Goal: Task Accomplishment & Management: Use online tool/utility

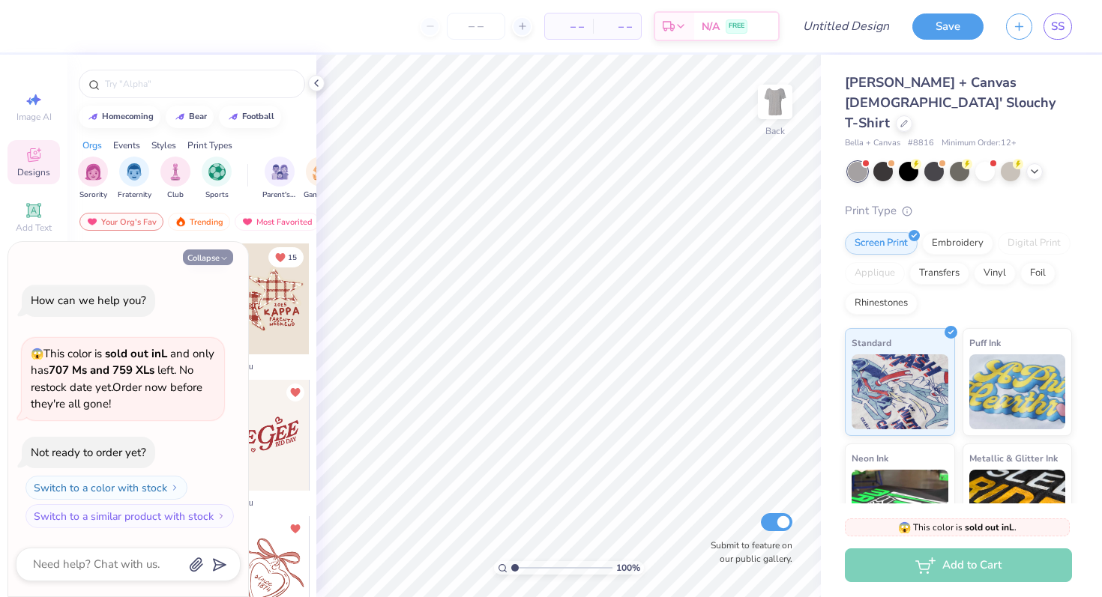
click at [217, 253] on button "Collapse" at bounding box center [208, 258] width 50 height 16
type textarea "x"
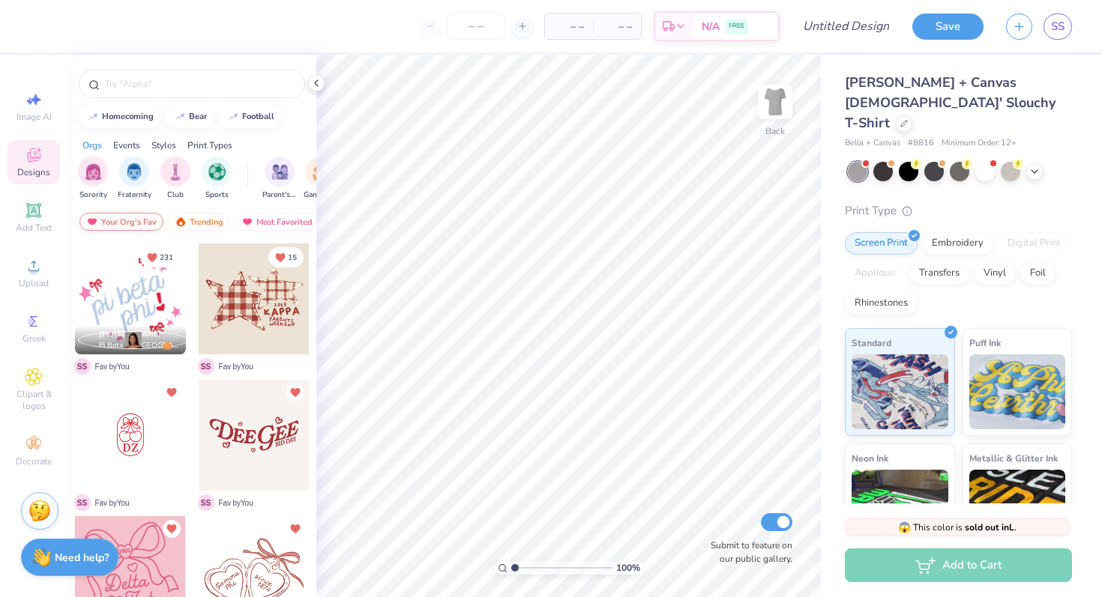
click at [138, 222] on div "Your Org's Fav" at bounding box center [121, 222] width 84 height 18
click at [34, 444] on icon at bounding box center [34, 444] width 18 height 18
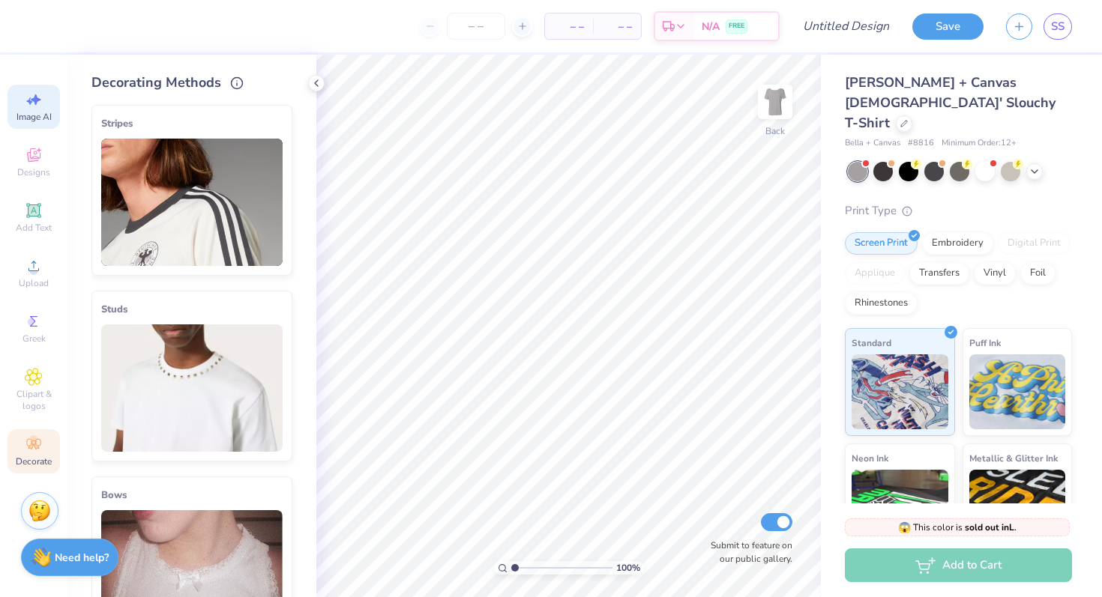
click at [35, 111] on span "Image AI" at bounding box center [33, 117] width 35 height 12
select select "4"
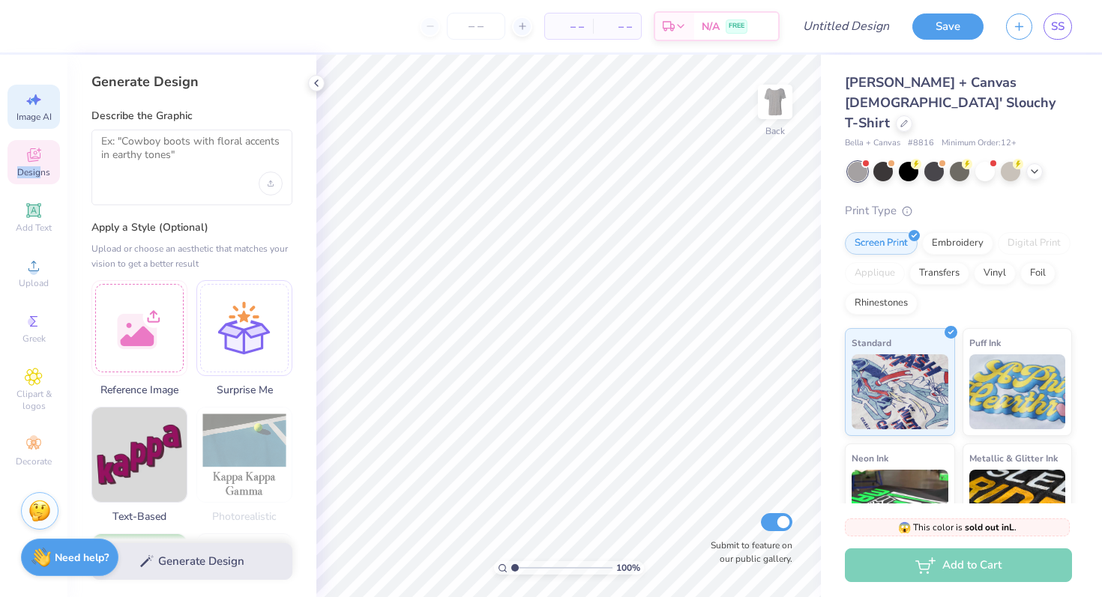
click at [39, 166] on span "Designs" at bounding box center [33, 172] width 33 height 12
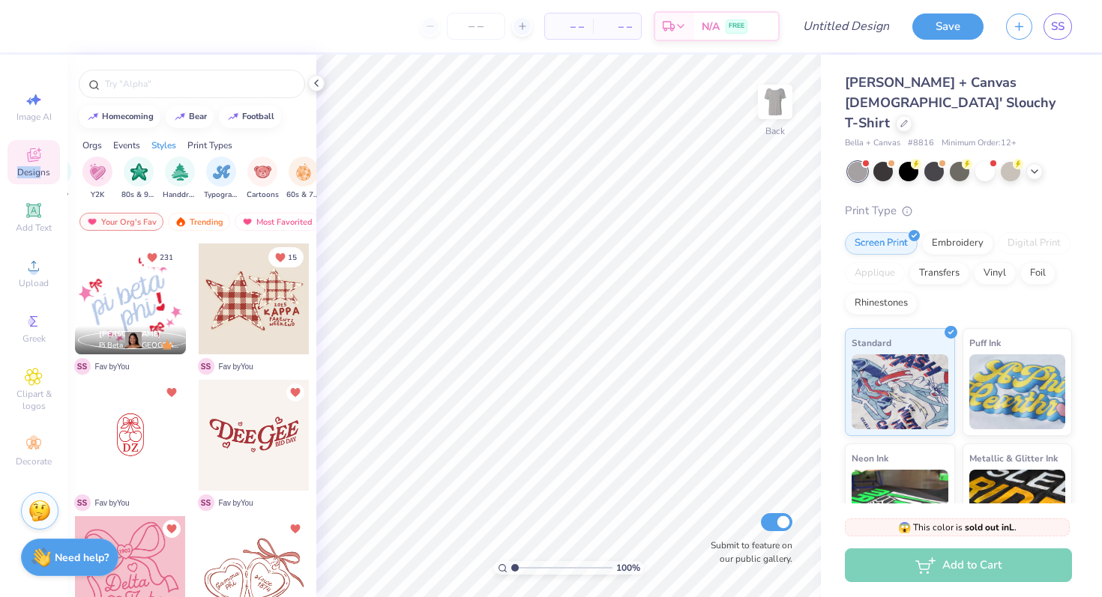
scroll to position [0, 985]
click at [142, 167] on img "filter for Typography" at bounding box center [141, 170] width 17 height 17
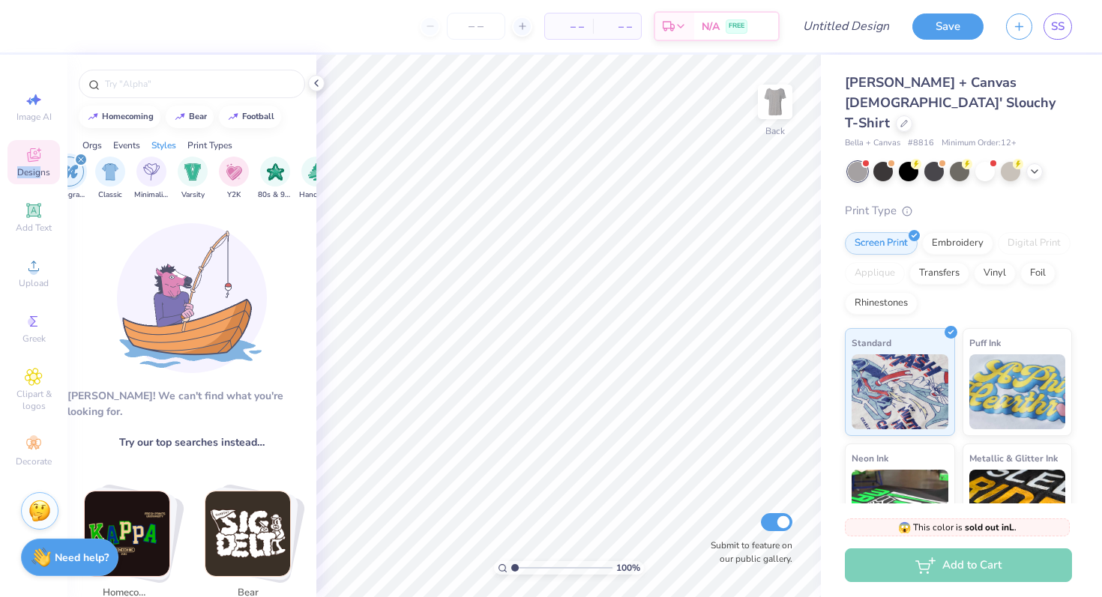
scroll to position [0, 750]
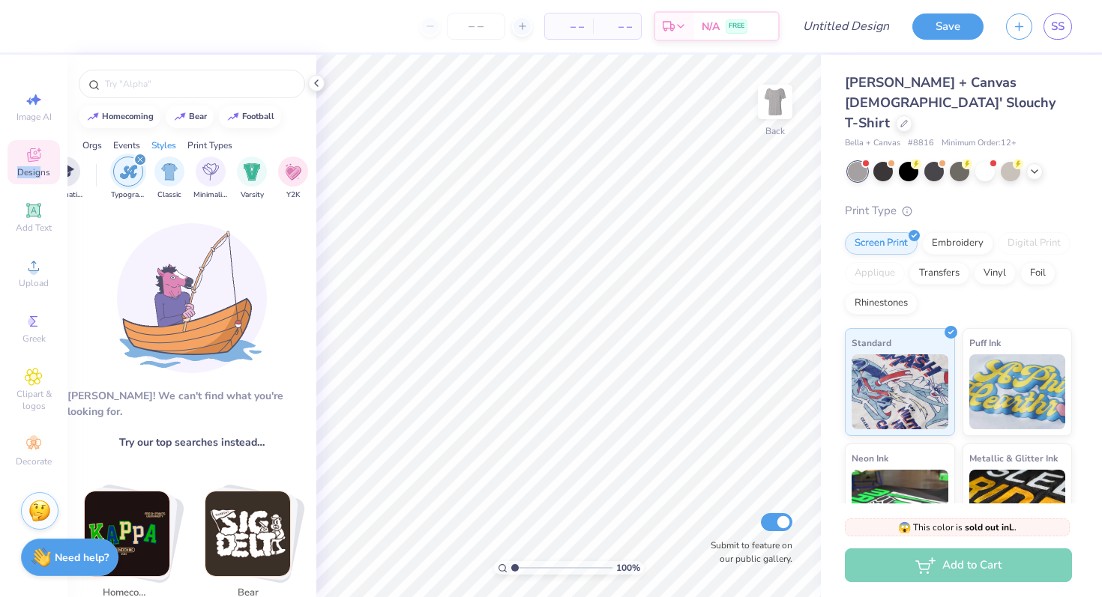
click at [137, 159] on icon "filter for Typography" at bounding box center [140, 160] width 6 height 6
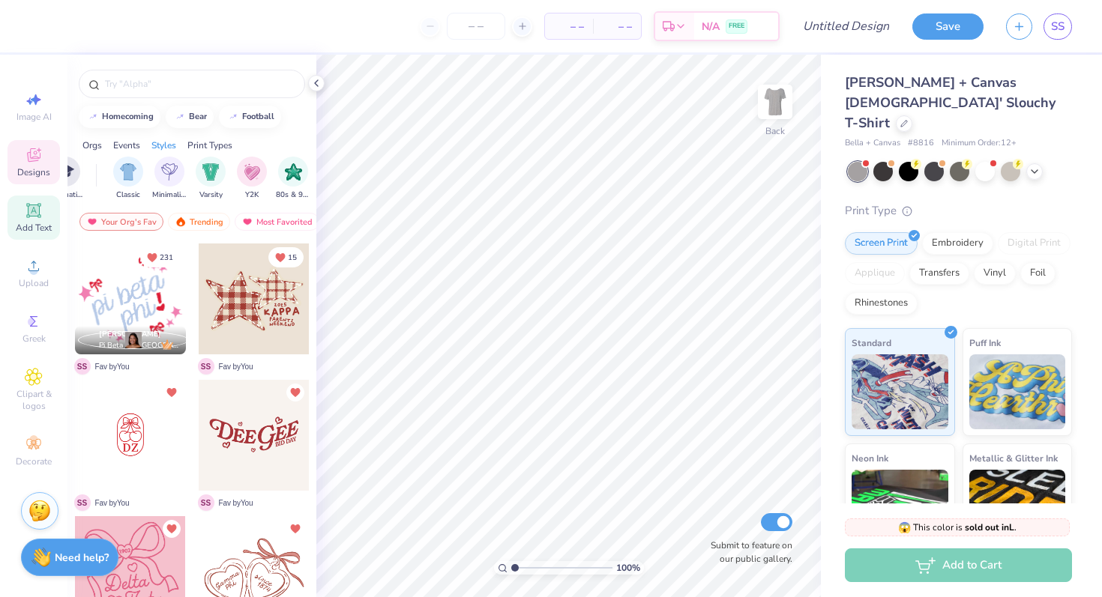
click at [22, 217] on div "Add Text" at bounding box center [33, 218] width 52 height 44
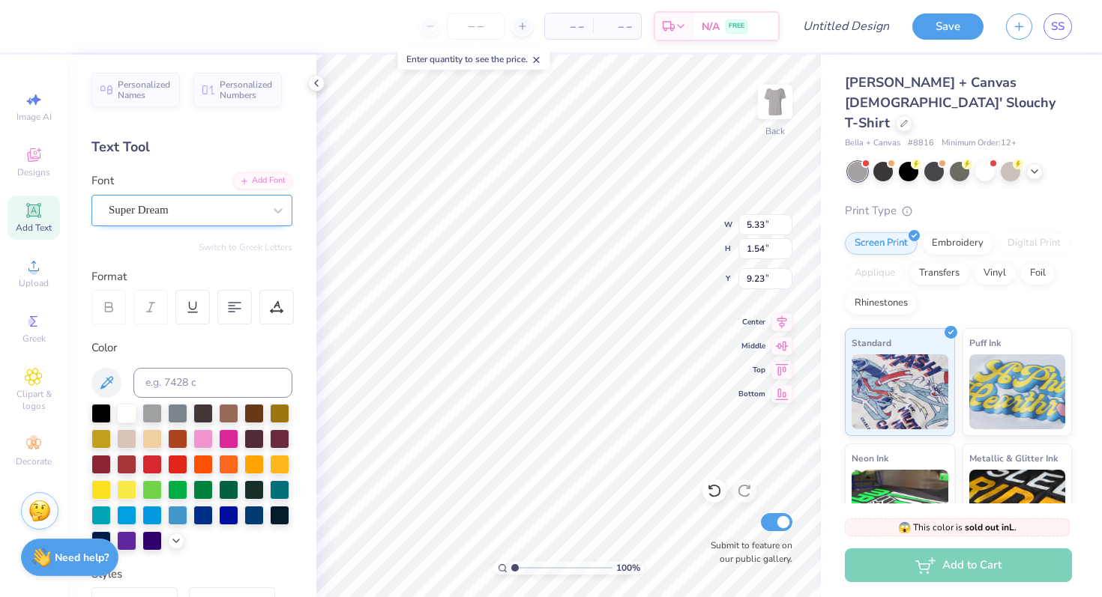
click at [226, 208] on div "Super Dream" at bounding box center [185, 210] width 157 height 23
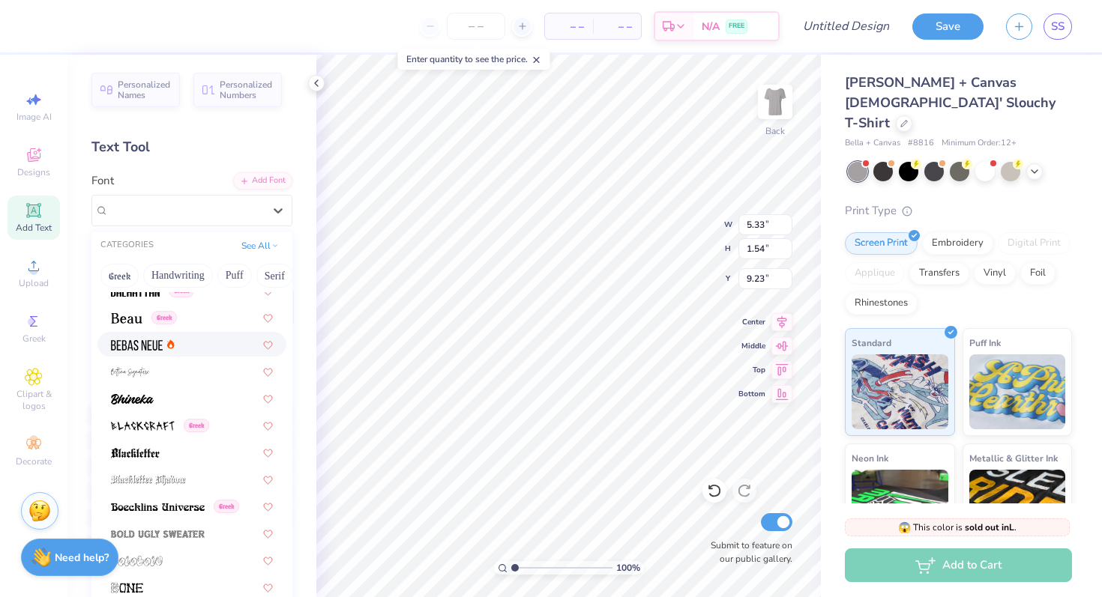
scroll to position [687, 0]
click at [208, 322] on div "Greek" at bounding box center [192, 317] width 162 height 16
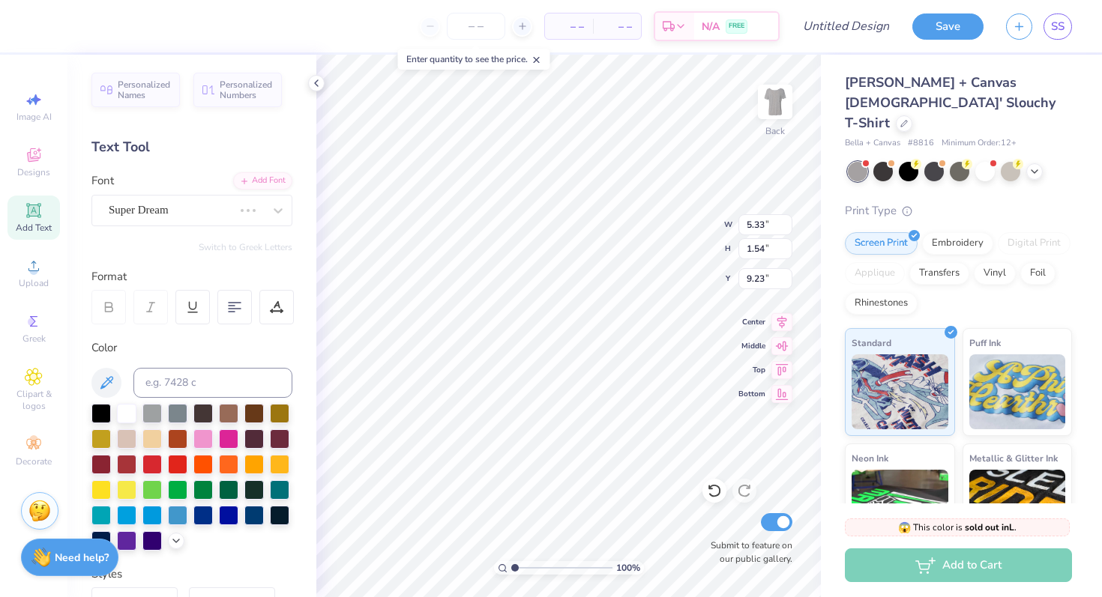
type input "4.95"
type input "1.53"
type input "9.24"
type textarea "W"
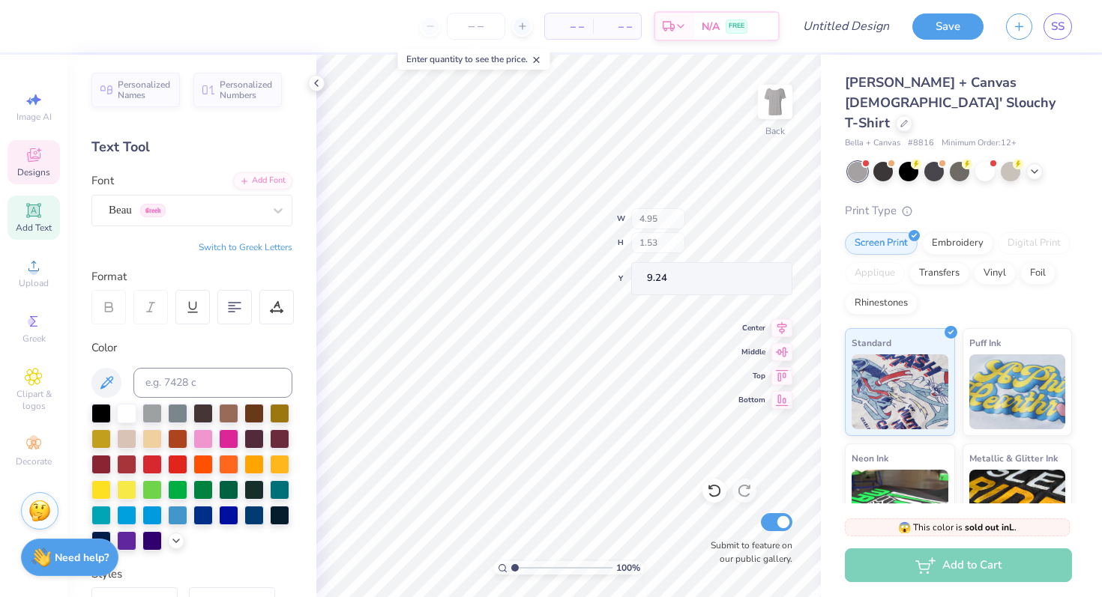
click at [40, 174] on span "Designs" at bounding box center [33, 172] width 33 height 12
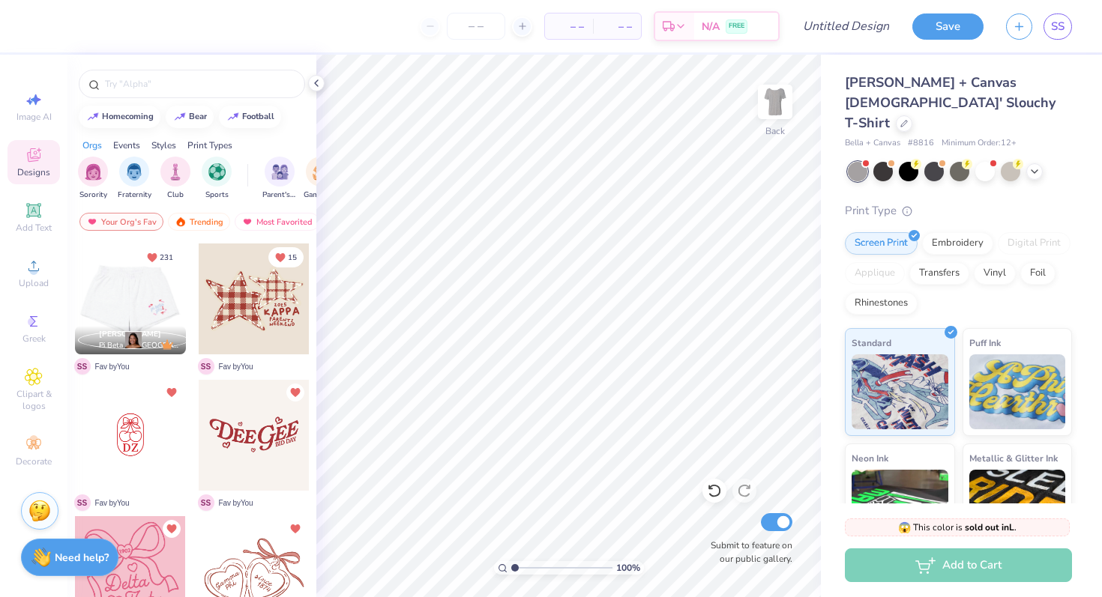
click at [138, 289] on div at bounding box center [129, 299] width 111 height 111
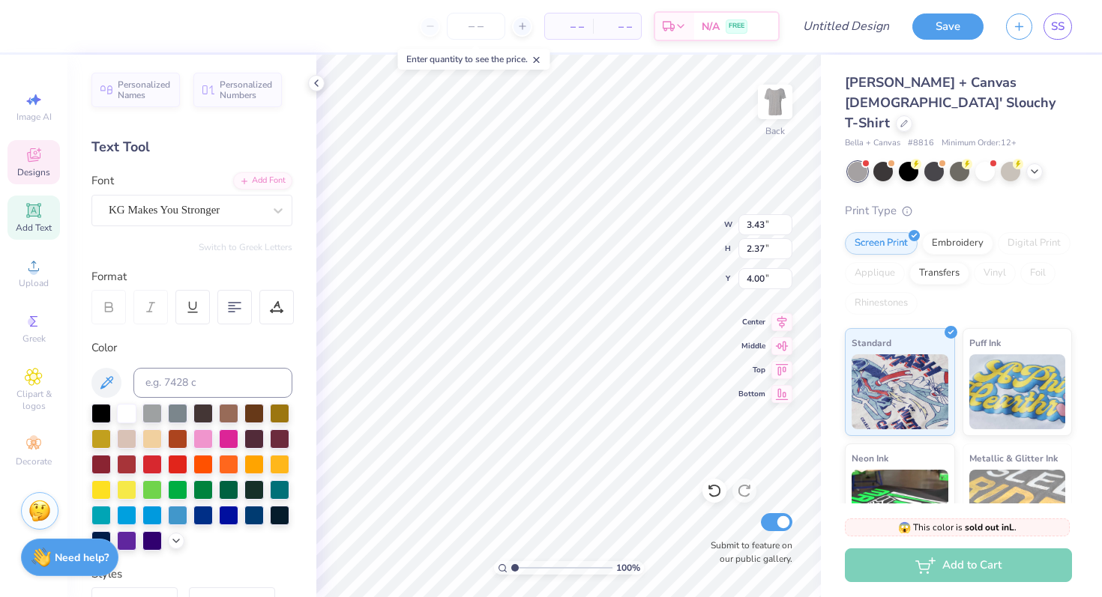
scroll to position [0, 5]
type textarea "Womens Leadership"
type input "1.65"
type input "1.76"
type input "5.10"
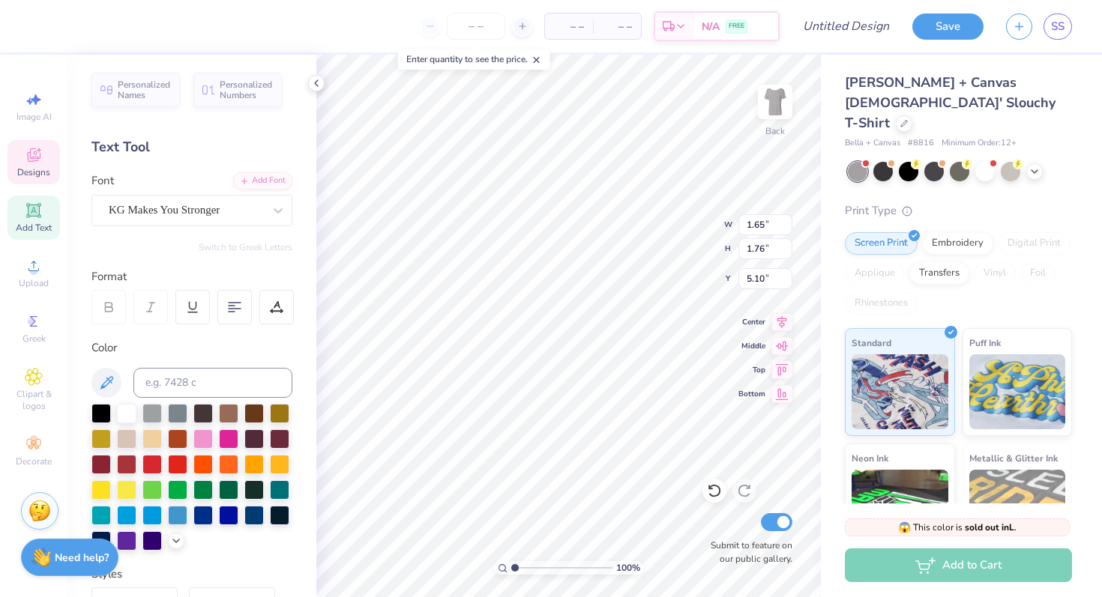
type textarea "Netowrk"
type input "8.87"
type input "12.03"
type input "0.61"
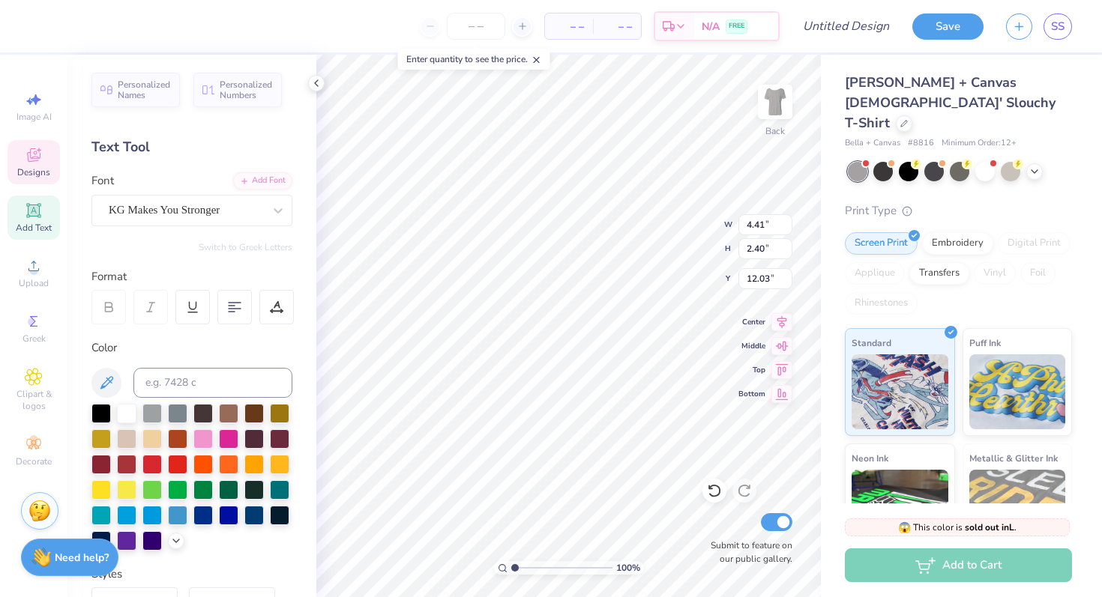
type input "0.65"
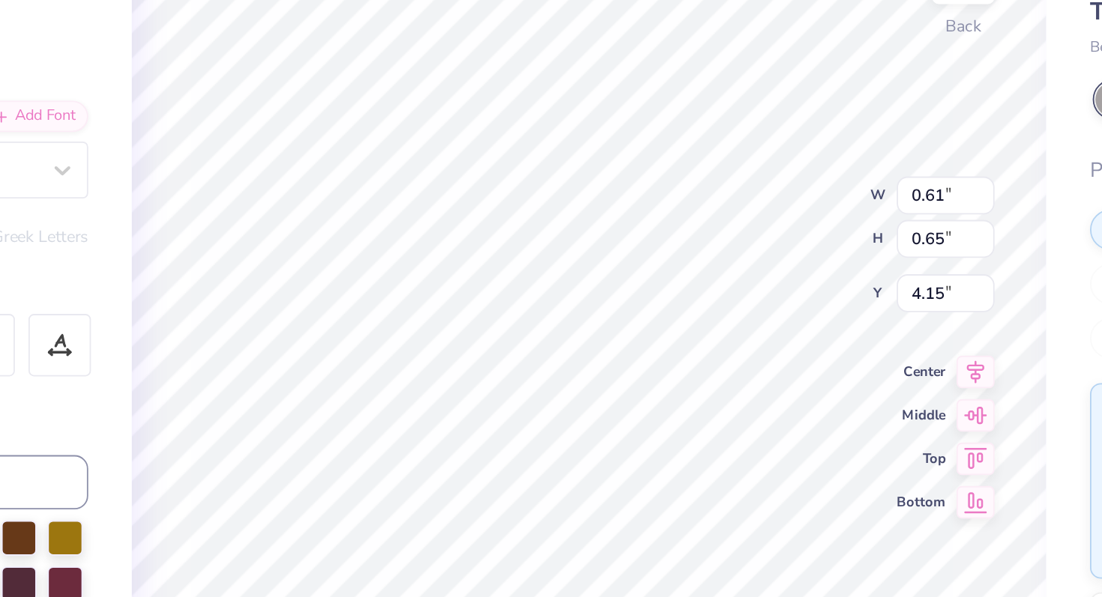
type input "2.07"
type input "1.64"
type input "1.72"
type input "3.83"
type input "0.58"
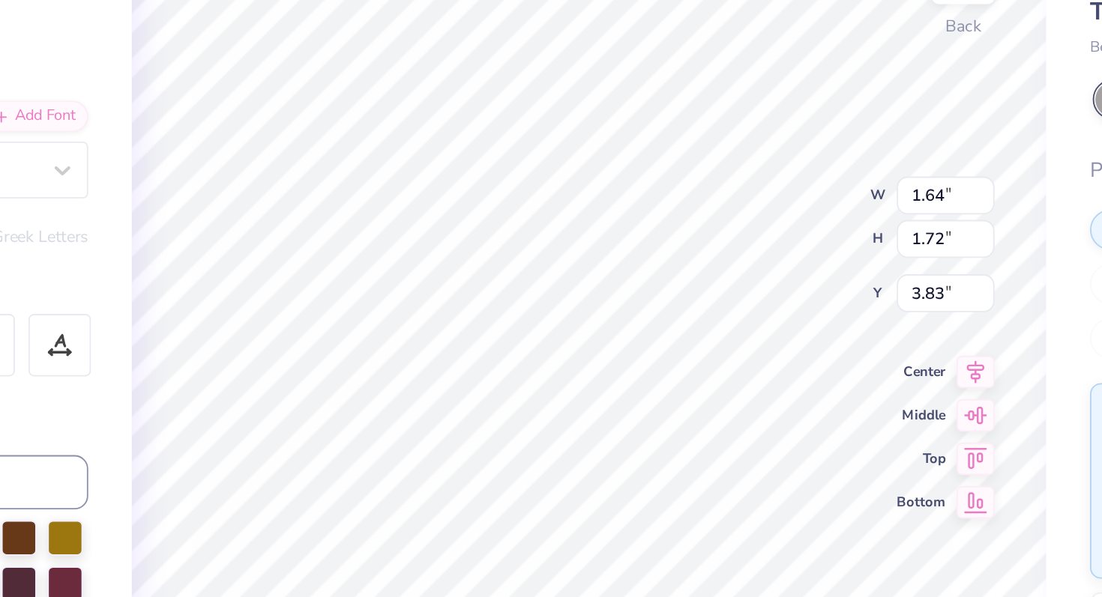
type input "0.64"
type input "3.00"
type input "1.54"
type input "1.70"
type input "1.72"
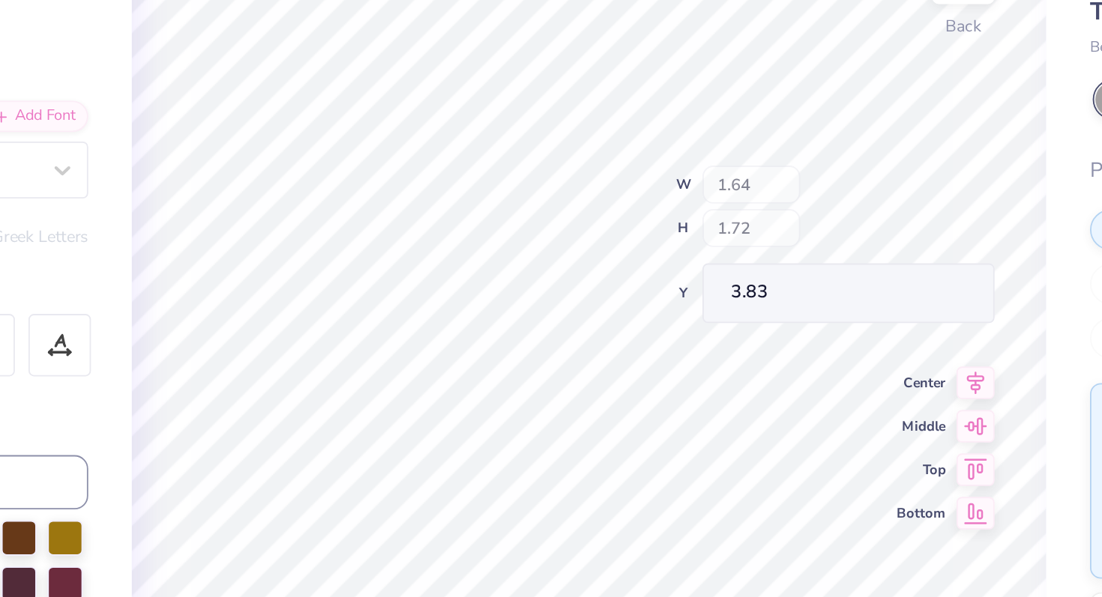
type input "4.49"
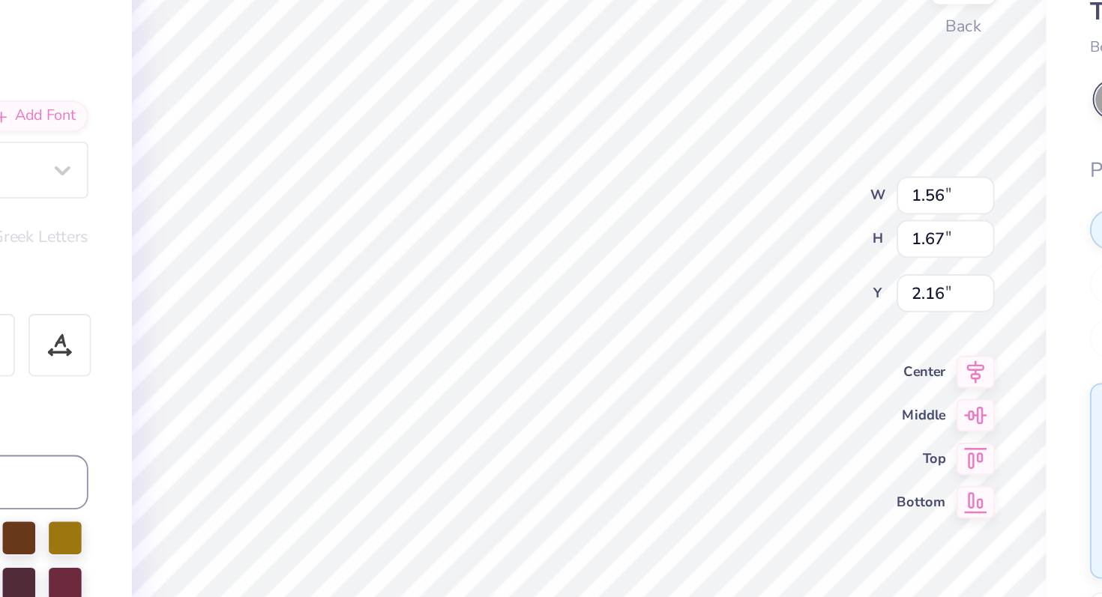
type input "3.00"
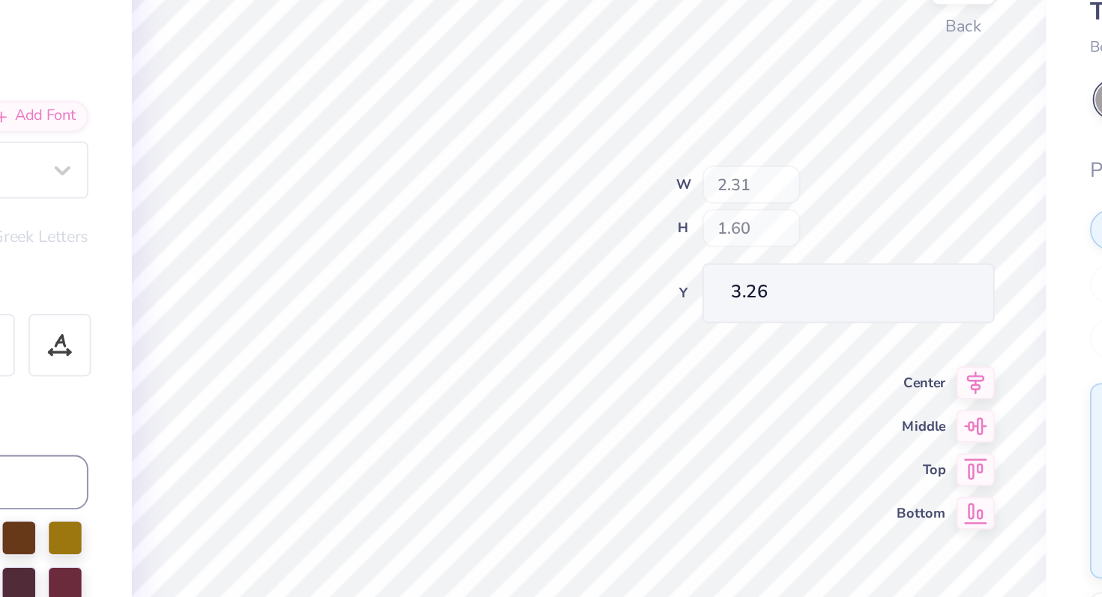
type input "2.31"
type input "1.60"
type input "3.26"
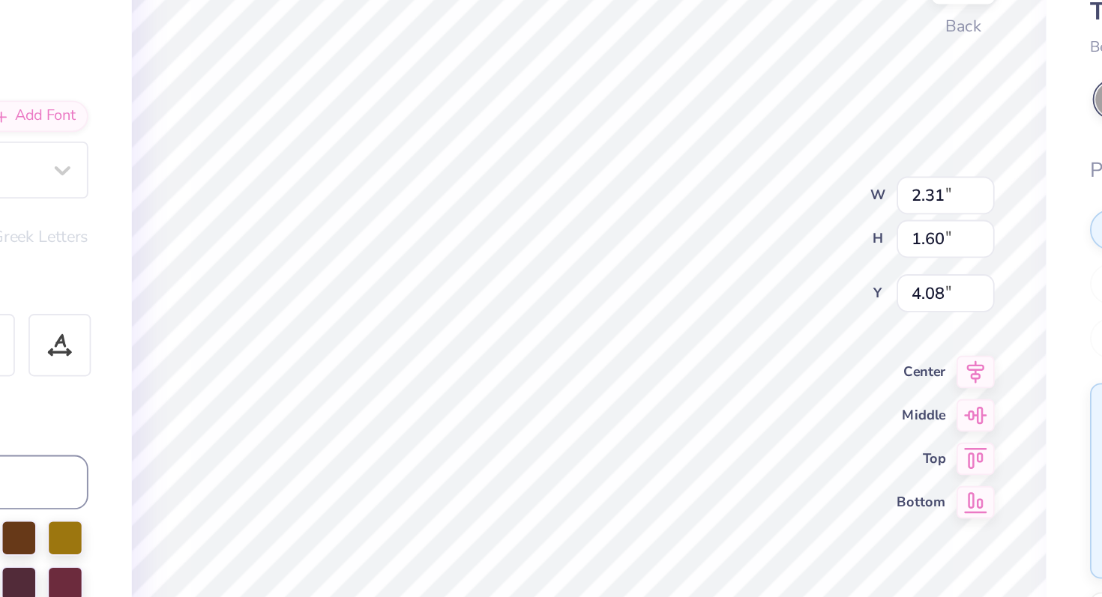
type input "4.08"
type input "1.54"
type input "1.70"
type input "2.79"
type input "8.37"
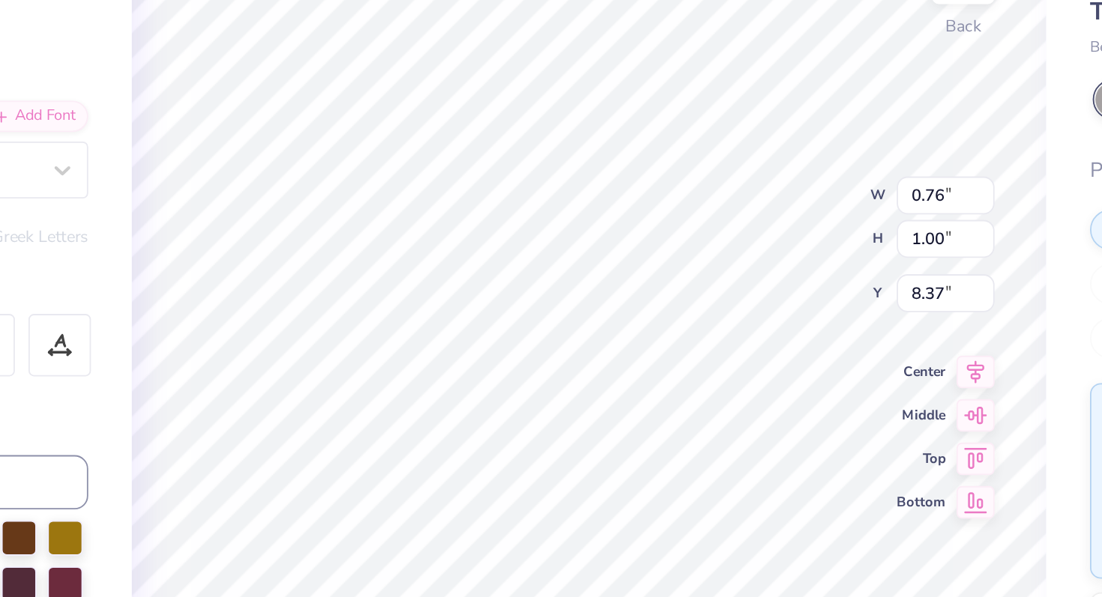
type input "0.70"
type input "0.75"
type input "8.50"
type input "9.70"
type input "0.39"
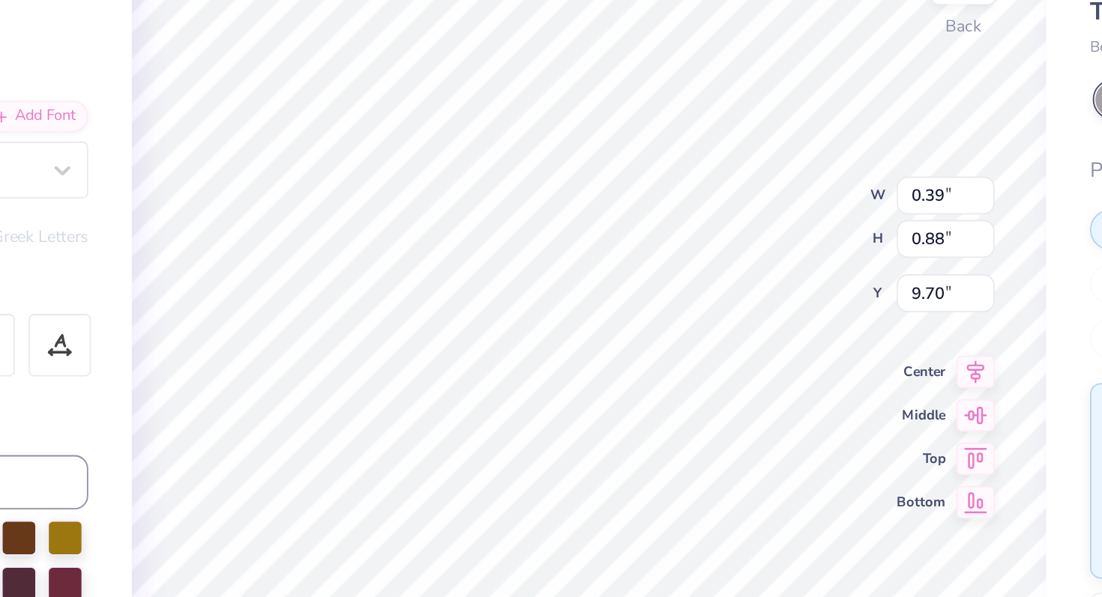
type input "0.88"
type input "4.80"
type input "8.43"
type input "2.31"
type input "1.60"
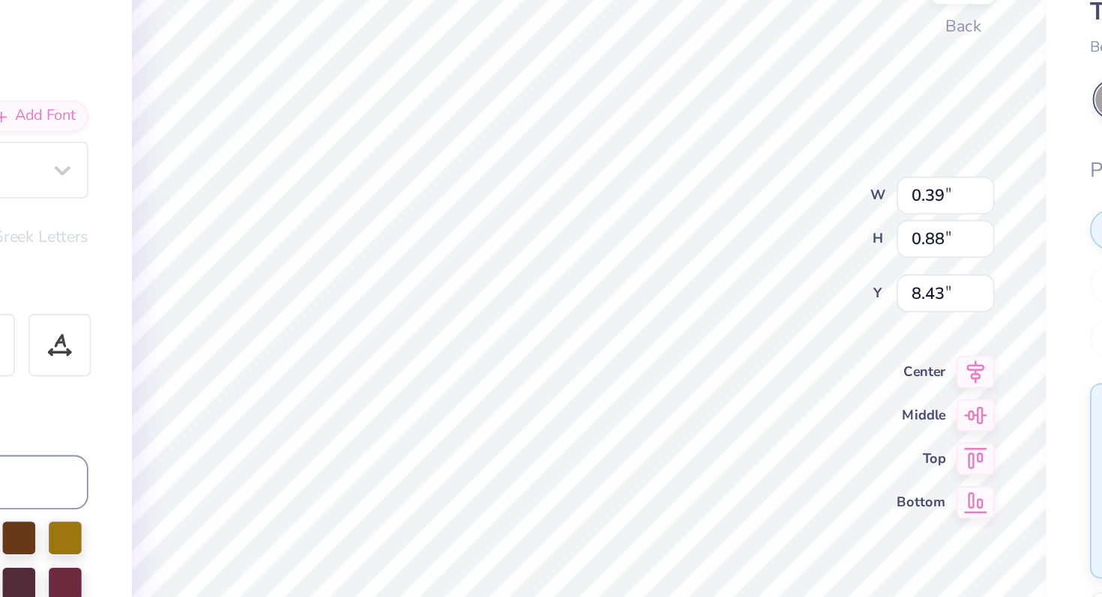
type input "4.08"
type input "4.67"
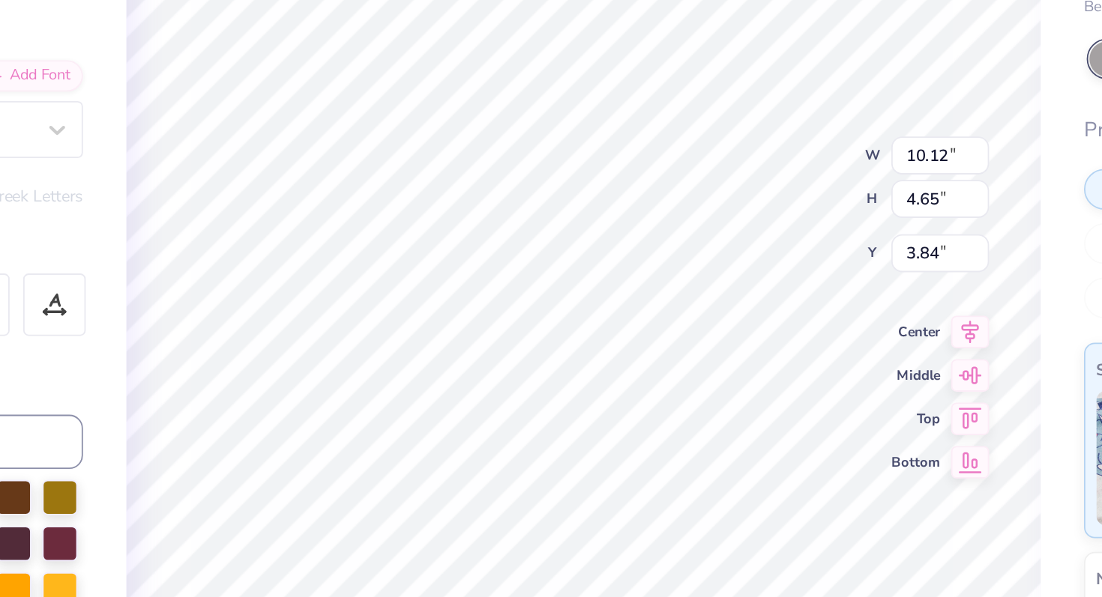
type input "3.41"
type input "9.41"
type input "4.32"
type input "3.64"
type input "5.35"
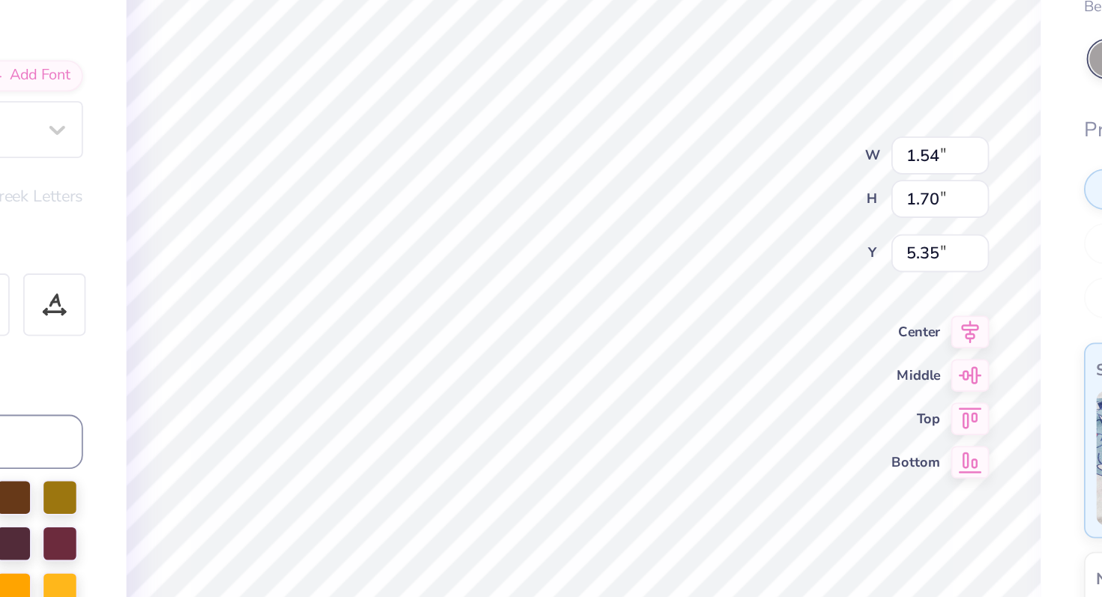
type input "1.54"
type input "1.70"
type input "1.93"
type input "9.41"
type input "4.32"
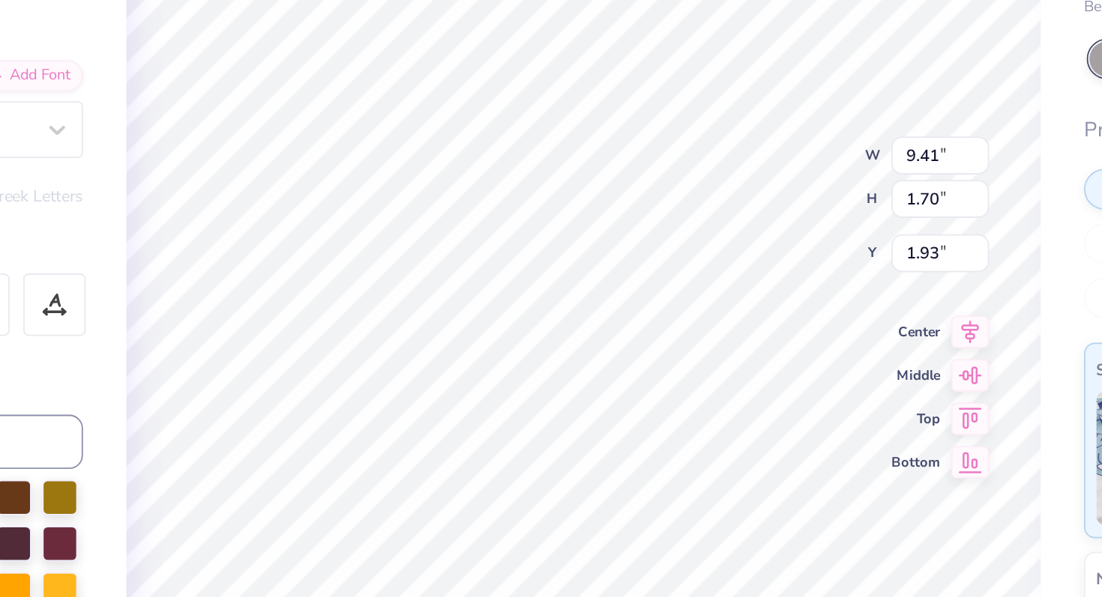
type input "3.64"
type input "9.03"
type input "4.15"
type input "3.67"
type input "9.40"
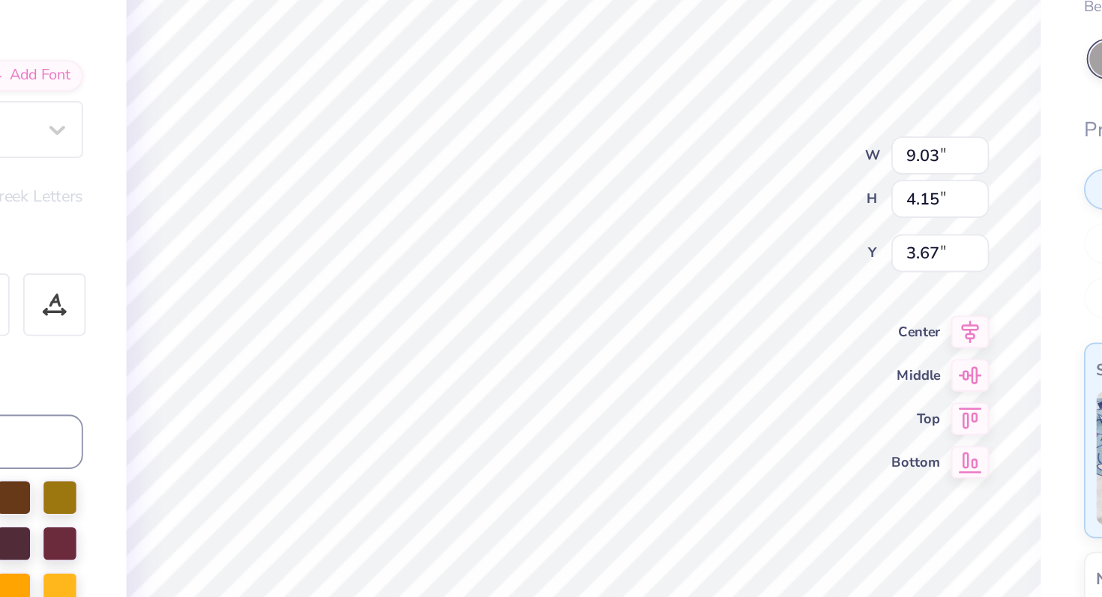
type input "2.97"
type input "4.25"
type input "8.62"
type input "2.73"
type input "4.22"
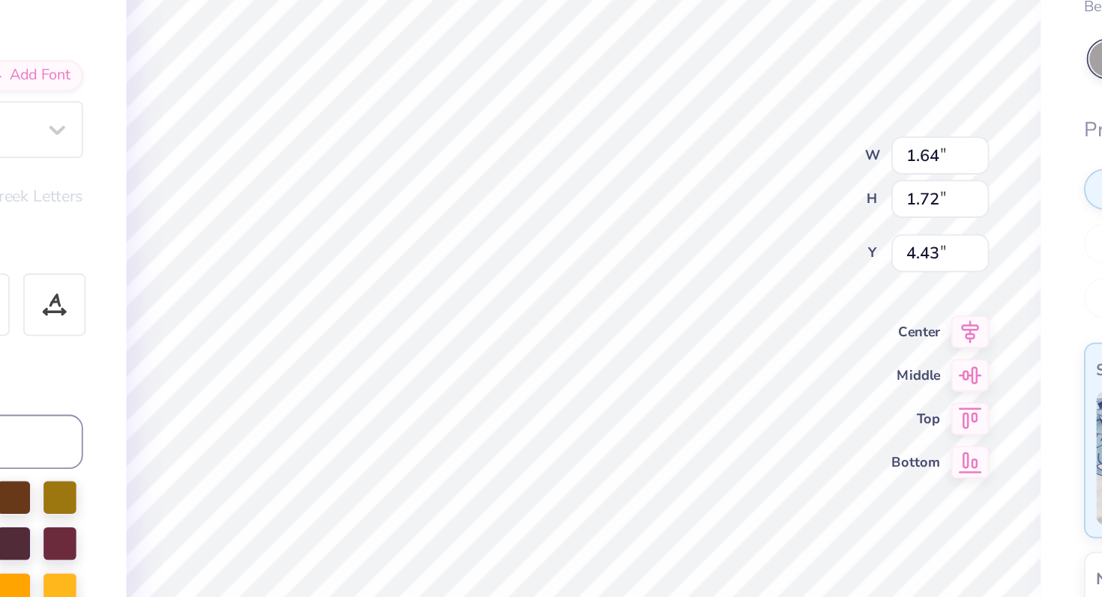
type input "4.43"
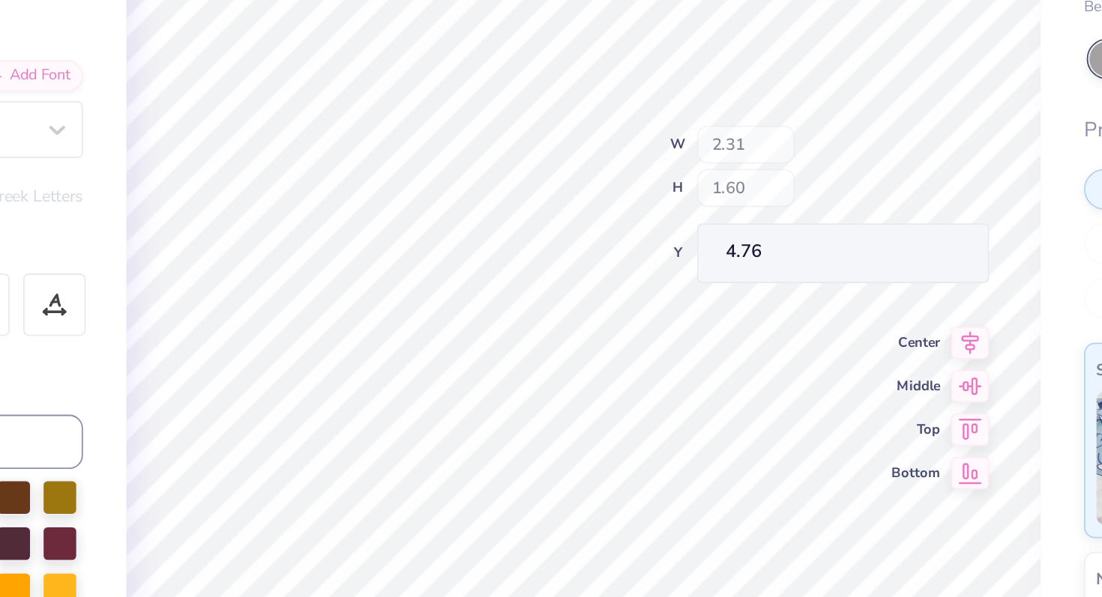
type input "4.76"
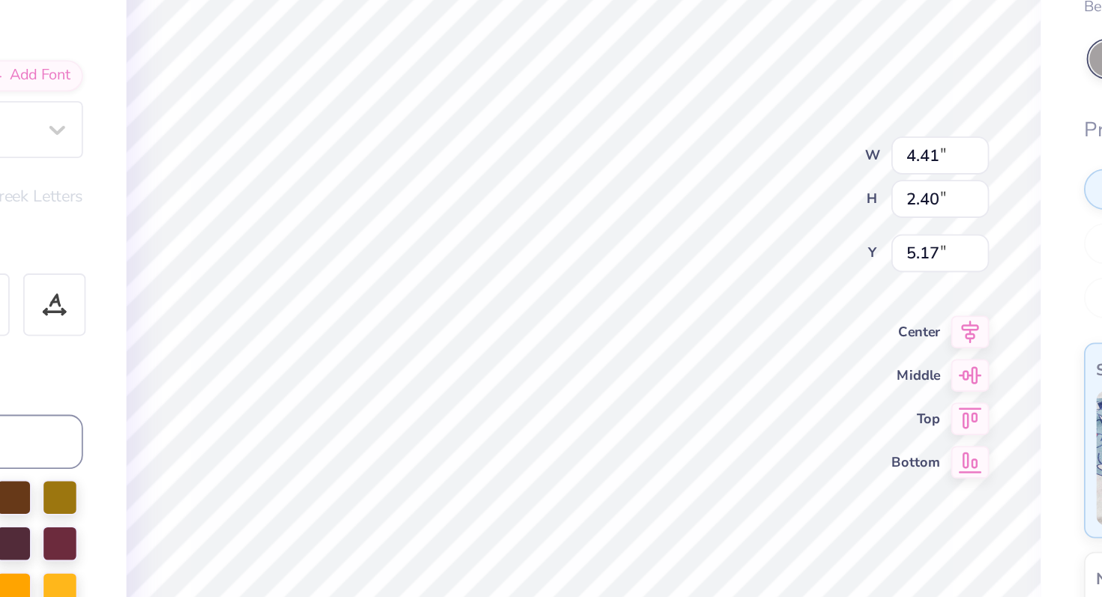
type input "5.17"
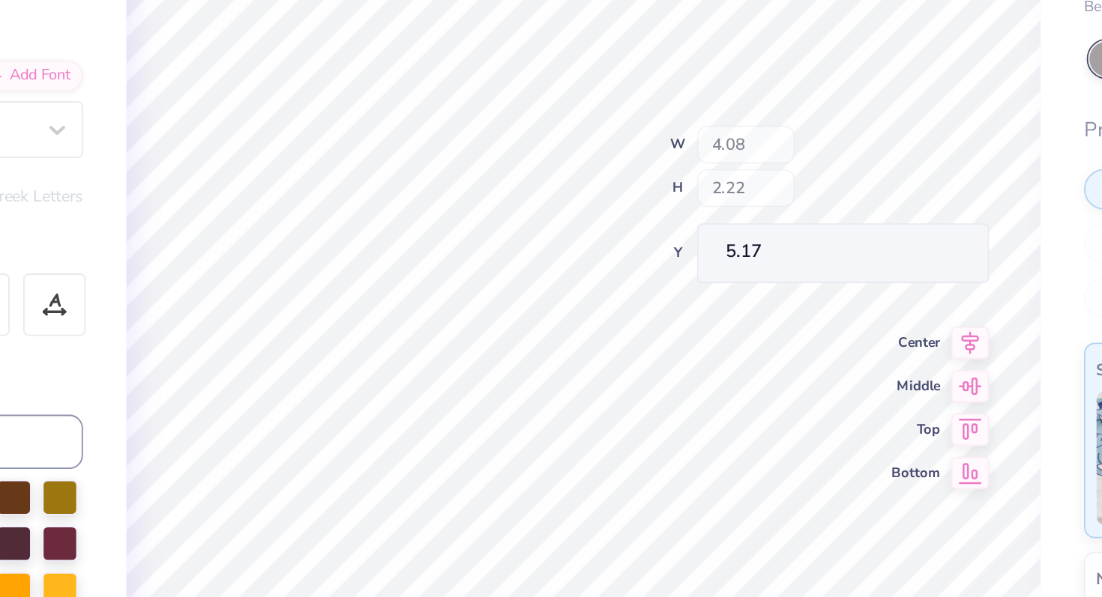
type input "4.08"
type input "2.22"
type input "5.15"
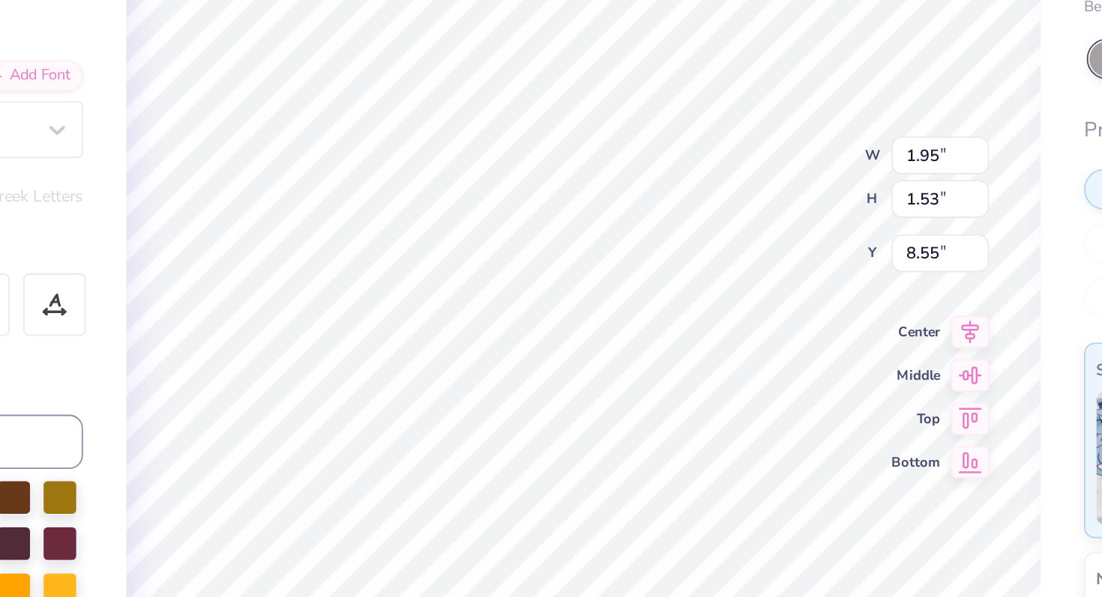
type input "1.95"
type input "1.53"
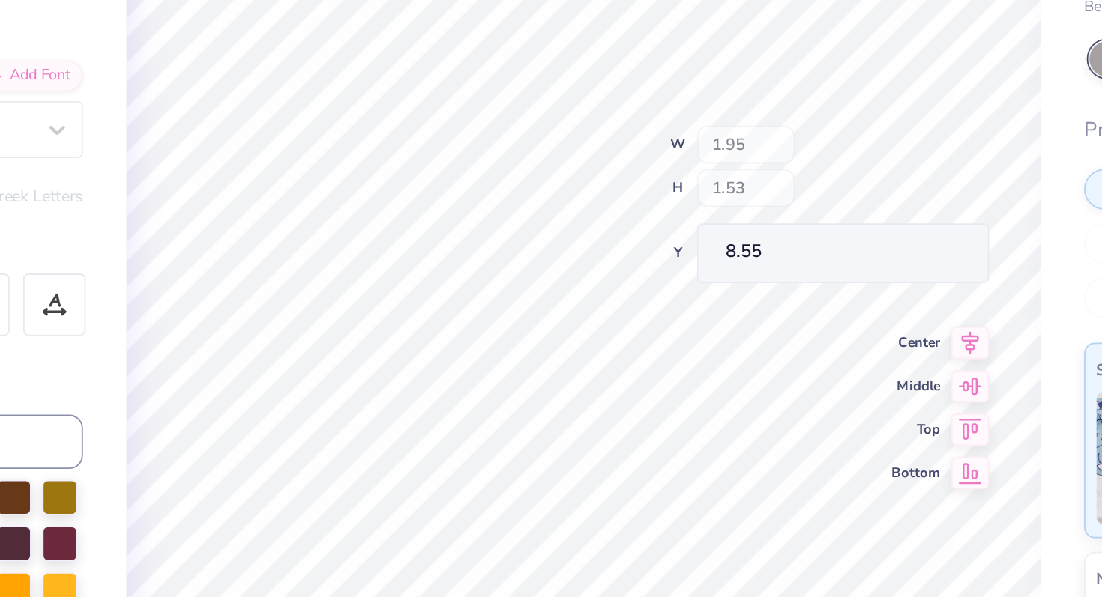
type input "6.97"
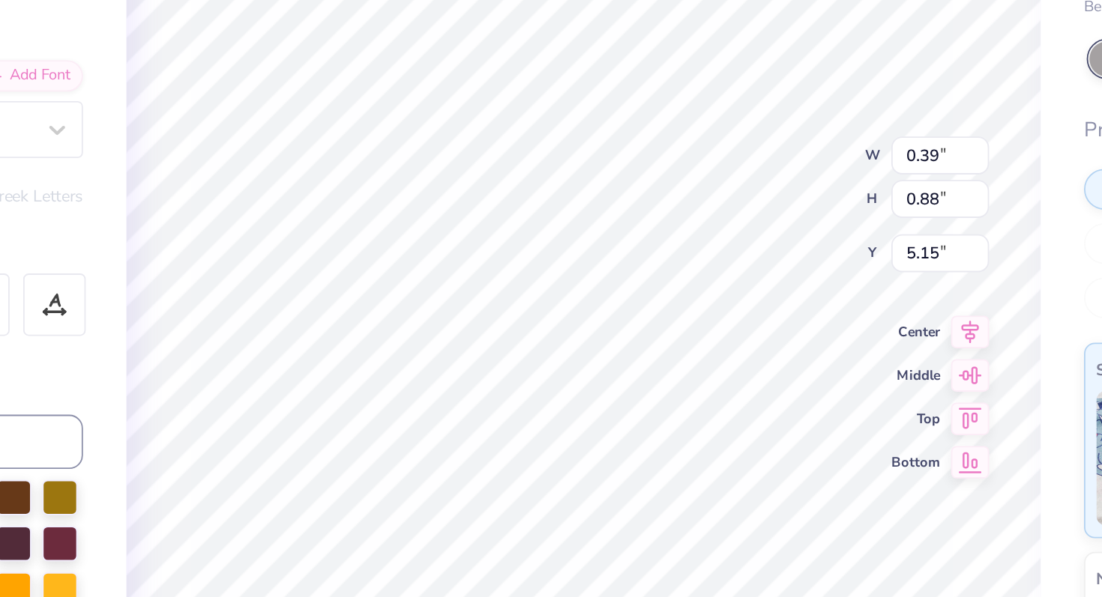
type input "5.15"
type input "2.31"
type input "1.60"
type input "4.66"
type input "0.56"
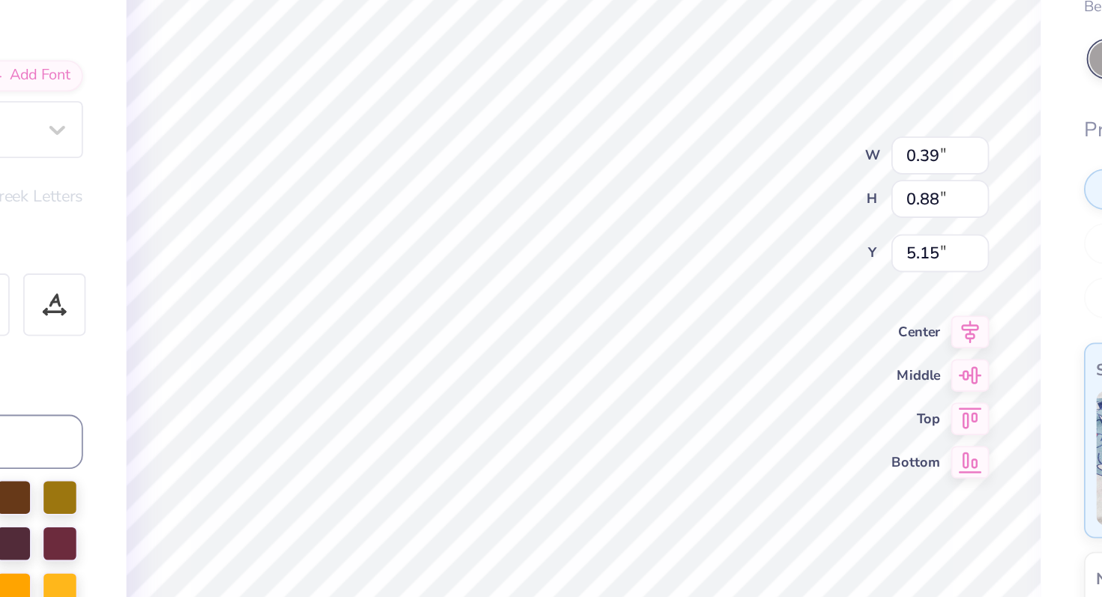
type input "1.26"
type input "5.16"
type input "4.67"
type input "1.45"
type input "1.56"
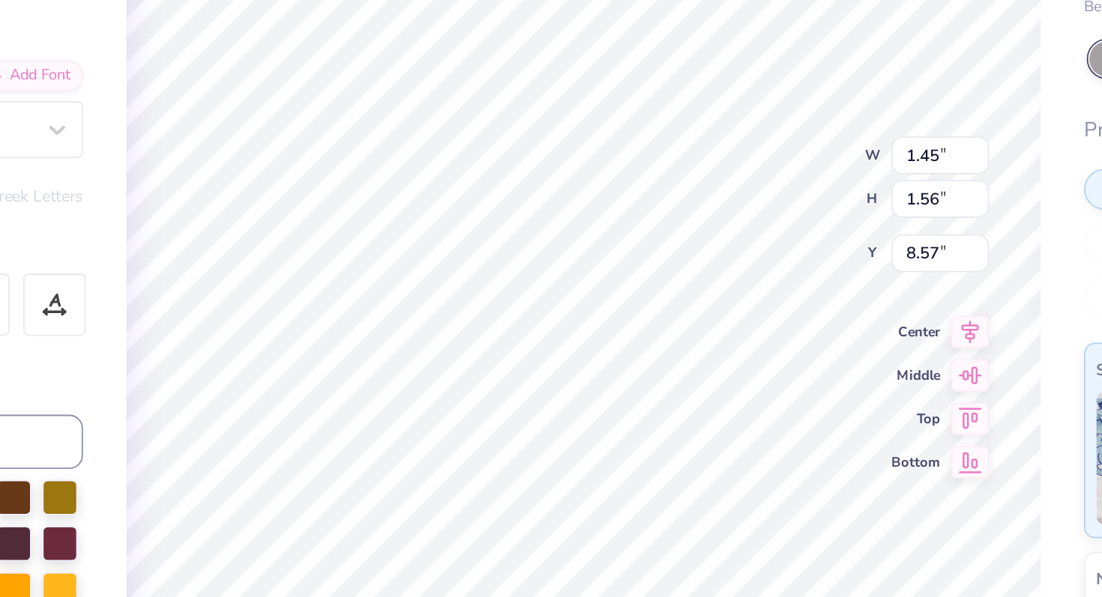
type input "8.09"
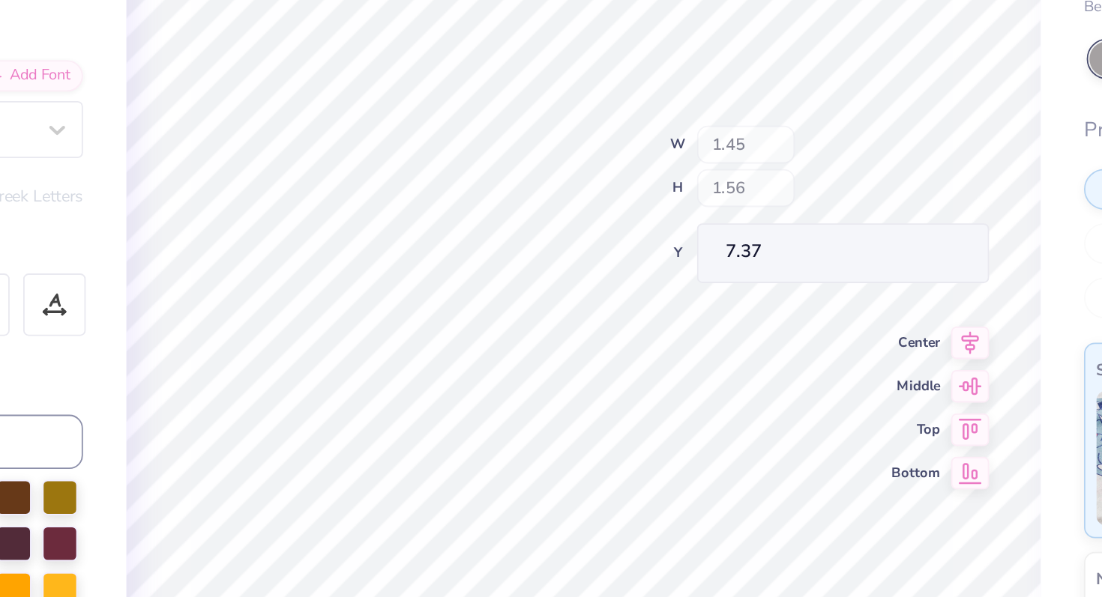
type input "7.37"
type input "1.60"
type input "2.10"
type input "7.23"
type input "2.32"
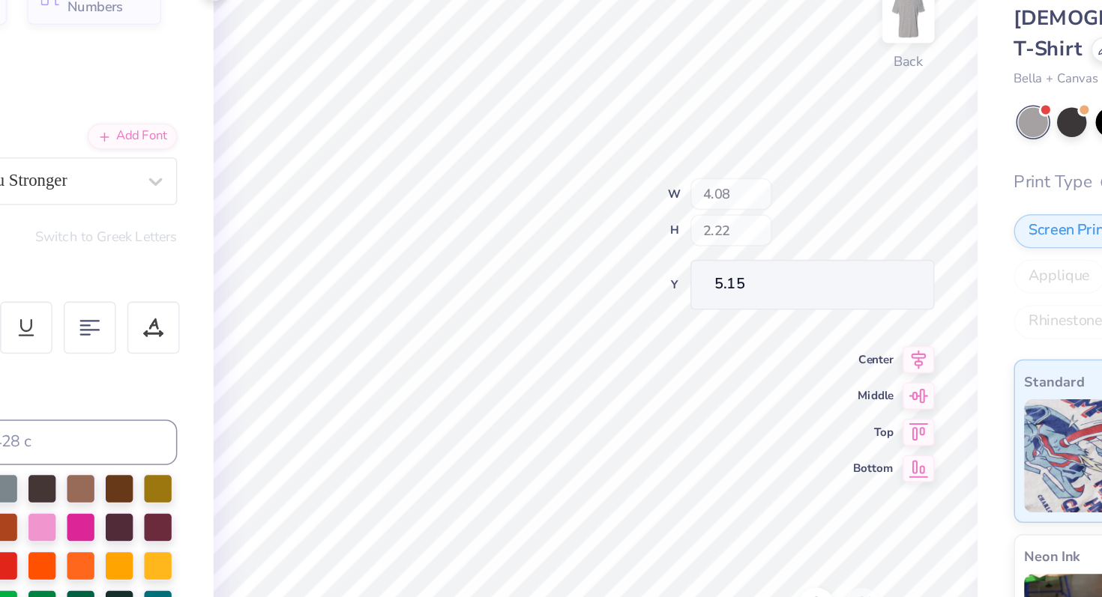
type input "4.21"
type input "1.72"
type input "5.36"
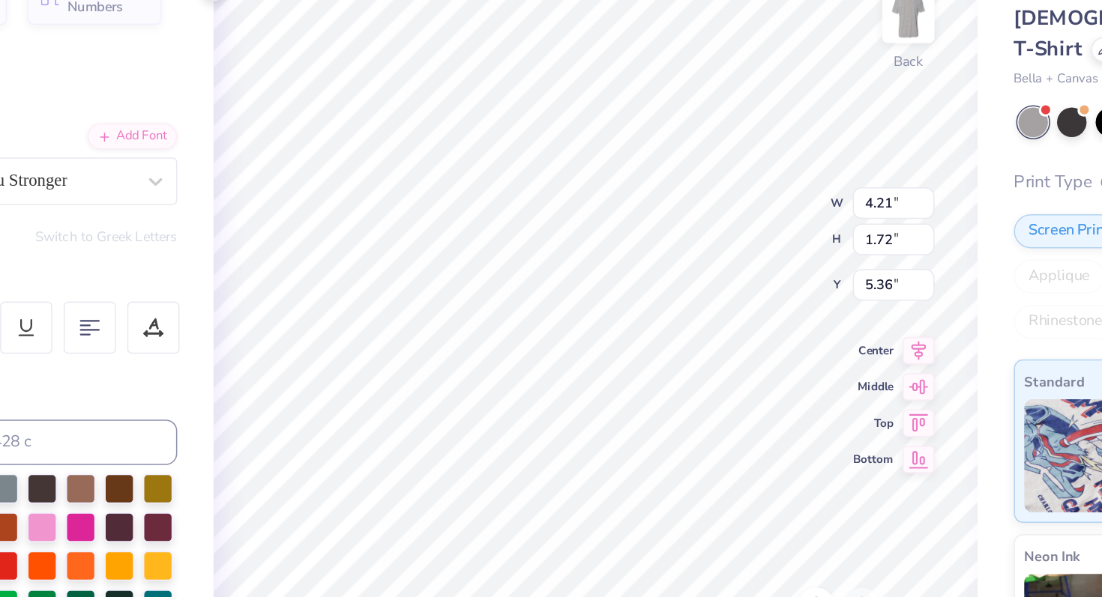
type input "5.51"
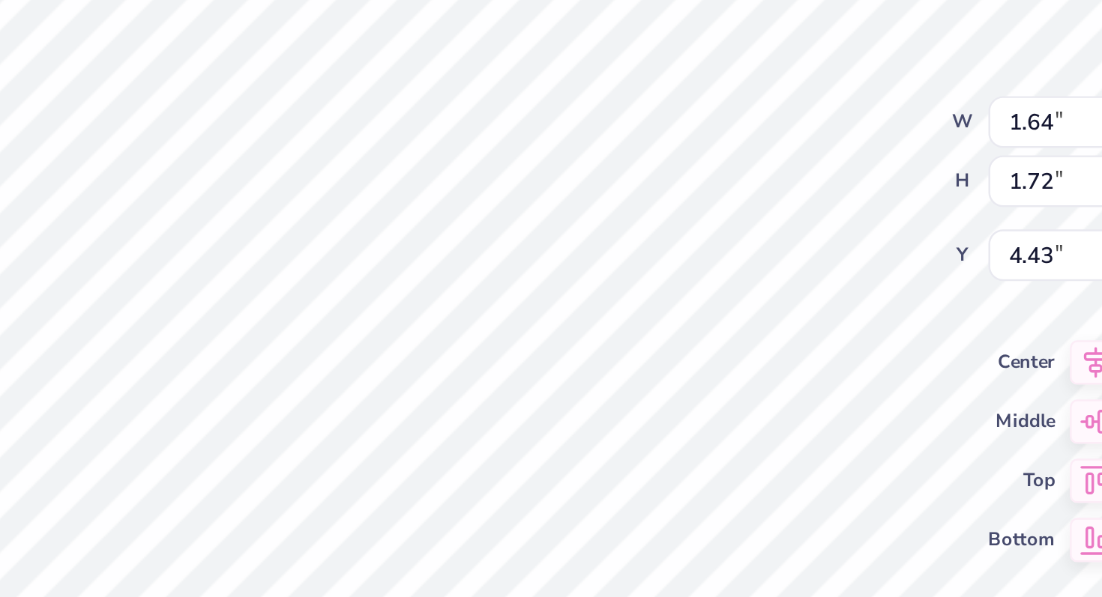
type input "4.14"
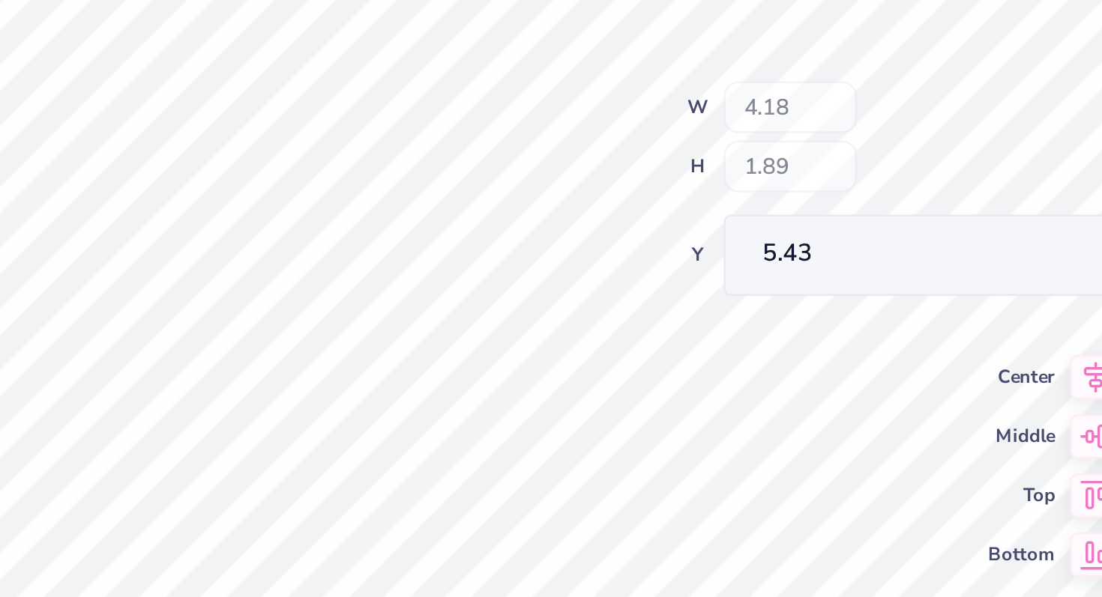
type input "4.18"
type input "1.89"
type input "5.43"
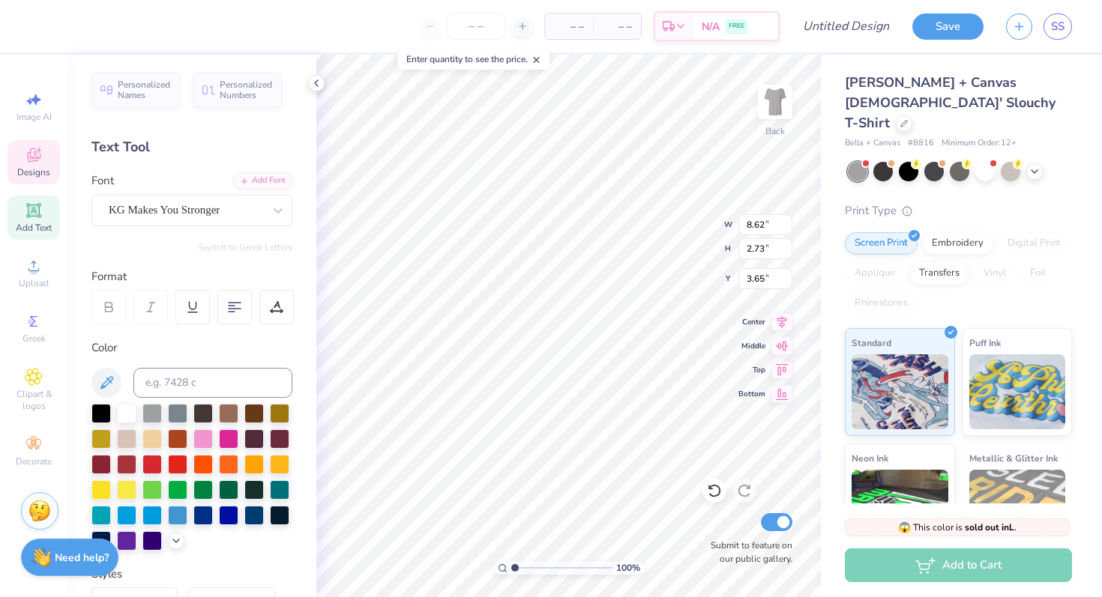
scroll to position [0, 0]
click at [235, 434] on div at bounding box center [228, 437] width 19 height 19
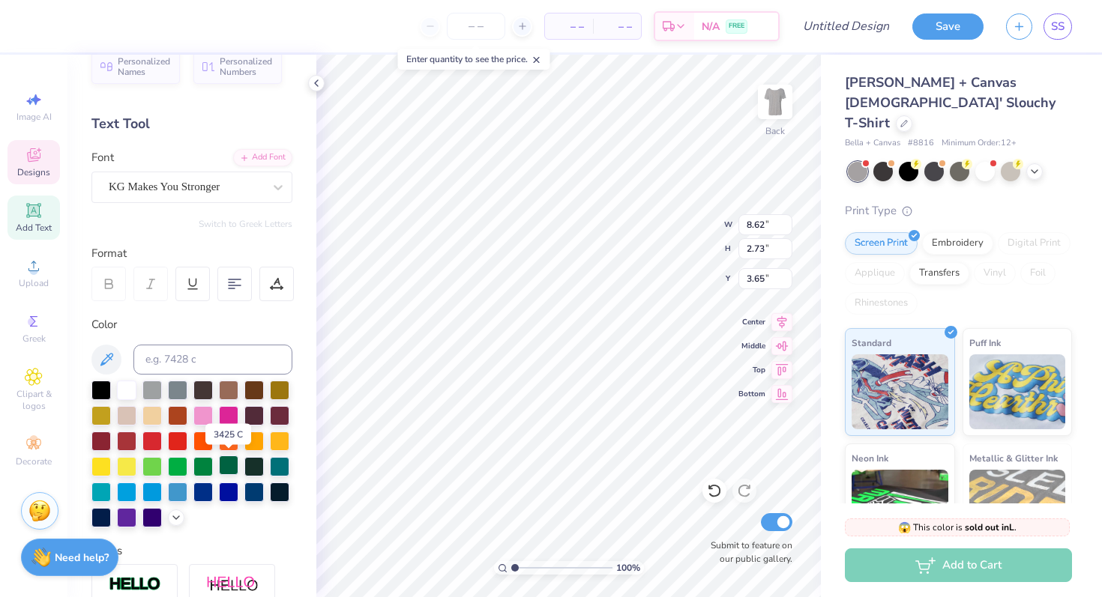
scroll to position [25, 0]
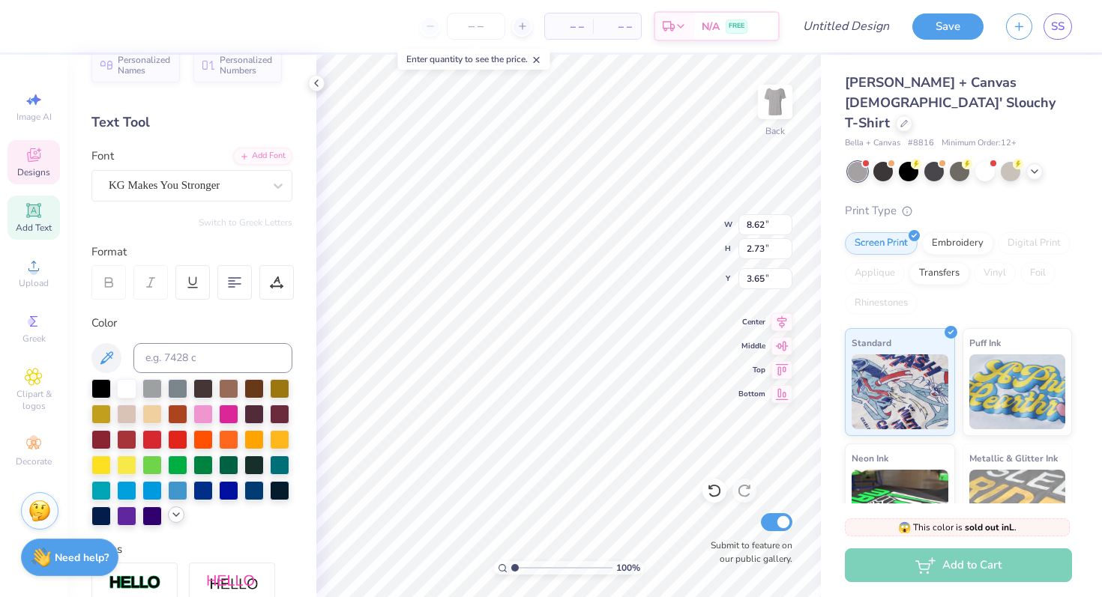
click at [179, 512] on icon at bounding box center [176, 515] width 12 height 12
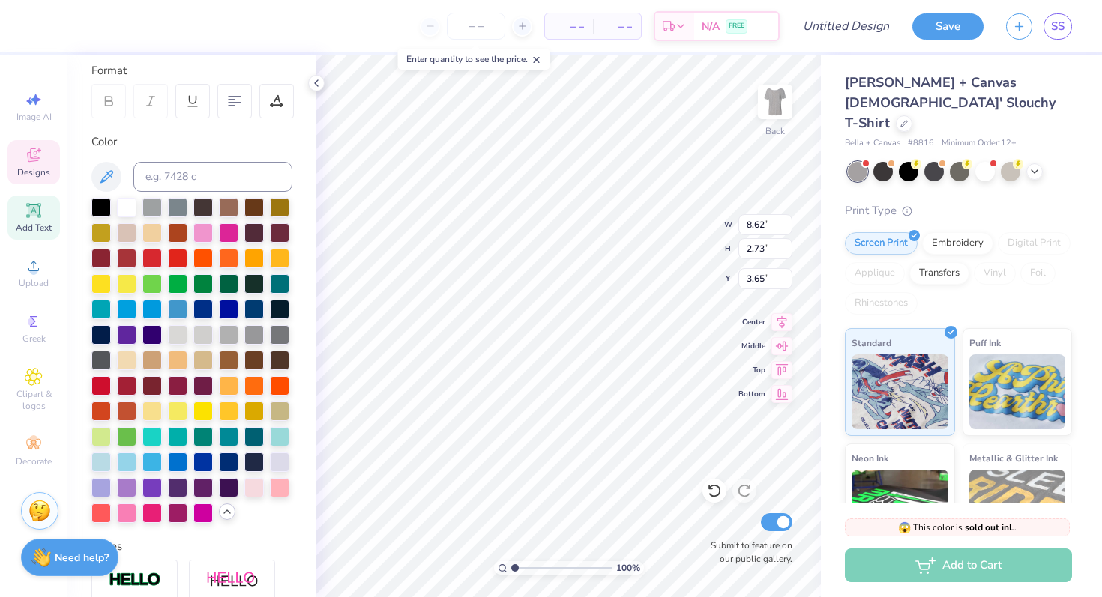
scroll to position [221, 0]
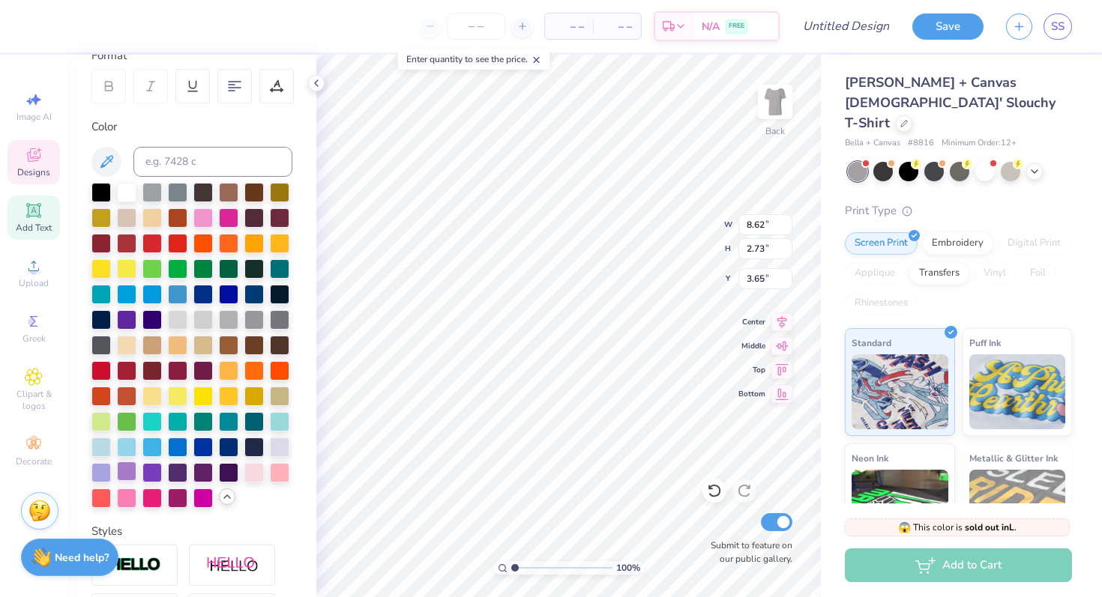
click at [127, 473] on div at bounding box center [126, 471] width 19 height 19
click at [147, 473] on div at bounding box center [151, 471] width 19 height 19
type input "4.18"
type input "1.89"
type input "5.43"
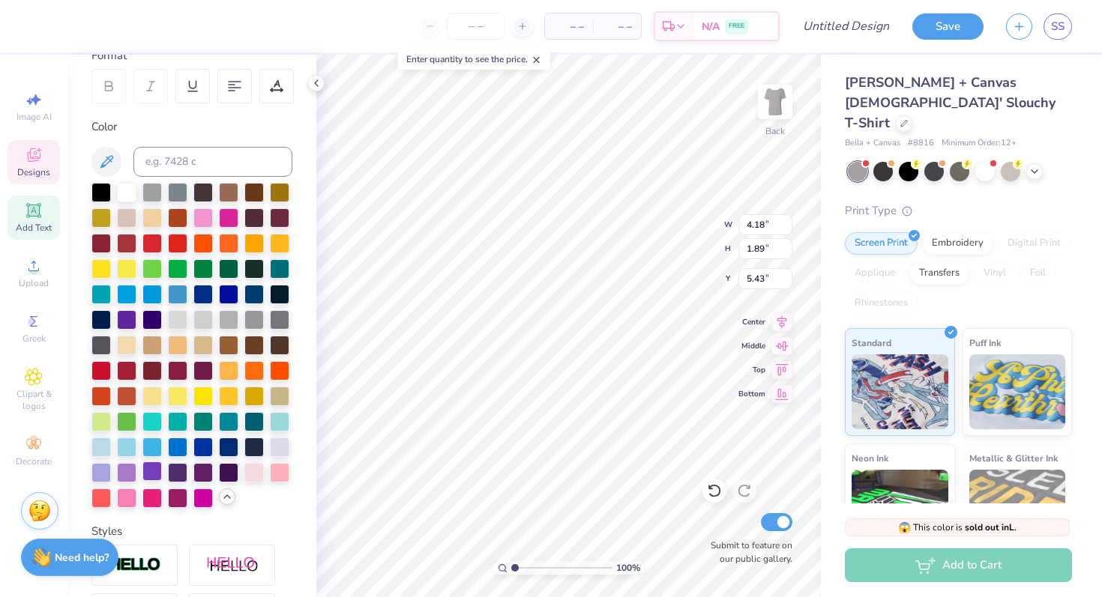
click at [151, 469] on div at bounding box center [151, 471] width 19 height 19
click at [311, 417] on div "Personalized Names Personalized Numbers Text Tool Add Font Font KG Makes You St…" at bounding box center [191, 326] width 249 height 543
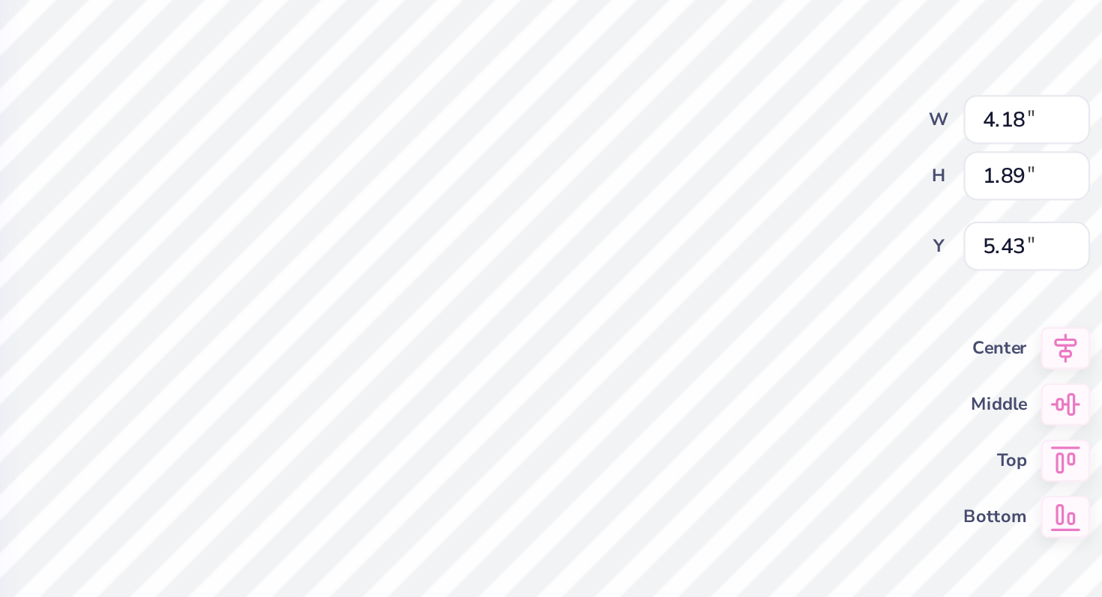
type textarea "Netowork"
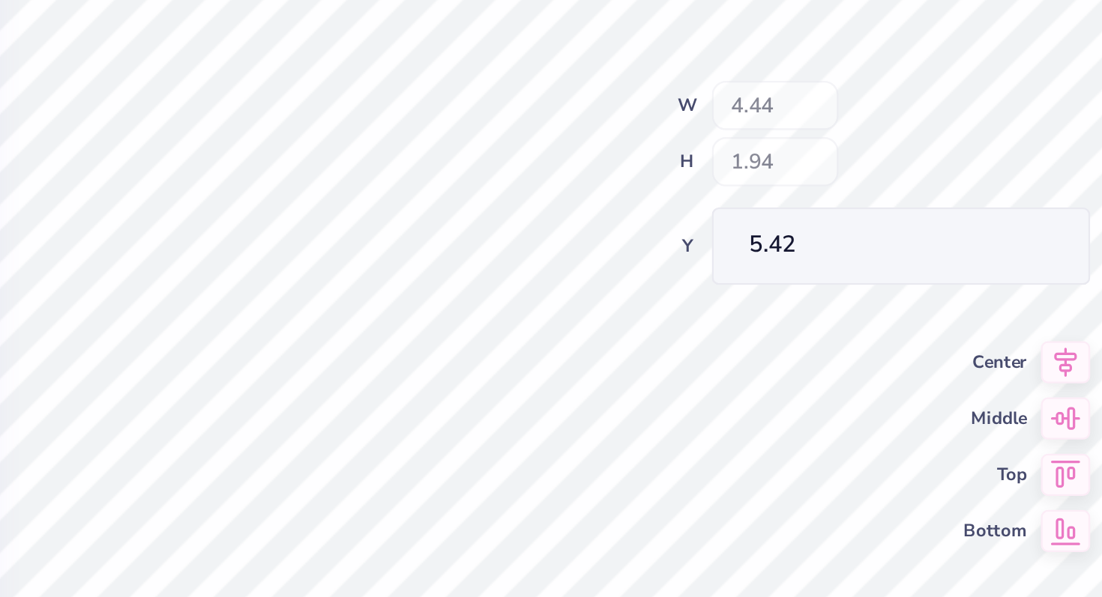
type input "4.44"
type input "1.94"
type input "5.42"
type input "5.01"
type input "5.41"
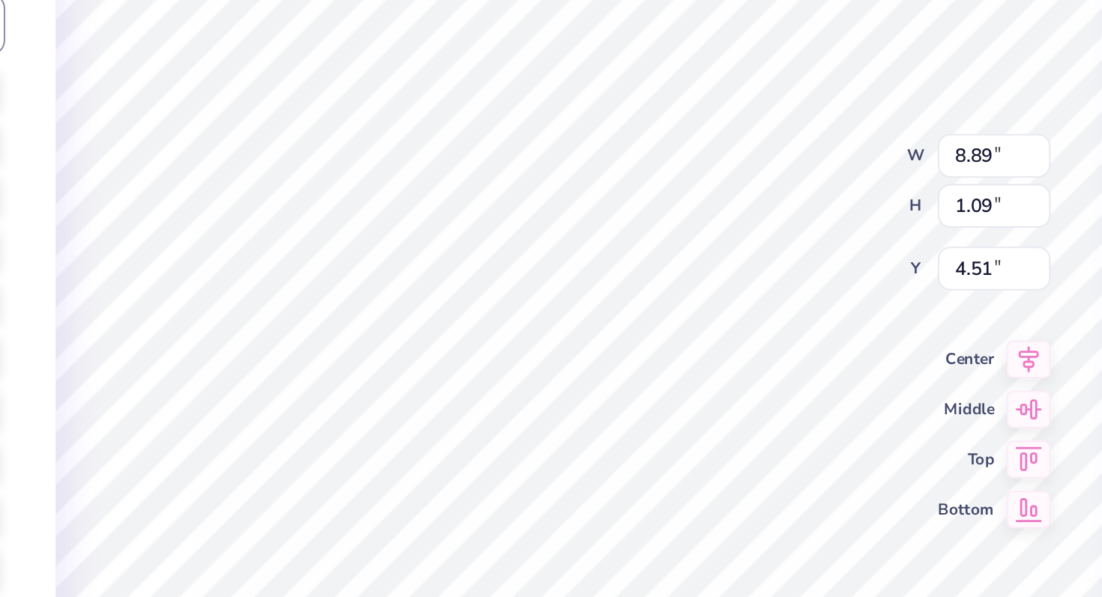
type input "8.89"
type input "1.09"
type input "4.51"
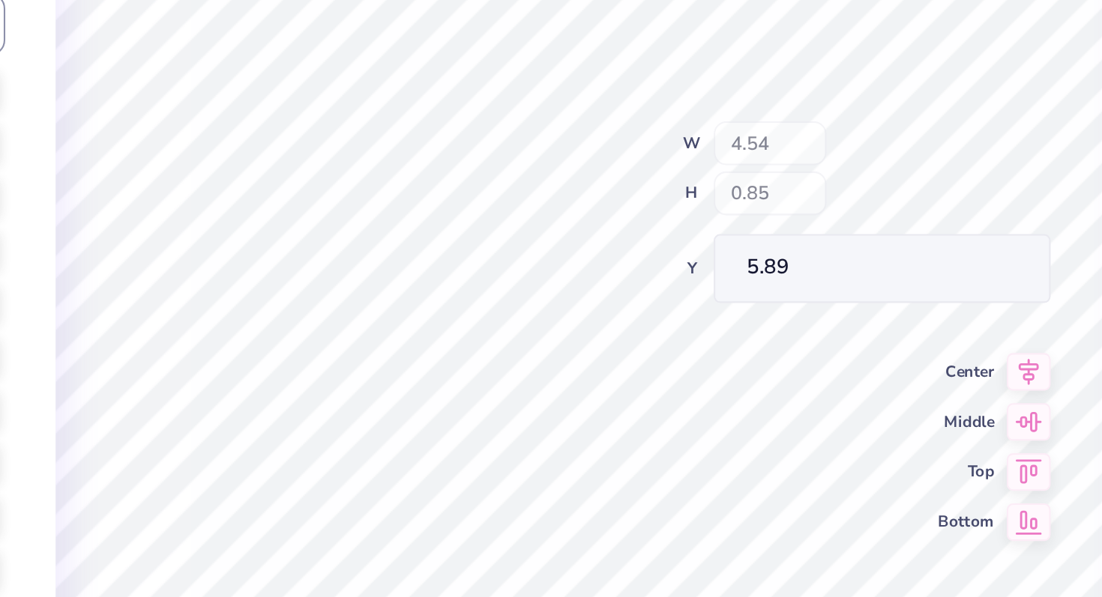
type input "4.54"
type input "0.85"
type input "5.89"
type input "5.60"
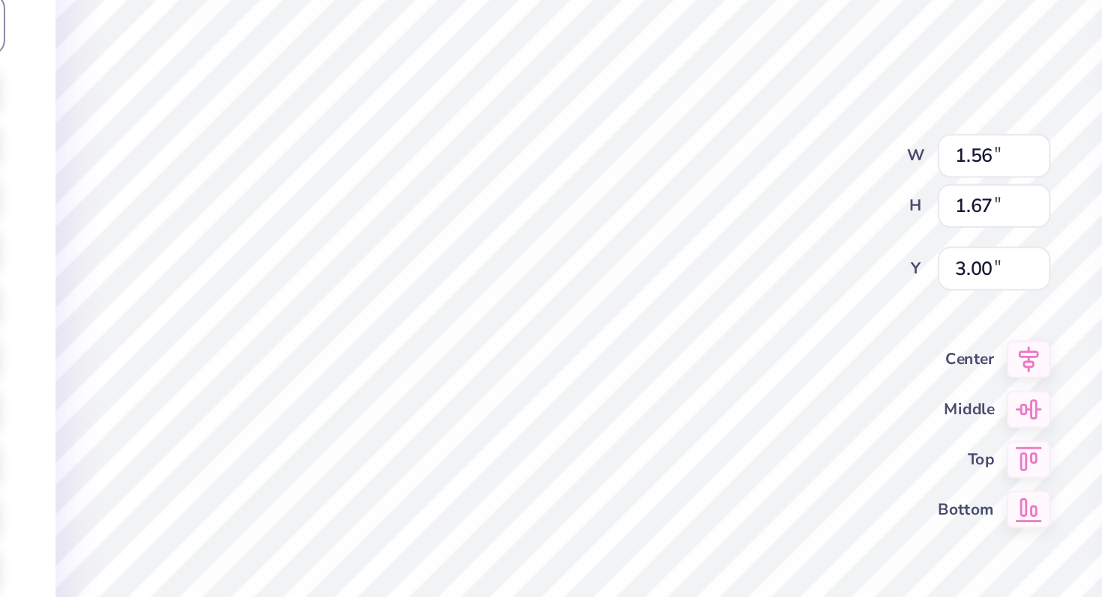
type input "1.64"
type input "1.72"
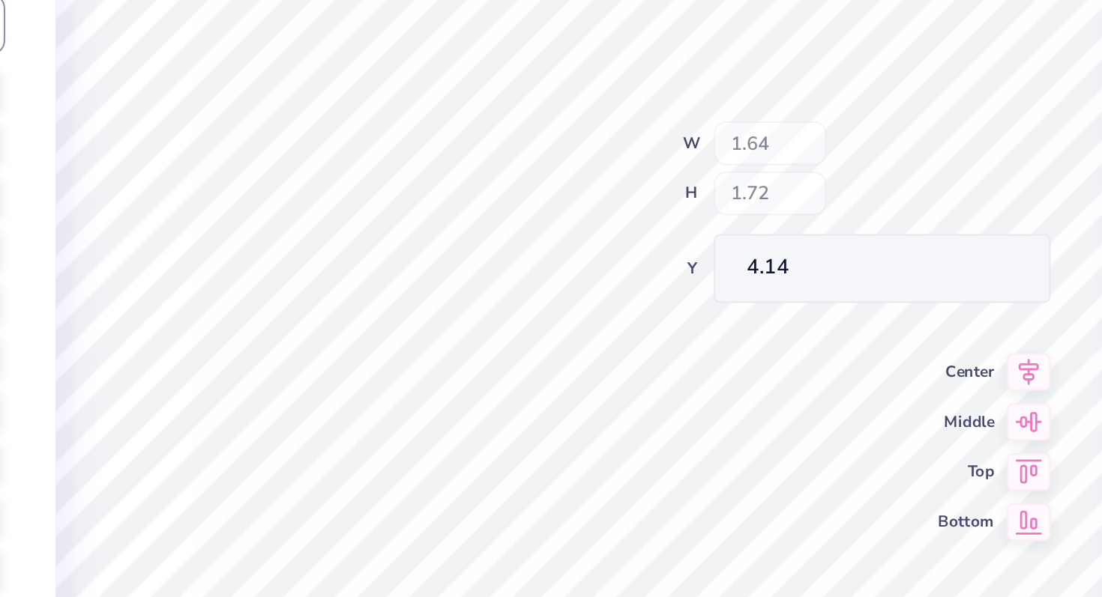
type input "3.87"
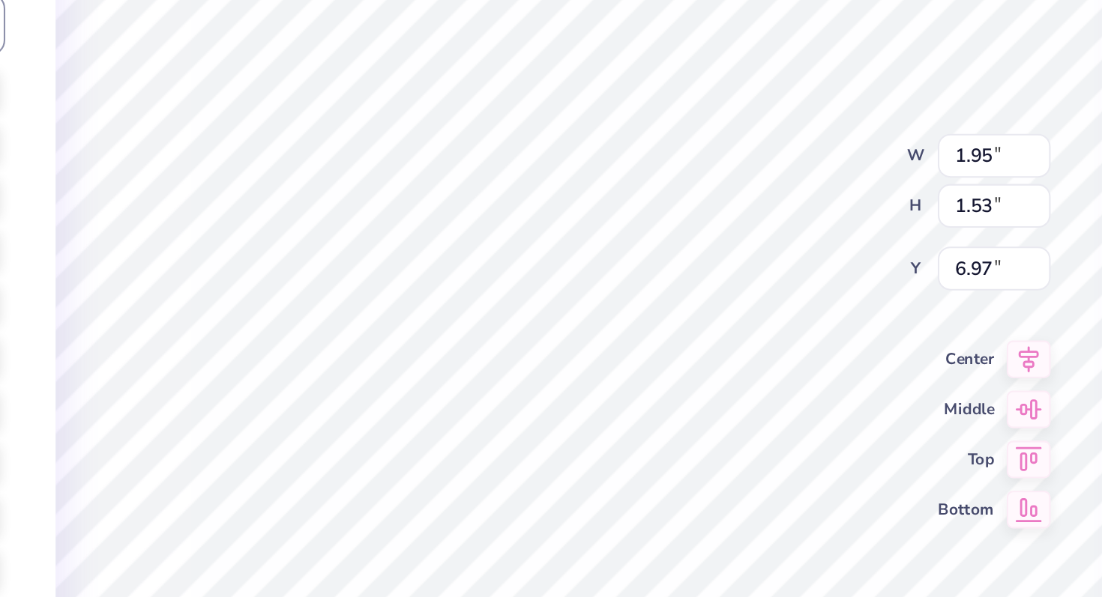
type input "6.02"
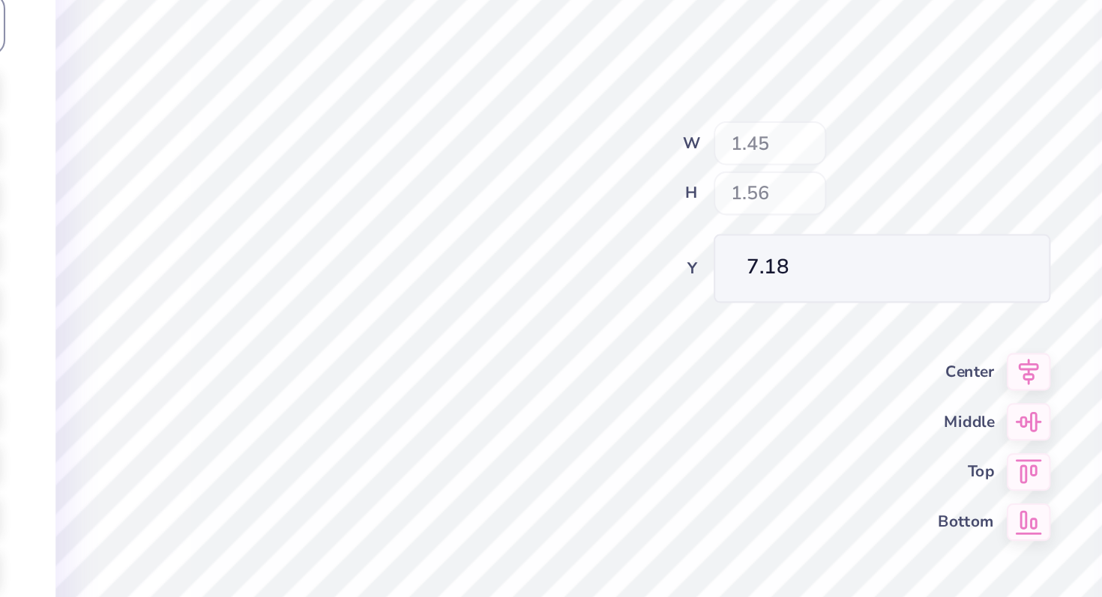
type input "7.18"
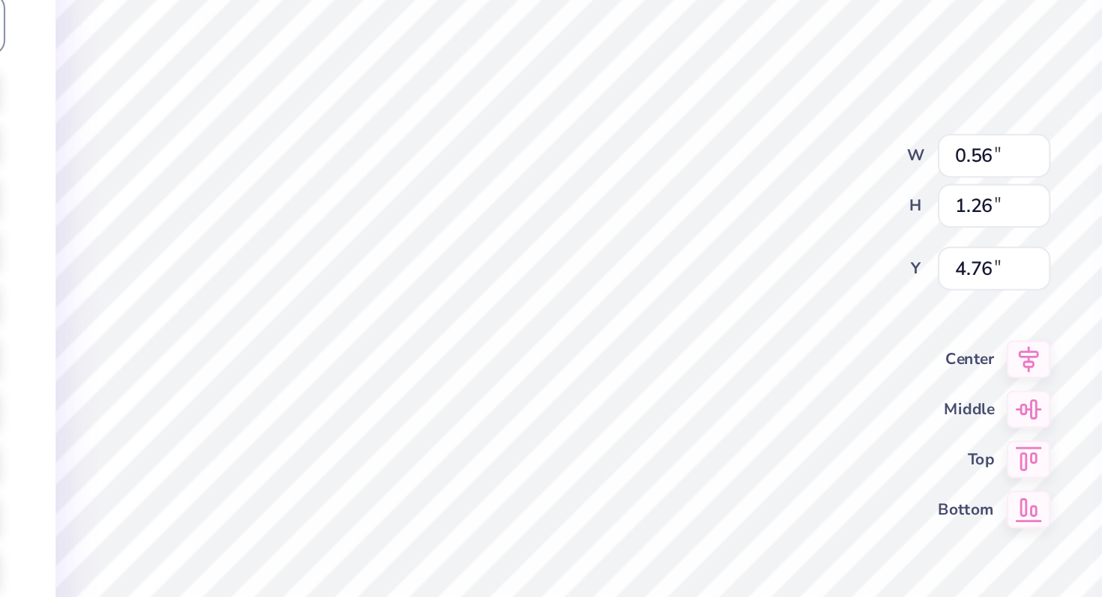
type input "5.39"
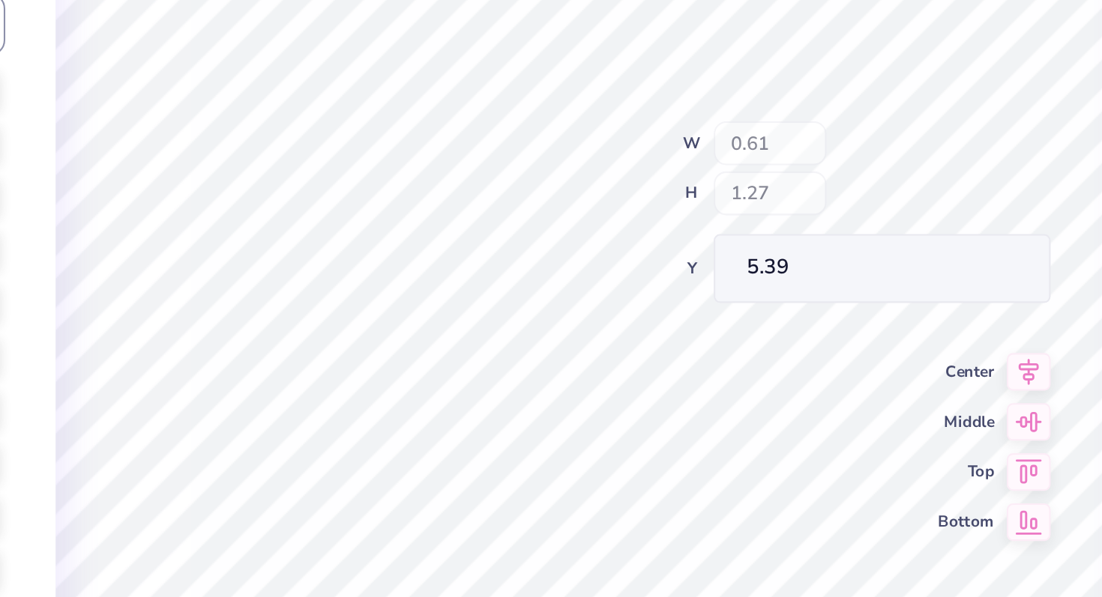
type input "0.61"
type input "1.27"
type input "5.44"
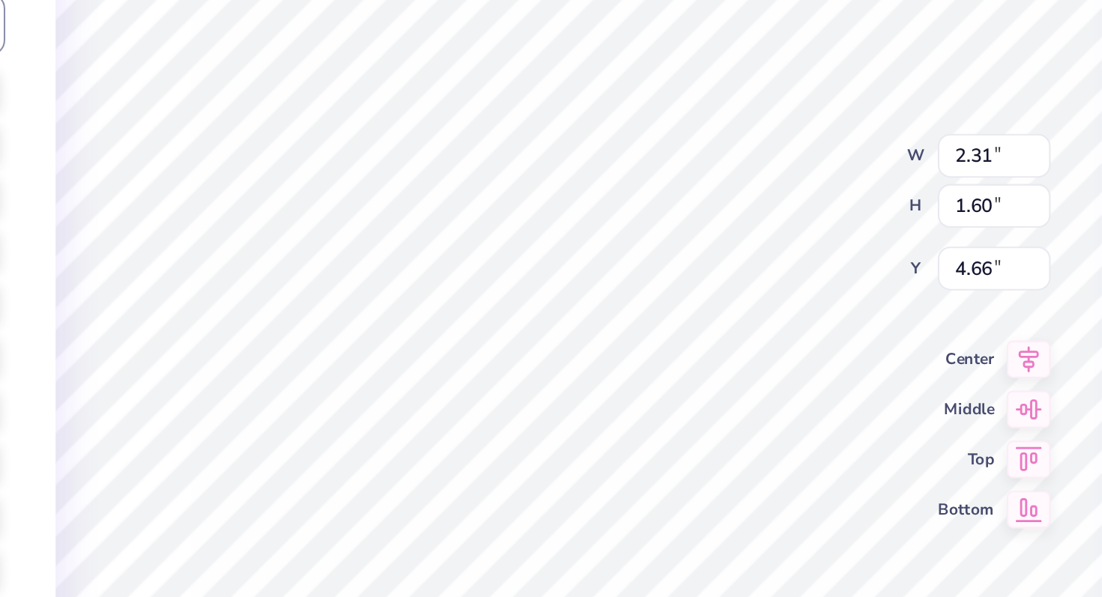
type input "5.64"
type input "2.14"
type input "2.05"
type input "5.32"
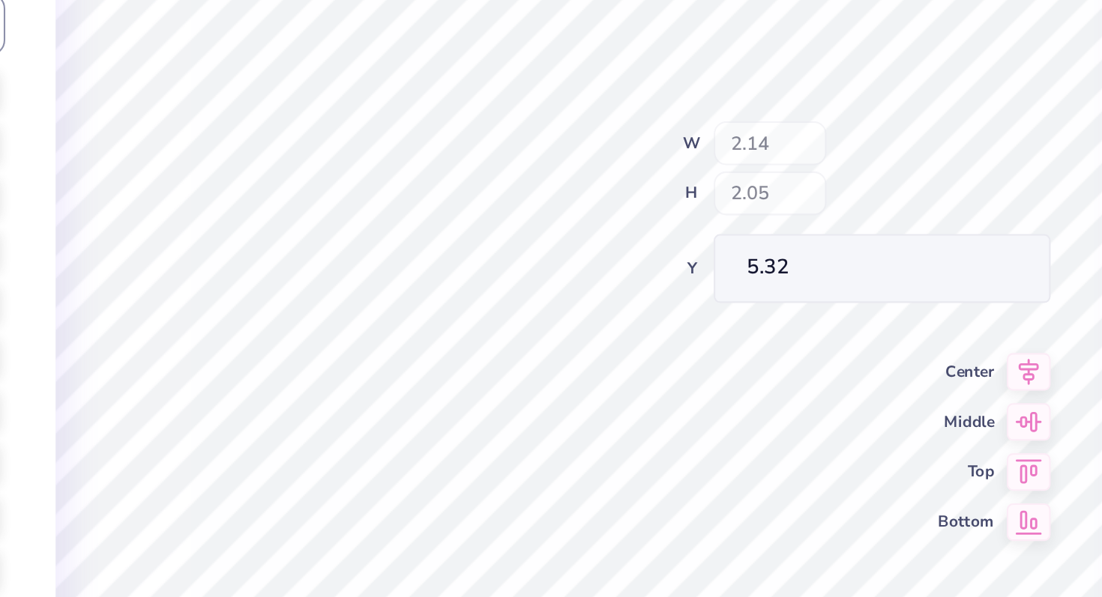
type input "1.26"
type input "1.21"
type input "6.75"
type input "3.00"
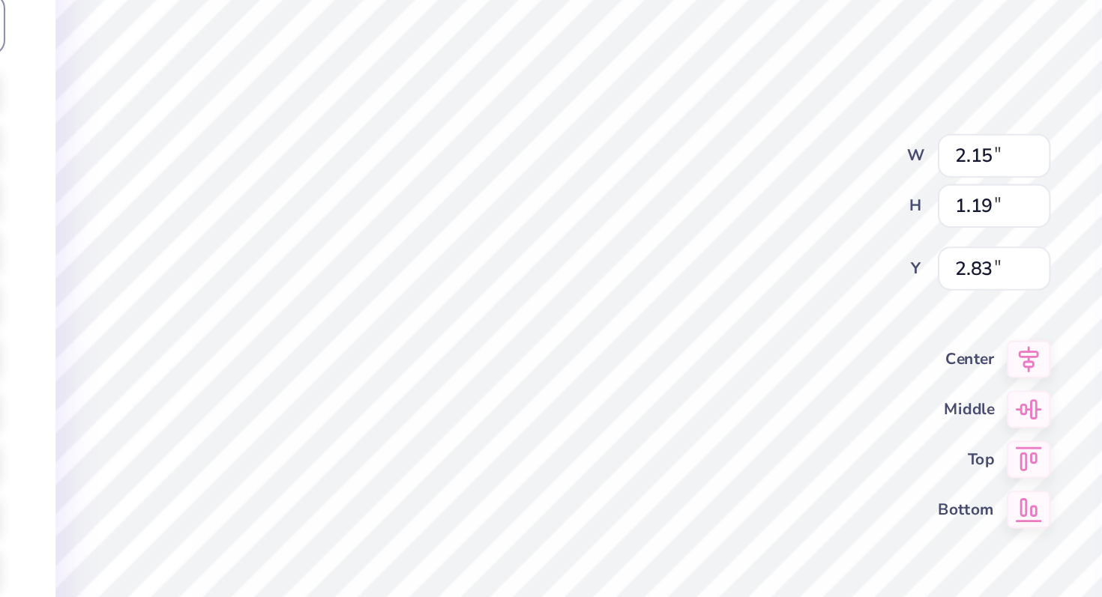
type input "2.15"
type input "1.19"
type input "2.83"
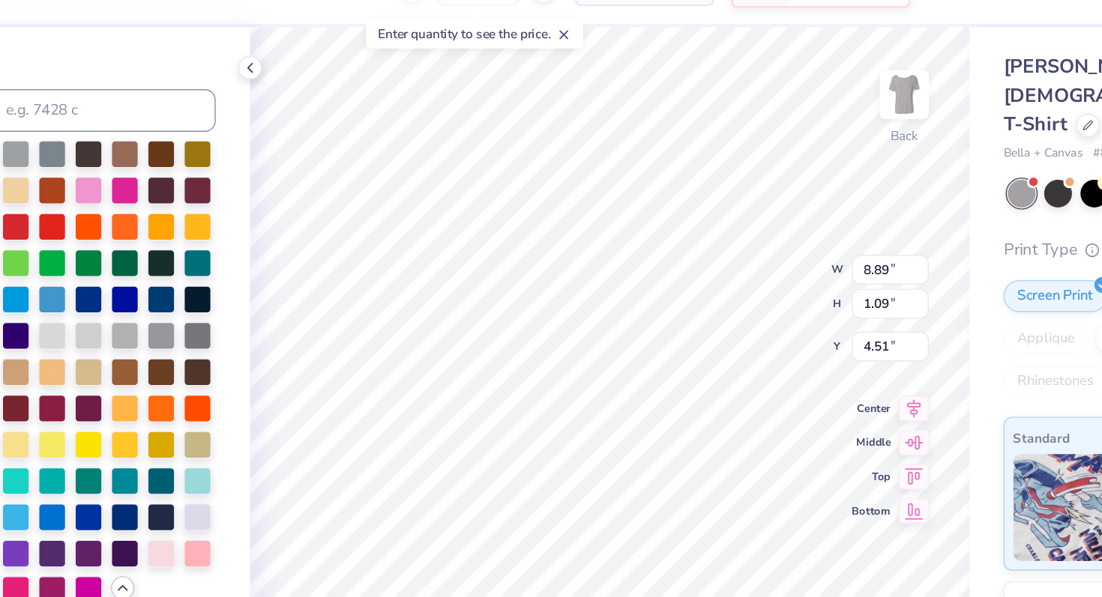
scroll to position [285, 0]
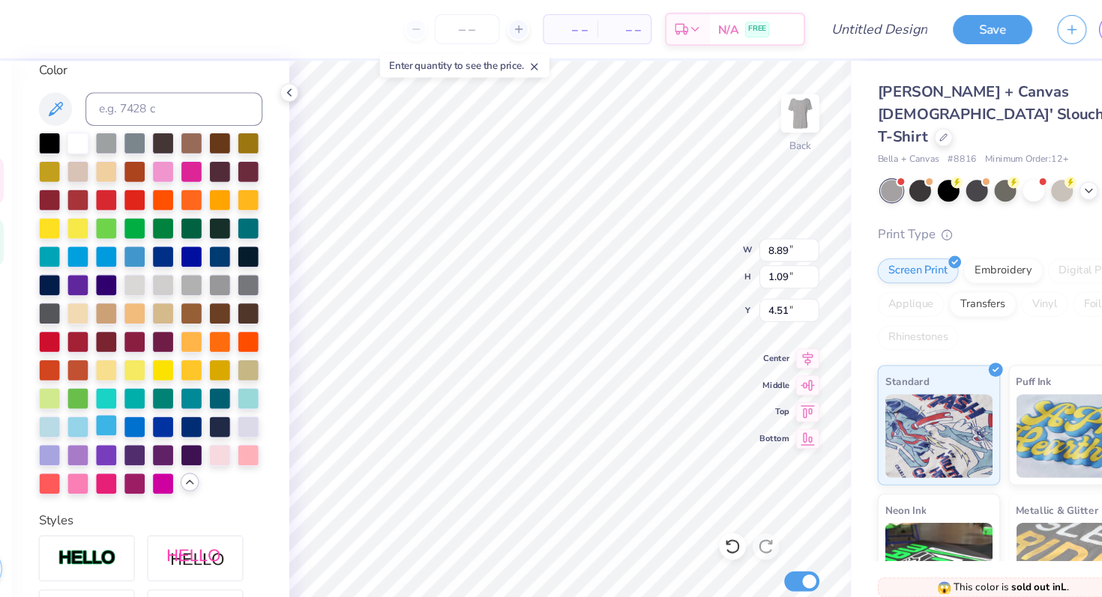
click at [151, 384] on div at bounding box center [151, 381] width 19 height 19
click at [181, 358] on div at bounding box center [177, 356] width 19 height 19
click at [181, 378] on div at bounding box center [177, 381] width 19 height 19
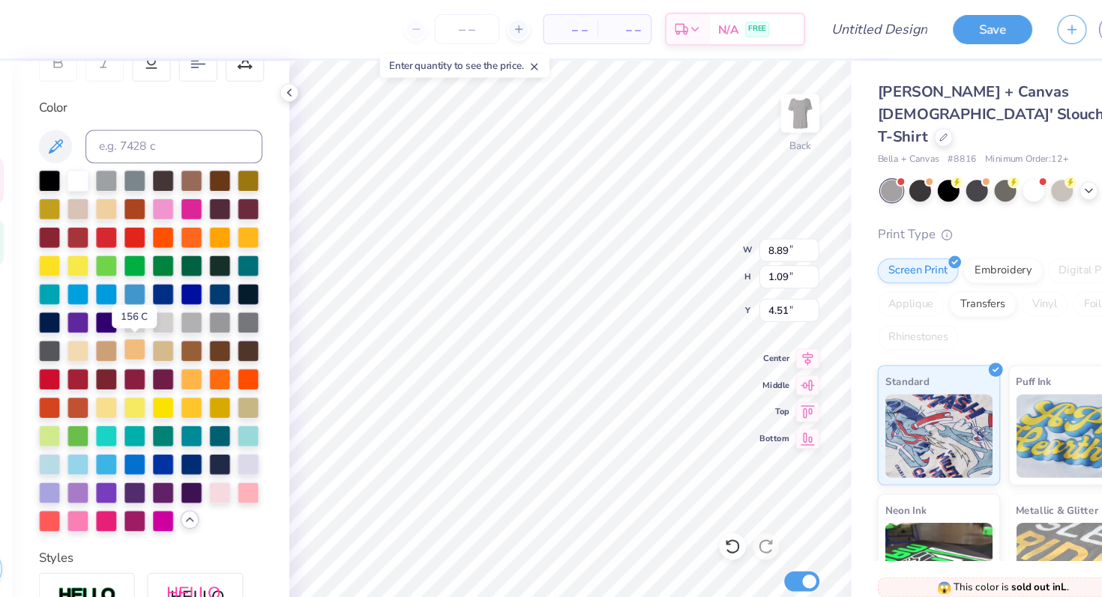
scroll to position [269, 0]
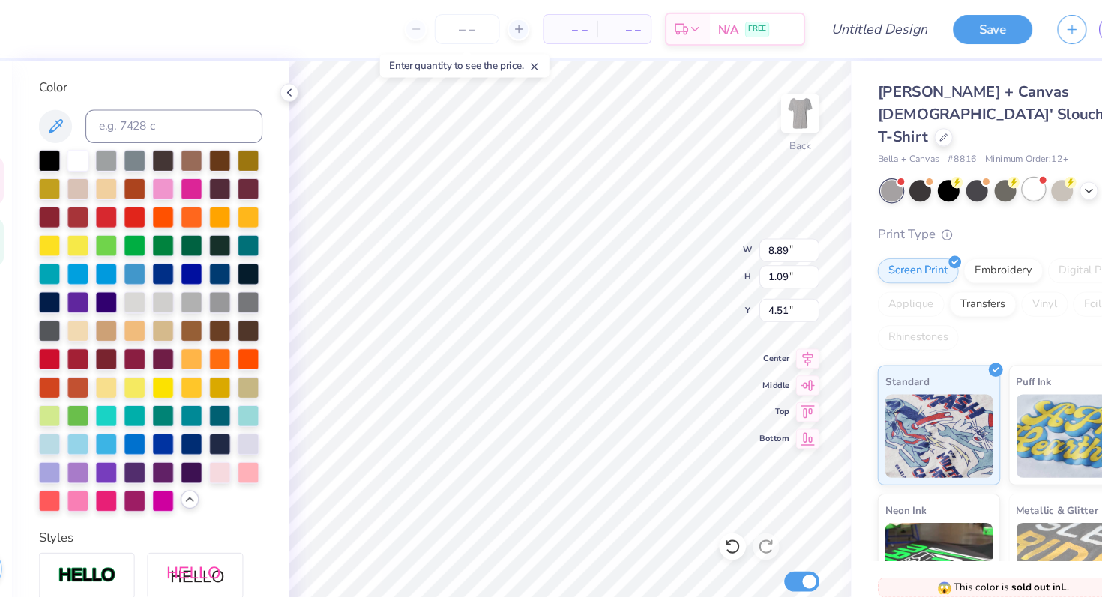
click at [986, 160] on div at bounding box center [984, 169] width 19 height 19
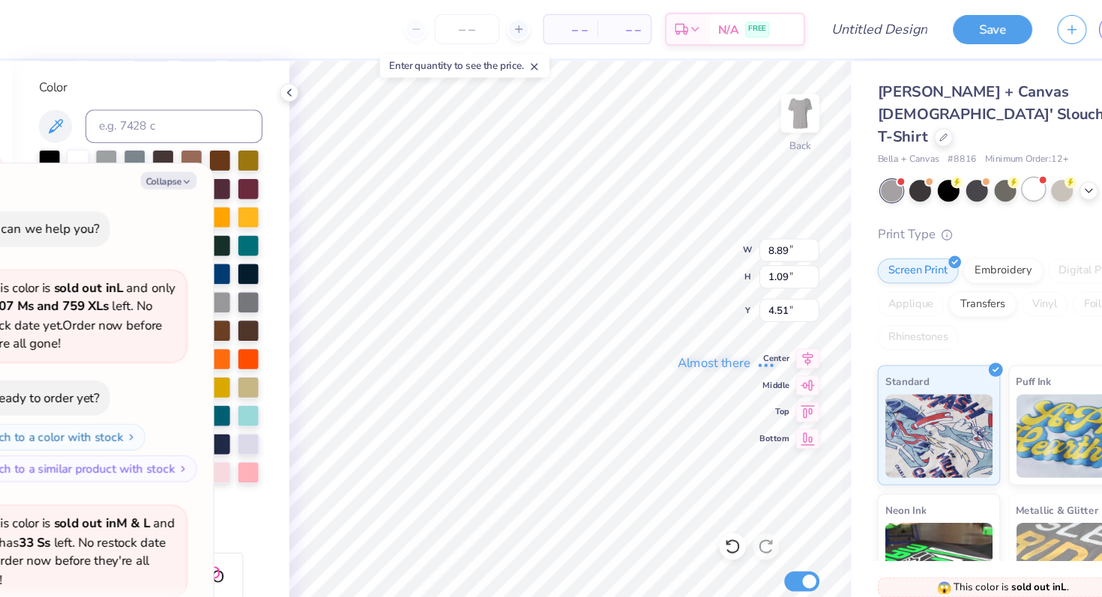
scroll to position [116, 0]
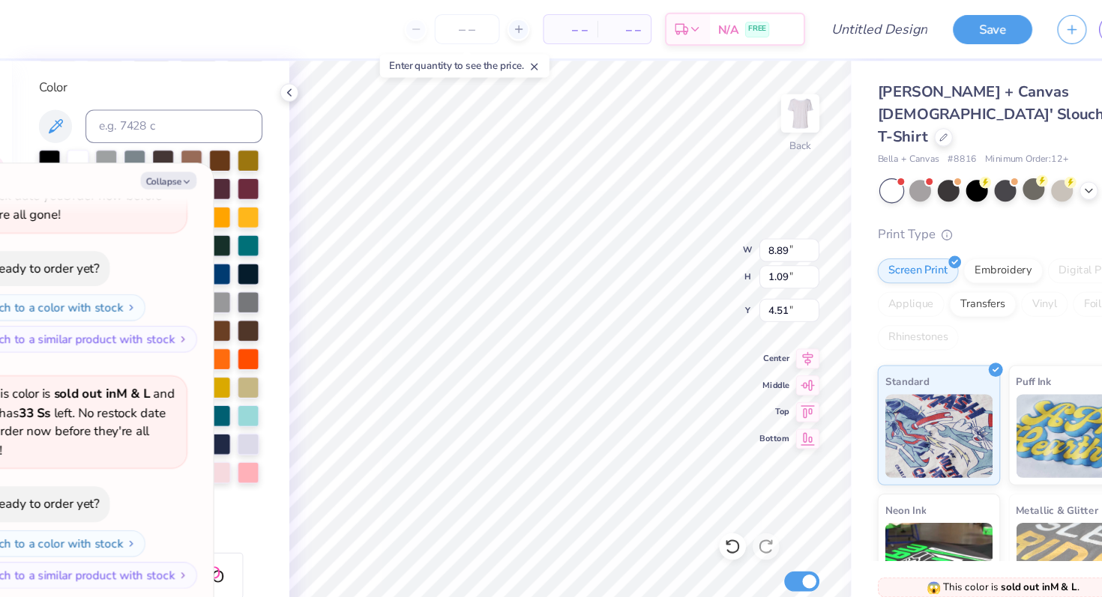
click at [304, 308] on div "Personalized Names Personalized Numbers Text Tool Add Font Font KG Makes You St…" at bounding box center [191, 326] width 249 height 543
click at [211, 163] on button "Collapse" at bounding box center [208, 162] width 50 height 16
type textarea "x"
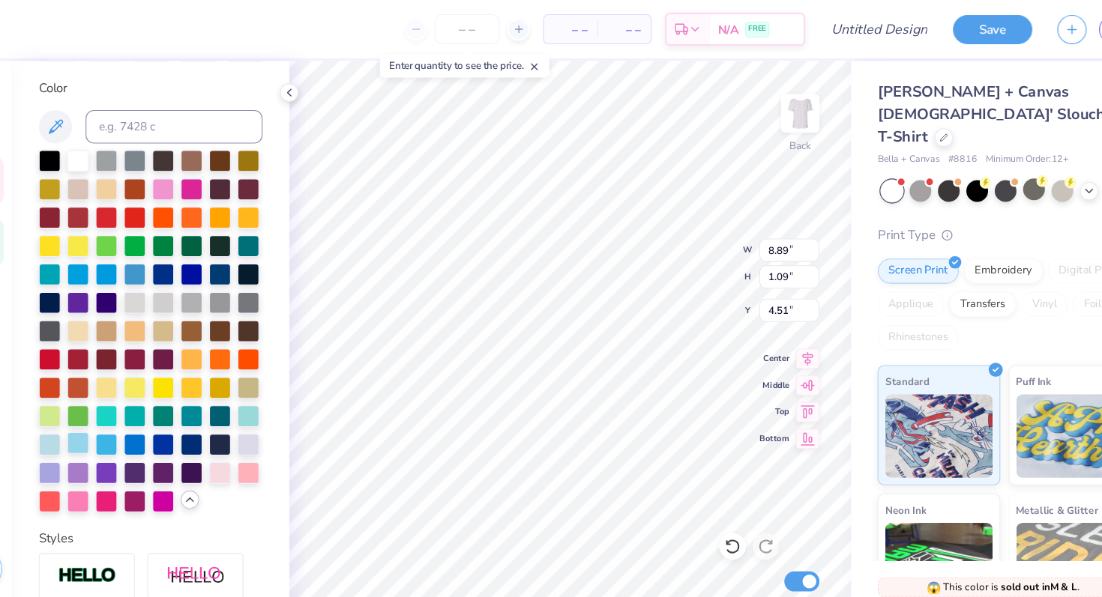
click at [133, 399] on div at bounding box center [126, 397] width 19 height 19
click at [152, 399] on div at bounding box center [151, 397] width 19 height 19
type input "8.89"
type input "1.09"
type input "4.51"
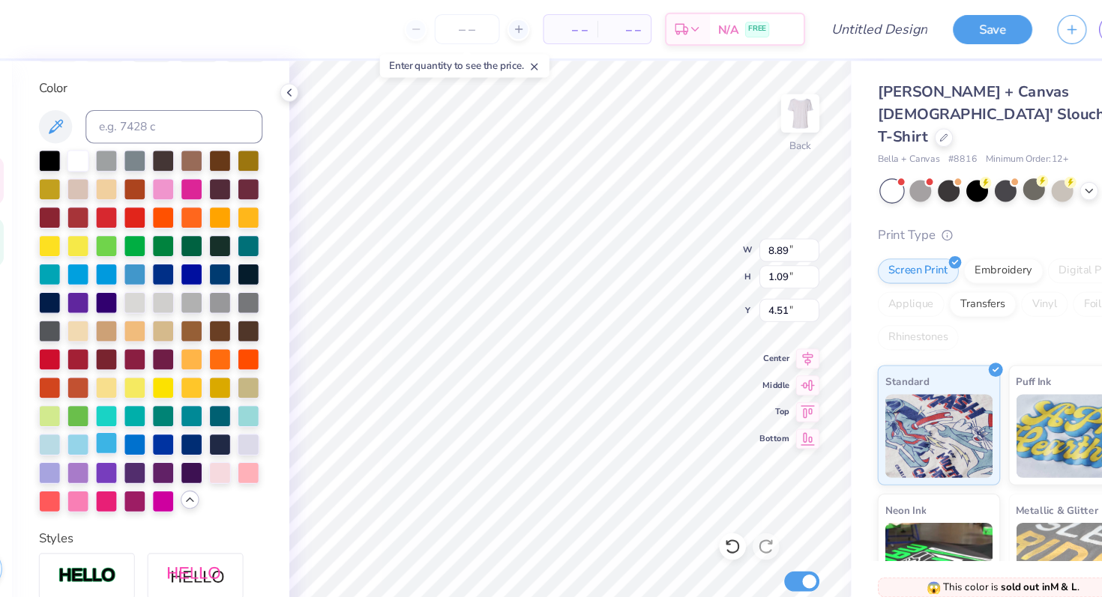
click at [154, 399] on div at bounding box center [151, 397] width 19 height 19
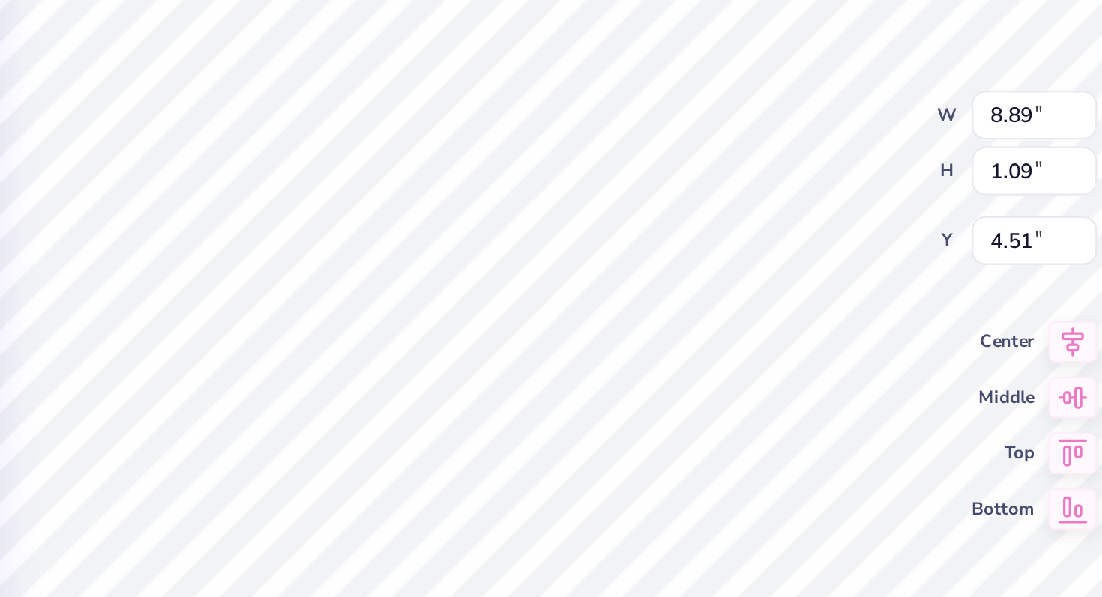
type input "4.54"
type input "0.85"
type input "5.60"
type input "1.79"
type input "1.78"
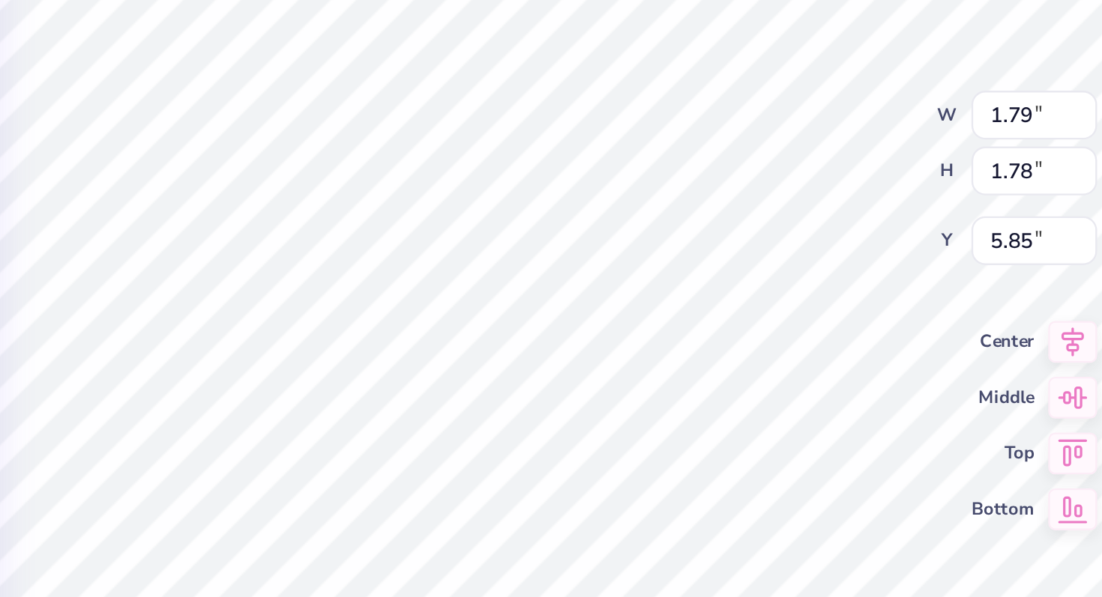
type input "5.85"
type input "1.45"
type input "1.56"
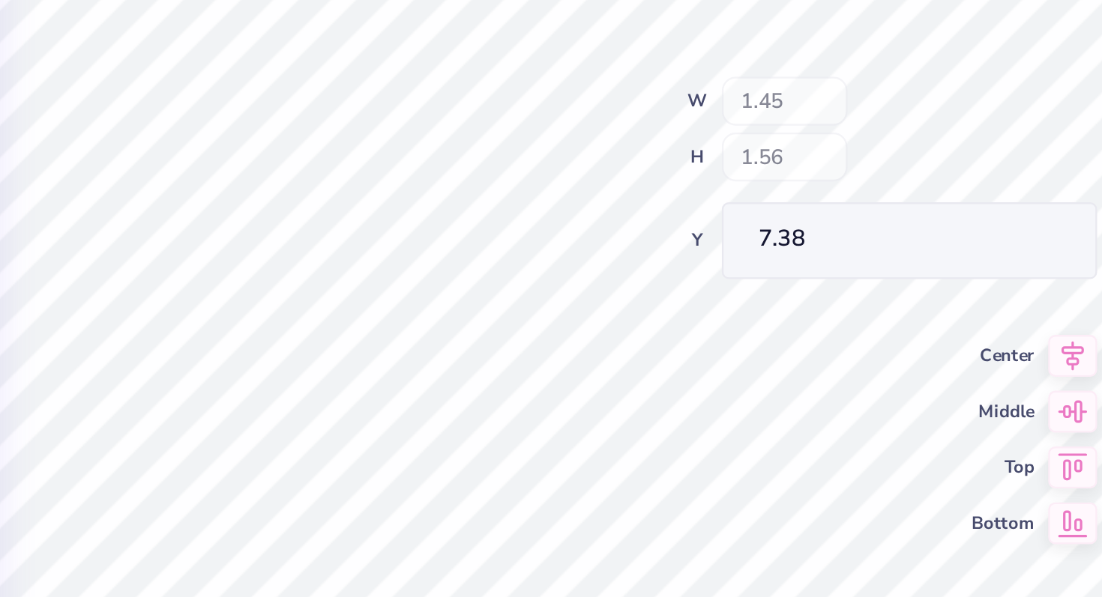
type input "6.96"
type input "6.44"
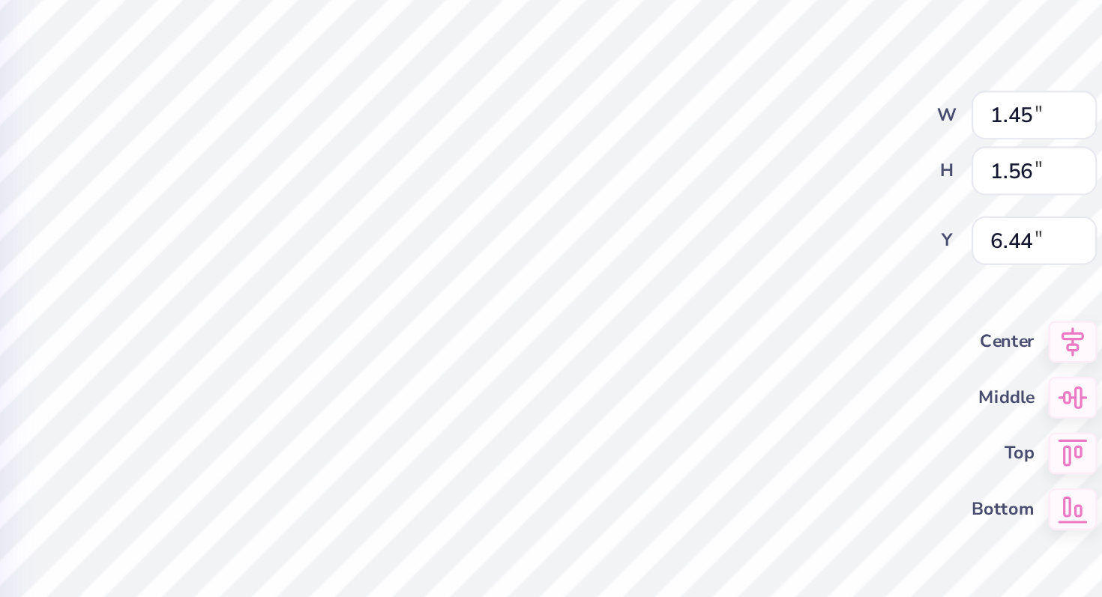
click at [657, 244] on div "100 % Back W 1.45 1.45 " H 1.56 1.56 " Y 6.44 6.44 " Center Middle Top Bottom S…" at bounding box center [568, 326] width 504 height 543
type input "1.56"
type input "1.67"
type input "3.00"
type input "1.45"
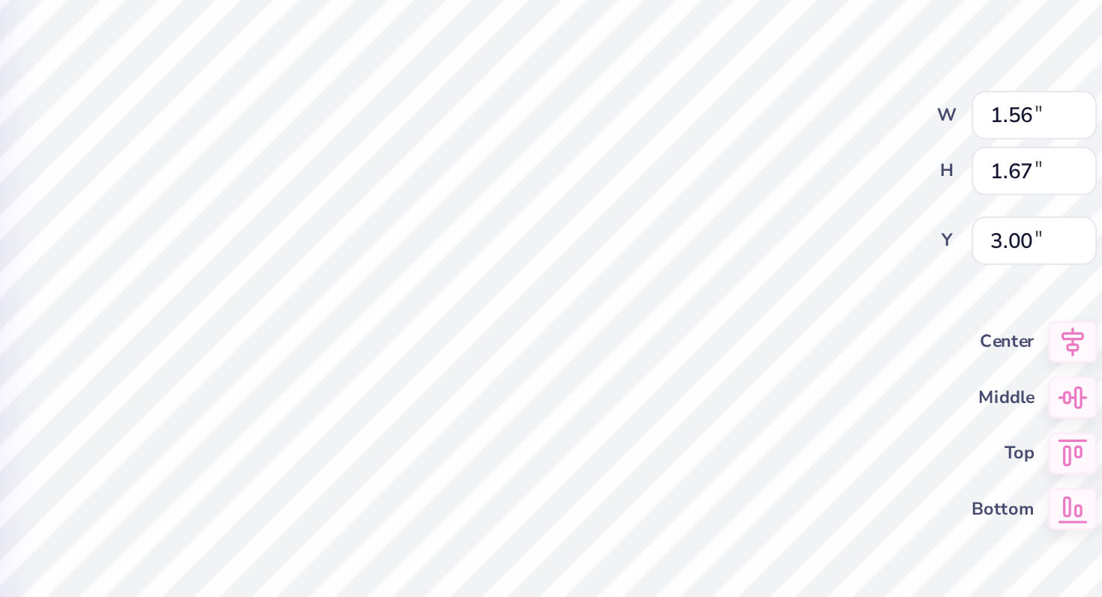
type input "1.56"
type input "6.44"
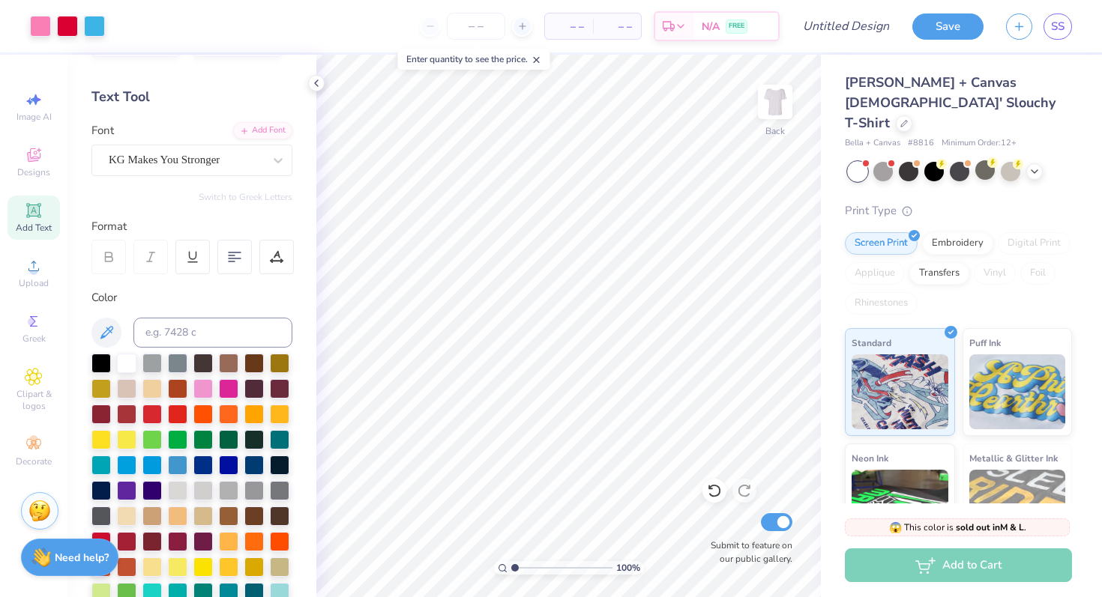
scroll to position [0, 0]
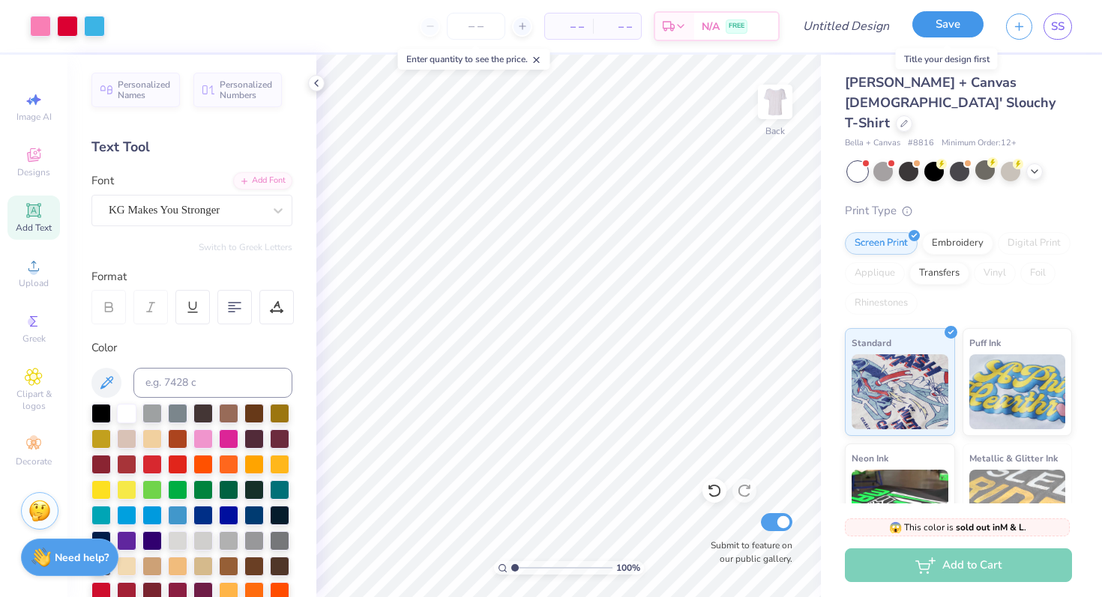
click at [947, 28] on button "Save" at bounding box center [947, 24] width 71 height 26
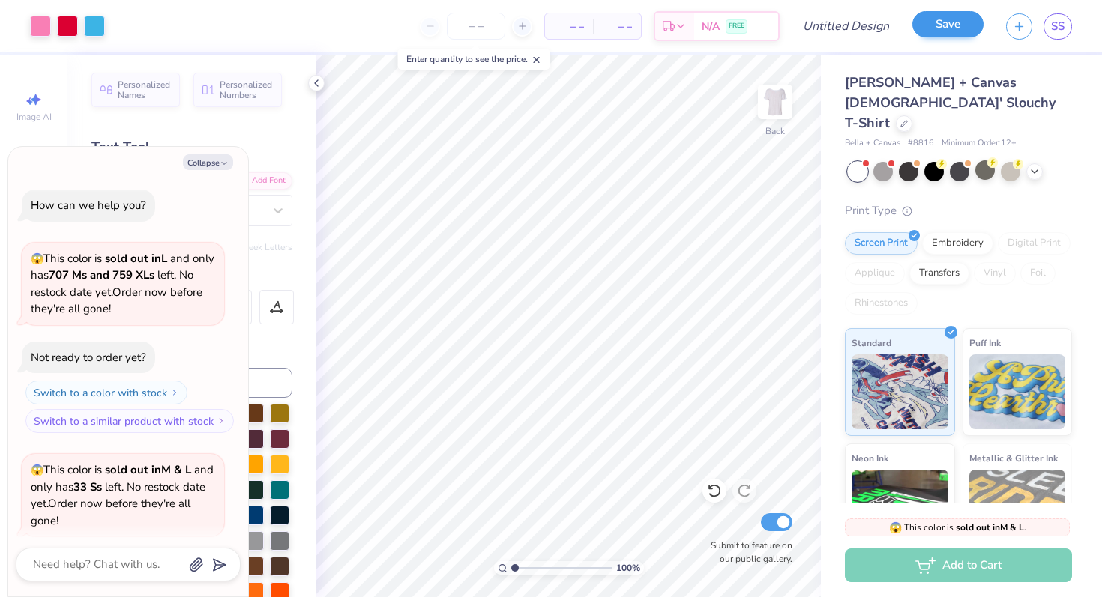
scroll to position [157, 0]
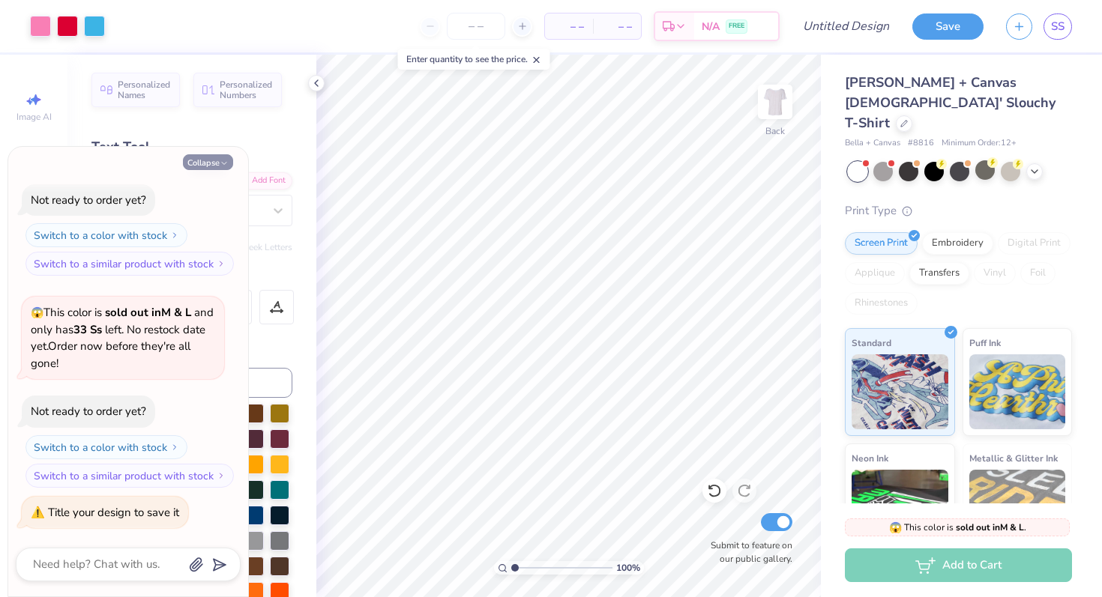
click at [205, 158] on button "Collapse" at bounding box center [208, 162] width 50 height 16
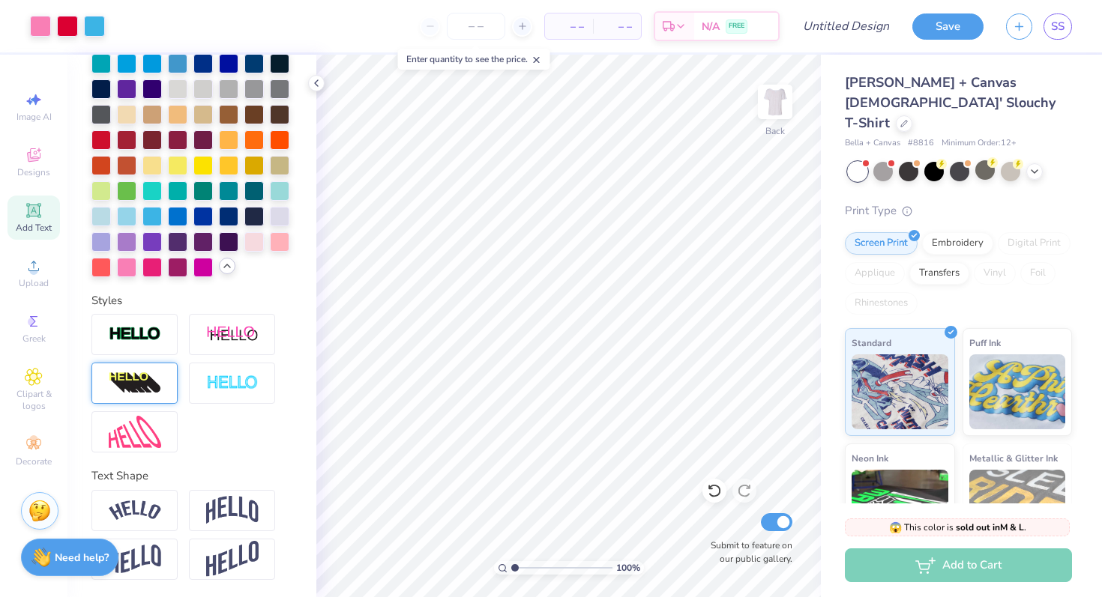
scroll to position [0, 0]
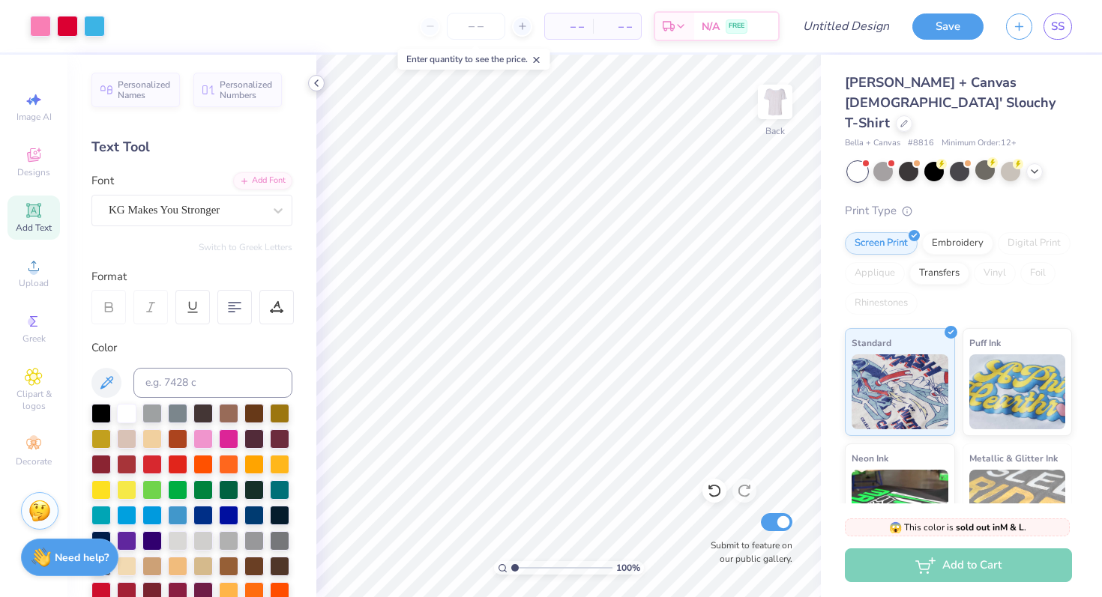
click at [313, 83] on icon at bounding box center [316, 83] width 12 height 12
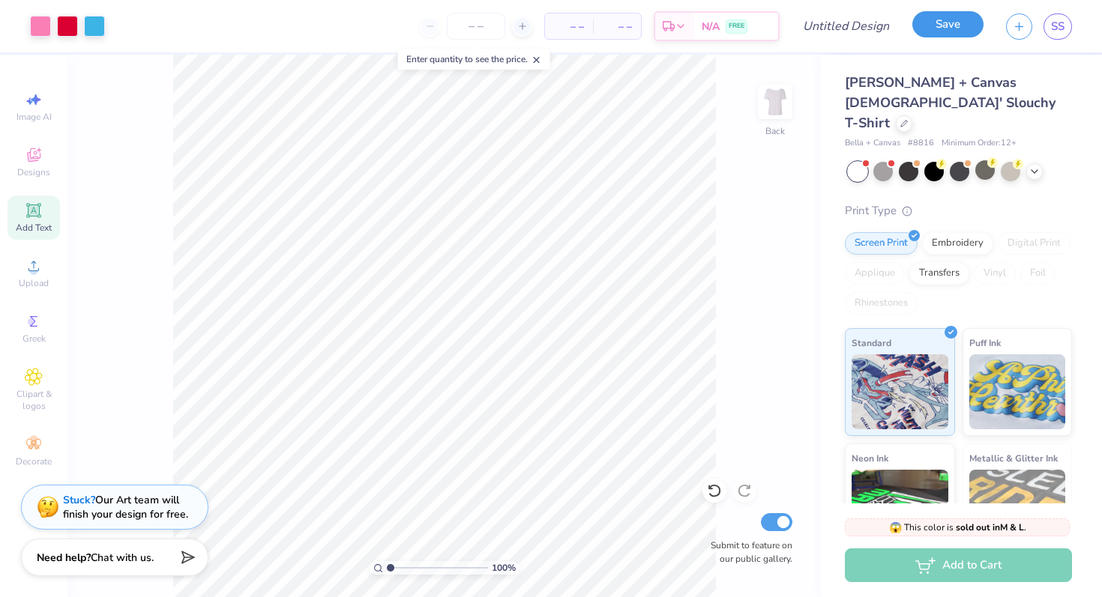
click at [938, 25] on button "Save" at bounding box center [947, 24] width 71 height 26
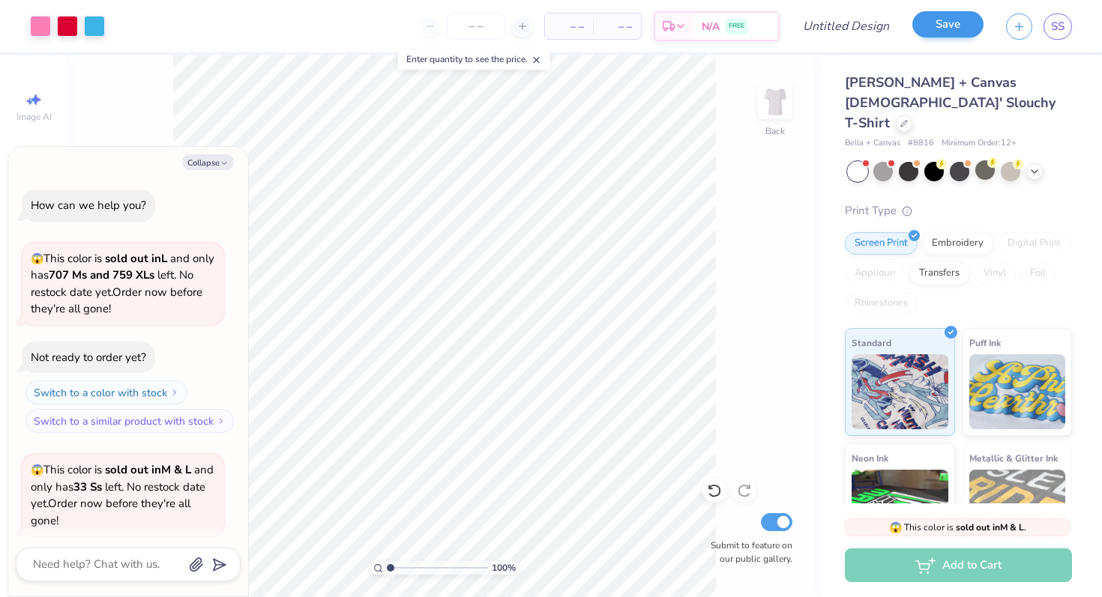
scroll to position [198, 0]
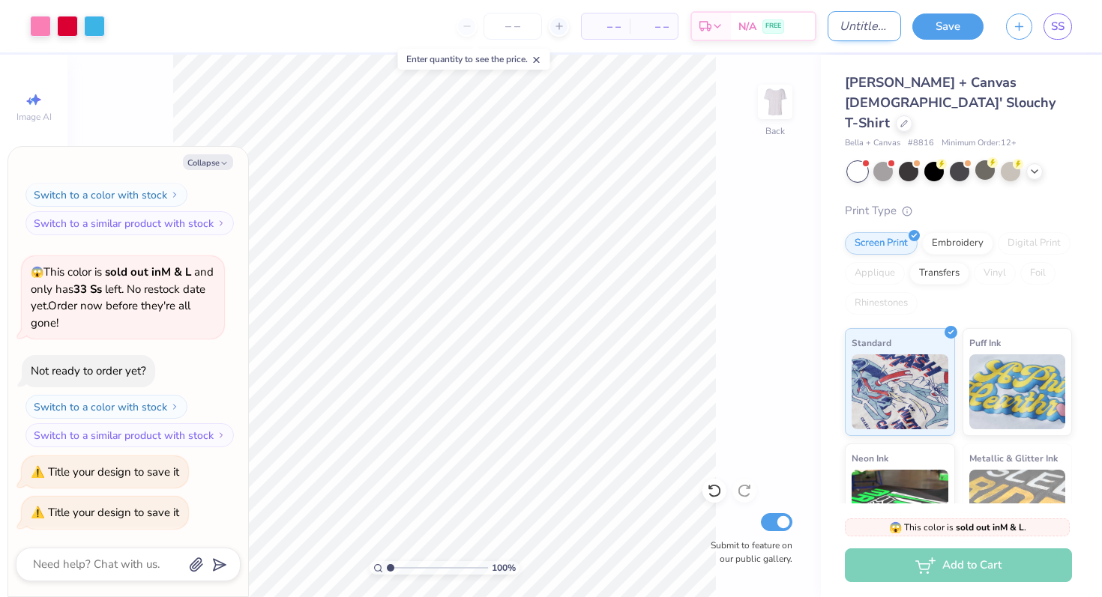
type textarea "x"
click at [833, 31] on input "Design Title" at bounding box center [863, 26] width 73 height 30
type input "Q"
type textarea "x"
type input "QW"
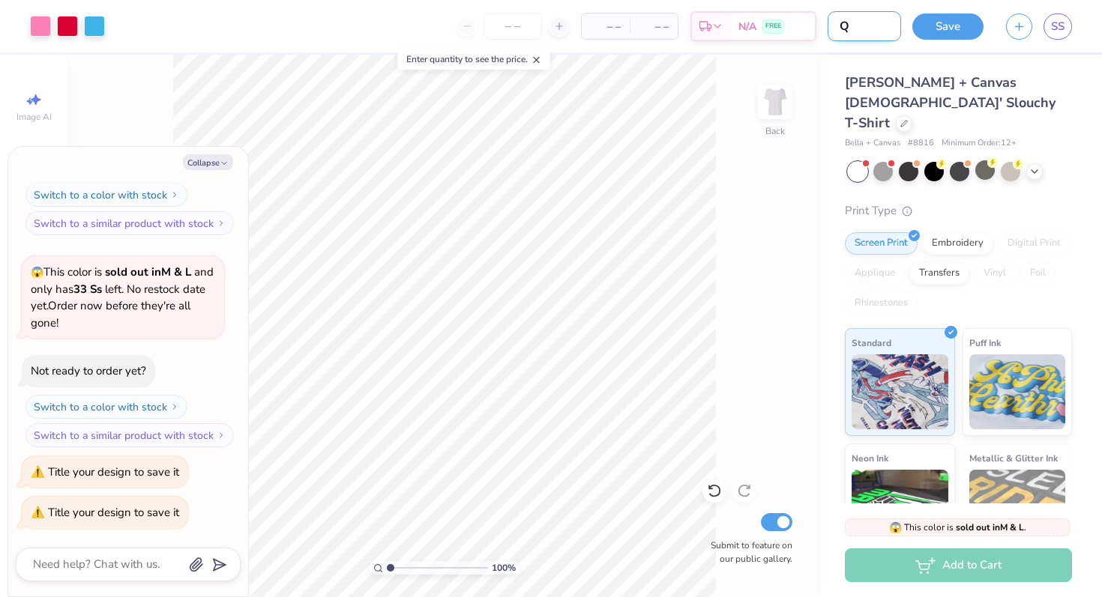
type textarea "x"
type input "Q"
type textarea "x"
type input "W"
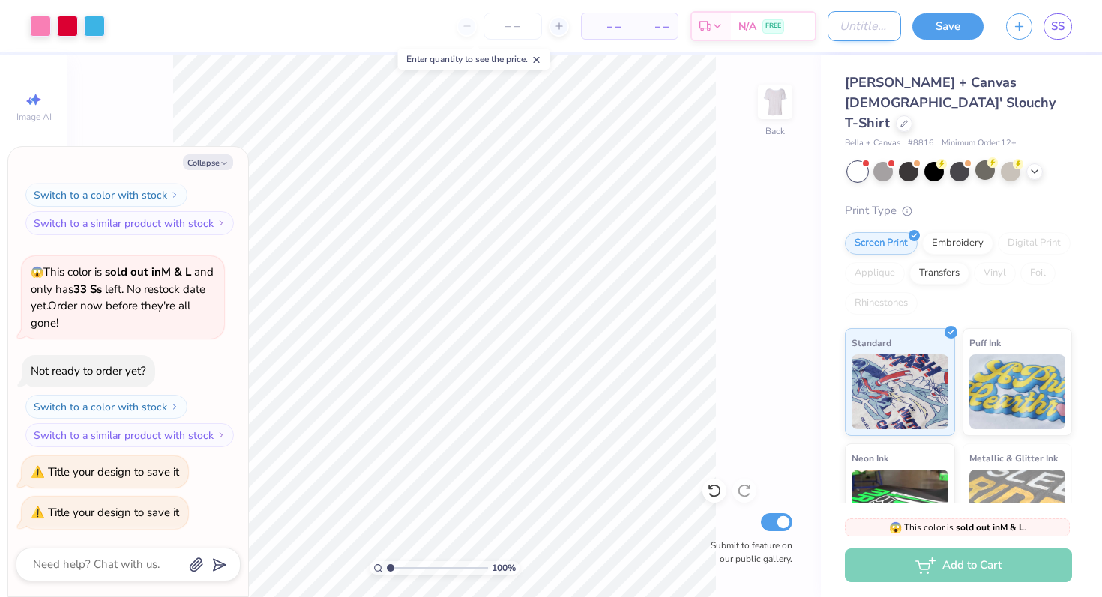
type textarea "x"
type input "WL"
type textarea "x"
type input "WLN"
type textarea "x"
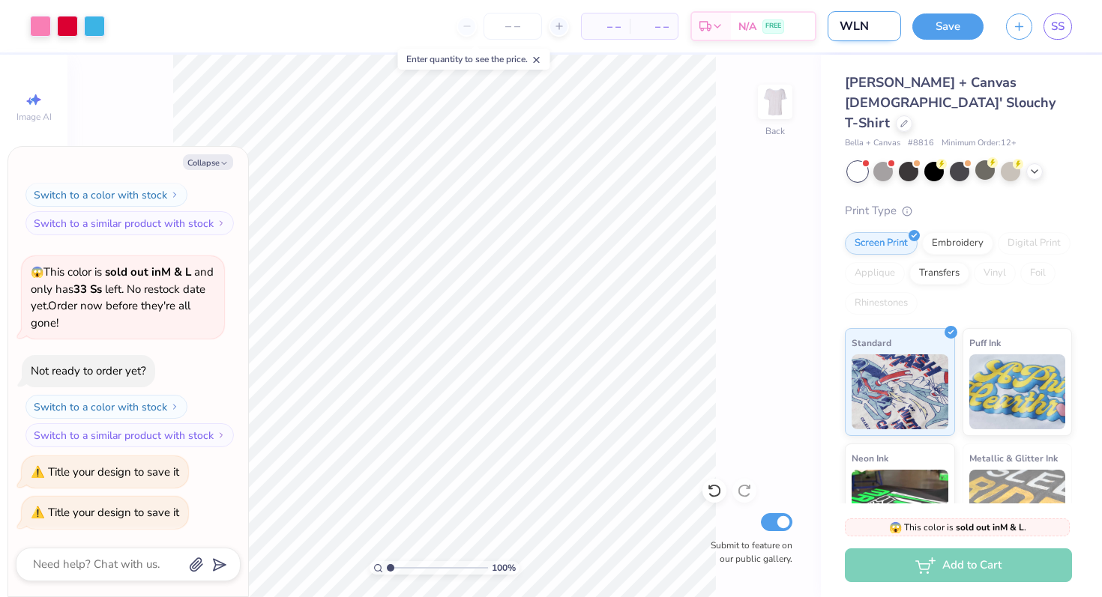
type input "WLN"
type textarea "x"
type input "WLN s"
type textarea "x"
type input "WLN sh"
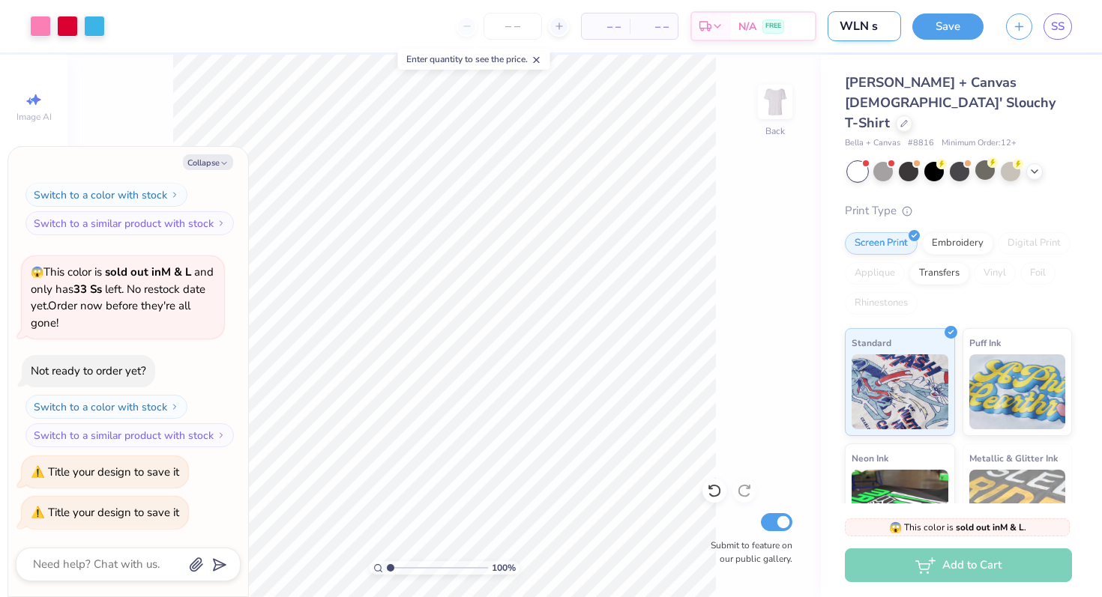
type textarea "x"
type input "WLN shi"
type textarea "x"
type input "WLN shir"
type textarea "x"
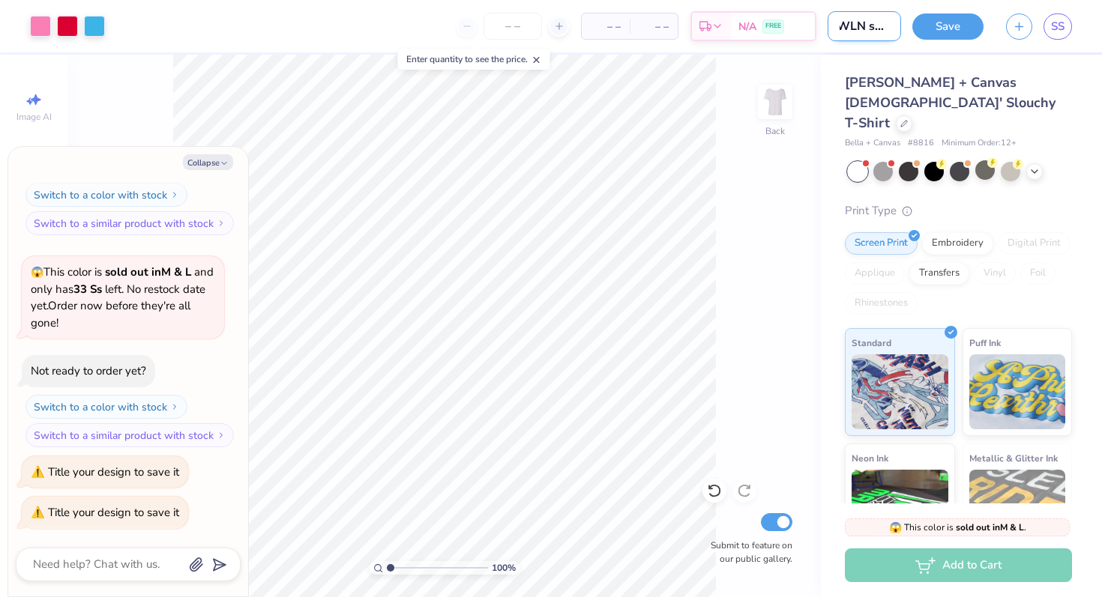
type input "WLN shirt"
type textarea "x"
type input "WLN shirt"
type textarea "x"
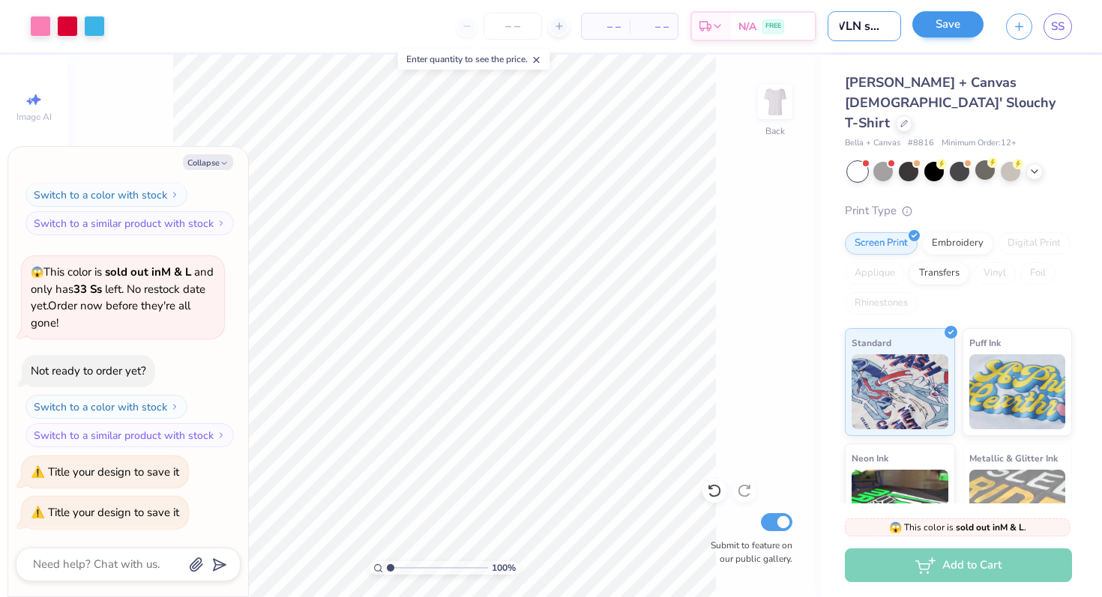
type input "WLN shirt"
click at [939, 31] on button "Save" at bounding box center [947, 24] width 71 height 26
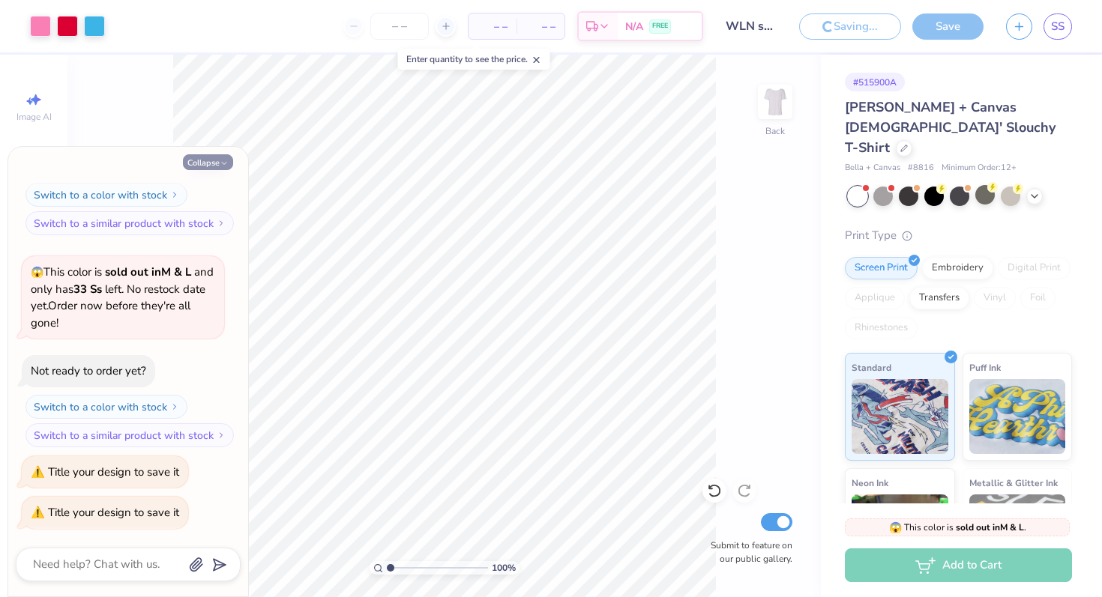
click at [212, 169] on button "Collapse" at bounding box center [208, 162] width 50 height 16
type textarea "x"
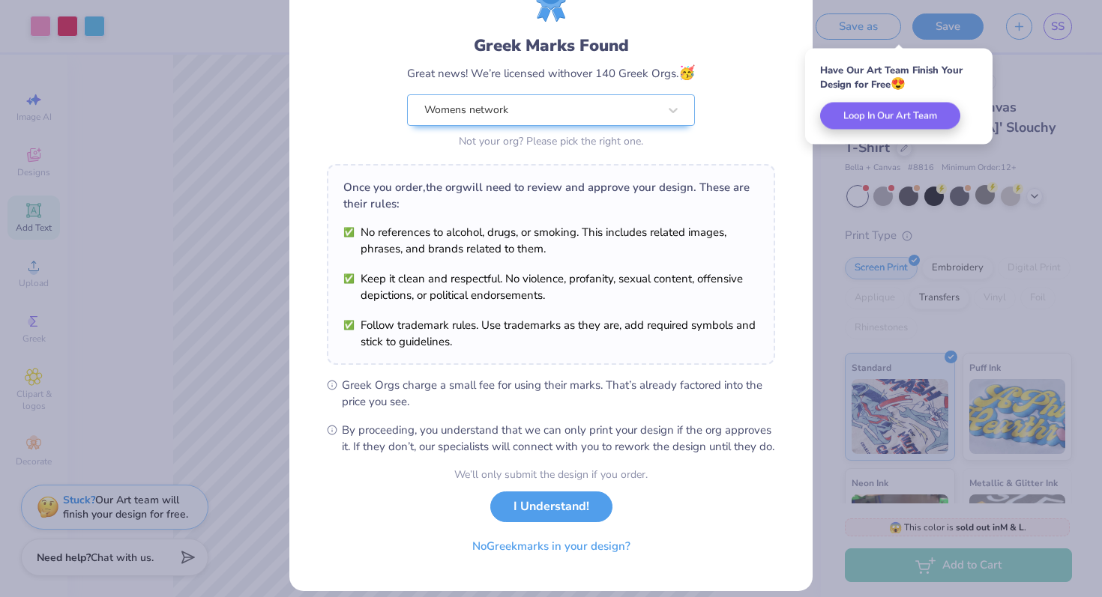
scroll to position [104, 0]
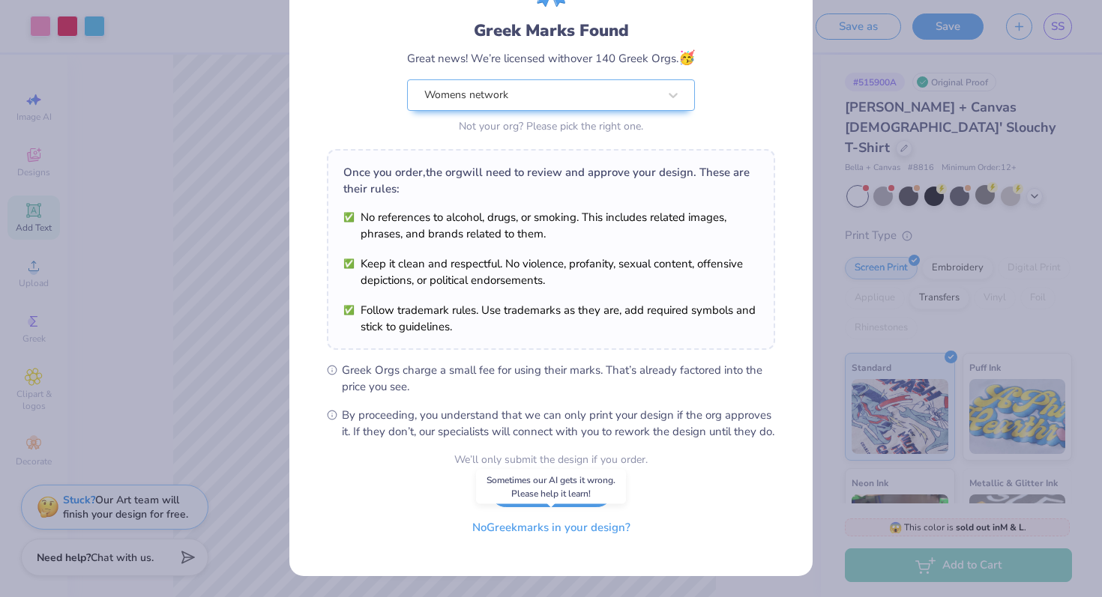
click at [585, 531] on button "No Greek marks in your design?" at bounding box center [551, 528] width 184 height 31
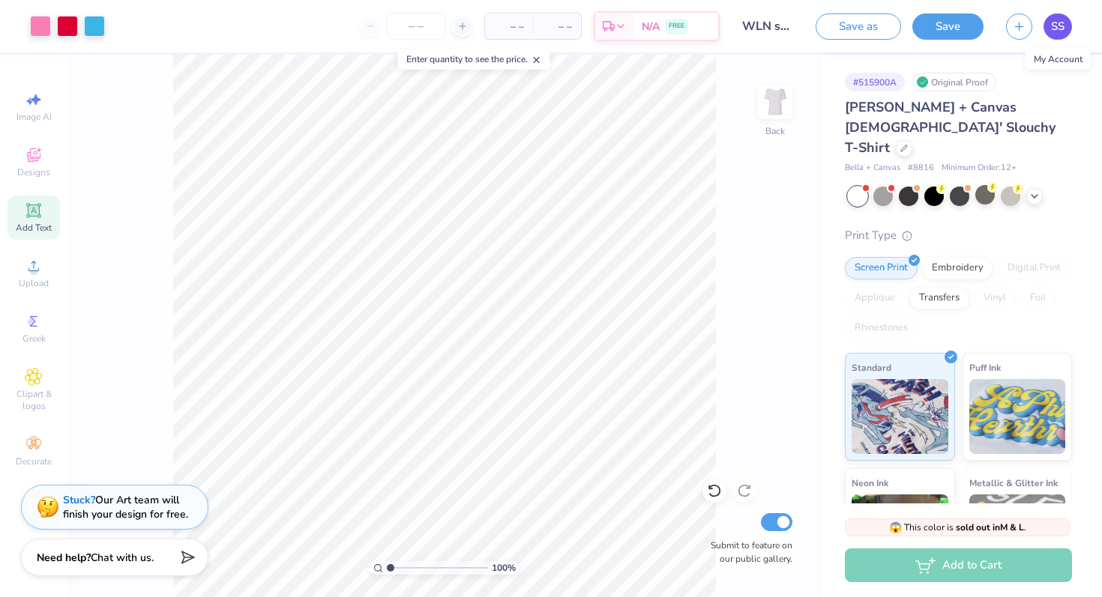
click at [1049, 22] on link "SS" at bounding box center [1057, 26] width 28 height 26
click at [1056, 31] on span "SS" at bounding box center [1057, 26] width 13 height 17
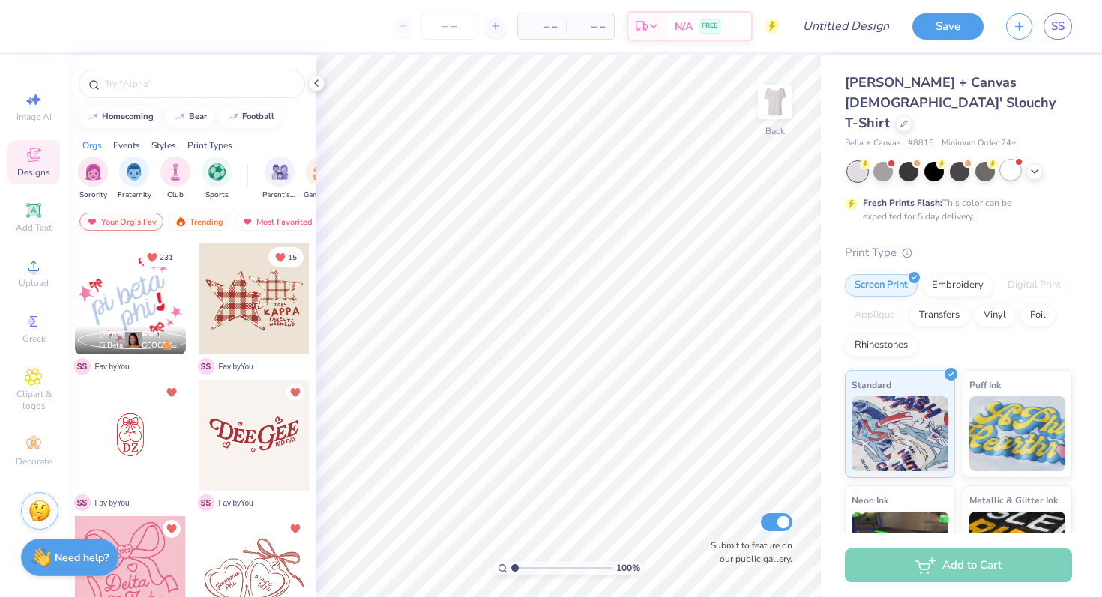
click at [1006, 160] on div at bounding box center [1010, 169] width 19 height 19
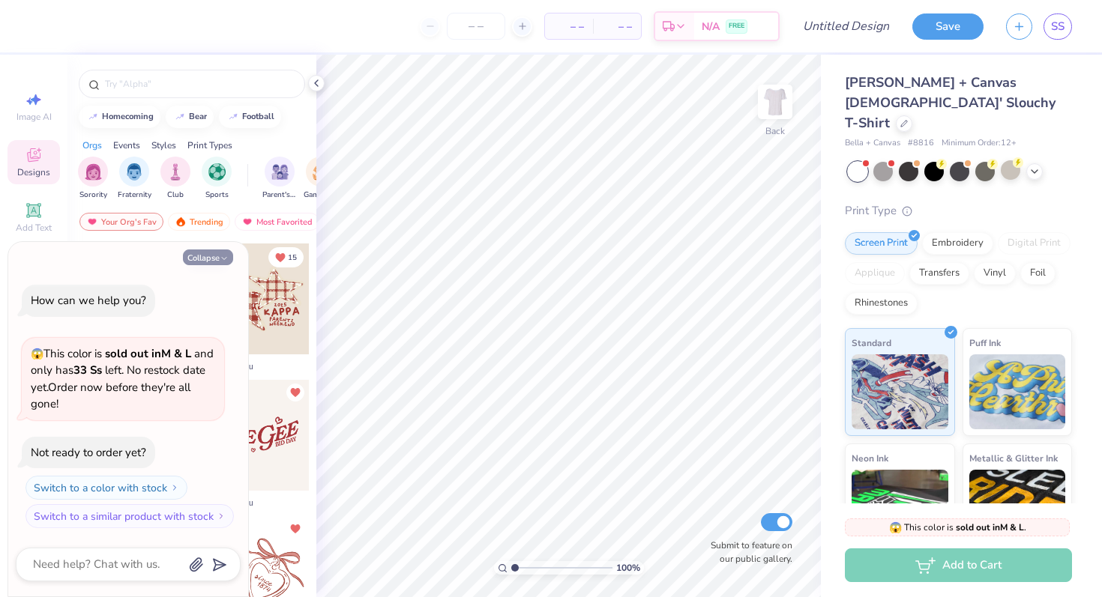
click at [215, 261] on button "Collapse" at bounding box center [208, 258] width 50 height 16
type textarea "x"
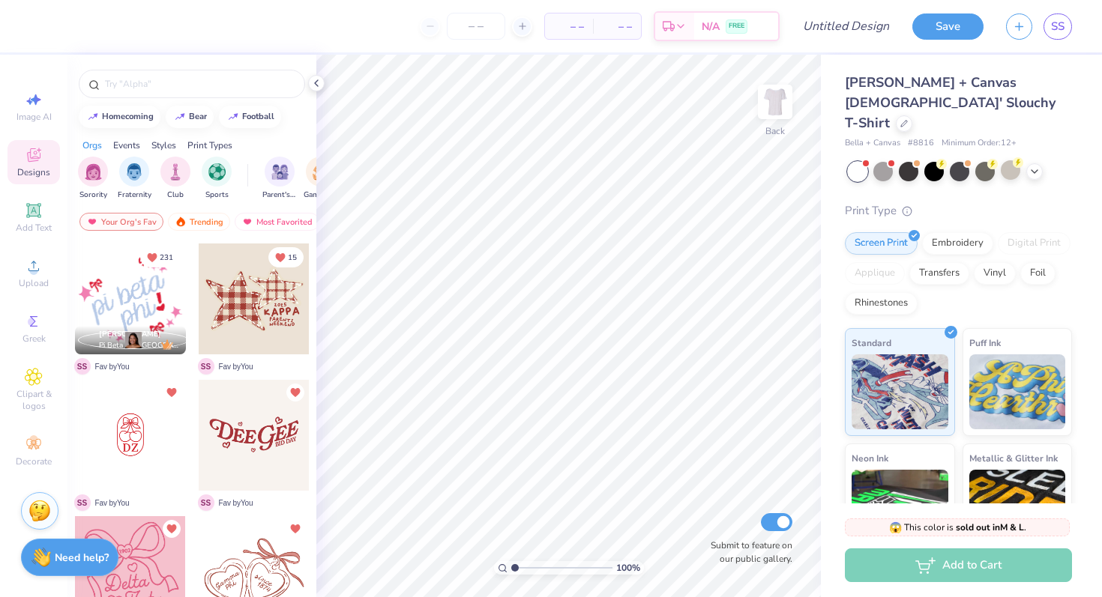
click at [256, 142] on div "Orgs Events Styles Print Types" at bounding box center [191, 141] width 249 height 21
click at [83, 180] on div "filter for Sorority" at bounding box center [93, 170] width 30 height 30
click at [175, 399] on div at bounding box center [130, 435] width 111 height 111
click at [102, 160] on icon "filter for Sorority" at bounding box center [105, 160] width 6 height 6
click at [139, 229] on div "Your Org's Fav" at bounding box center [121, 222] width 84 height 18
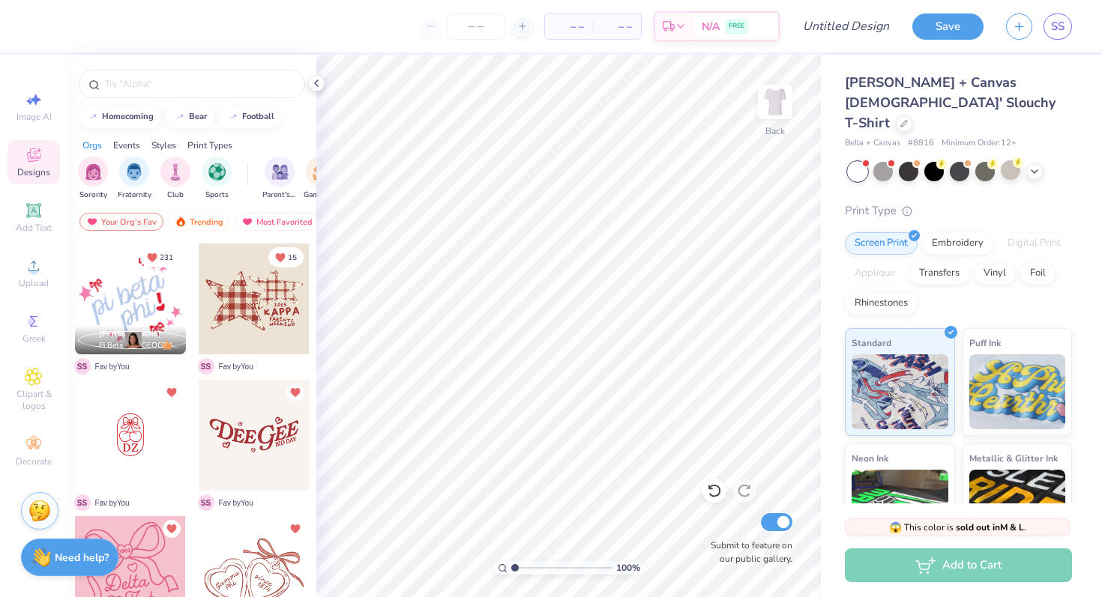
click at [32, 134] on div "Image AI Designs Add Text Upload Greek Clipart & logos Decorate" at bounding box center [33, 279] width 52 height 389
click at [37, 157] on icon at bounding box center [34, 155] width 18 height 18
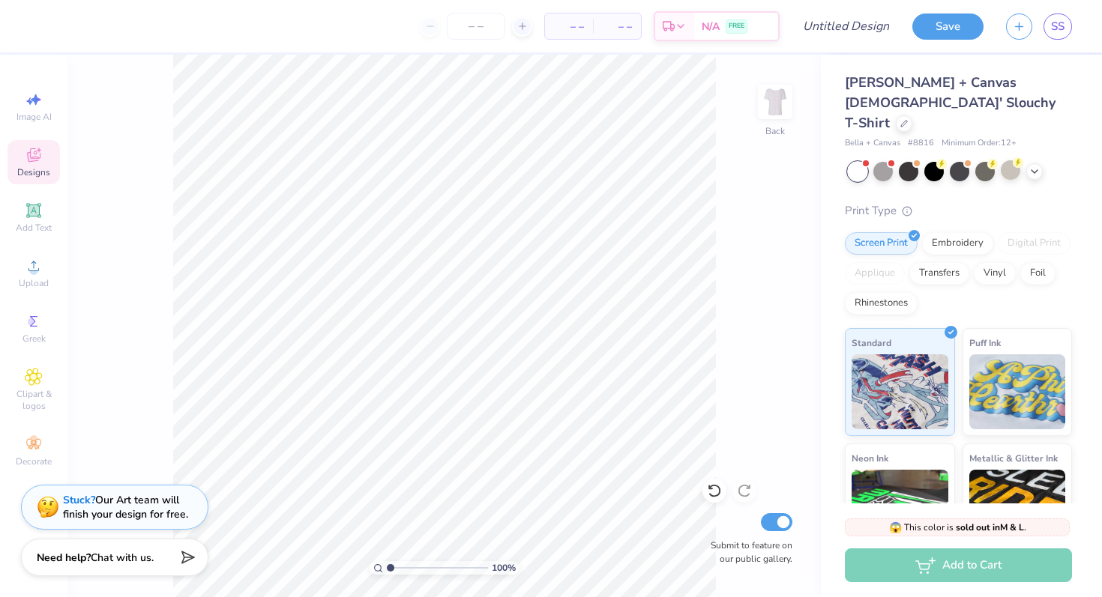
click at [40, 170] on span "Designs" at bounding box center [33, 172] width 33 height 12
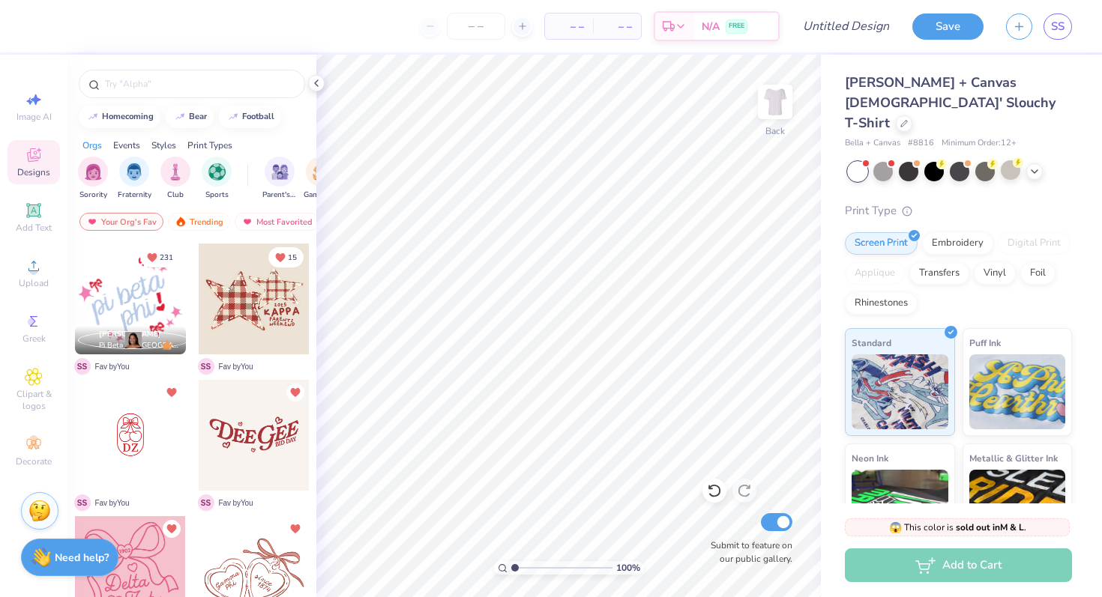
click at [134, 145] on div "Events" at bounding box center [126, 145] width 27 height 13
click at [97, 139] on div "Orgs" at bounding box center [91, 145] width 19 height 13
click at [34, 184] on div "Image AI Designs Add Text Upload Greek Clipart & logos Decorate" at bounding box center [33, 279] width 52 height 389
click at [128, 116] on div "homecoming" at bounding box center [128, 115] width 52 height 8
type input "homecoming"
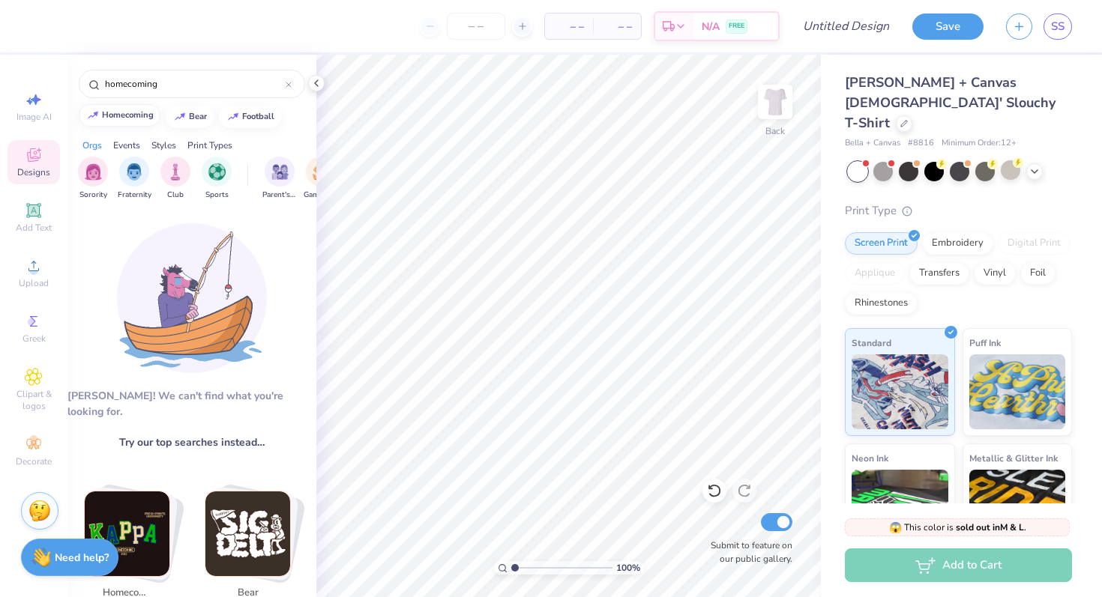
click at [132, 117] on div "homecoming" at bounding box center [128, 115] width 52 height 8
click at [121, 119] on div "homecoming" at bounding box center [128, 115] width 52 height 8
click at [33, 175] on span "Designs" at bounding box center [33, 172] width 33 height 12
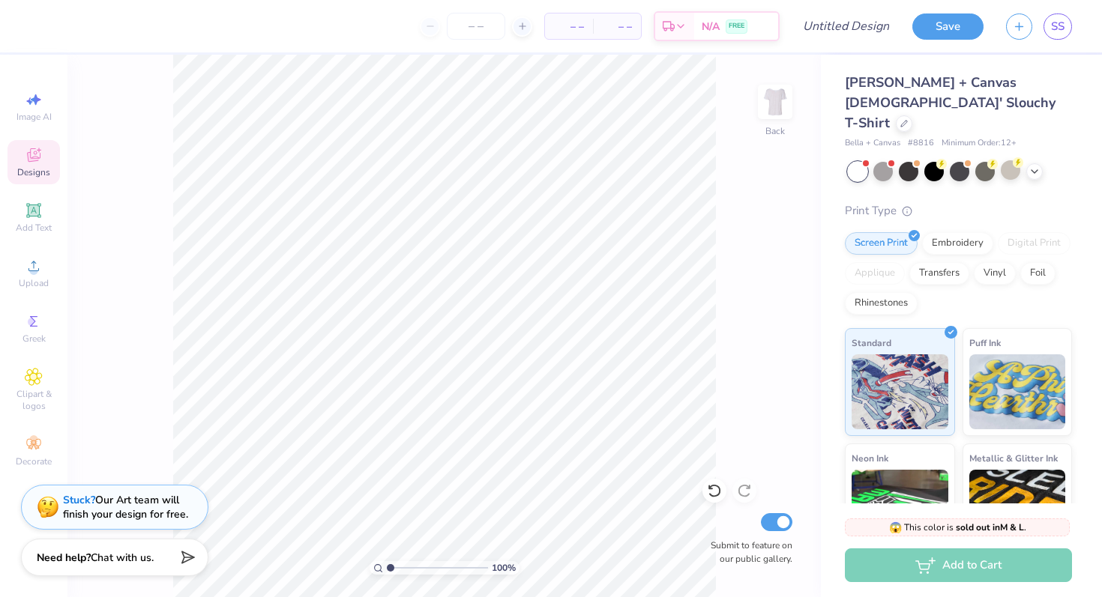
click at [52, 160] on div "Designs" at bounding box center [33, 162] width 52 height 44
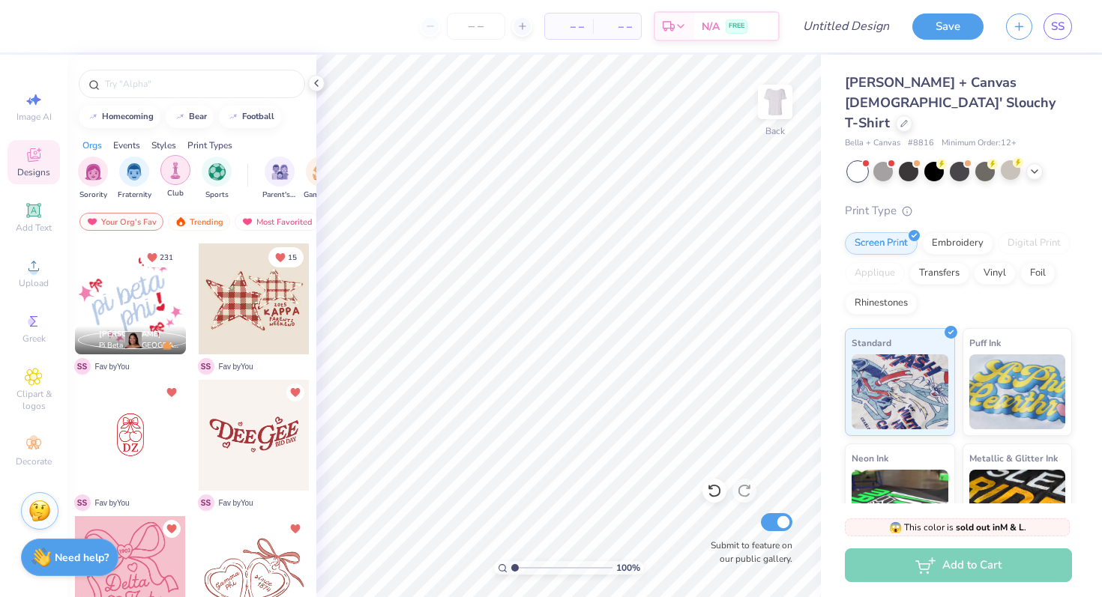
click at [171, 176] on img "filter for Club" at bounding box center [175, 170] width 16 height 17
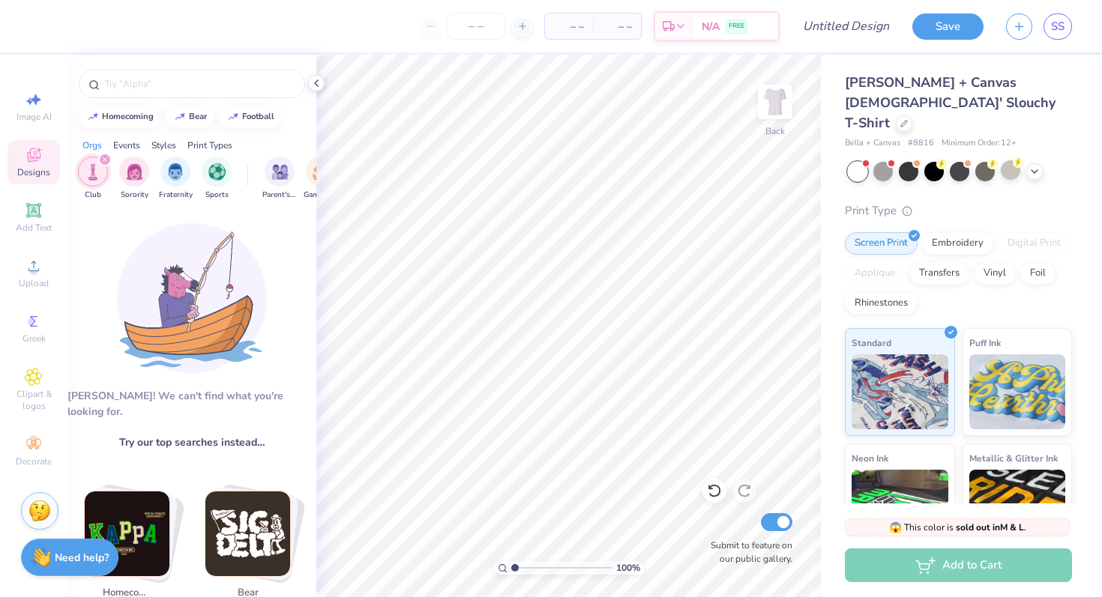
click at [105, 158] on icon "filter for Club" at bounding box center [105, 160] width 6 height 6
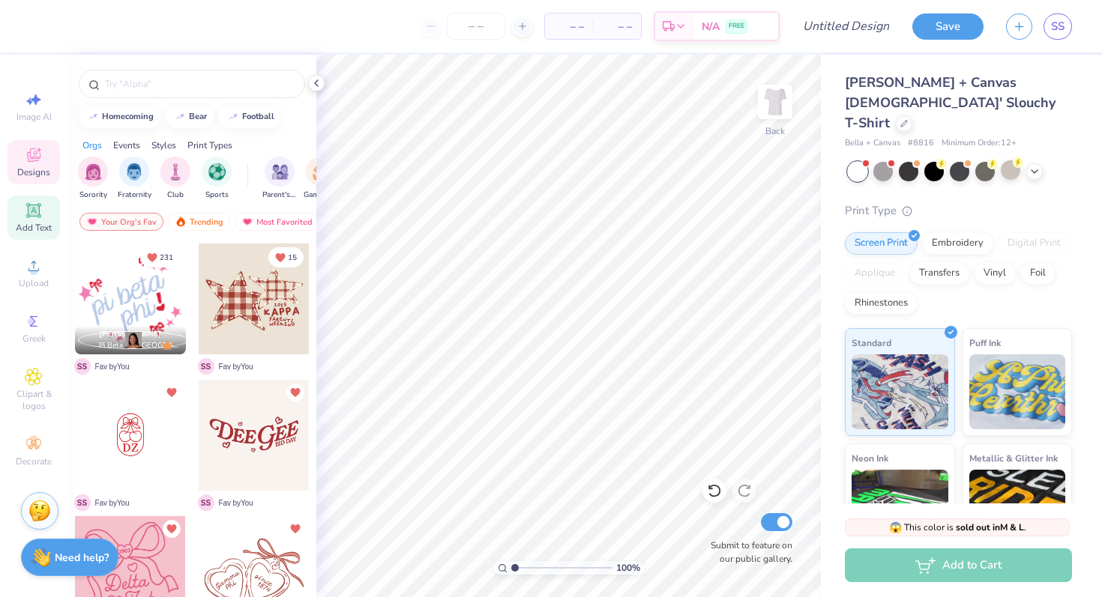
click at [30, 222] on span "Add Text" at bounding box center [34, 228] width 36 height 12
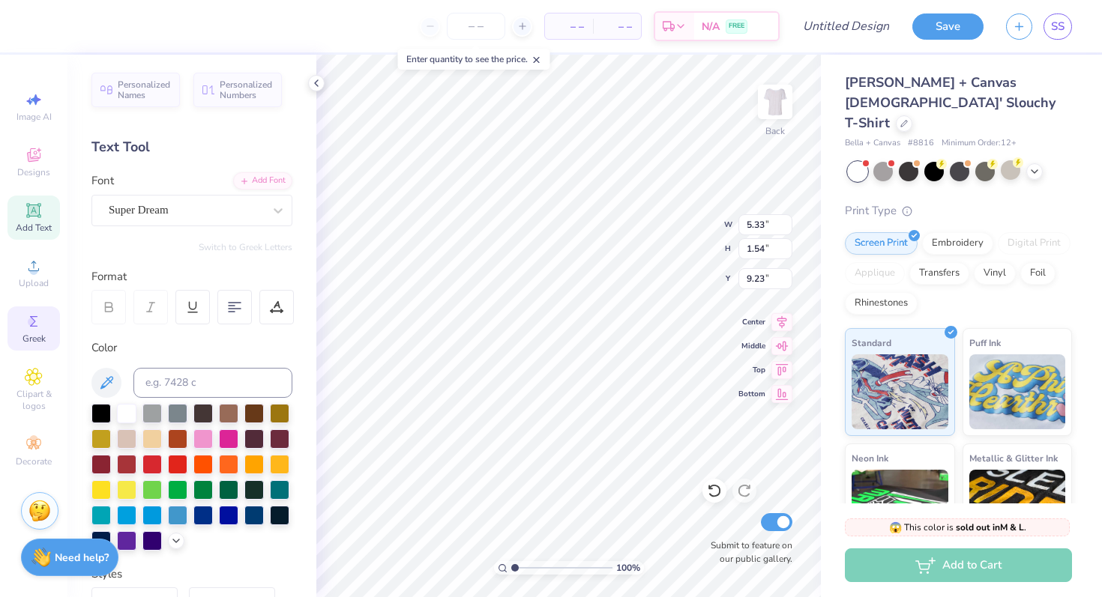
click at [30, 323] on circle at bounding box center [32, 322] width 8 height 8
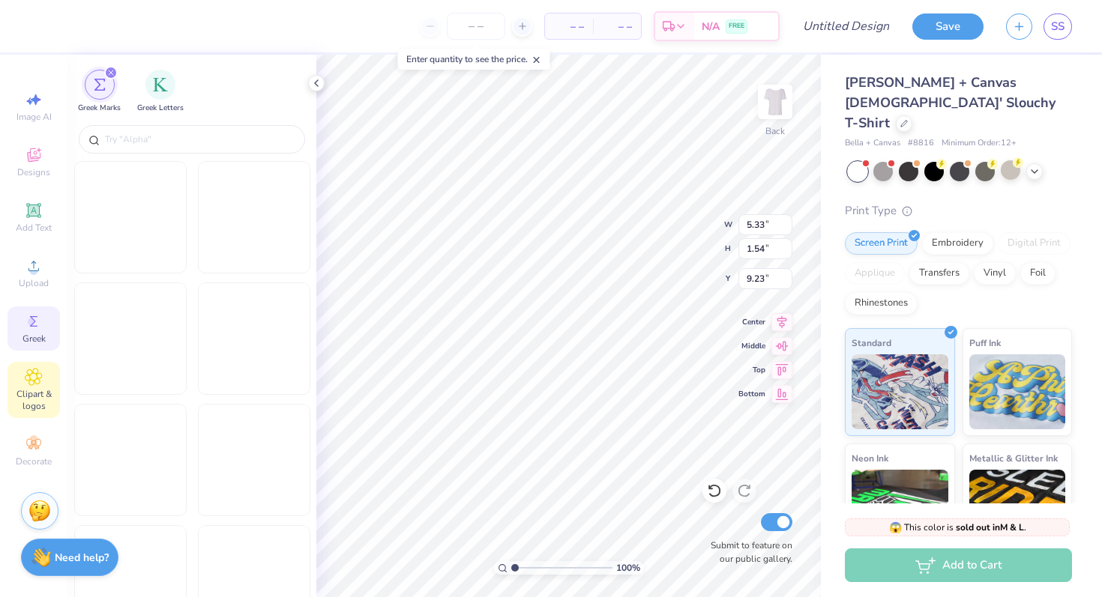
click at [32, 372] on icon at bounding box center [33, 377] width 16 height 16
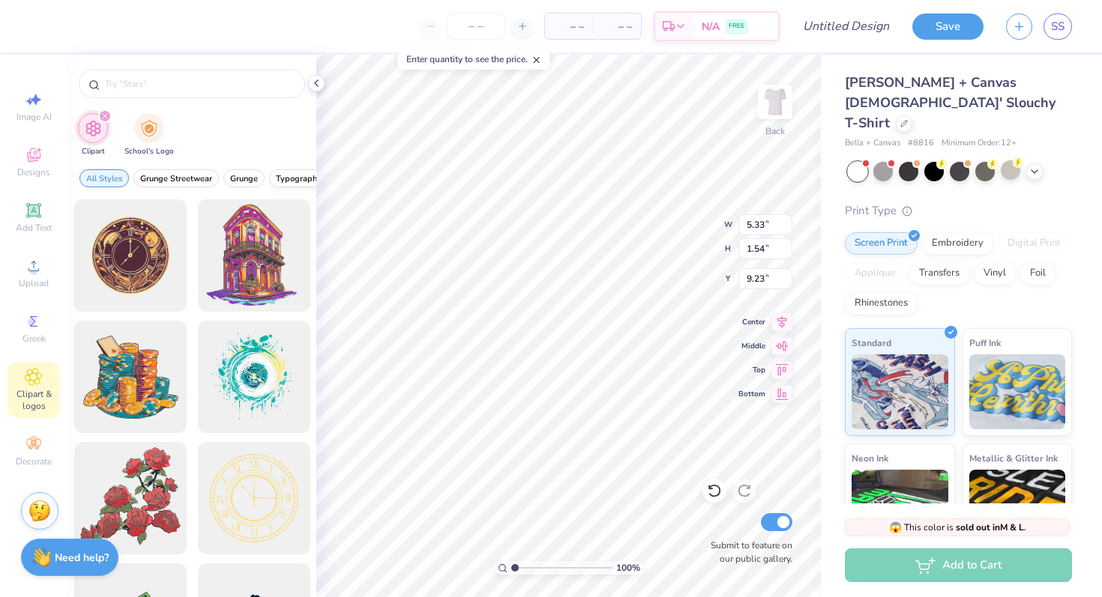
type textarea "XT"
click at [43, 447] on div "Decorate" at bounding box center [33, 451] width 52 height 44
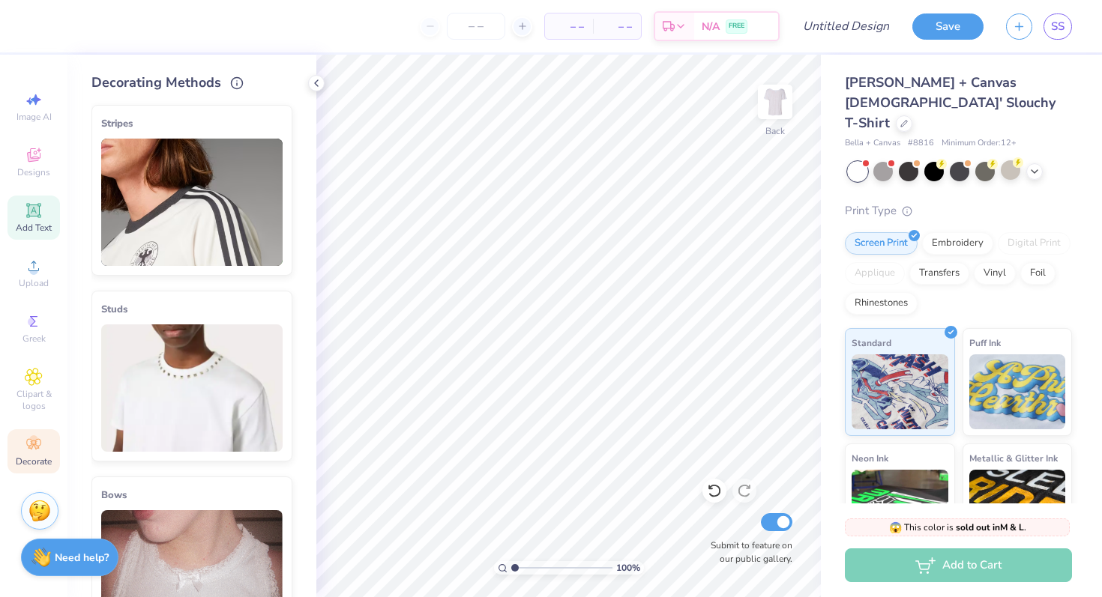
click at [28, 211] on icon at bounding box center [33, 210] width 11 height 11
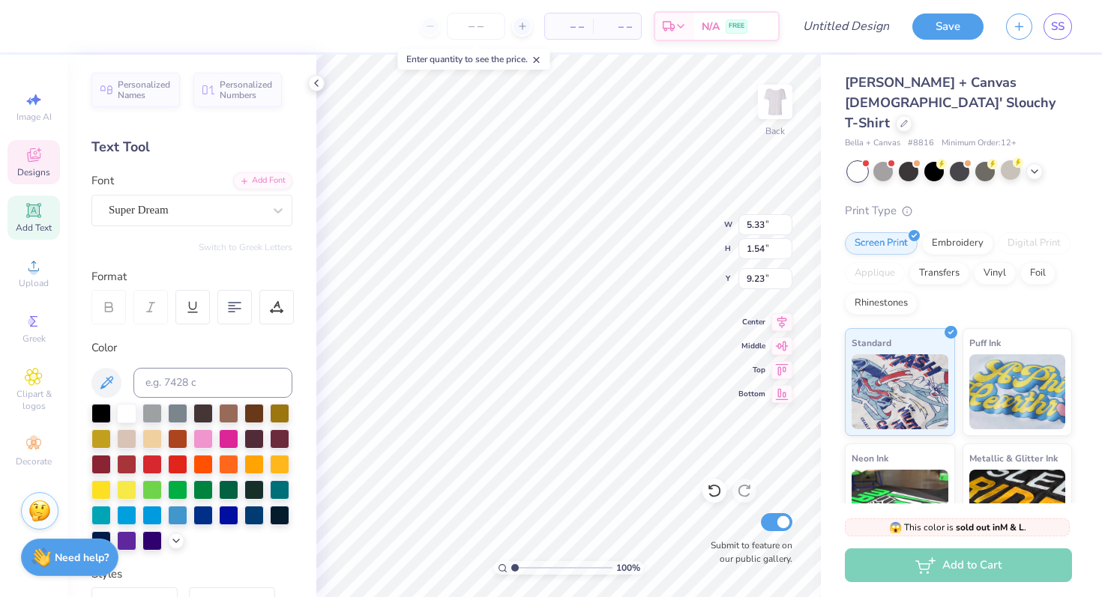
click at [38, 172] on span "Designs" at bounding box center [33, 172] width 33 height 12
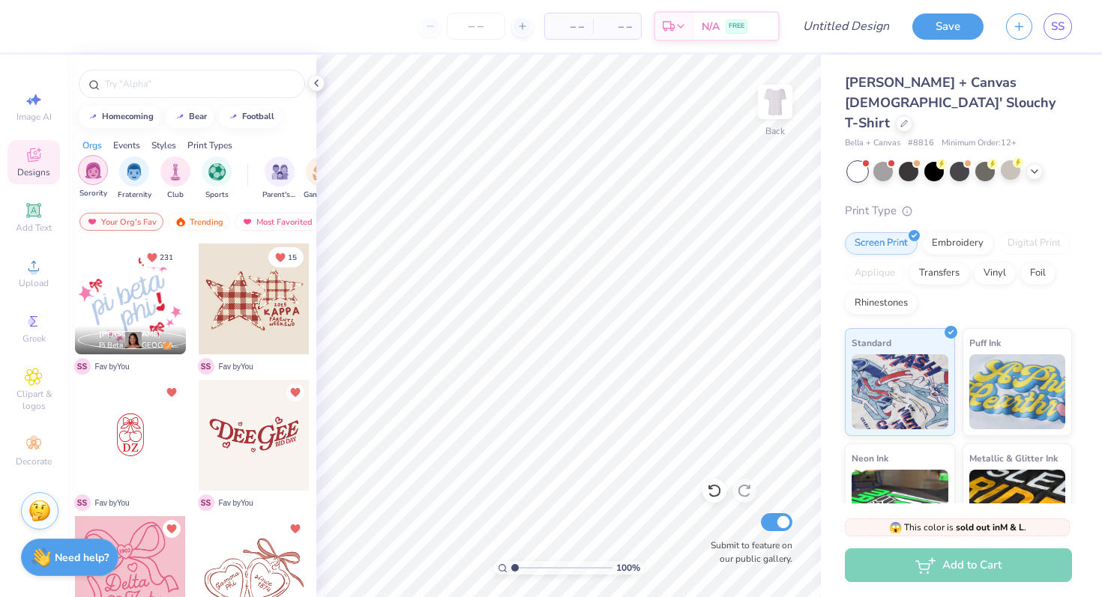
click at [101, 175] on img "filter for Sorority" at bounding box center [93, 170] width 17 height 17
click at [182, 219] on img at bounding box center [181, 222] width 12 height 10
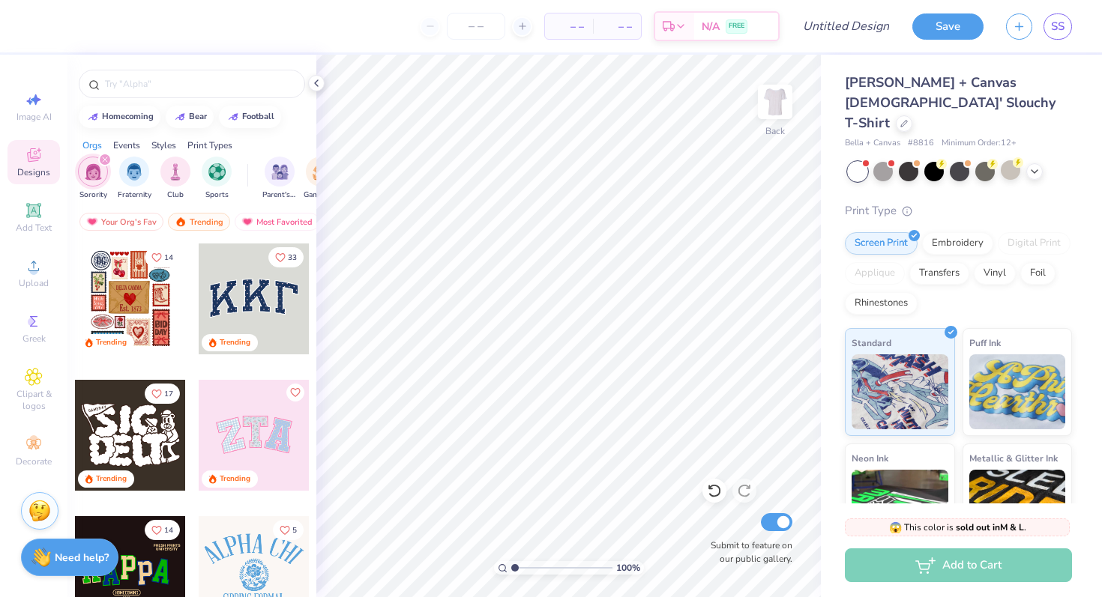
click at [141, 296] on div at bounding box center [130, 299] width 111 height 111
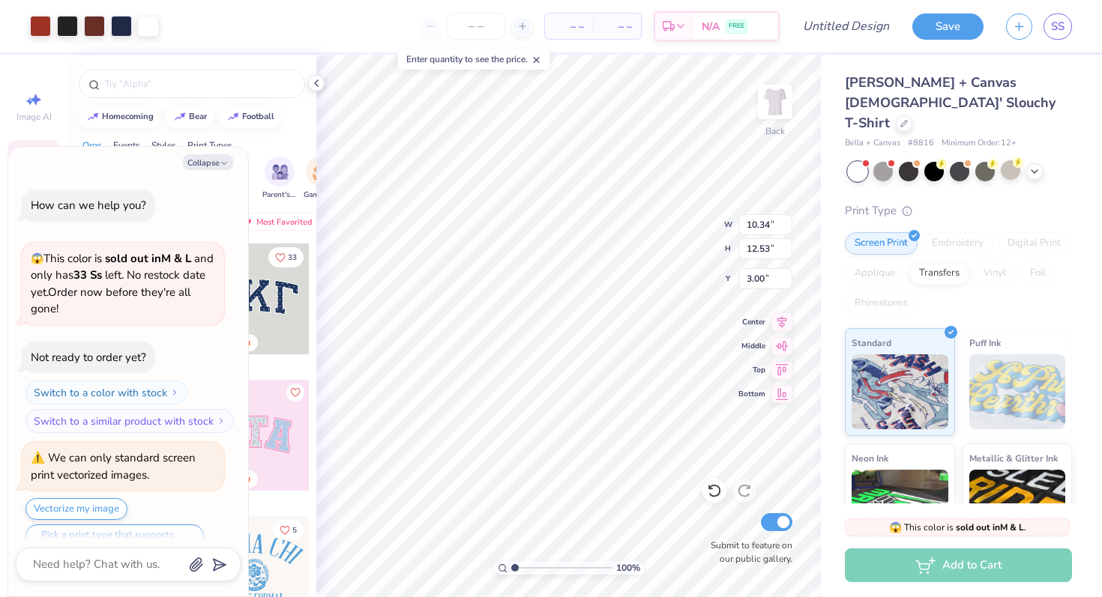
scroll to position [29, 0]
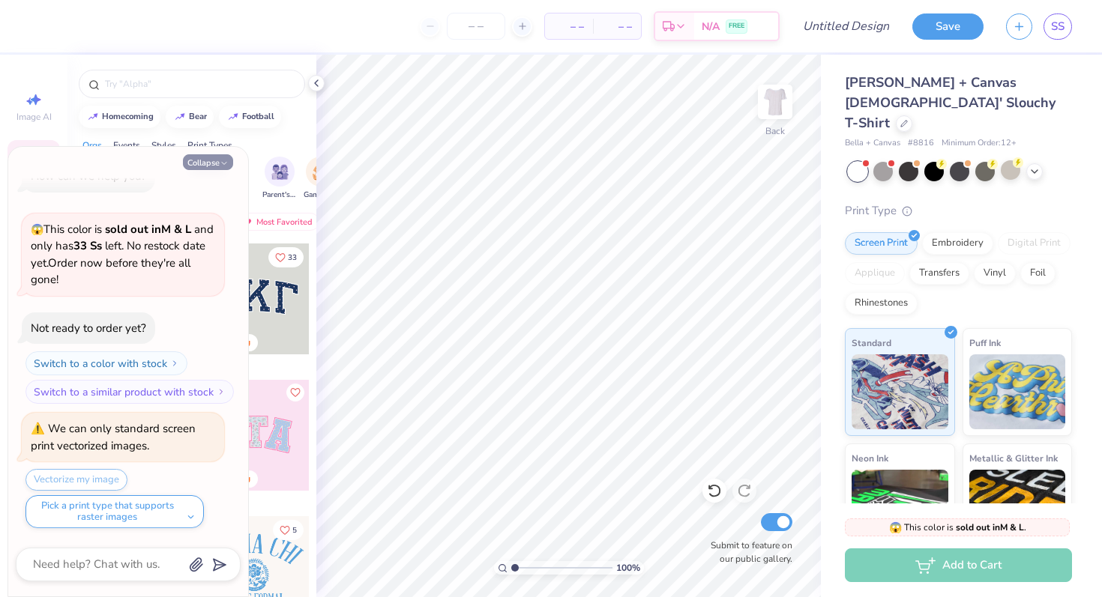
click at [214, 166] on button "Collapse" at bounding box center [208, 162] width 50 height 16
type textarea "x"
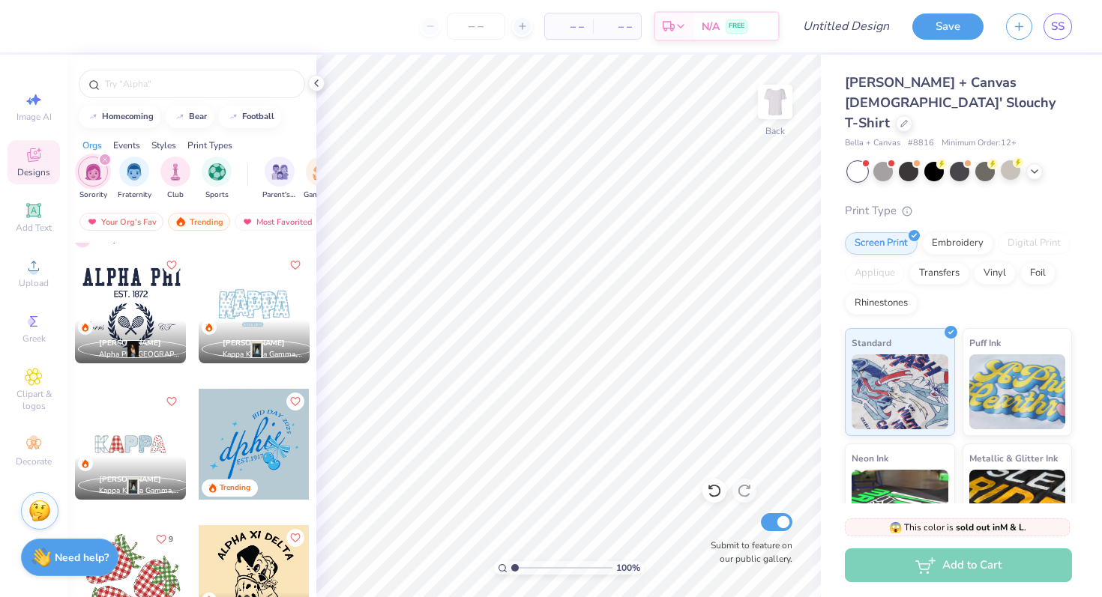
scroll to position [1492, 0]
click at [256, 307] on div at bounding box center [254, 307] width 111 height 111
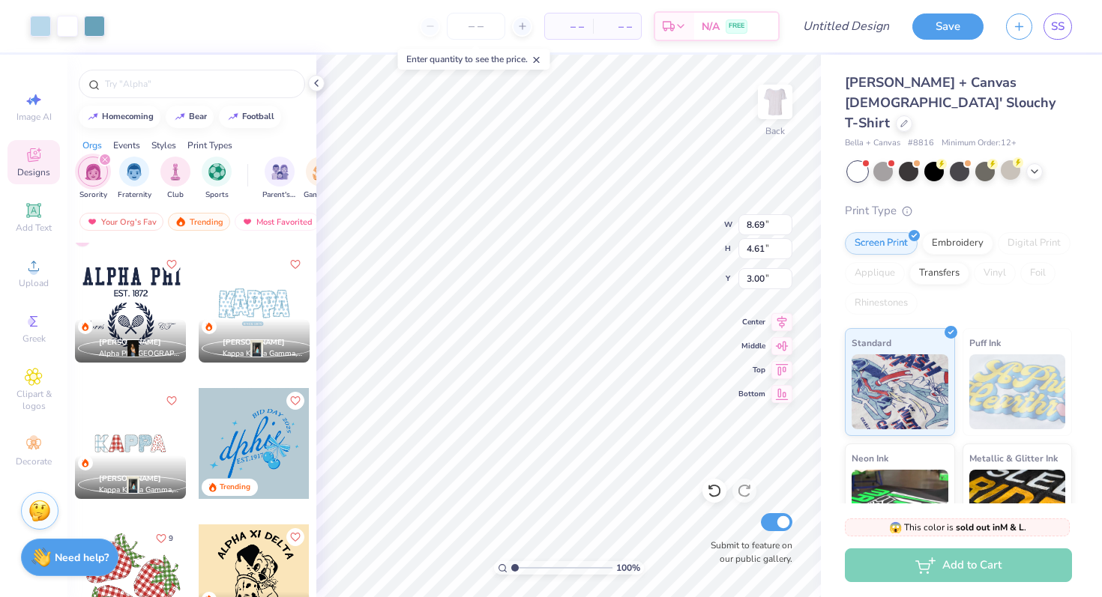
scroll to position [1518, 0]
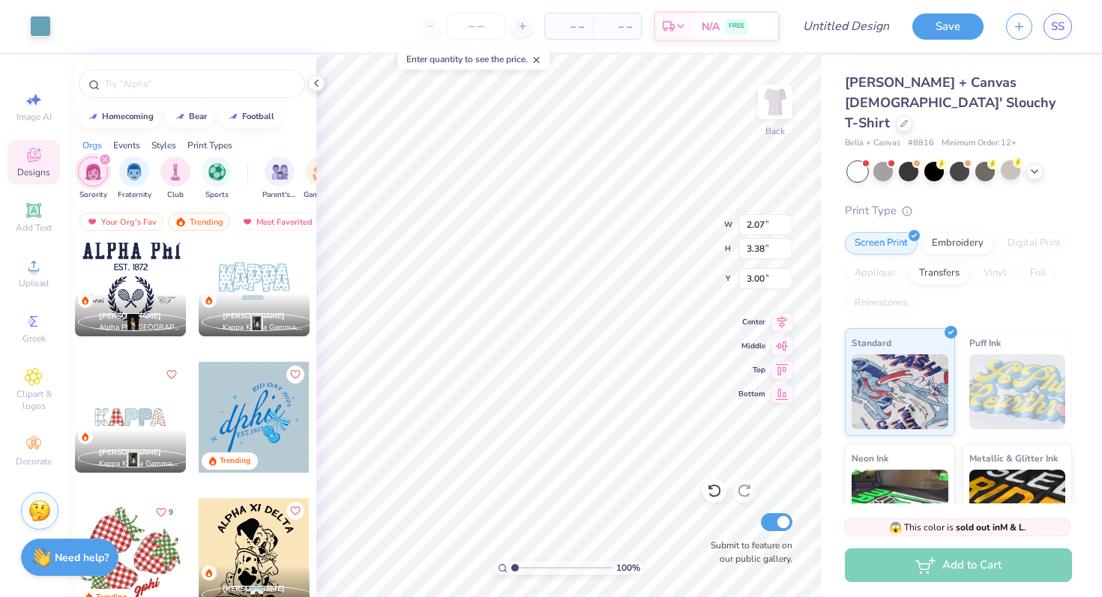
type input "2.06"
type input "3.32"
type input "3.21"
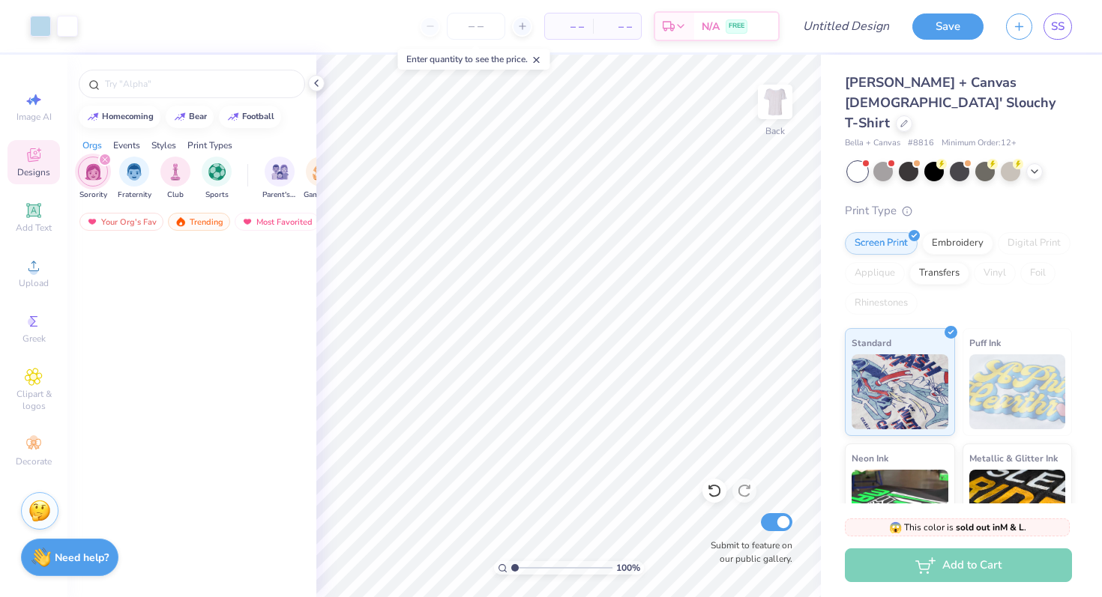
scroll to position [6081, 0]
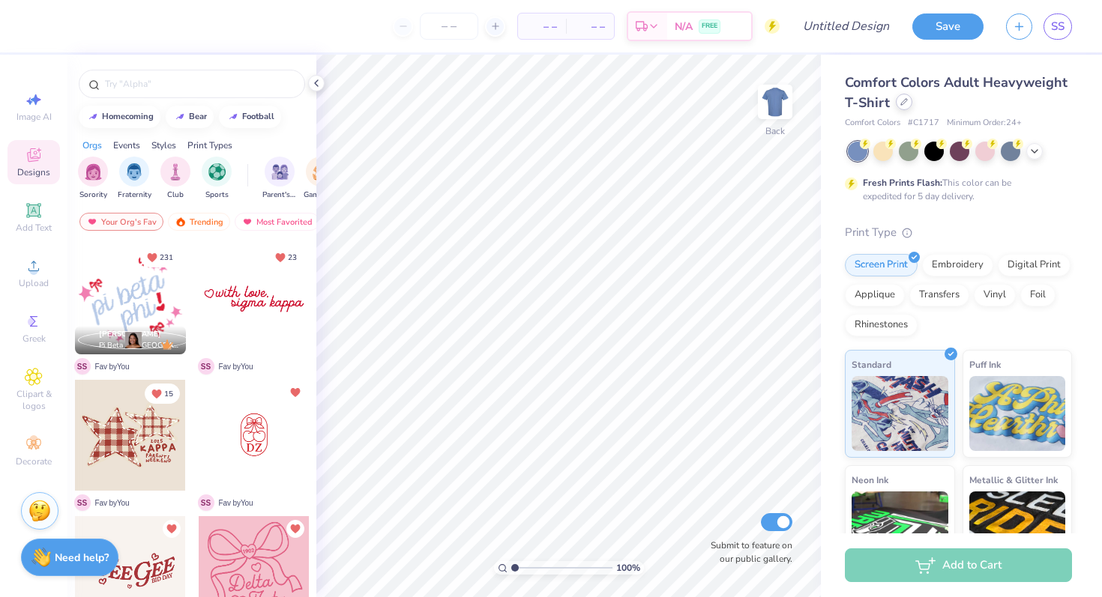
click at [902, 98] on icon at bounding box center [903, 101] width 7 height 7
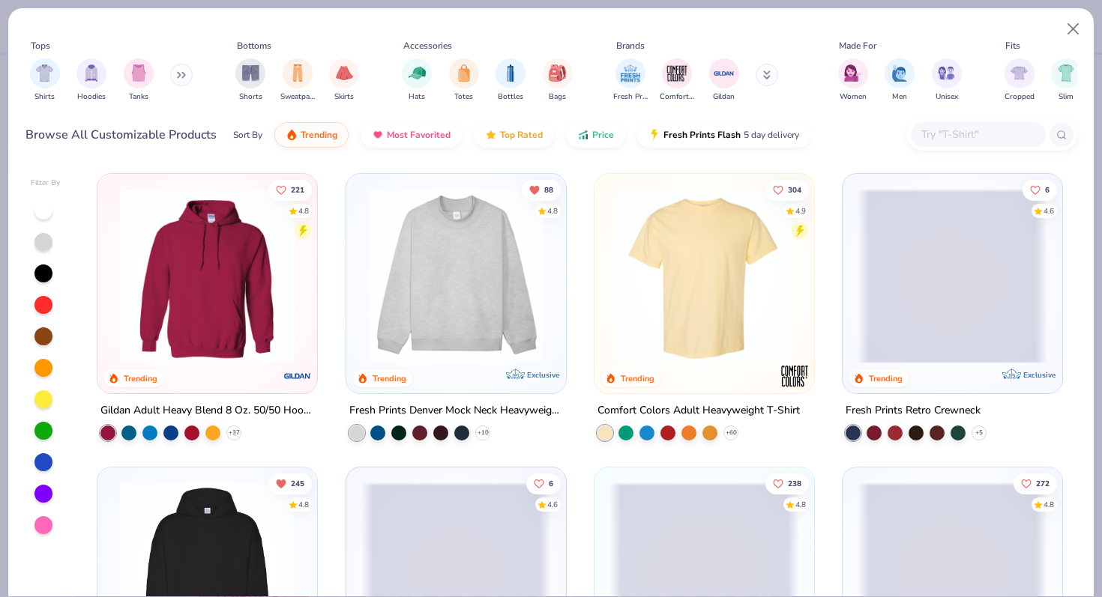
click at [508, 319] on img at bounding box center [456, 276] width 190 height 175
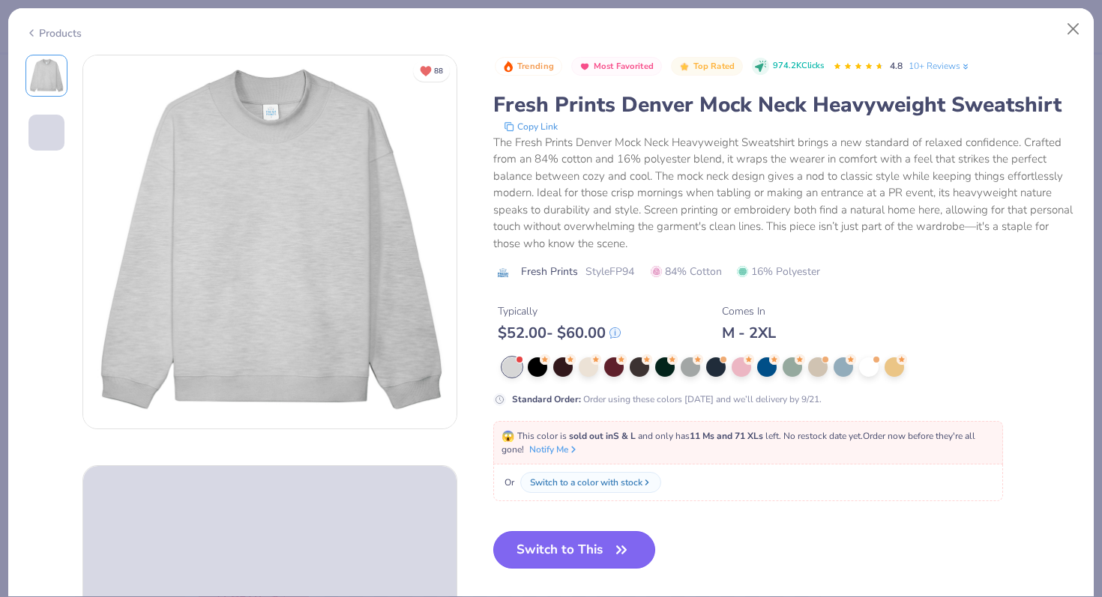
click at [595, 546] on button "Switch to This" at bounding box center [574, 549] width 163 height 37
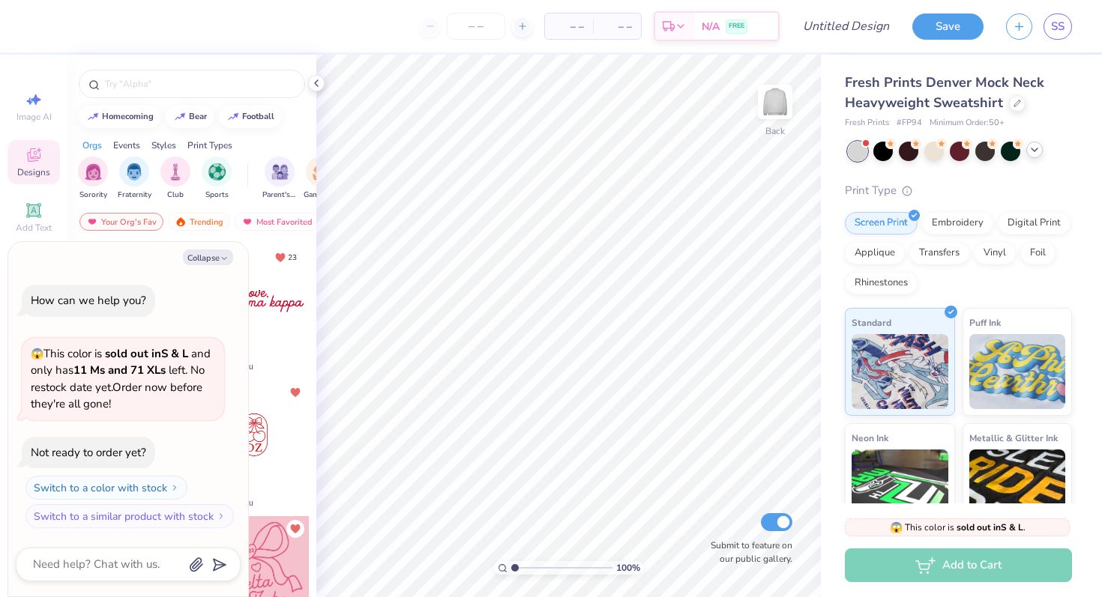
click at [1035, 148] on icon at bounding box center [1034, 150] width 12 height 12
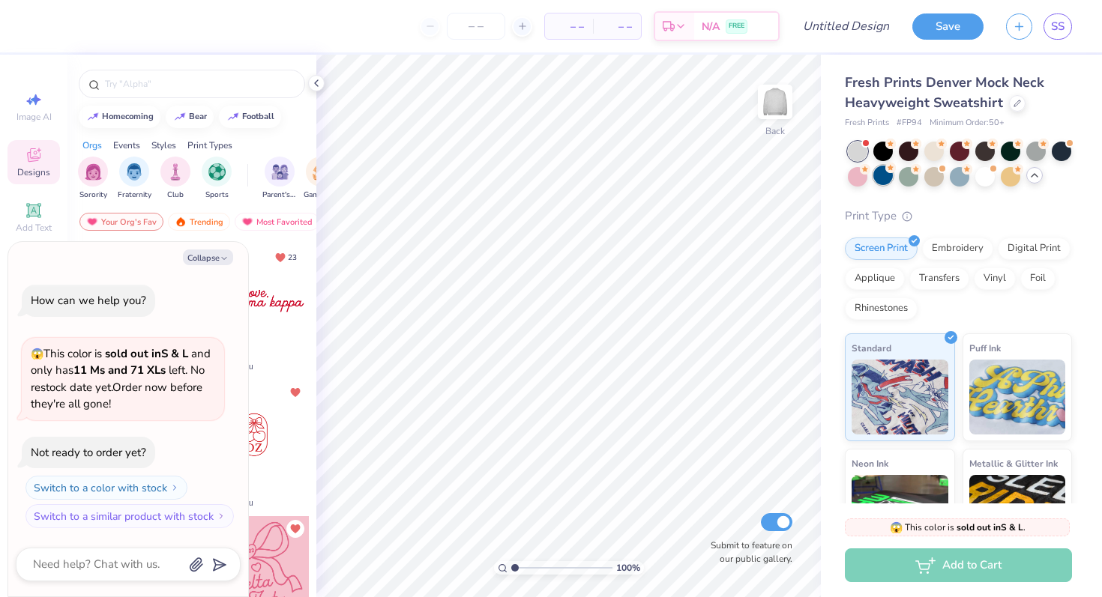
click at [885, 175] on div at bounding box center [882, 175] width 19 height 19
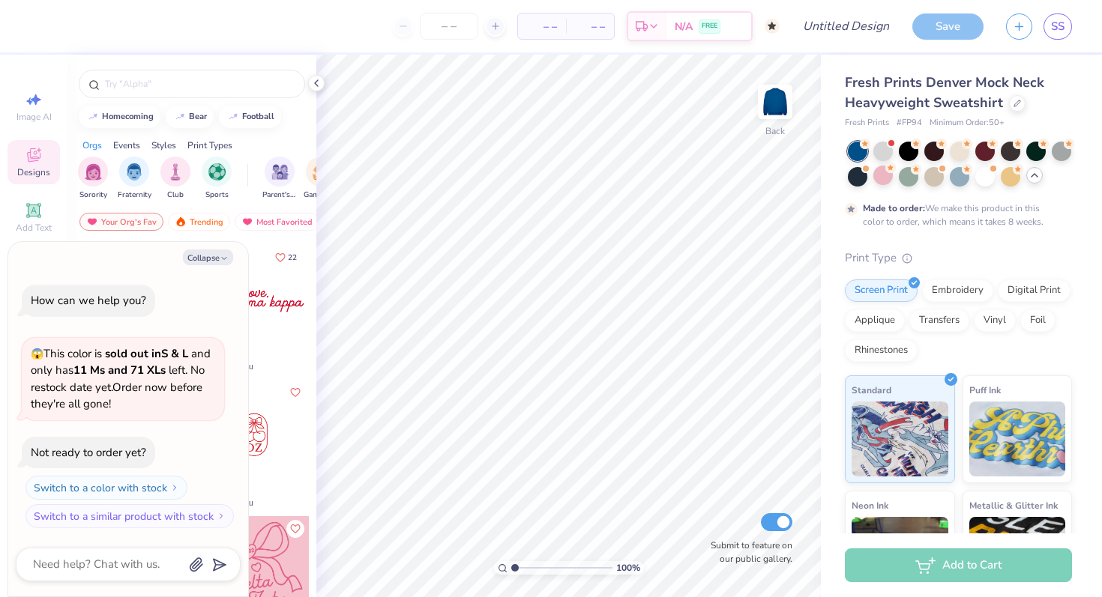
scroll to position [29, 0]
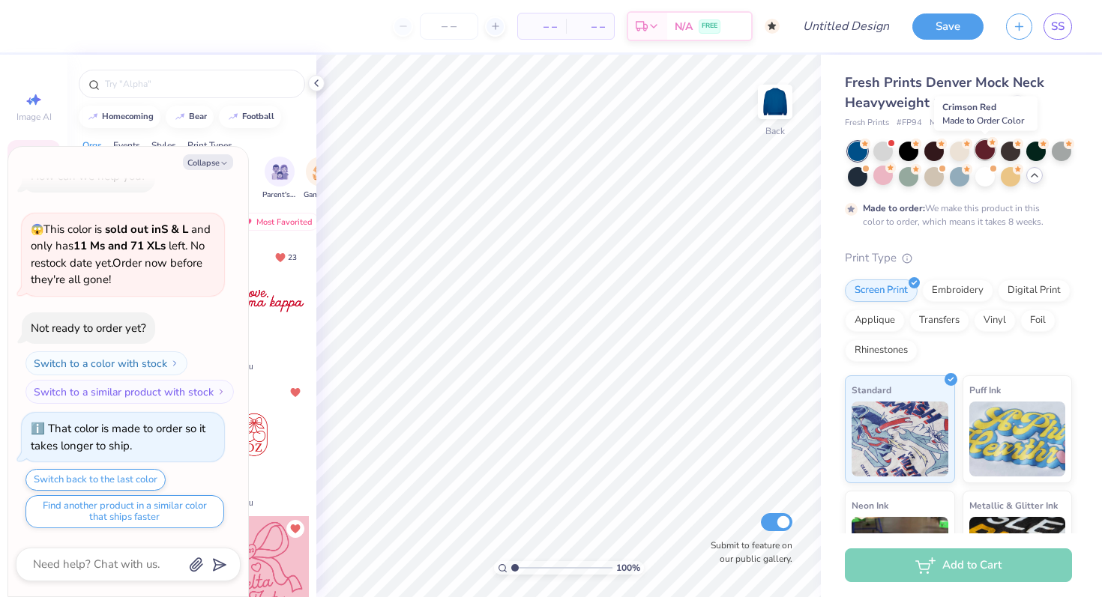
click at [990, 154] on div at bounding box center [984, 149] width 19 height 19
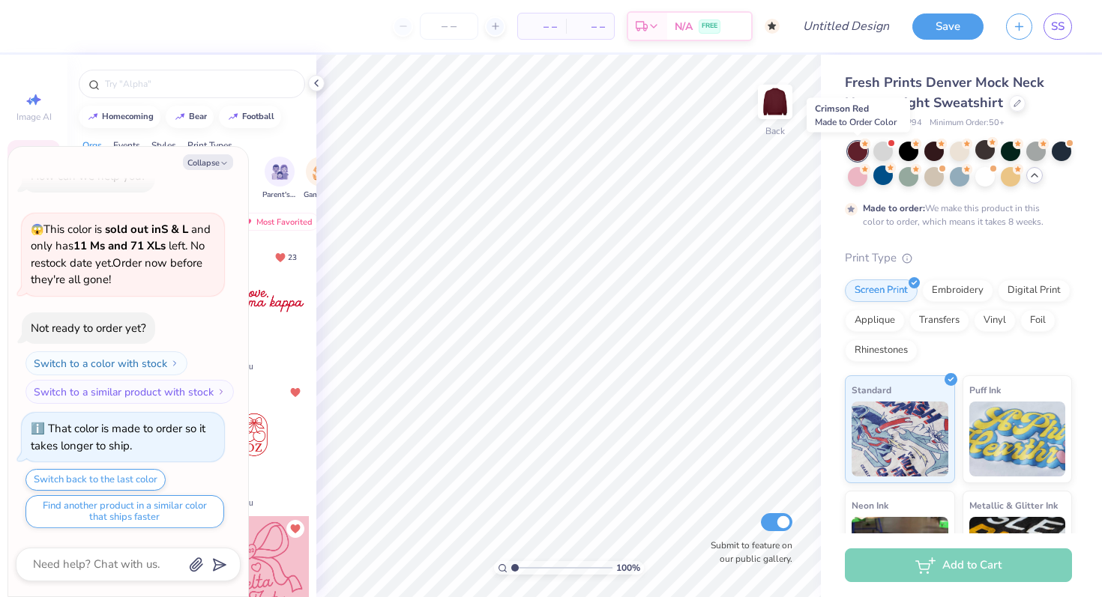
click at [860, 145] on icon at bounding box center [865, 144] width 10 height 10
click at [935, 160] on div at bounding box center [933, 149] width 19 height 19
click at [1063, 155] on div at bounding box center [1061, 149] width 19 height 19
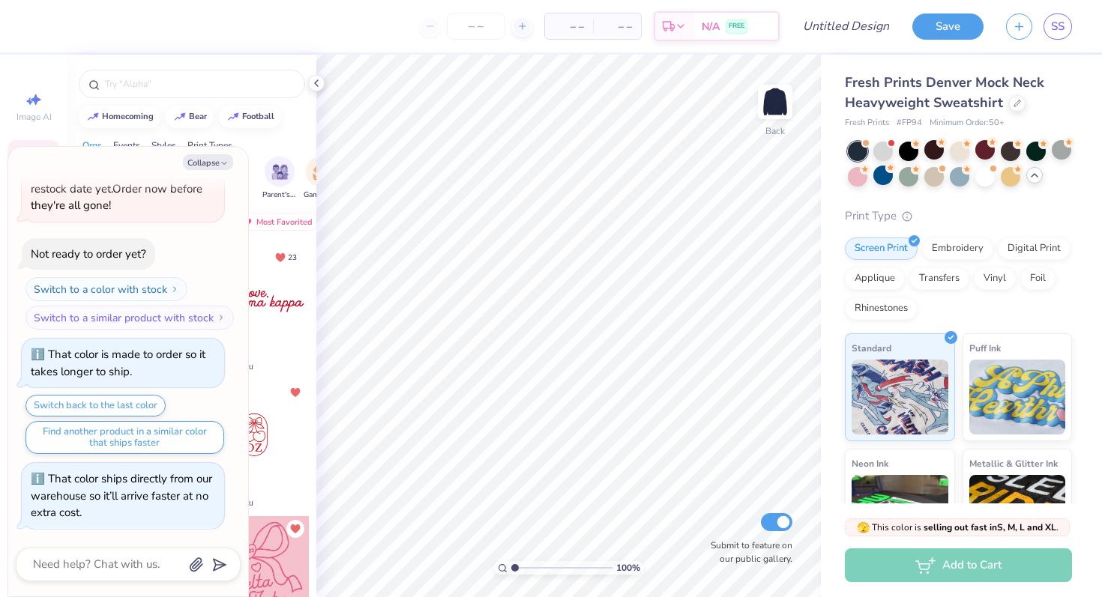
scroll to position [298, 0]
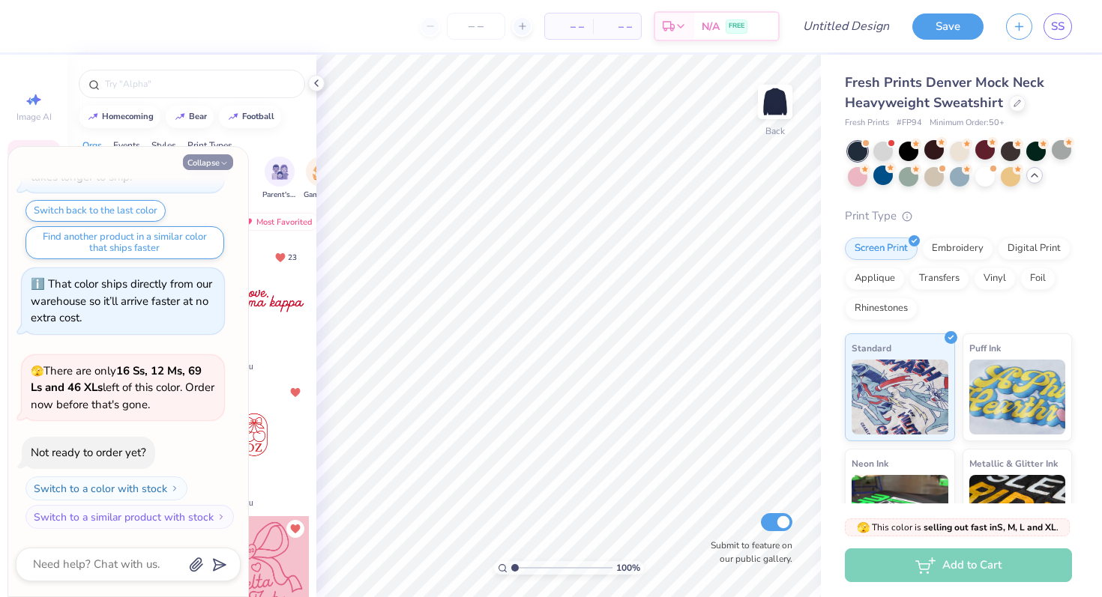
click at [222, 160] on icon "button" at bounding box center [224, 163] width 9 height 9
type textarea "x"
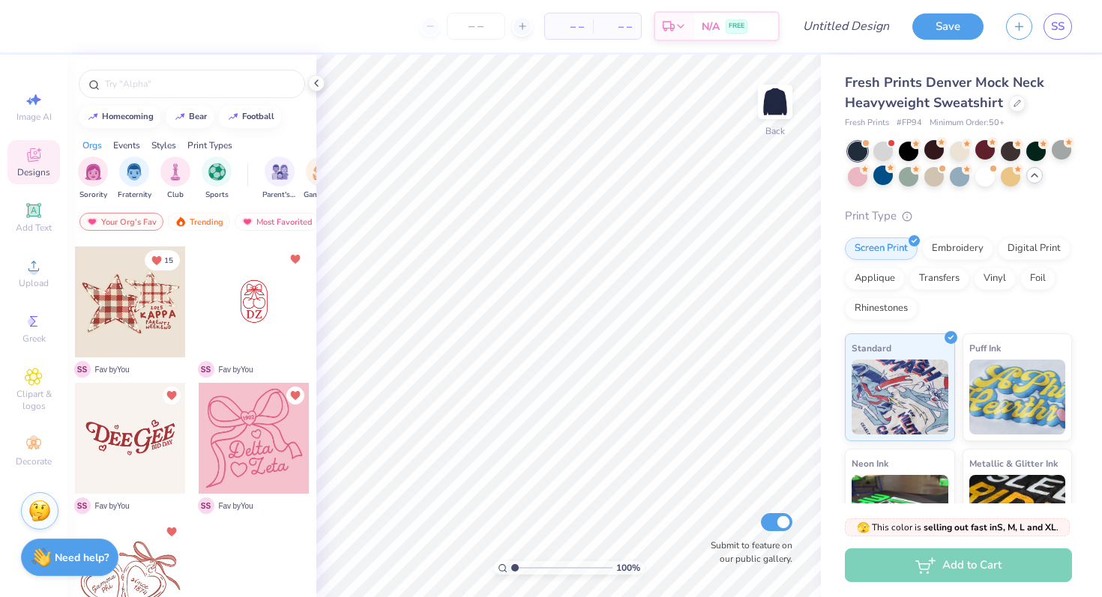
scroll to position [135, 0]
click at [104, 174] on div "filter for Sorority" at bounding box center [93, 170] width 30 height 30
click at [105, 163] on icon "filter for Sorority" at bounding box center [105, 160] width 6 height 6
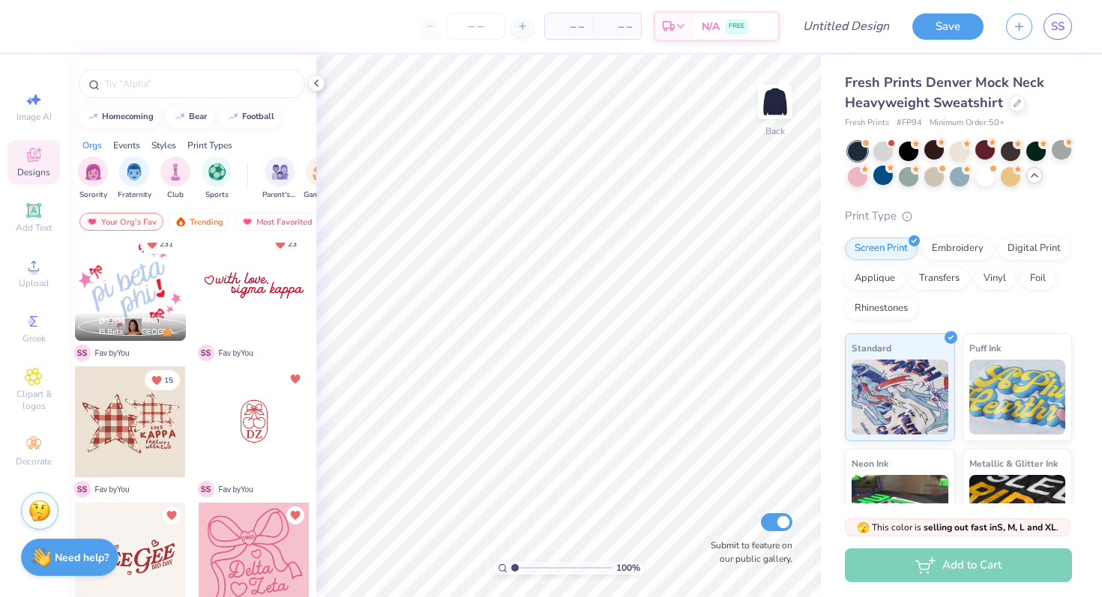
scroll to position [0, 0]
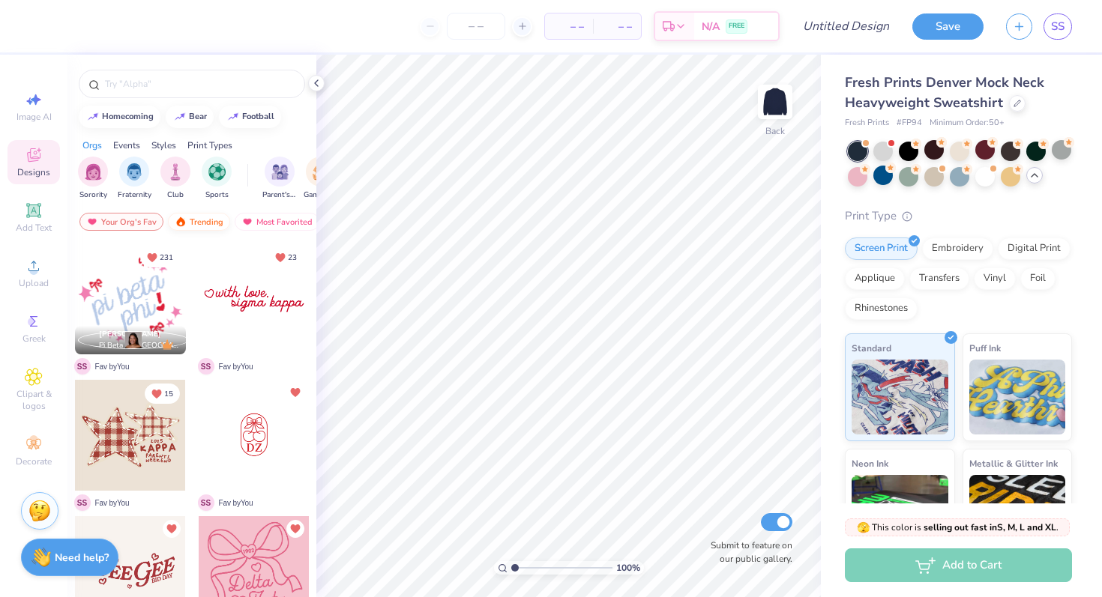
click at [175, 226] on img at bounding box center [181, 222] width 12 height 10
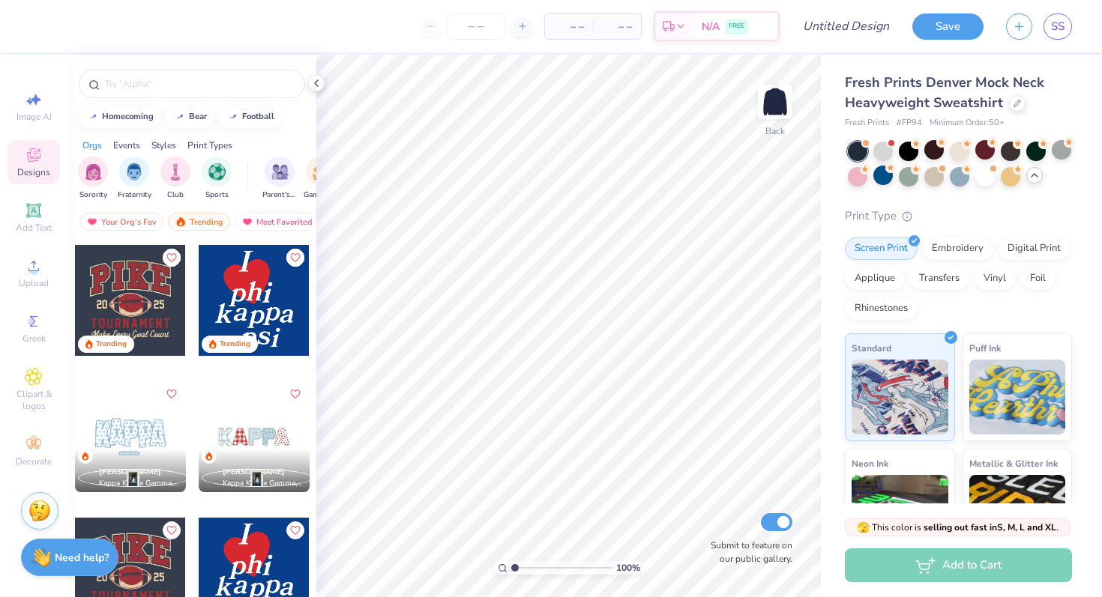
scroll to position [1909, 0]
click at [771, 114] on img at bounding box center [775, 102] width 60 height 60
click at [282, 320] on div at bounding box center [254, 299] width 111 height 111
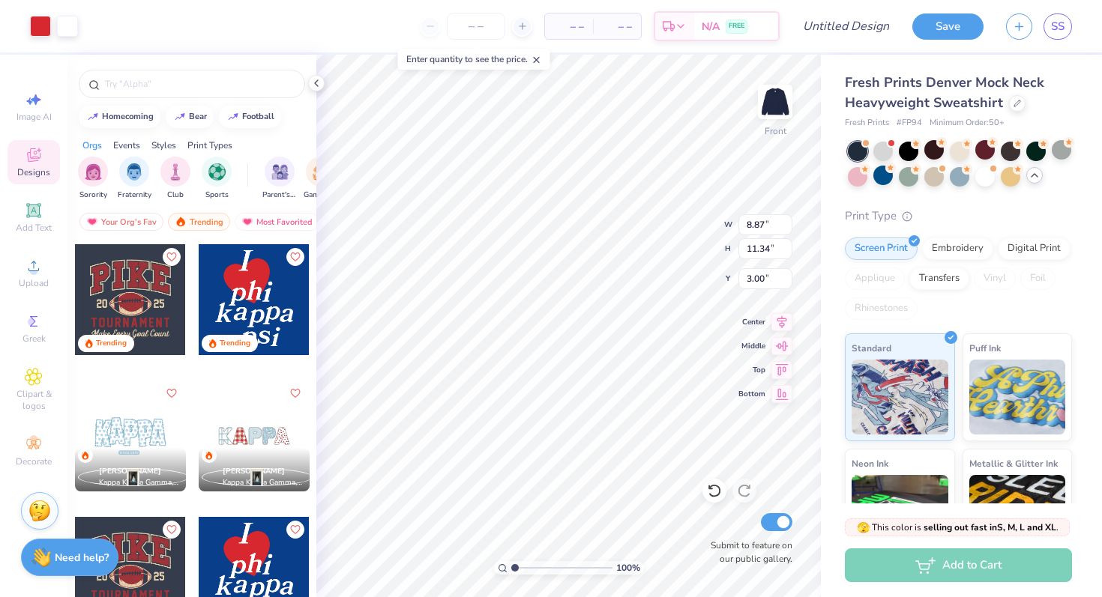
type input "8.87"
type input "11.34"
type input "7.23"
type input "12.35"
type input "15.79"
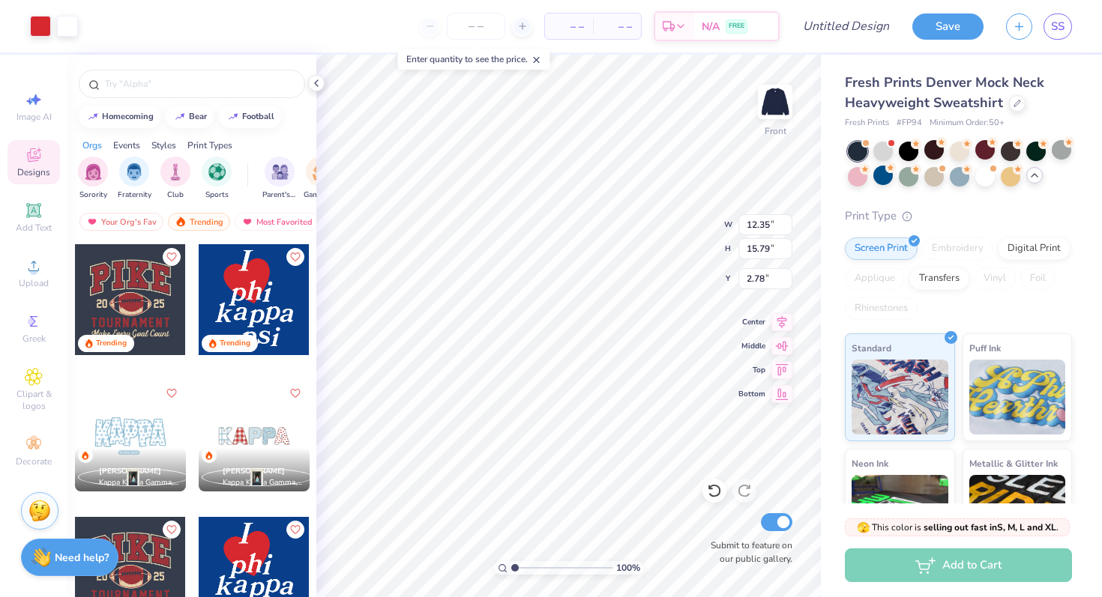
type input "4.36"
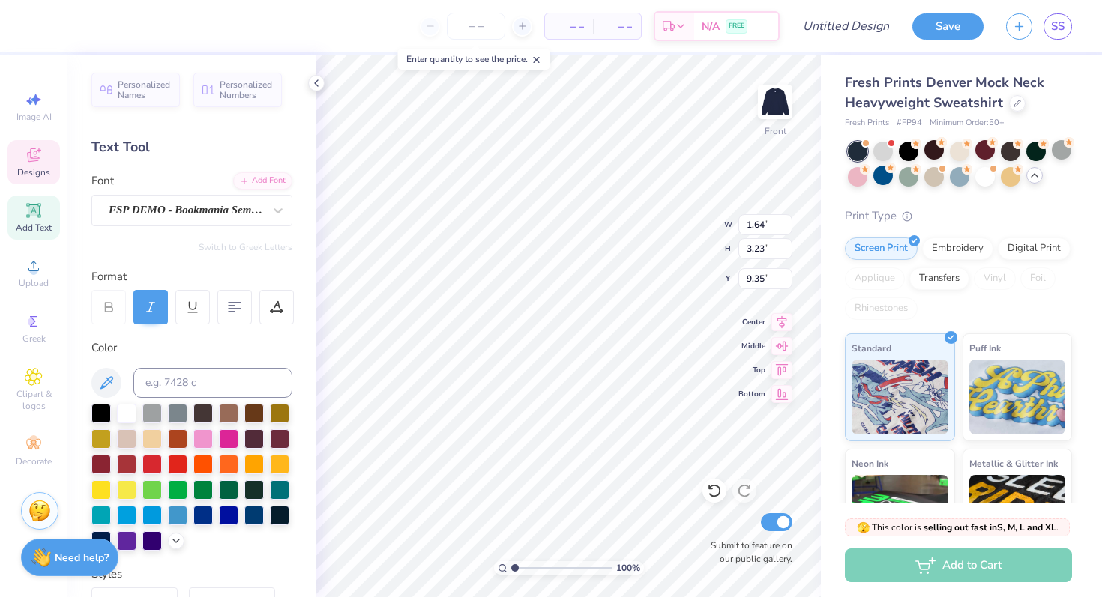
type input "2.73"
type input "2.84"
type input "10.34"
type textarea "W"
type textarea "w"
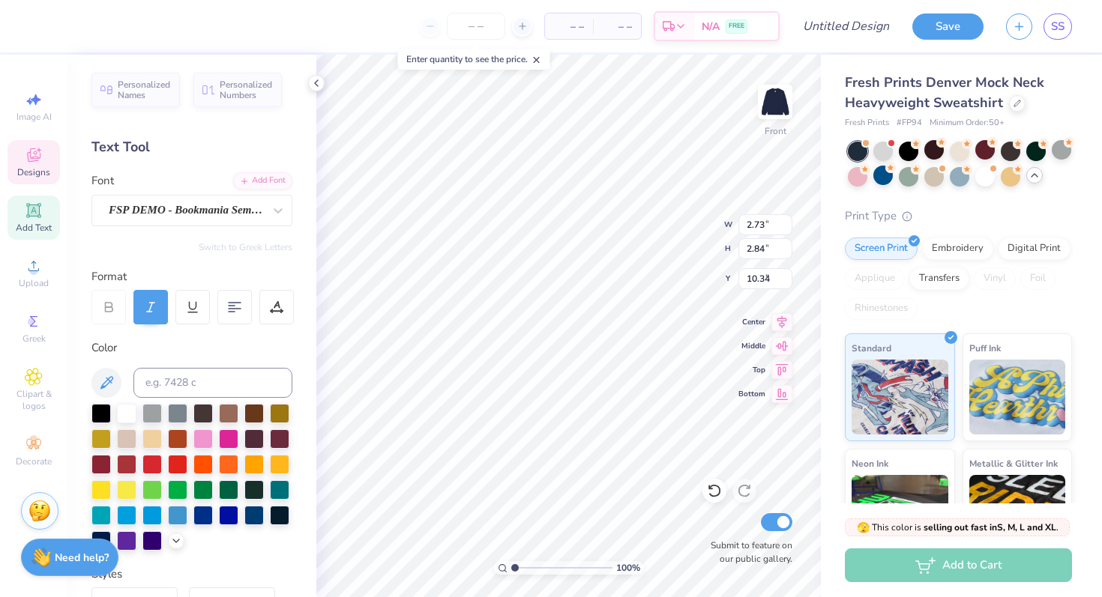
type input "2.49"
type input "3.10"
type input "9.17"
type textarea "o"
type input "1.64"
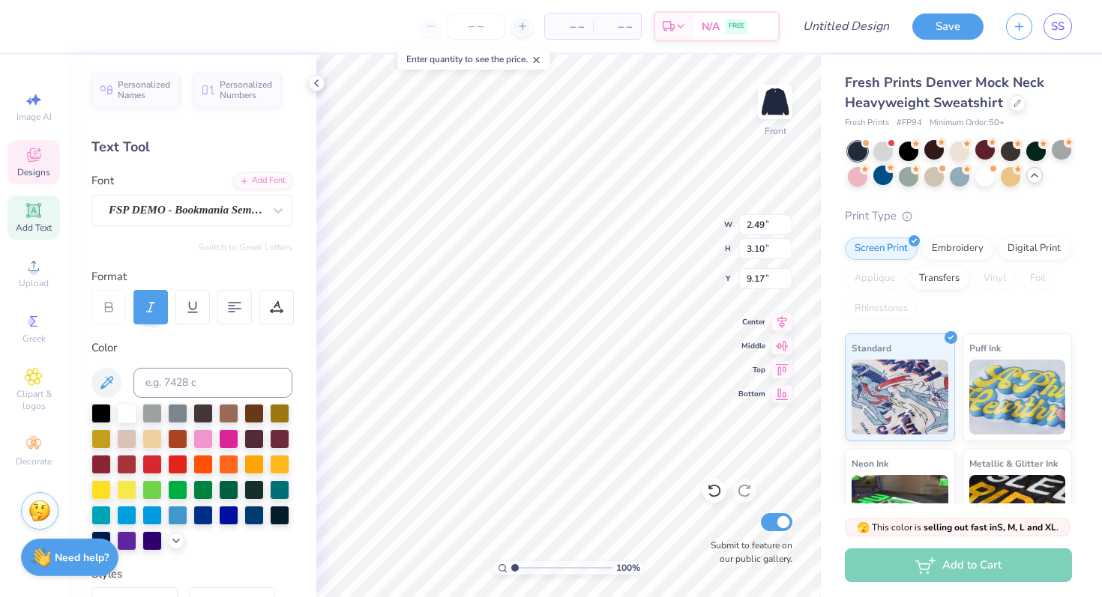
type input "3.23"
type input "9.35"
type textarea "m"
type input "10.06"
type input "3.41"
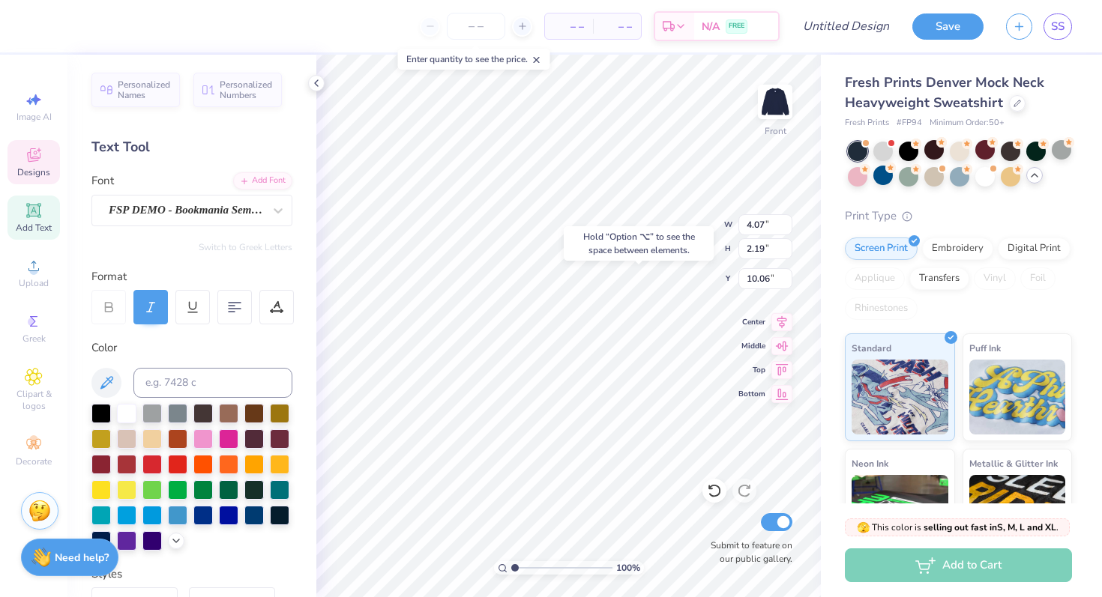
type input "1.98"
type input "9.07"
type input "2.20"
type input "2.11"
type input "9.76"
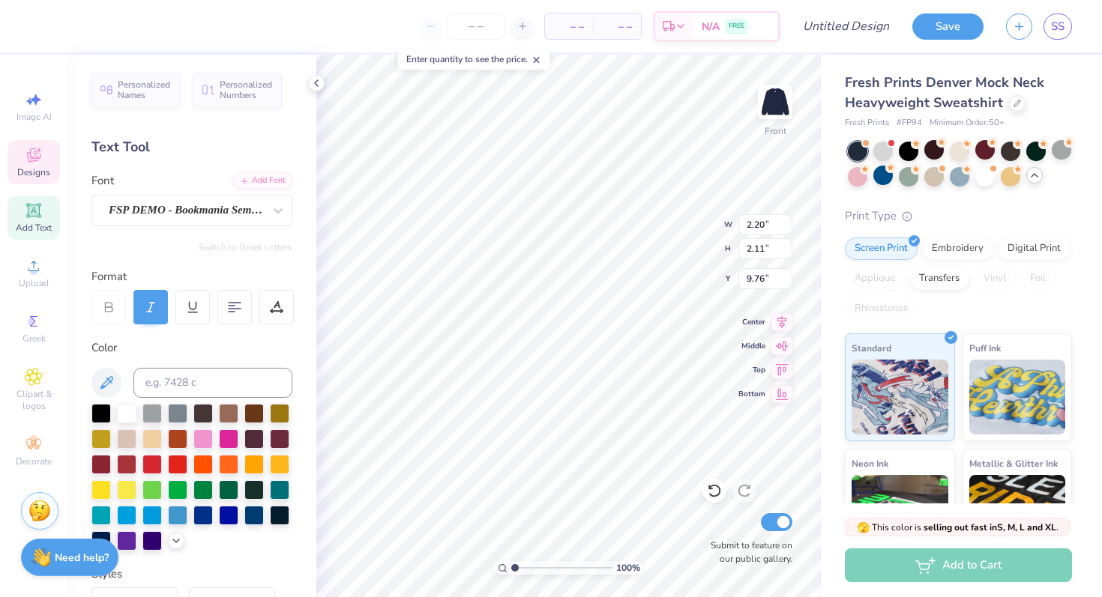
type input "4.07"
type input "2.19"
type input "9.27"
type input "2.20"
type input "2.11"
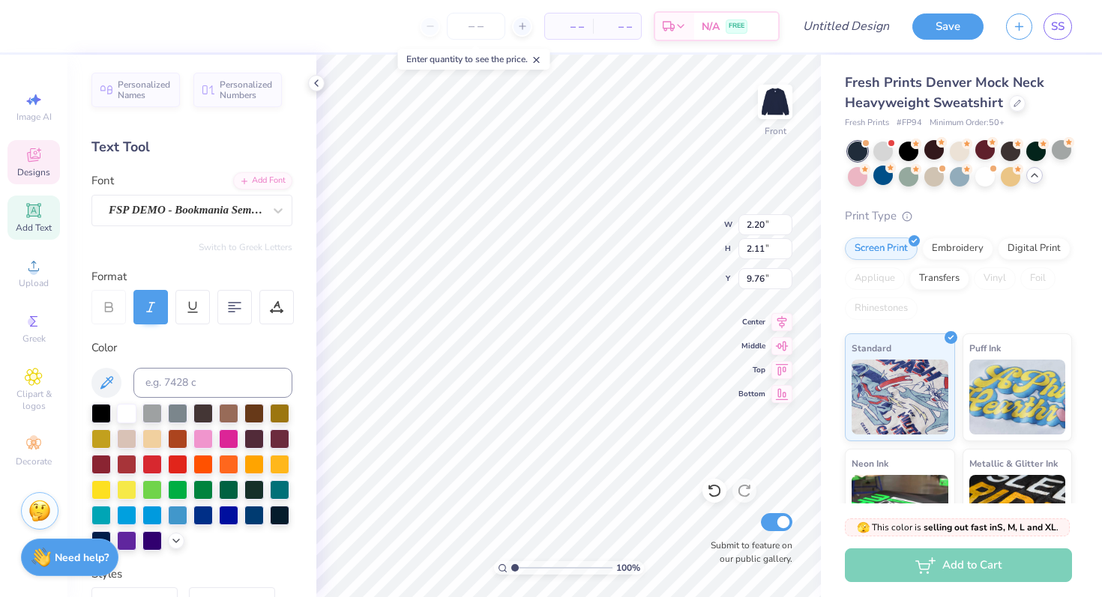
type input "9.72"
type input "5.79"
click at [319, 84] on icon at bounding box center [316, 83] width 12 height 12
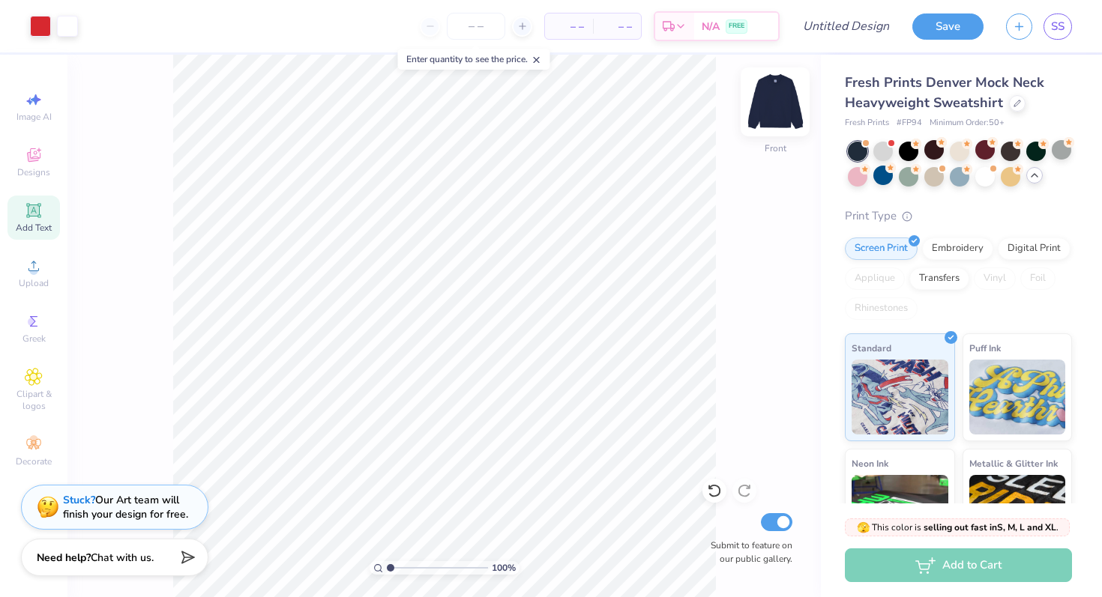
click at [766, 110] on img at bounding box center [775, 102] width 60 height 60
click at [37, 169] on span "Designs" at bounding box center [33, 172] width 33 height 12
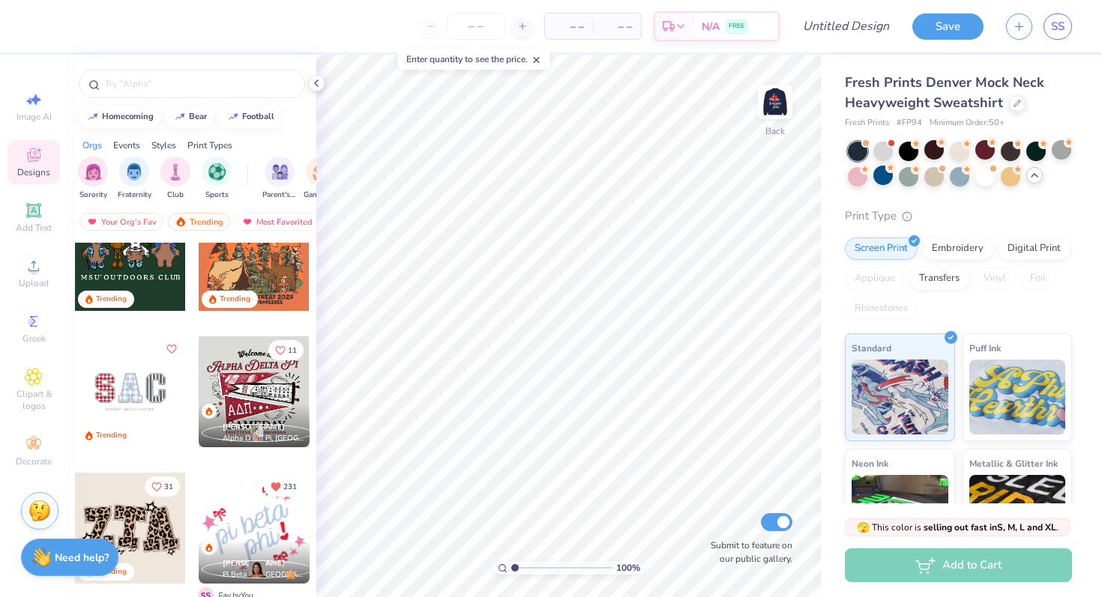
scroll to position [1183, 0]
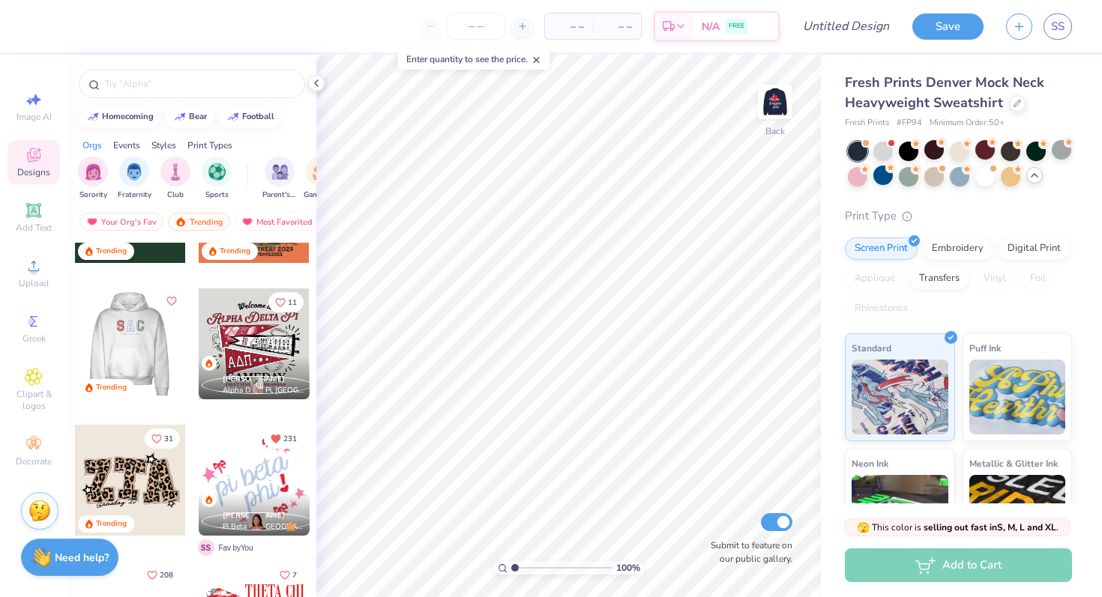
click at [163, 351] on div at bounding box center [129, 344] width 111 height 111
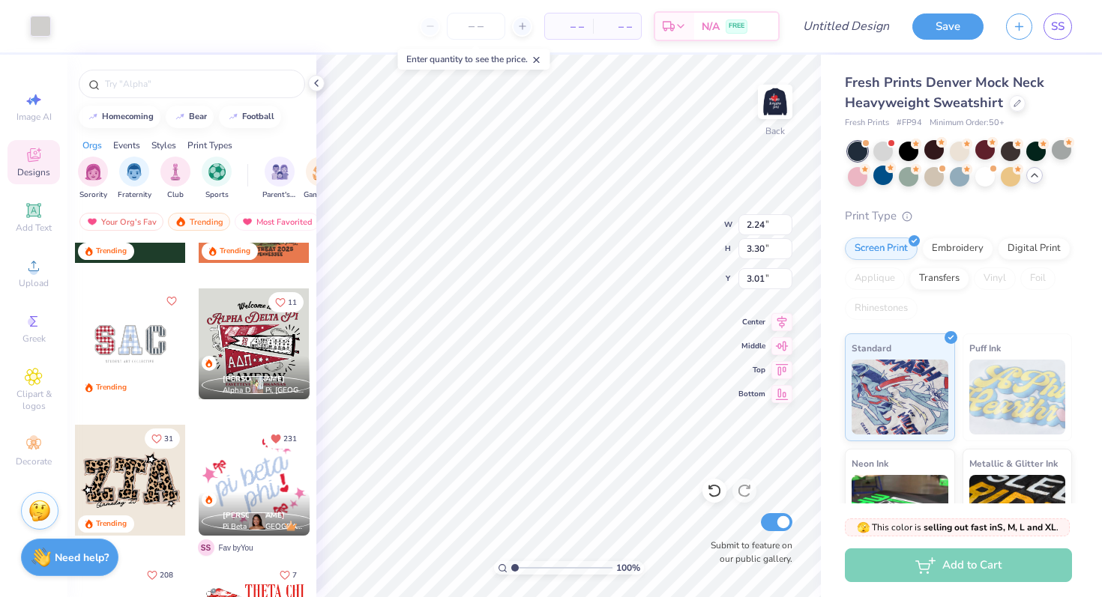
type input "1.97"
type input "3.04"
type input "3.15"
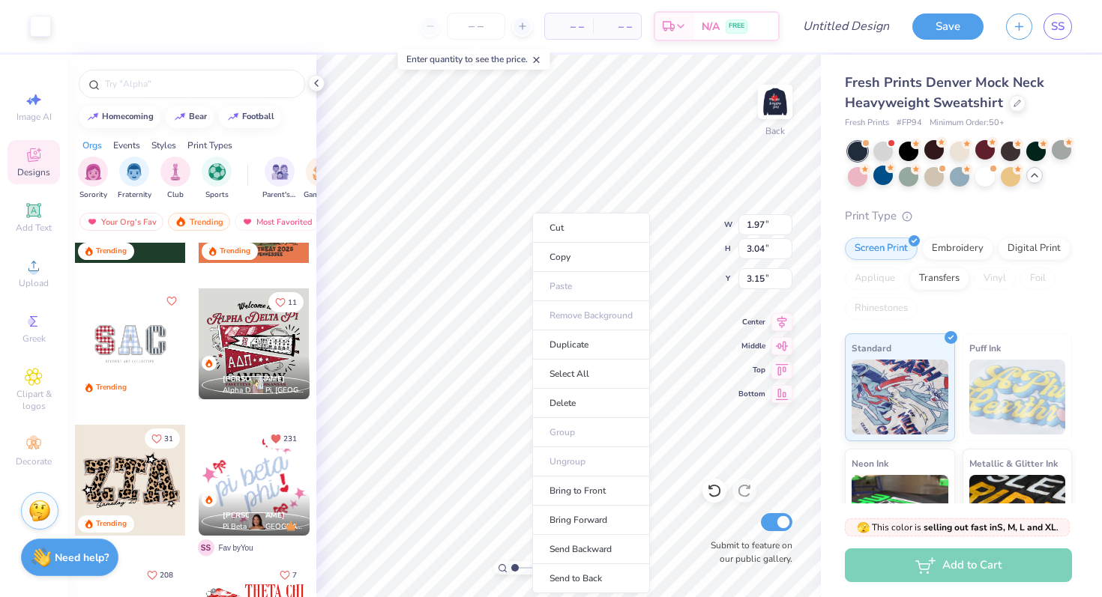
type input "2.24"
type input "3.30"
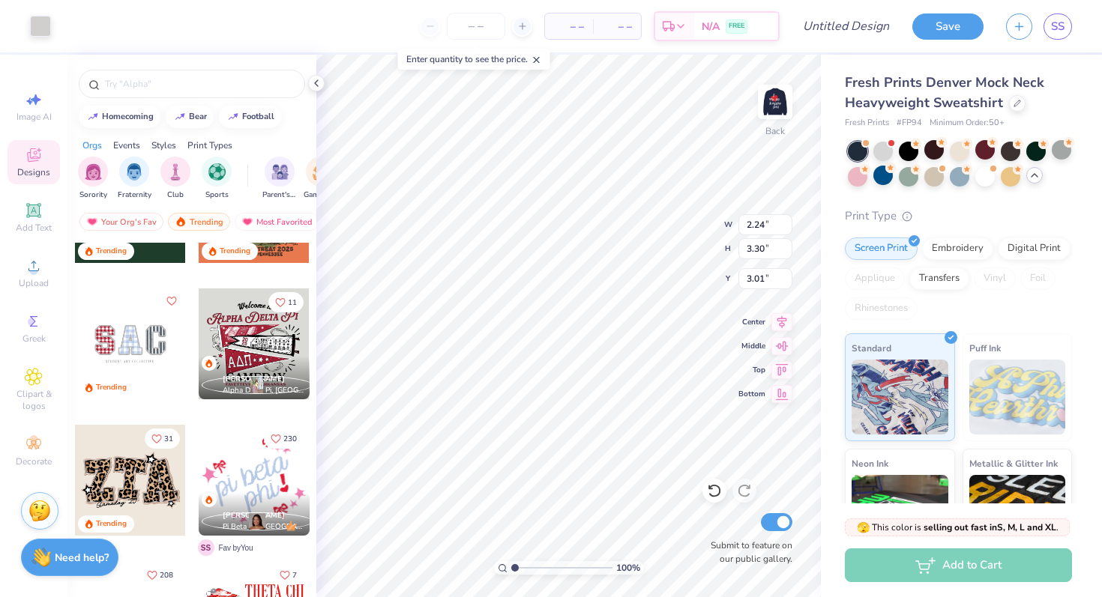
type input "3.00"
type input "2.25"
type input "3.32"
type input "3.01"
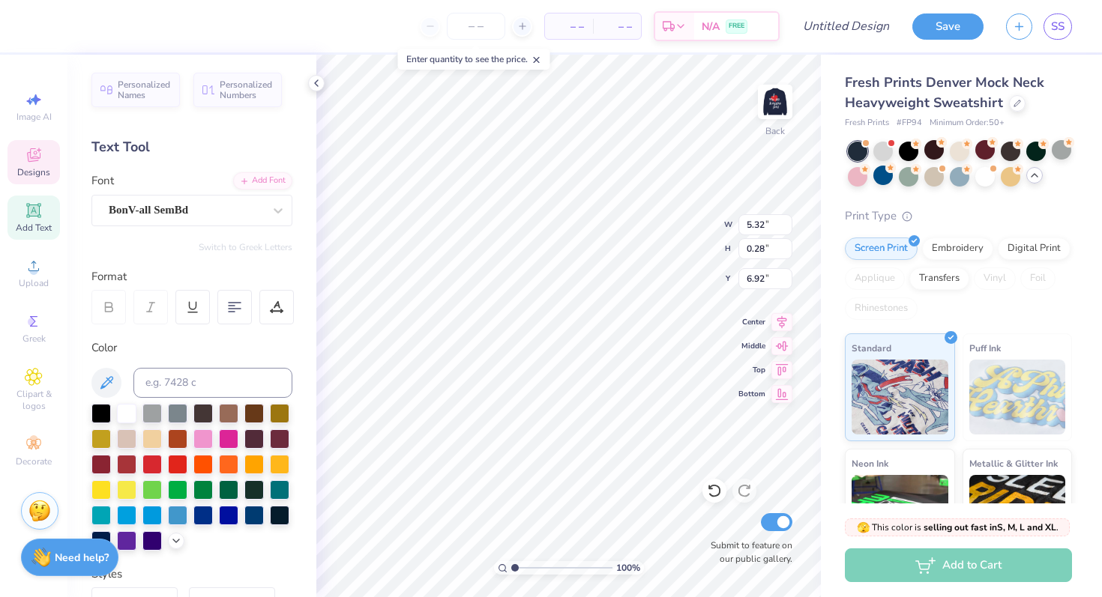
scroll to position [0, 0]
type textarea "E"
type textarea "Wmens Leadership Network"
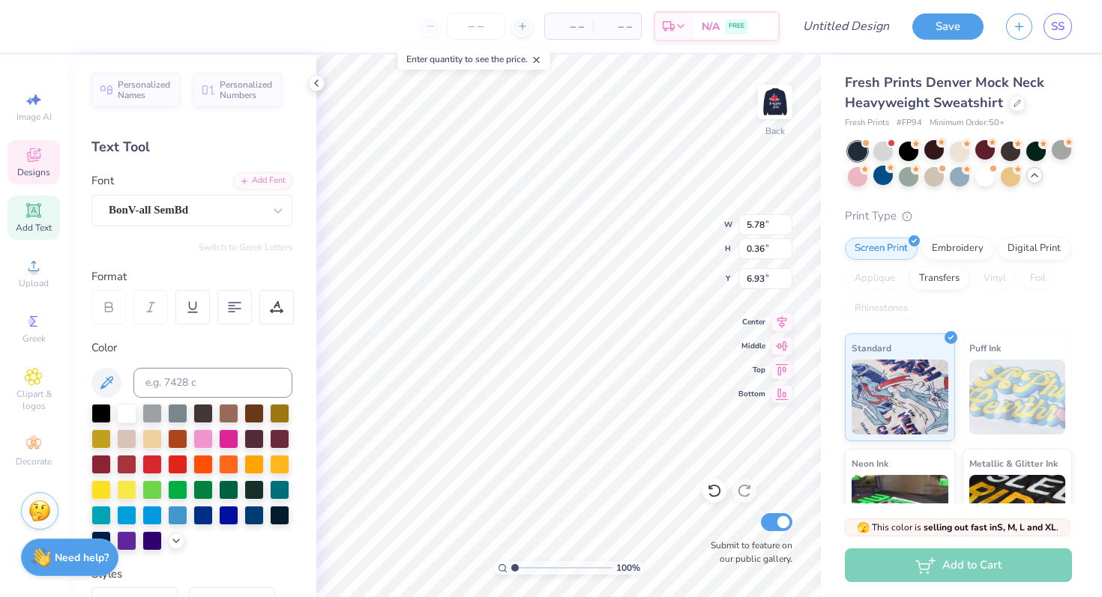
type input "6.99"
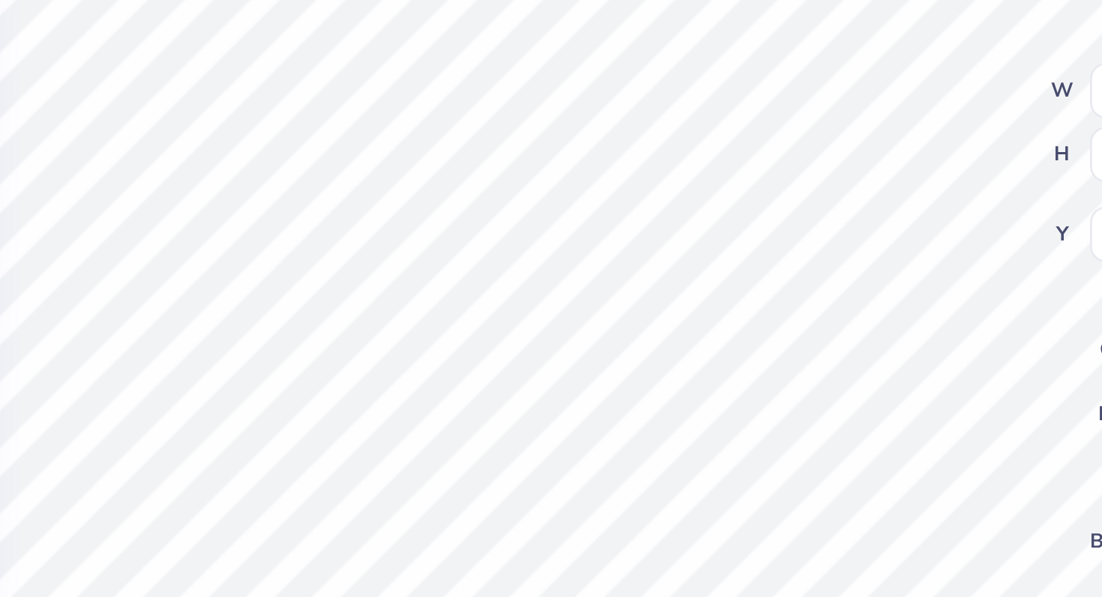
type textarea "Womens Leadership Network"
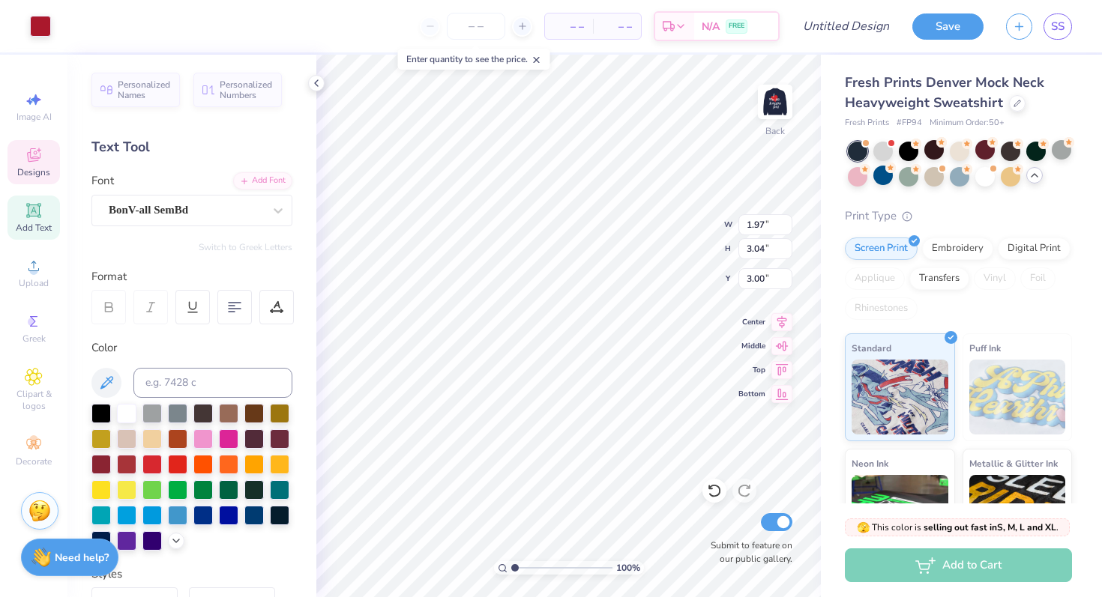
click at [39, 220] on div "Add Text" at bounding box center [33, 218] width 52 height 44
type input "5.84"
type input "1.69"
type input "9.15"
click at [218, 94] on div "Personalized Numbers" at bounding box center [237, 87] width 88 height 34
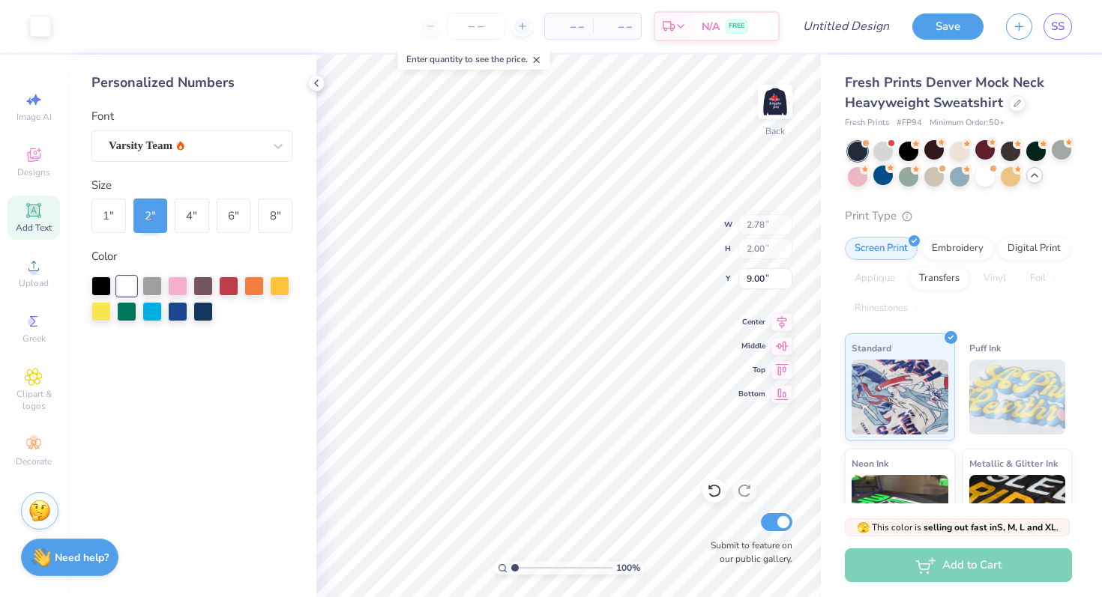
type input "2.78"
type input "2.00"
type input "9.00"
click at [312, 85] on icon at bounding box center [316, 83] width 12 height 12
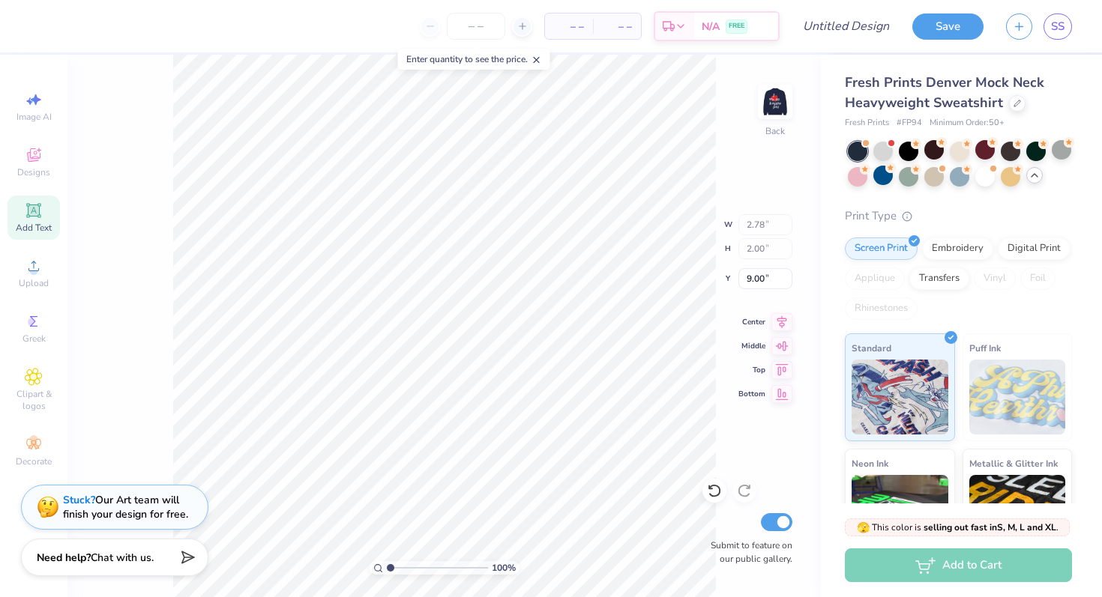
type input "2.24"
type input "3.30"
type input "3.00"
type input "1.97"
type input "3.04"
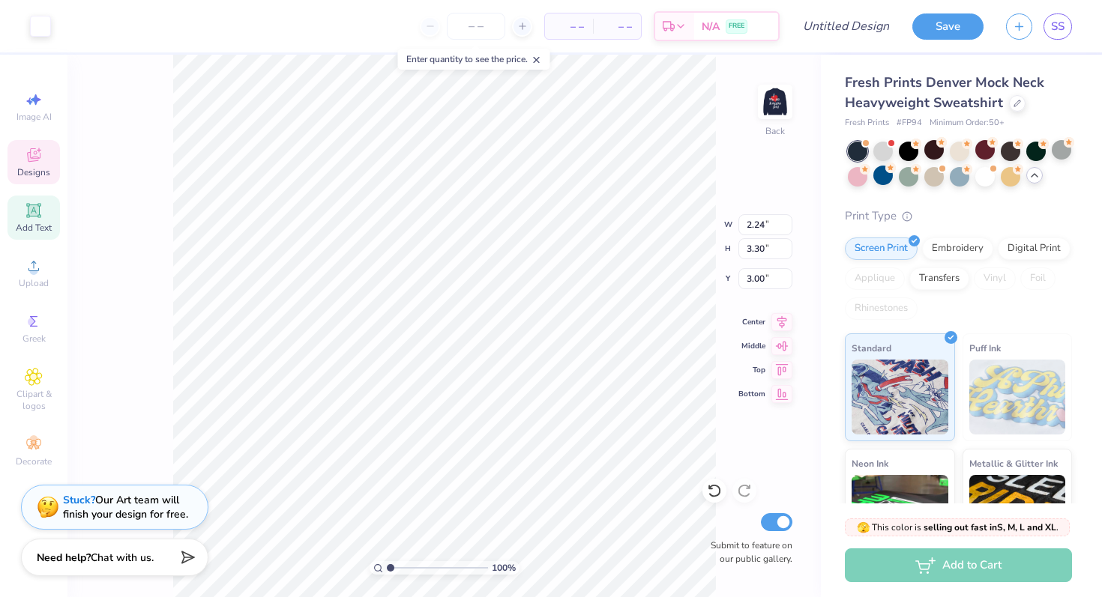
type input "3.15"
type input "2.24"
type input "3.30"
type input "3.00"
type input "1.97"
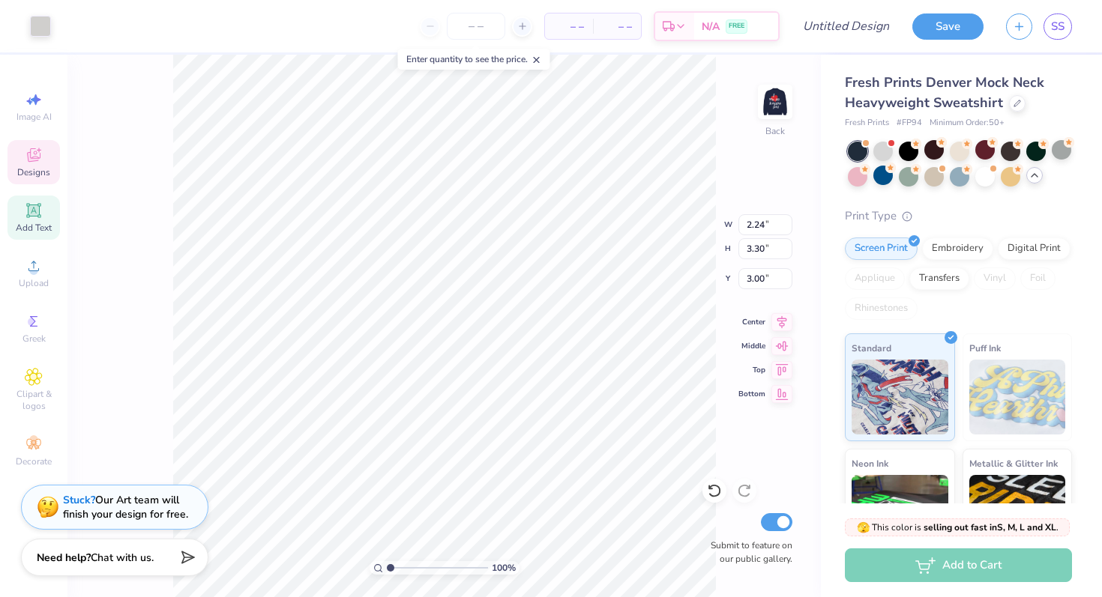
type input "3.04"
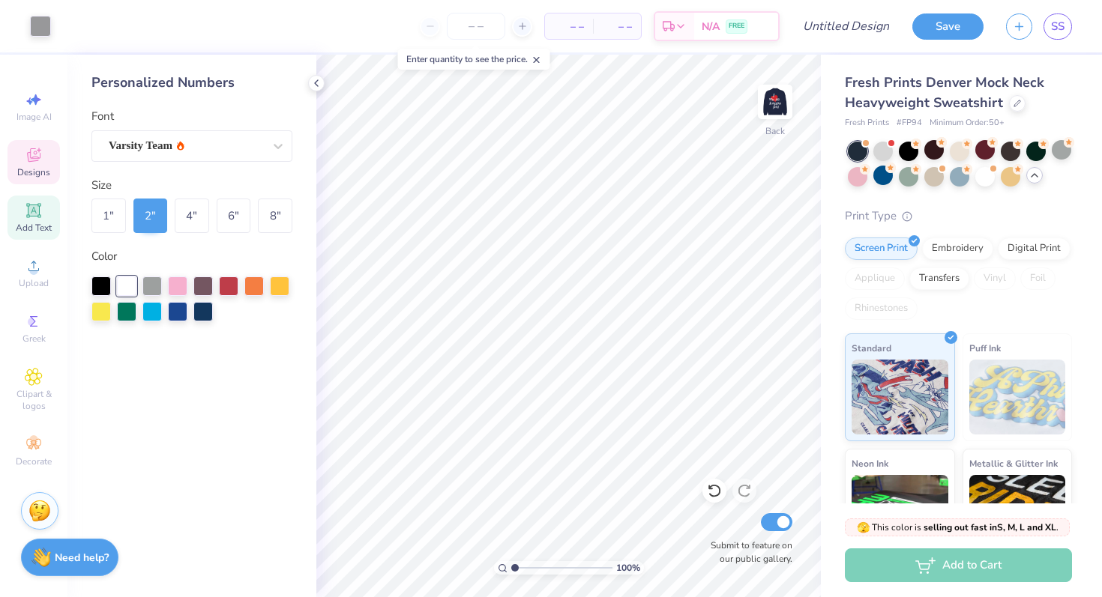
click at [29, 169] on span "Designs" at bounding box center [33, 172] width 33 height 12
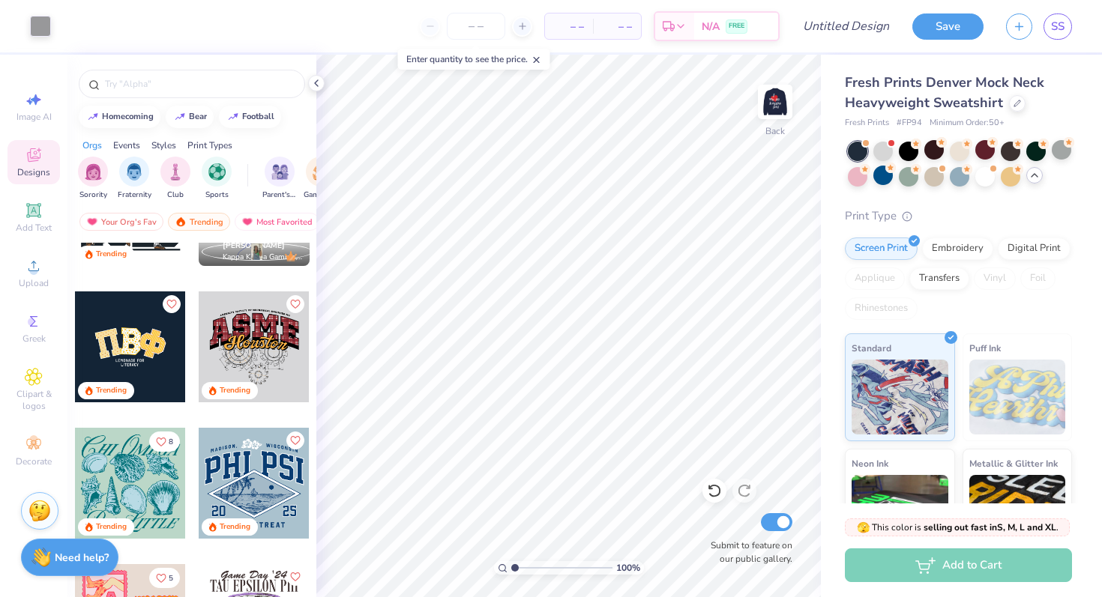
scroll to position [2816, 0]
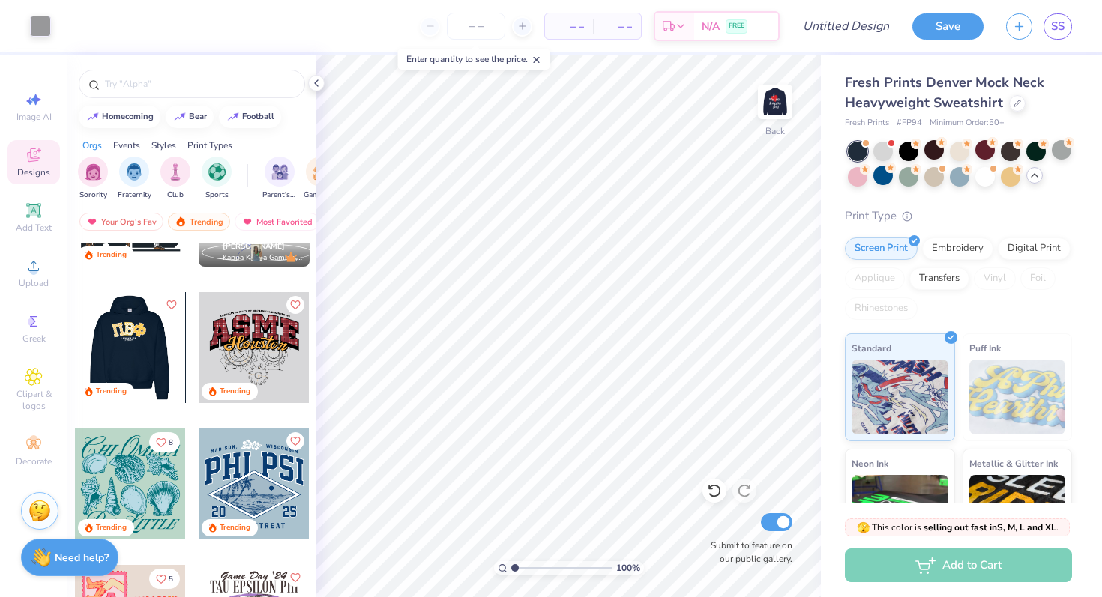
click at [149, 348] on div at bounding box center [129, 347] width 111 height 111
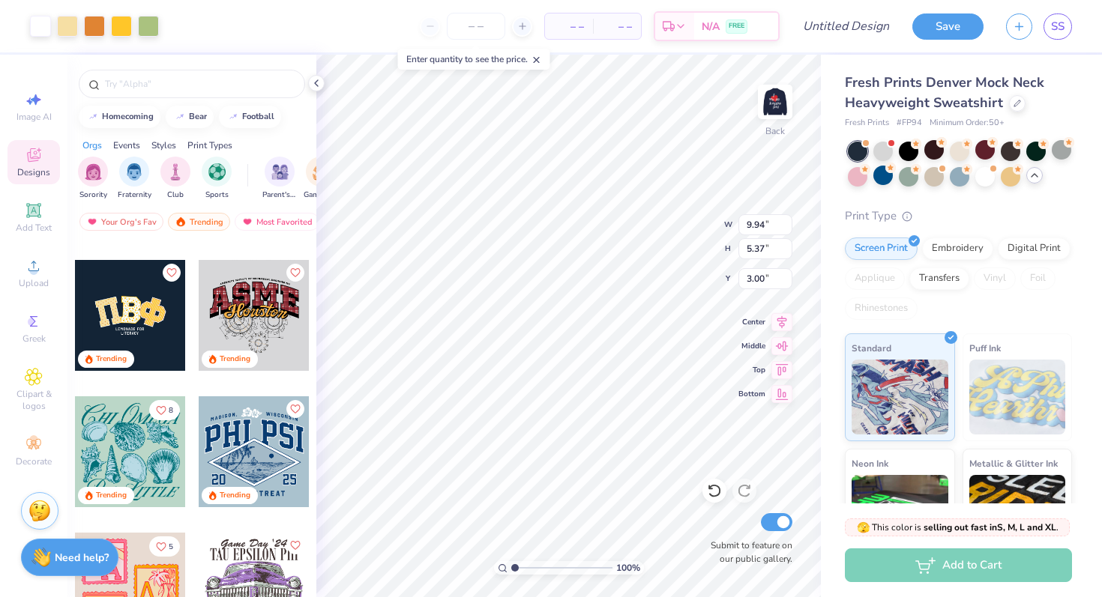
scroll to position [2850, 0]
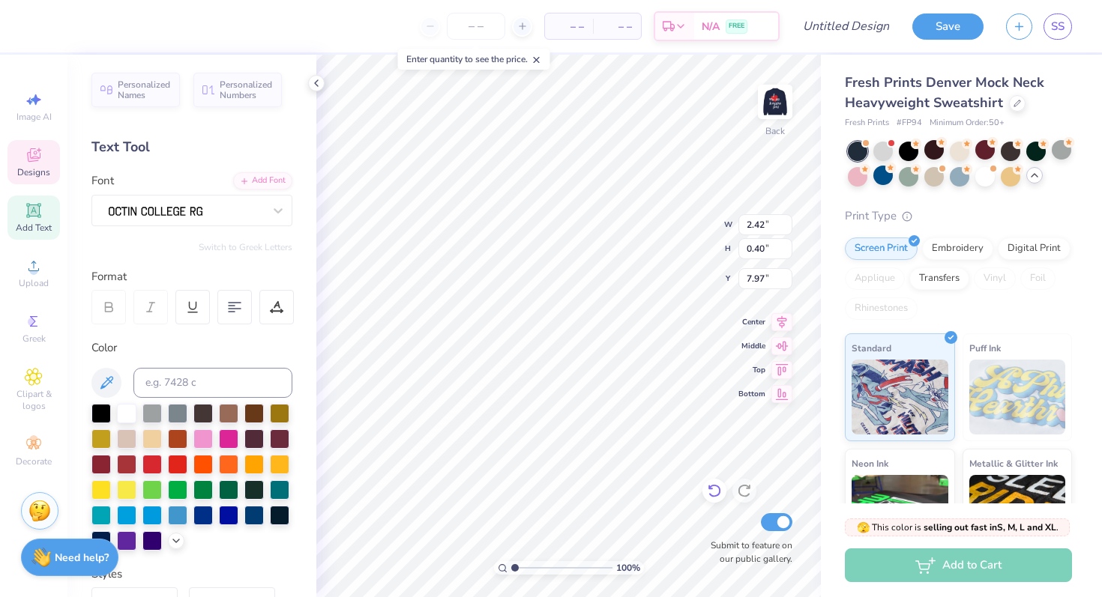
type input "8.48"
type input "3.92"
type input "7.81"
click at [41, 157] on icon at bounding box center [34, 155] width 18 height 18
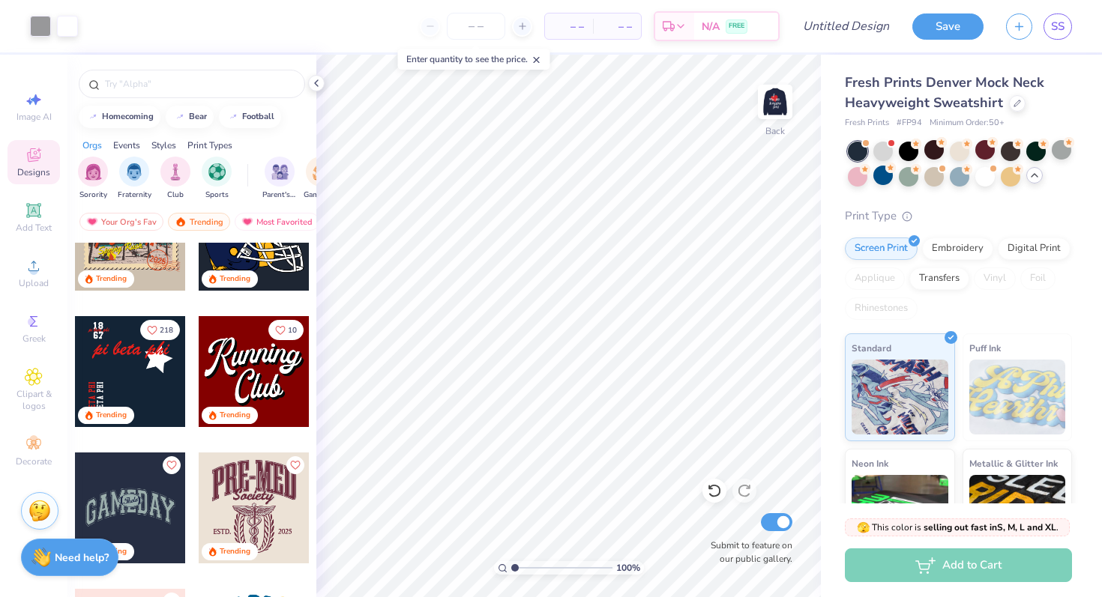
scroll to position [4167, 0]
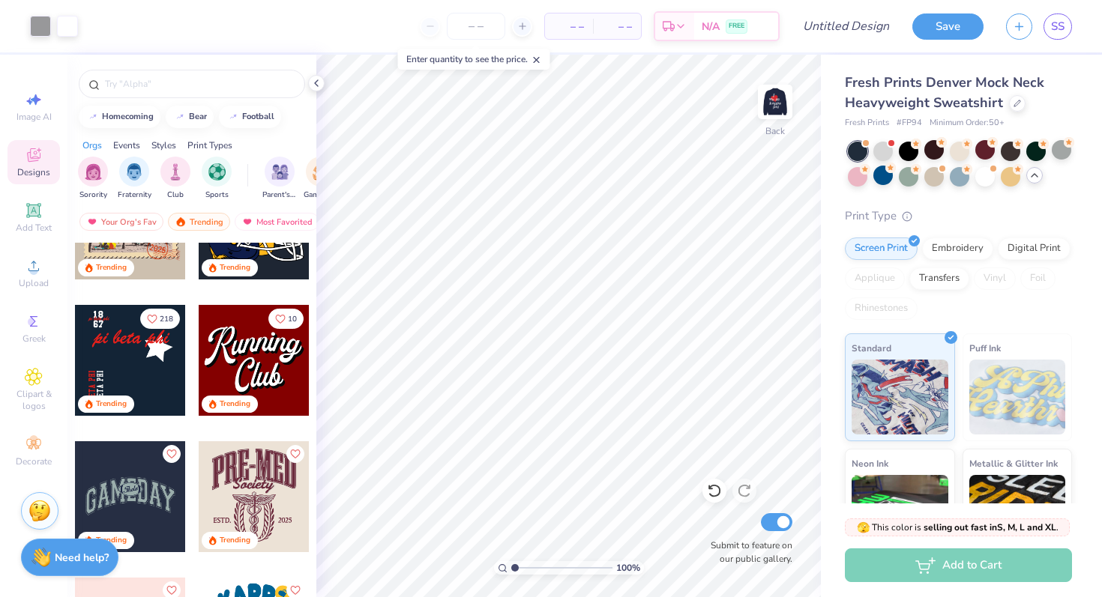
click at [154, 331] on div at bounding box center [130, 360] width 111 height 111
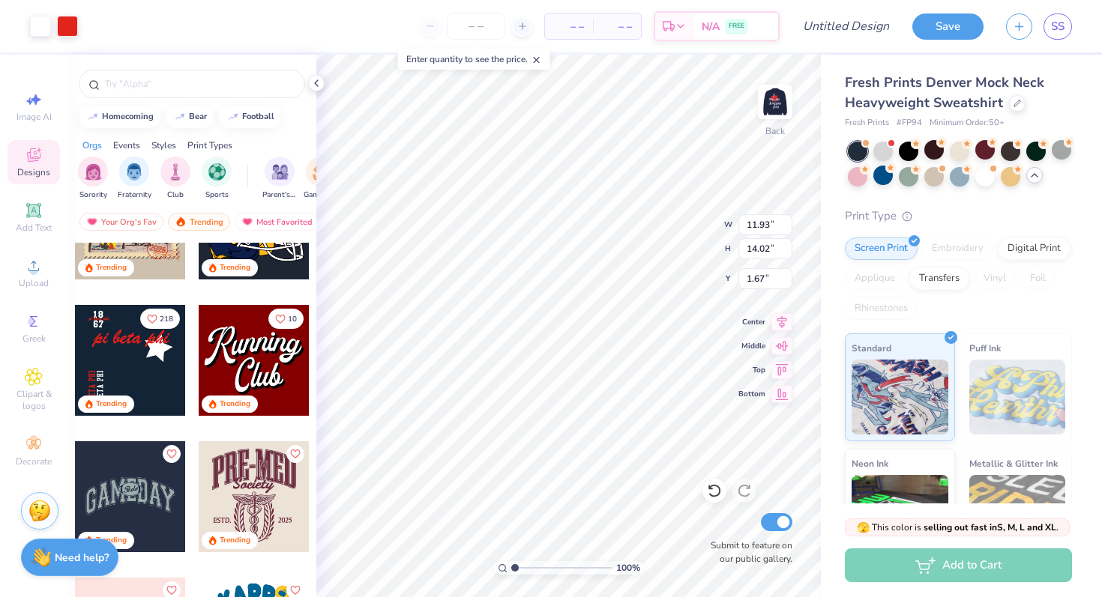
type input "1.67"
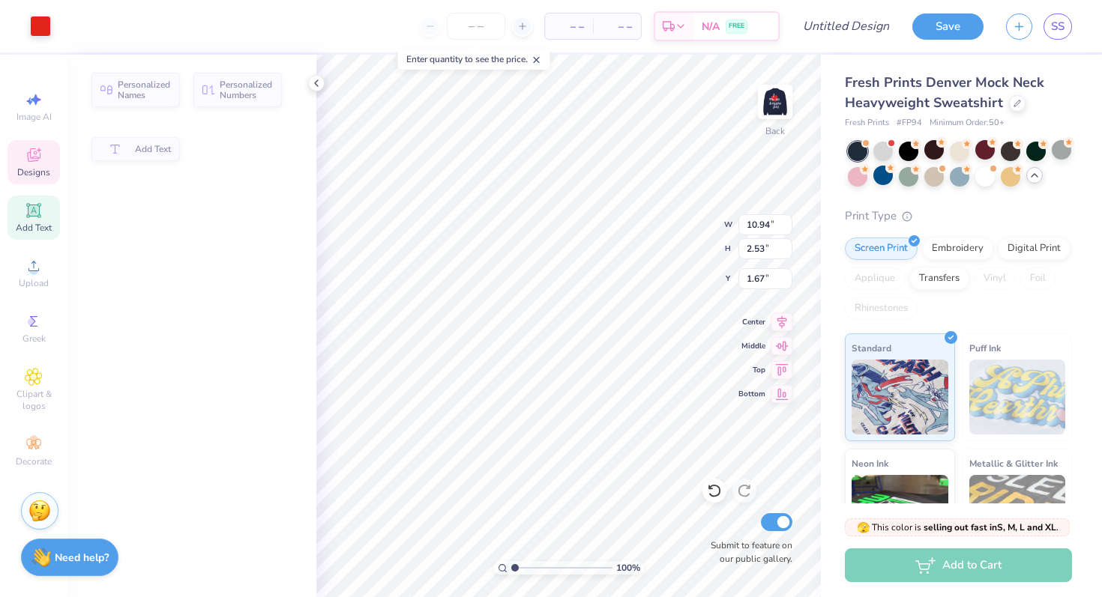
type input "10.94"
type input "2.53"
type input "4.31"
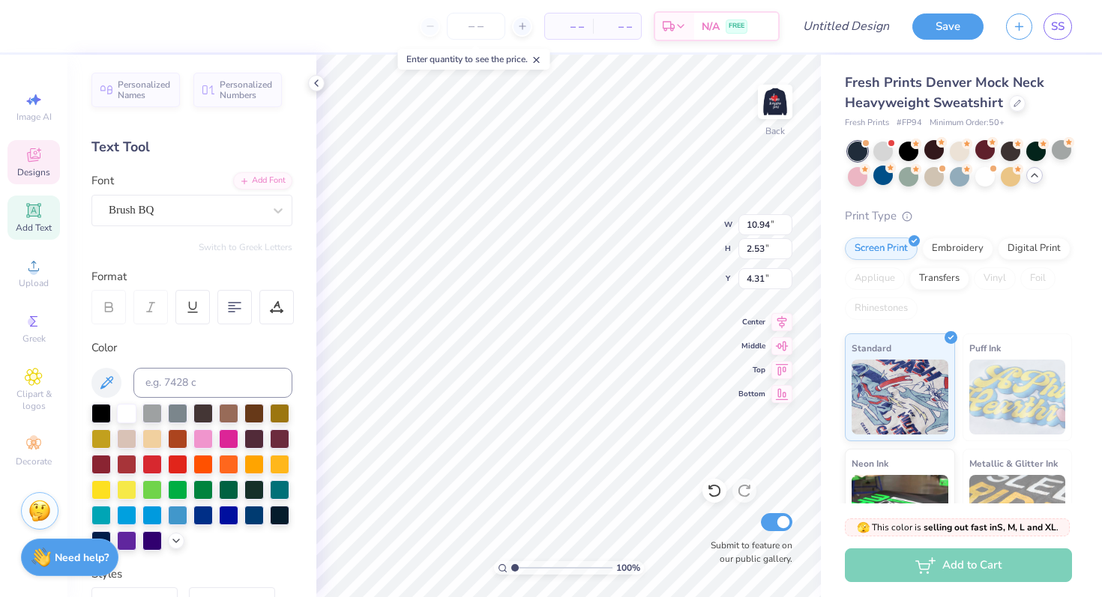
scroll to position [0, 6]
type textarea "Womens Leadership phi"
click at [772, 283] on div "100 % Back W 10.94 10.94 " H 2.53 2.53 " Y 4.31 4.31 " Center Middle Top Bottom…" at bounding box center [568, 326] width 504 height 543
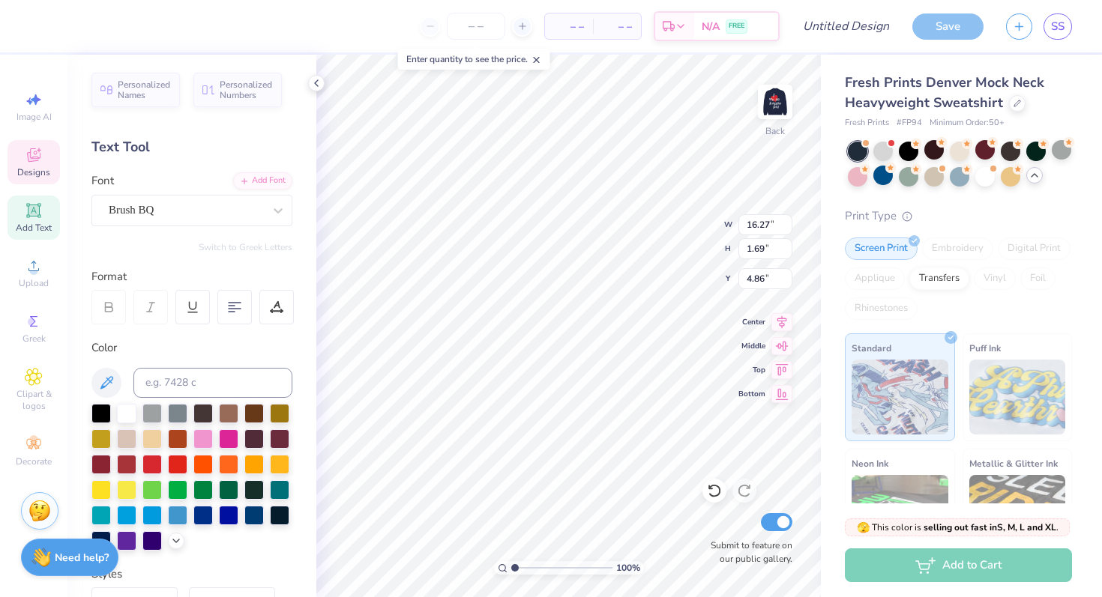
scroll to position [1, 1]
type textarea "Womens Leadership Network"
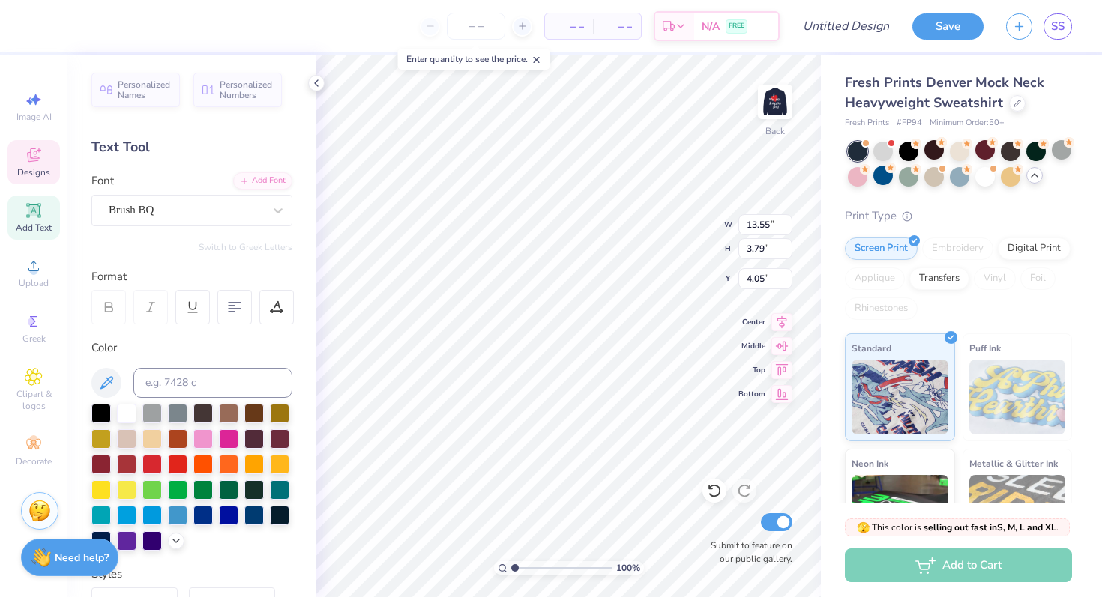
type input "13.55"
type input "3.79"
type input "4.05"
type textarea "Womens Leadership Network"
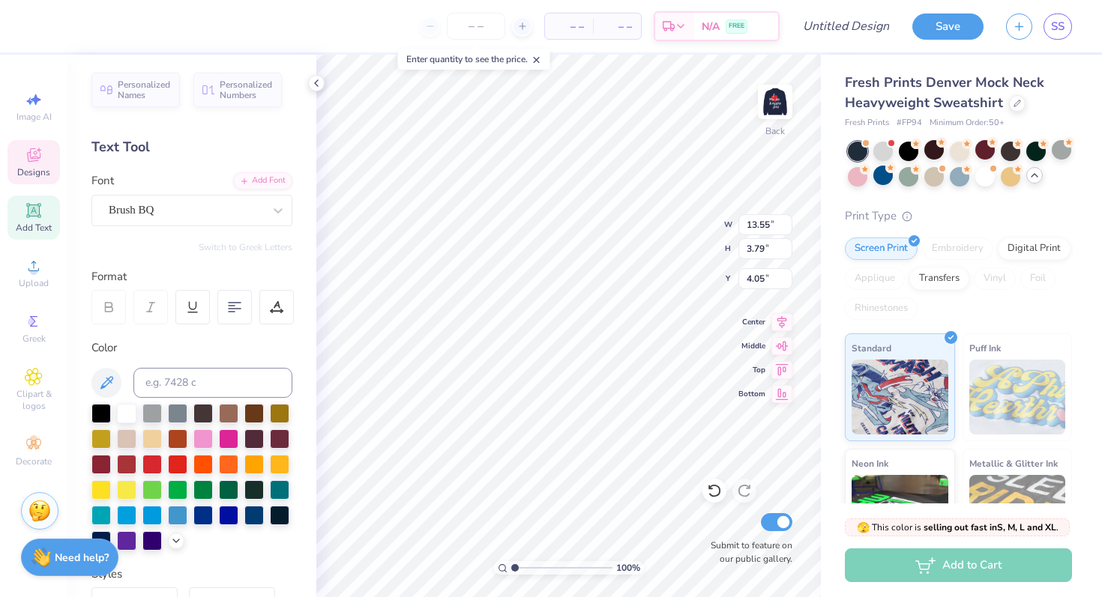
scroll to position [1, 1]
type input "4.42"
type input "0.98"
type input "4.30"
type input "4.42"
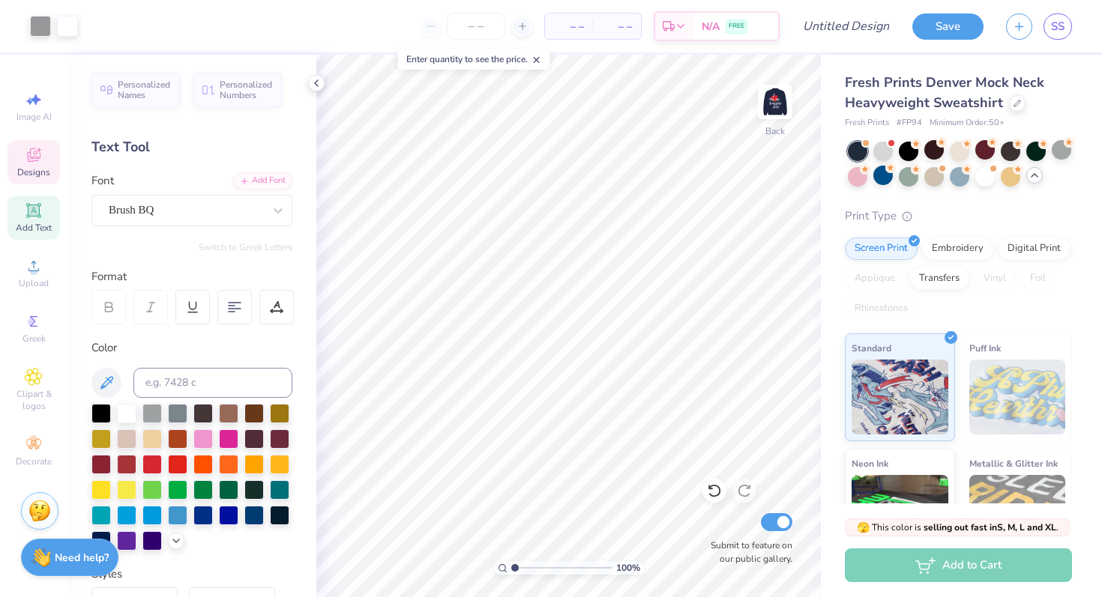
click at [34, 171] on span "Designs" at bounding box center [33, 172] width 33 height 12
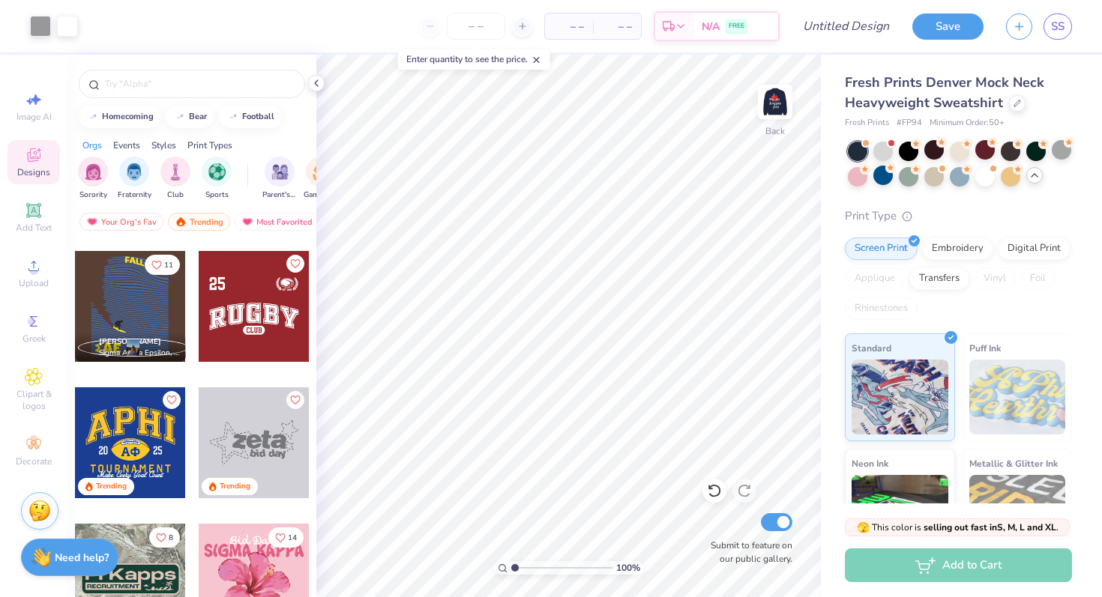
scroll to position [5864, 0]
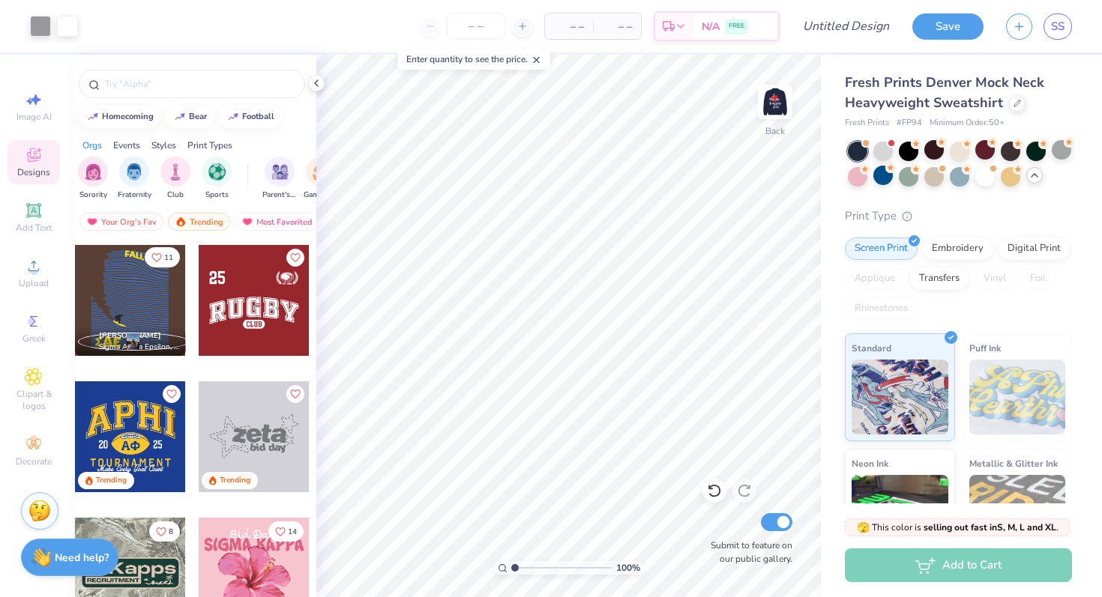
click at [155, 254] on icon "Like" at bounding box center [156, 258] width 10 height 10
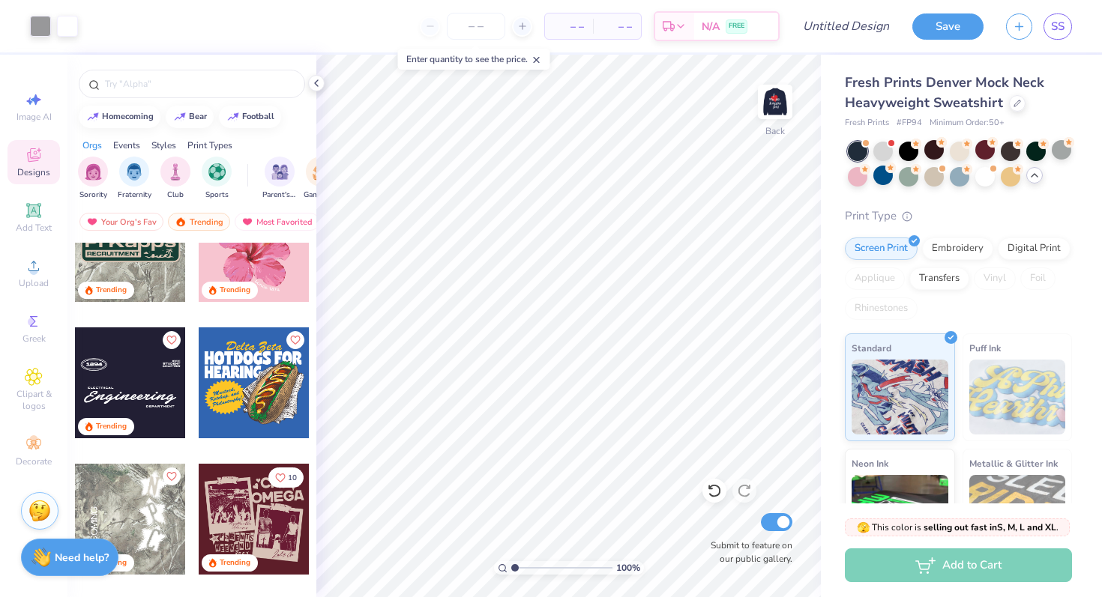
scroll to position [6191, 0]
click at [168, 340] on icon "Like" at bounding box center [170, 338] width 9 height 8
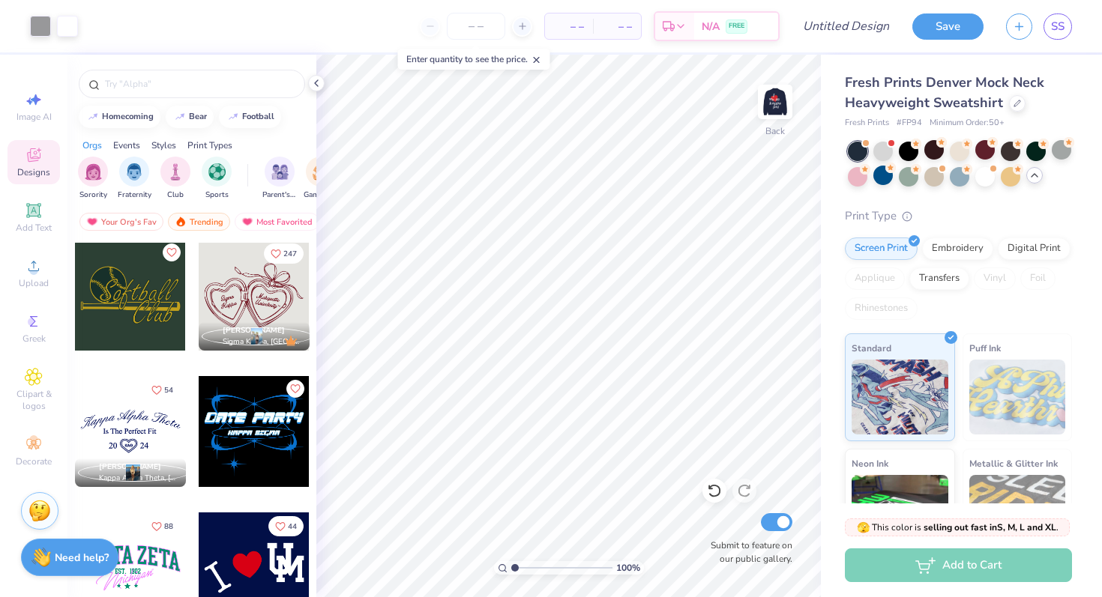
scroll to position [9180, 0]
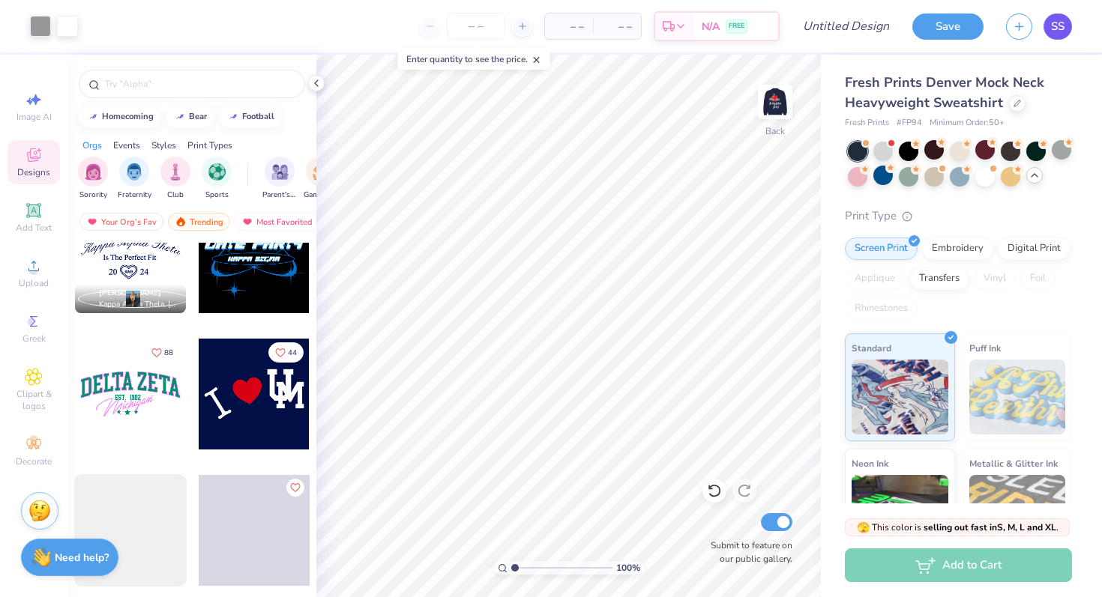
click at [1057, 27] on span "SS" at bounding box center [1057, 26] width 13 height 17
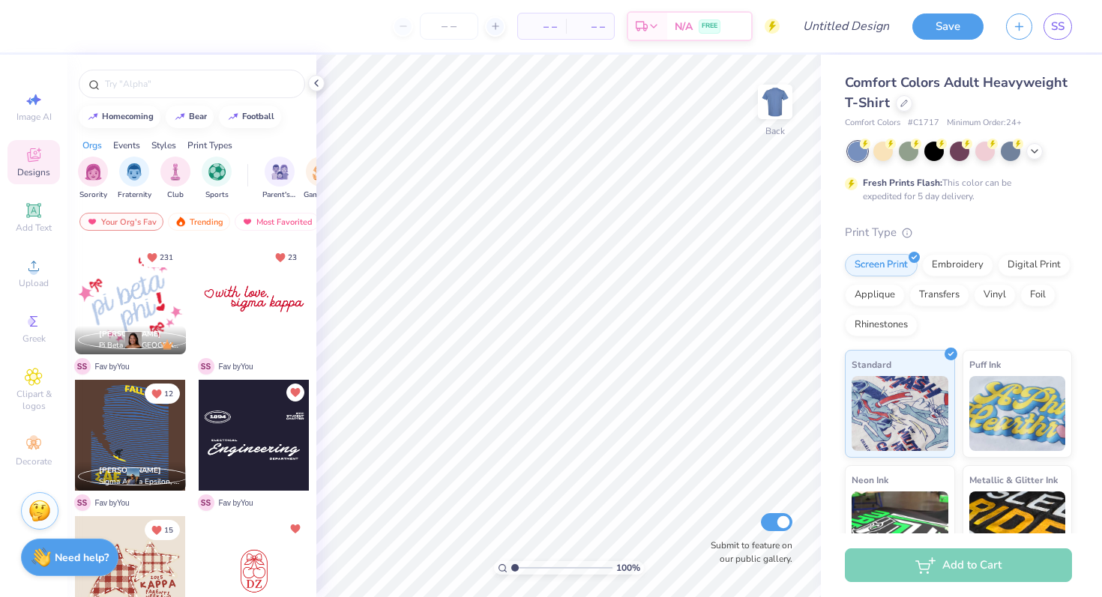
click at [900, 111] on div "Comfort Colors Adult Heavyweight T-Shirt" at bounding box center [958, 93] width 227 height 40
click at [900, 109] on div at bounding box center [904, 102] width 16 height 16
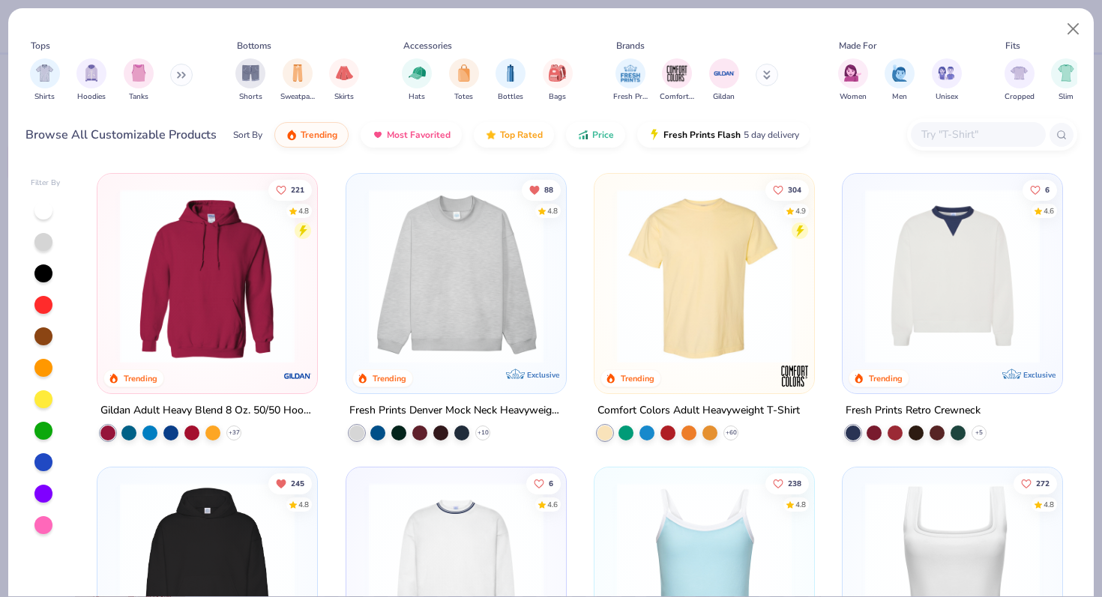
click at [175, 76] on button at bounding box center [181, 75] width 22 height 22
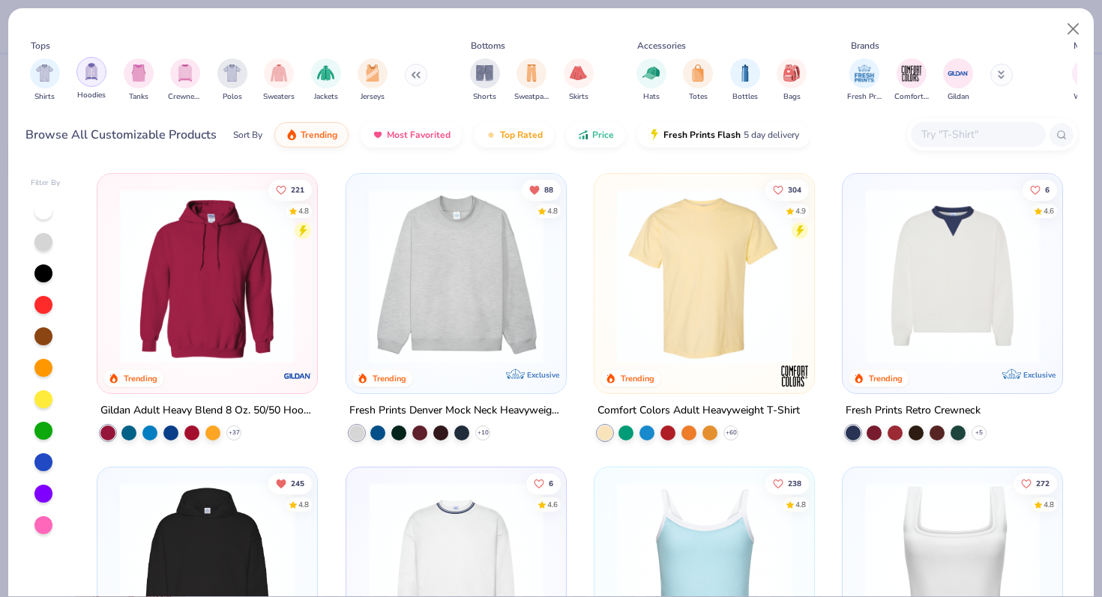
click at [89, 79] on img "filter for Hoodies" at bounding box center [91, 71] width 16 height 17
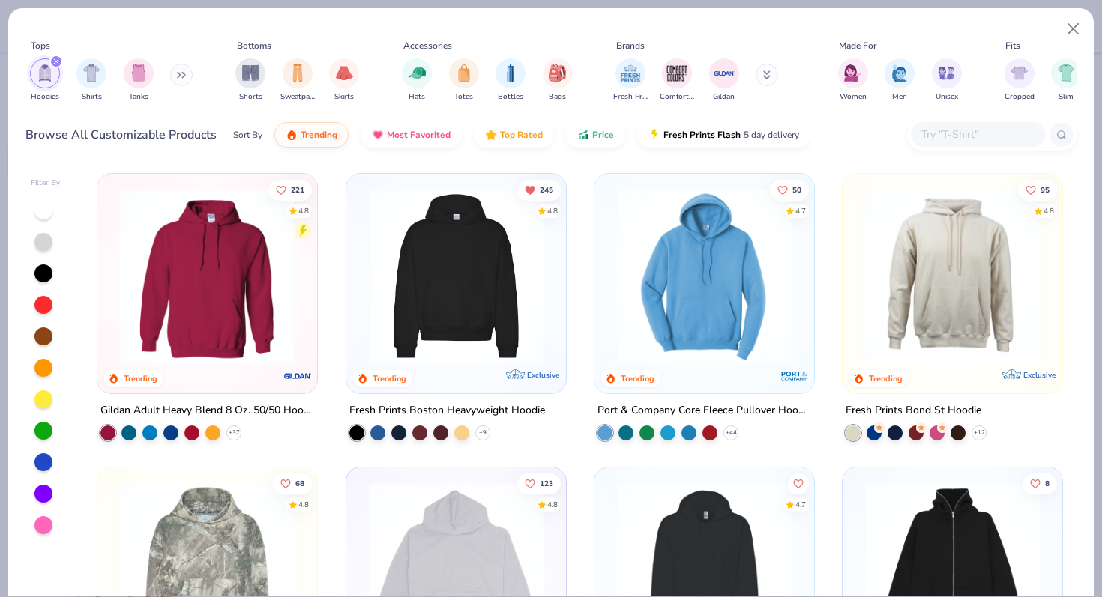
click at [477, 289] on img at bounding box center [456, 276] width 190 height 175
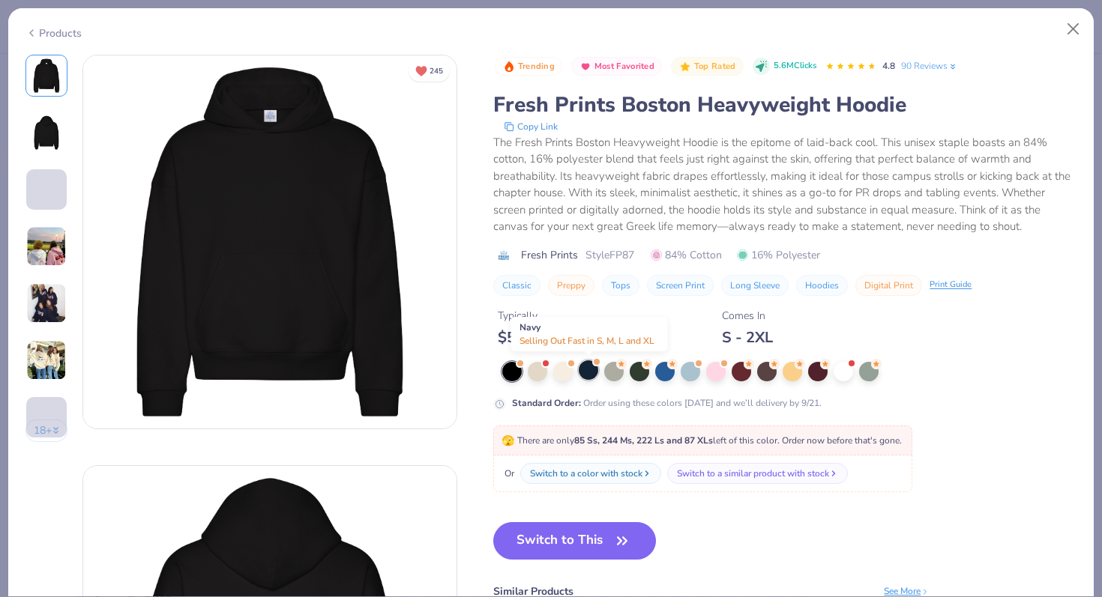
click at [587, 378] on div at bounding box center [588, 369] width 19 height 19
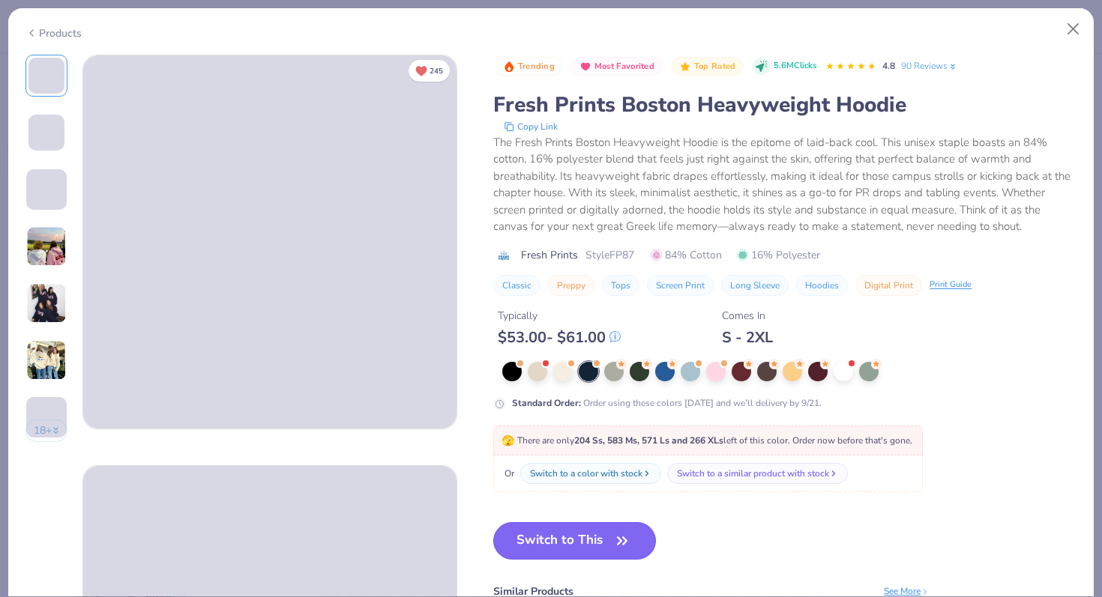
click at [604, 550] on button "Switch to This" at bounding box center [574, 540] width 163 height 37
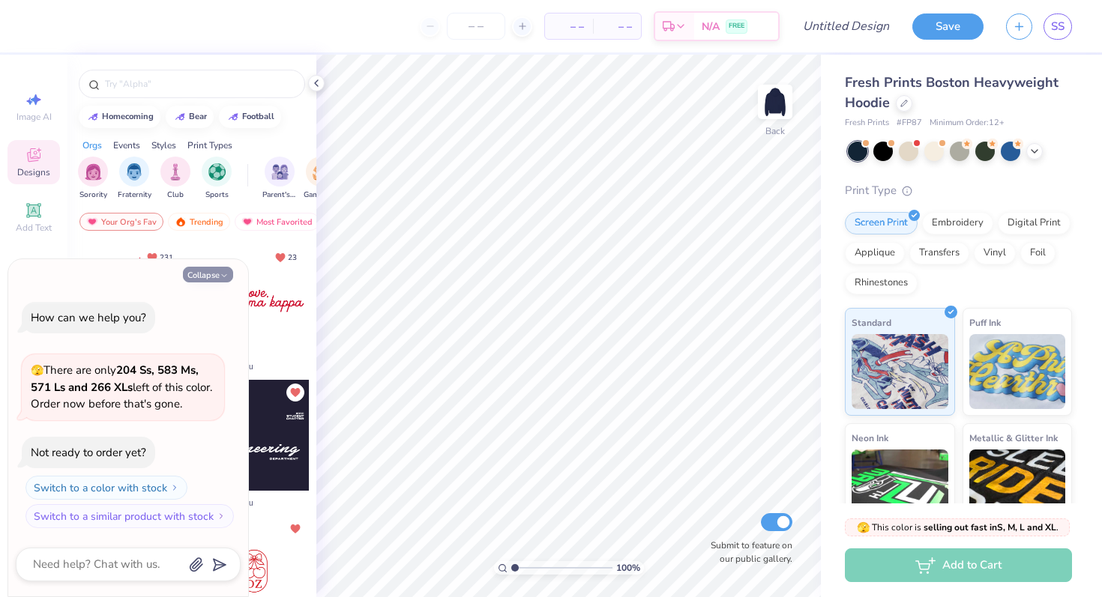
click at [217, 274] on button "Collapse" at bounding box center [208, 275] width 50 height 16
type textarea "x"
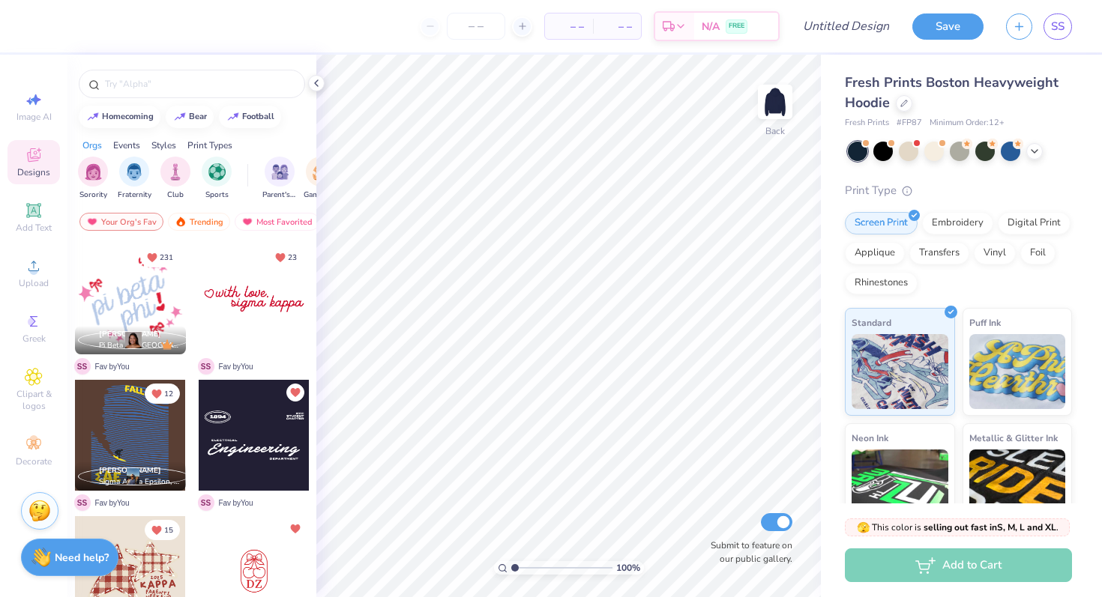
click at [237, 444] on div at bounding box center [254, 435] width 111 height 111
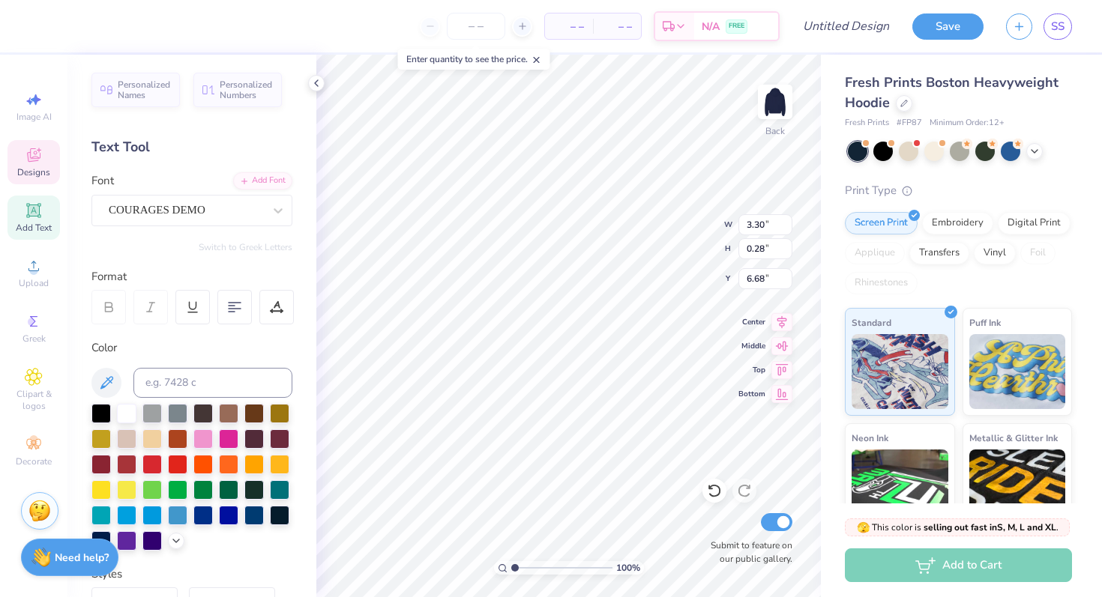
type textarea "E"
type textarea "Womens"
type input "11.73"
type input "1.61"
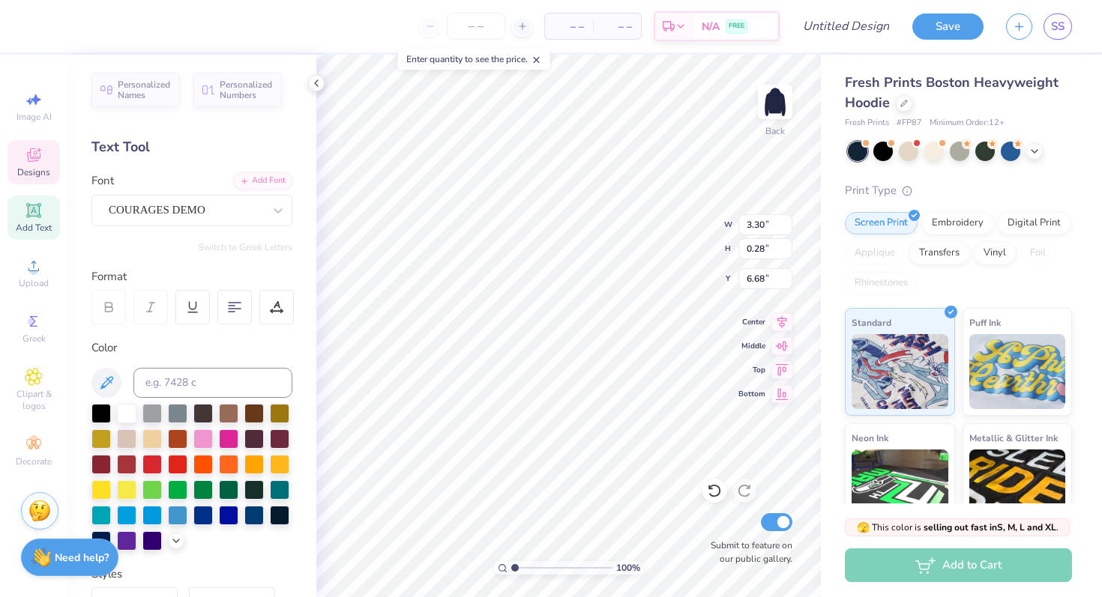
type input "7.17"
type textarea "Leadership"
type input "3.65"
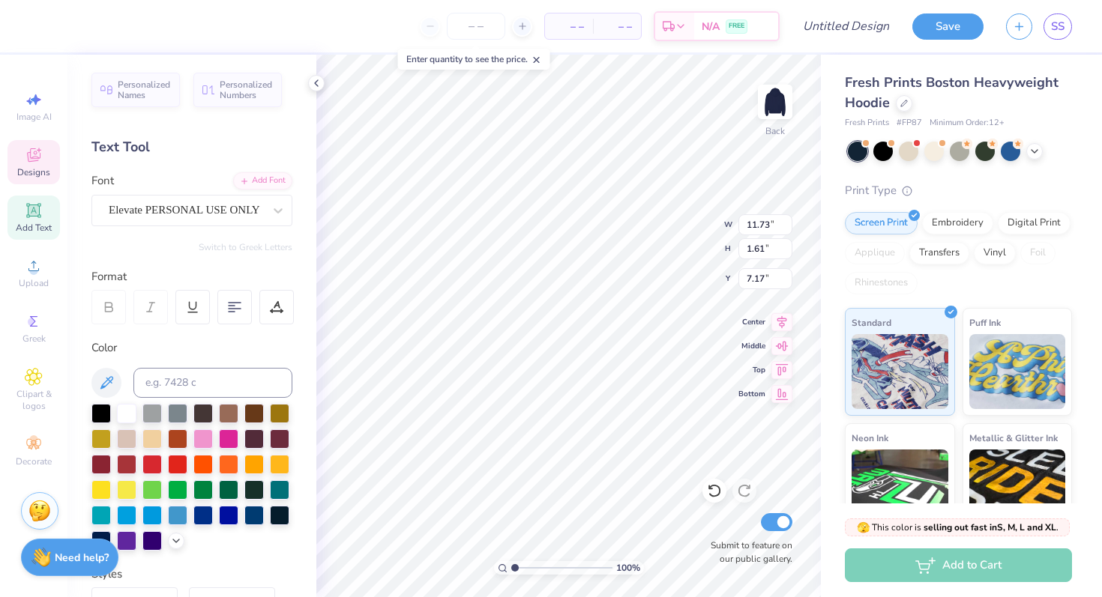
type input "0.26"
type input "9.06"
type textarea "Network"
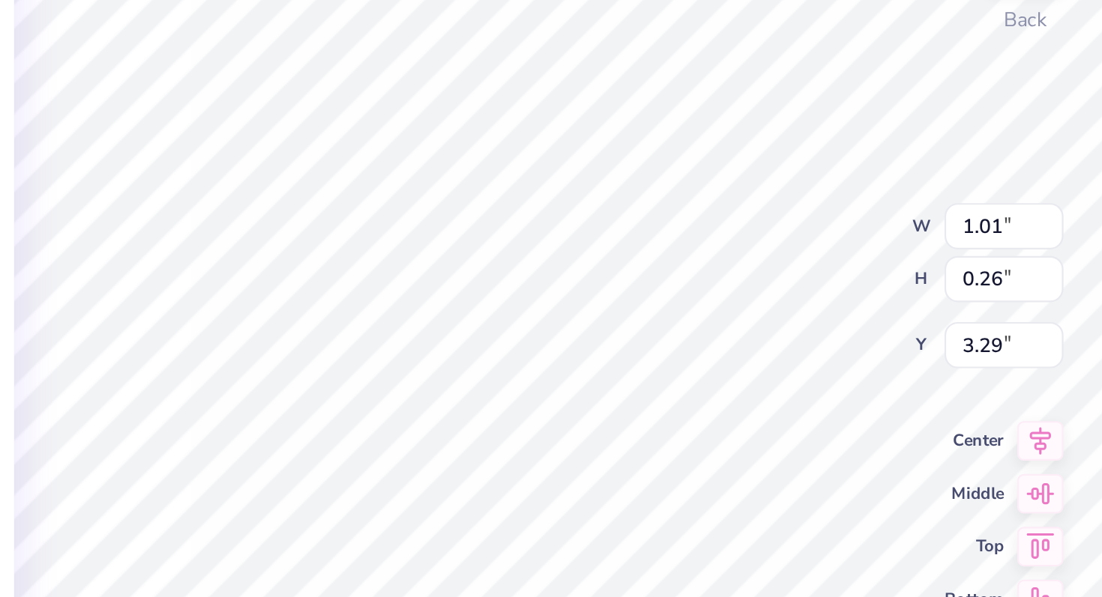
type textarea "I"
type textarea "FSU"
type input "2.24"
type input "0.28"
type input "3.56"
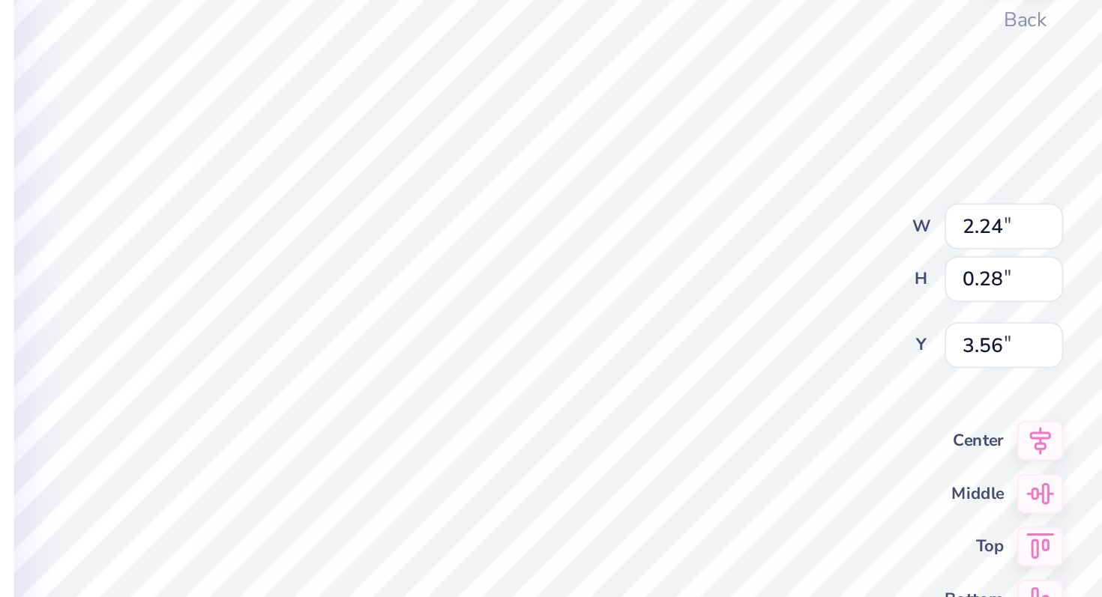
click at [654, 217] on div "100 % Back W 2.24 2.24 " H 0.28 0.28 " Y 3.56 3.56 " Center Middle Top Bottom S…" at bounding box center [568, 326] width 504 height 543
type input "3.55"
type input "0.91"
type input "0.25"
type input "3.30"
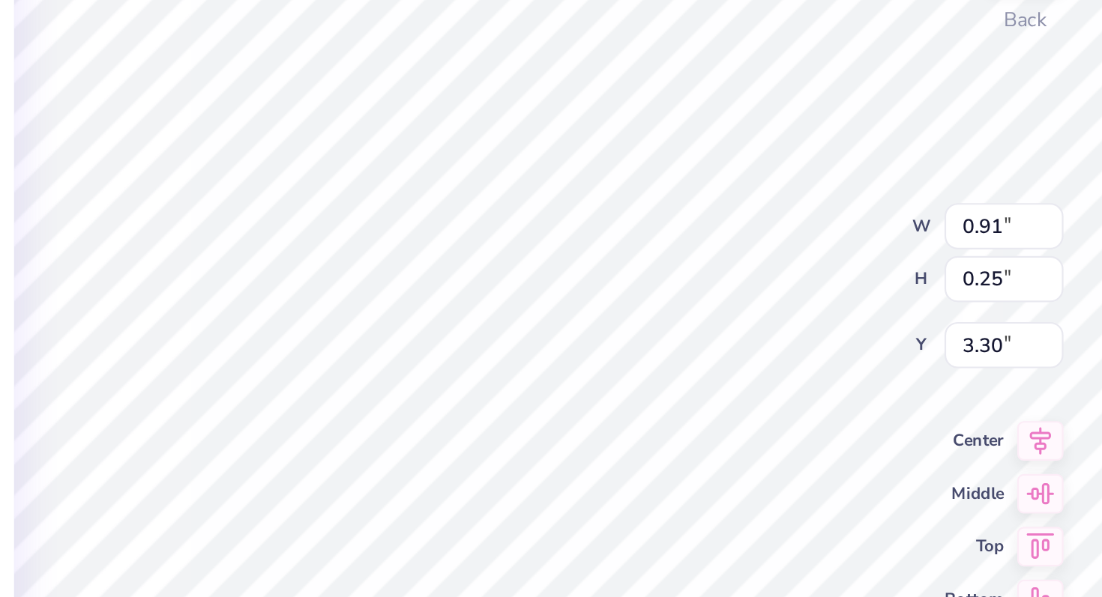
type input "2.27"
type input "0.28"
type input "3.89"
type input "2.24"
type input "3.55"
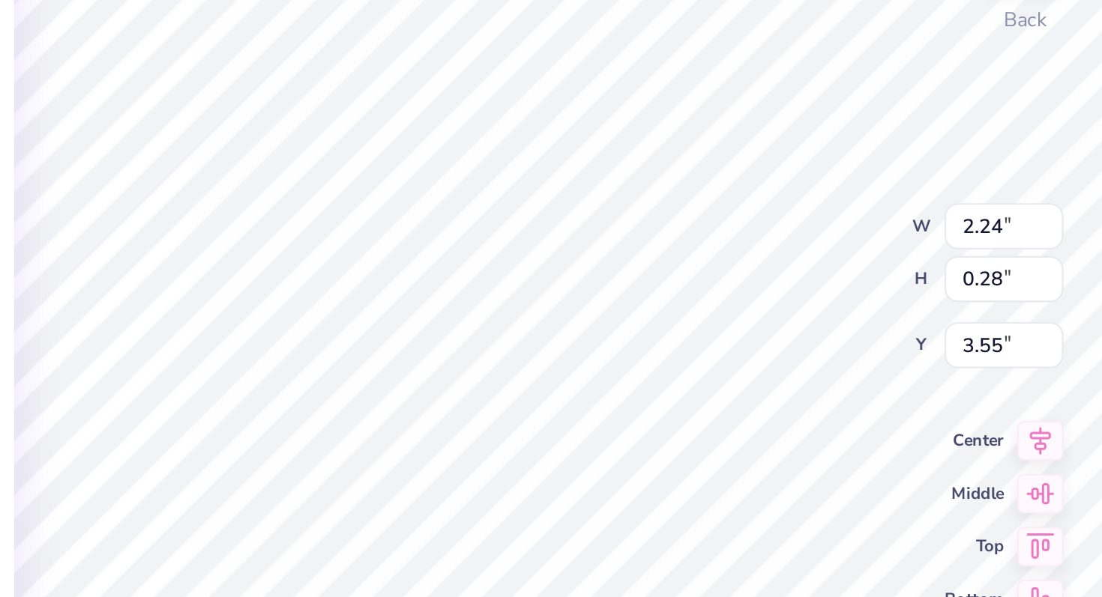
scroll to position [0, 0]
type textarea "Undergrad"
type input "2.71"
type input "0.22"
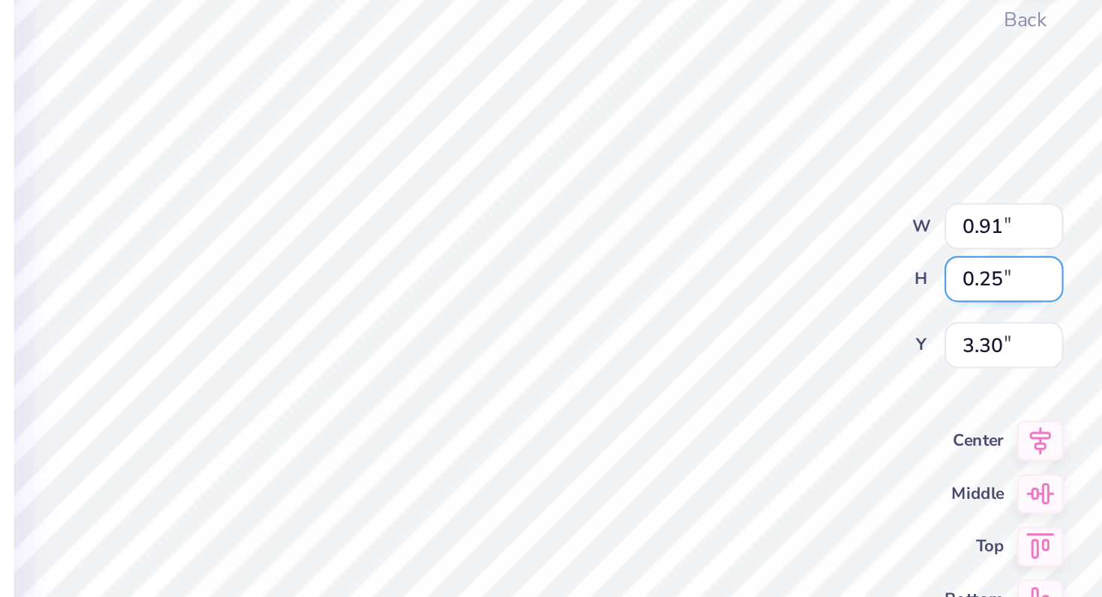
click at [654, 247] on div "100 % Back W 0.91 0.91 " H 0.25 0.25 " Y 3.30 3.30 " Center Middle Top Bottom S…" at bounding box center [568, 326] width 504 height 543
type input "3.99"
click at [661, 224] on div "100 % Back W 2.27 2.27 " H 0.28 0.28 " Y 3.99 3.99 " Center Middle Top Bottom S…" at bounding box center [568, 326] width 504 height 543
type input "3.66"
click at [654, 248] on div "100 % Back W 2.71 2.71 " H 0.22 0.22 " Y 3.66 3.66 " Center Middle Top Bottom S…" at bounding box center [568, 326] width 504 height 543
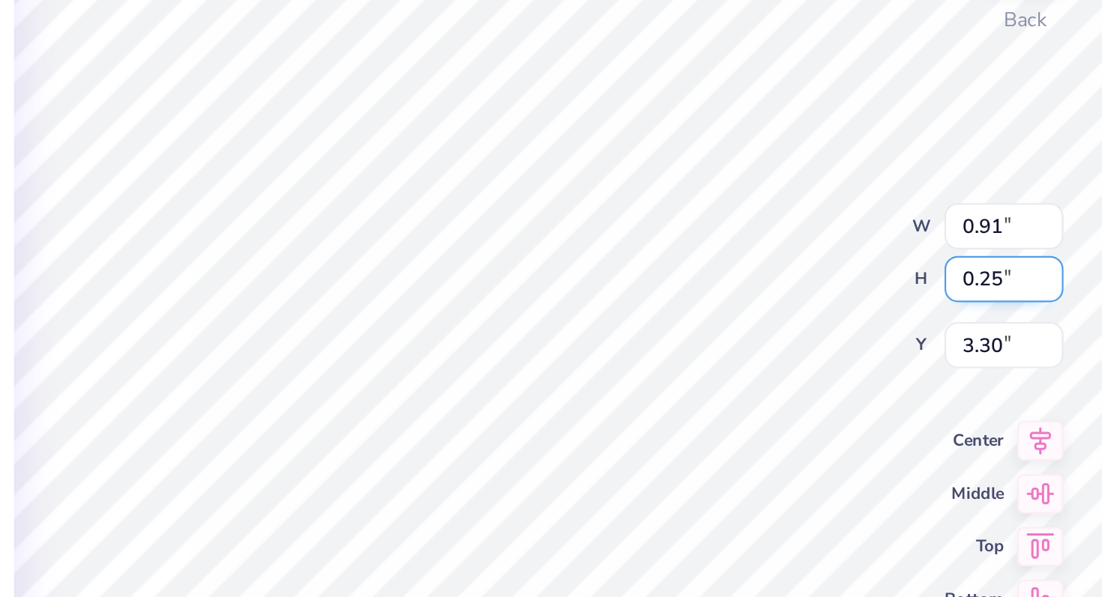
click at [654, 249] on div "100 % Back W 0.91 0.91 " H 0.25 0.25 " Y 3.30 3.30 " Center Middle Top Bottom S…" at bounding box center [568, 326] width 504 height 543
type textarea "2019"
type input "6.75"
type input "2.06"
type input "0.22"
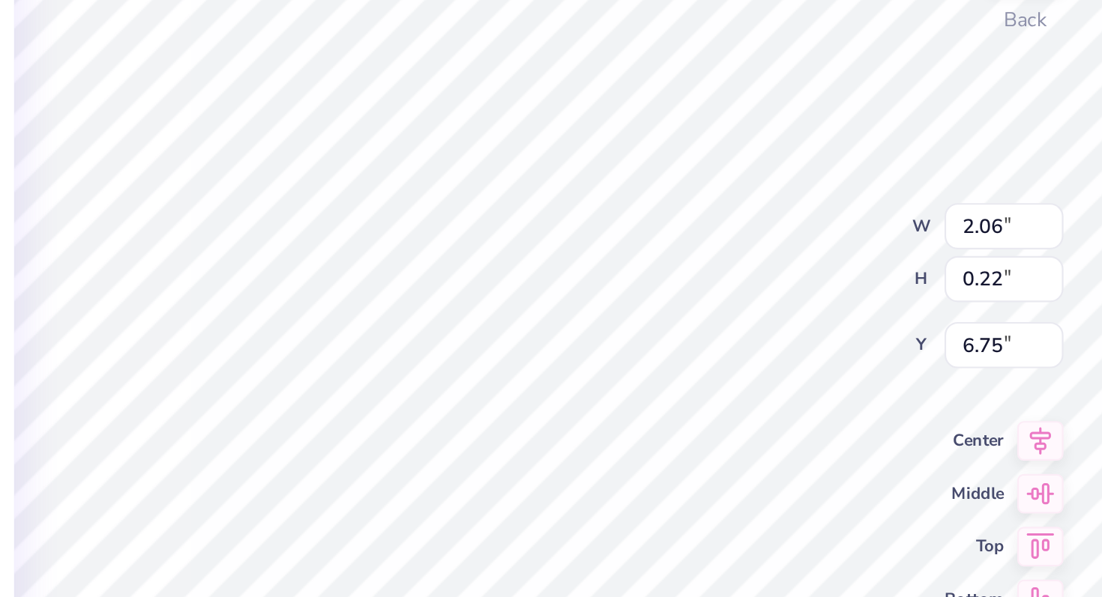
type input "2.95"
type input "0.32"
type input "6.65"
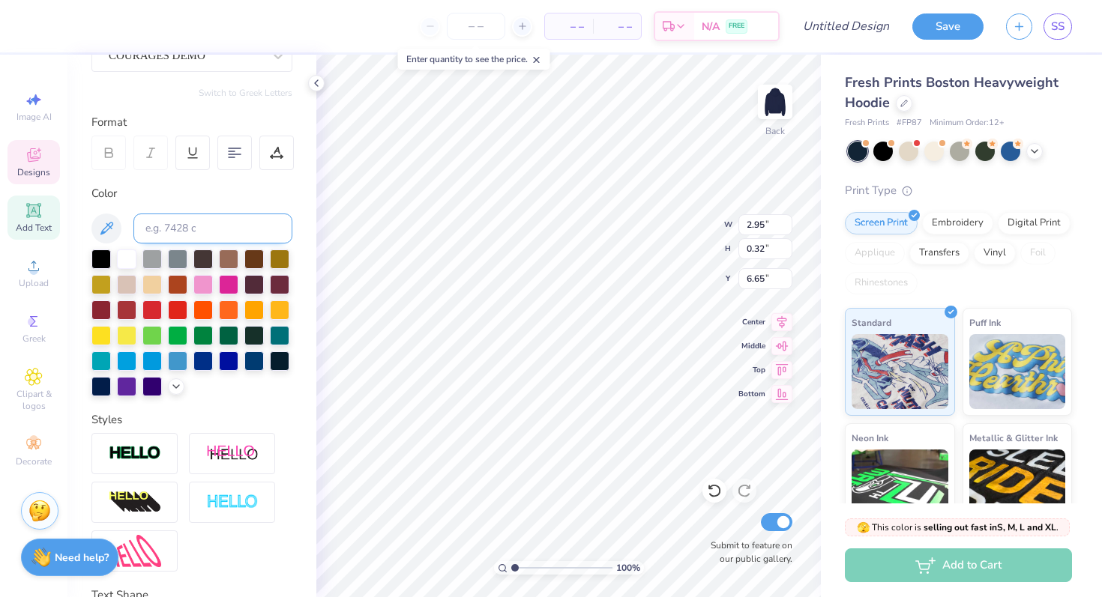
scroll to position [274, 0]
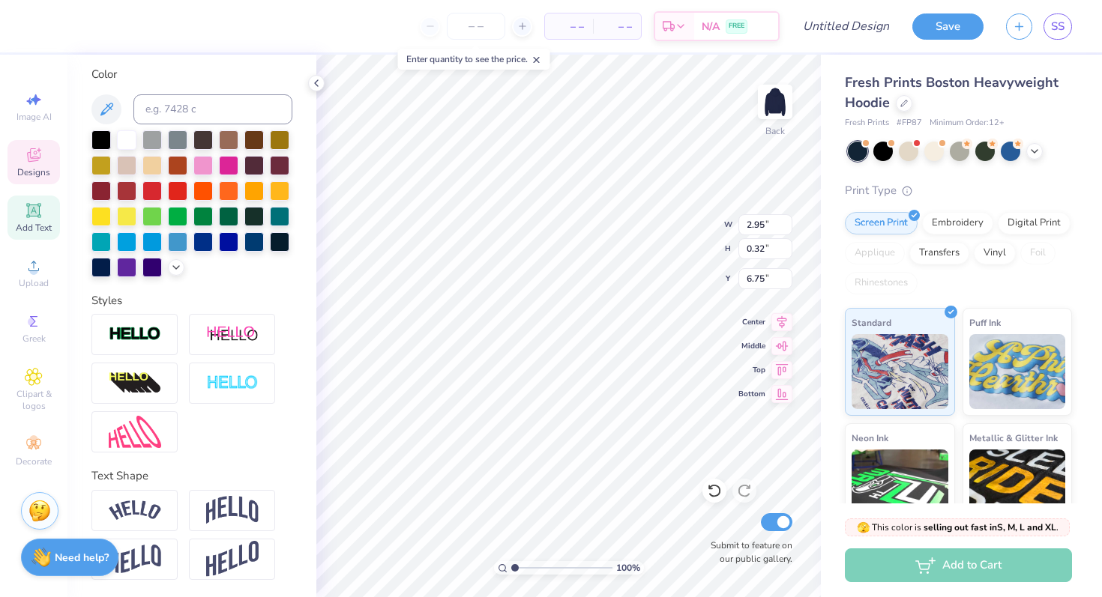
type input "6.75"
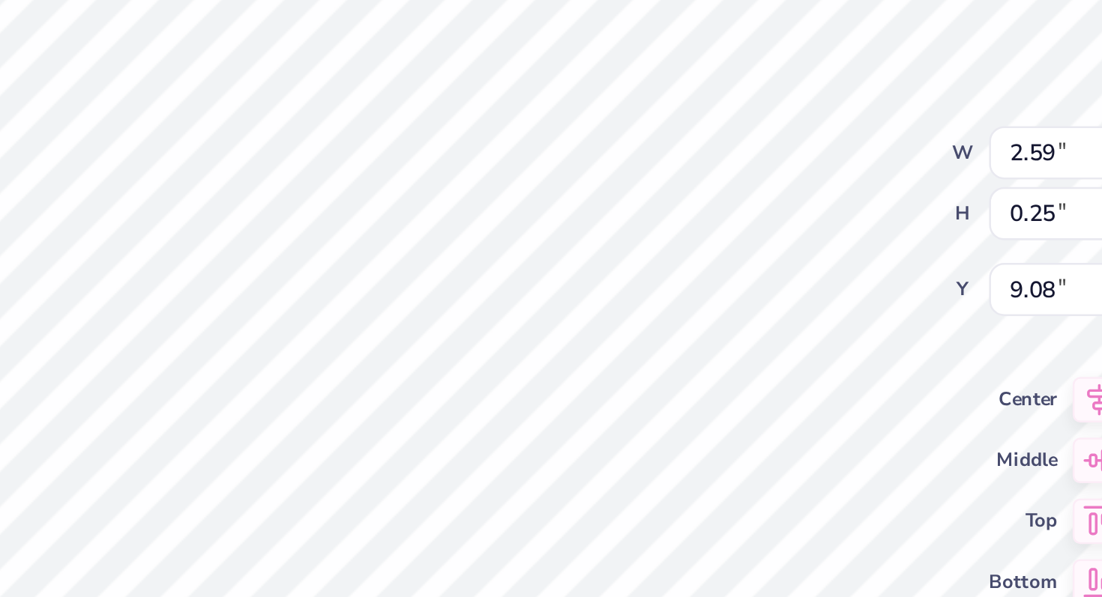
type input "3.77"
type input "0.36"
type input "6.43"
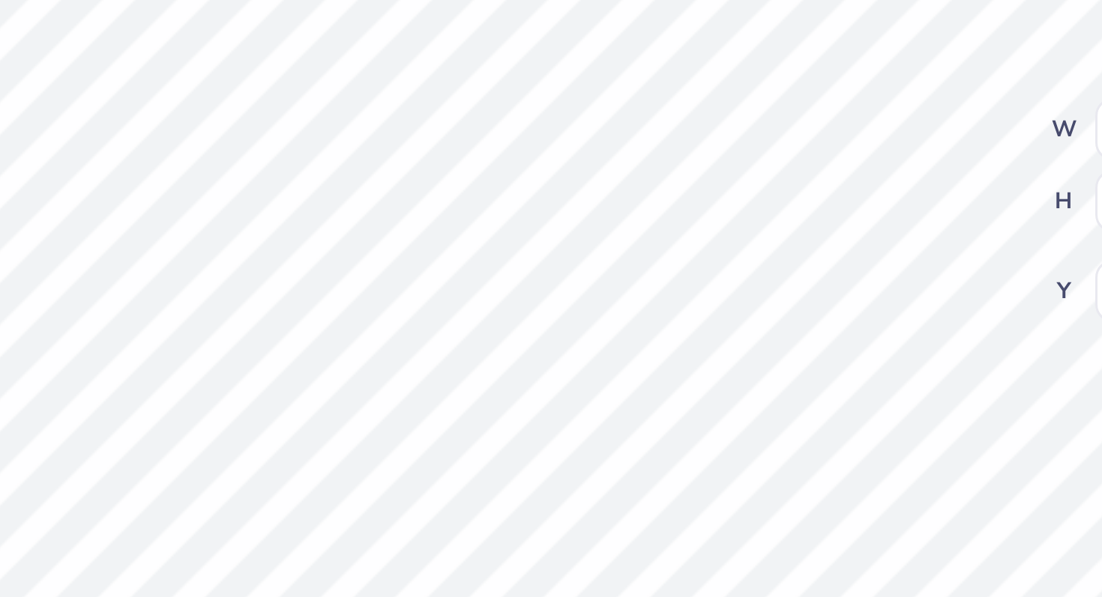
type input "6.75"
type input "8.08"
type input "6.59"
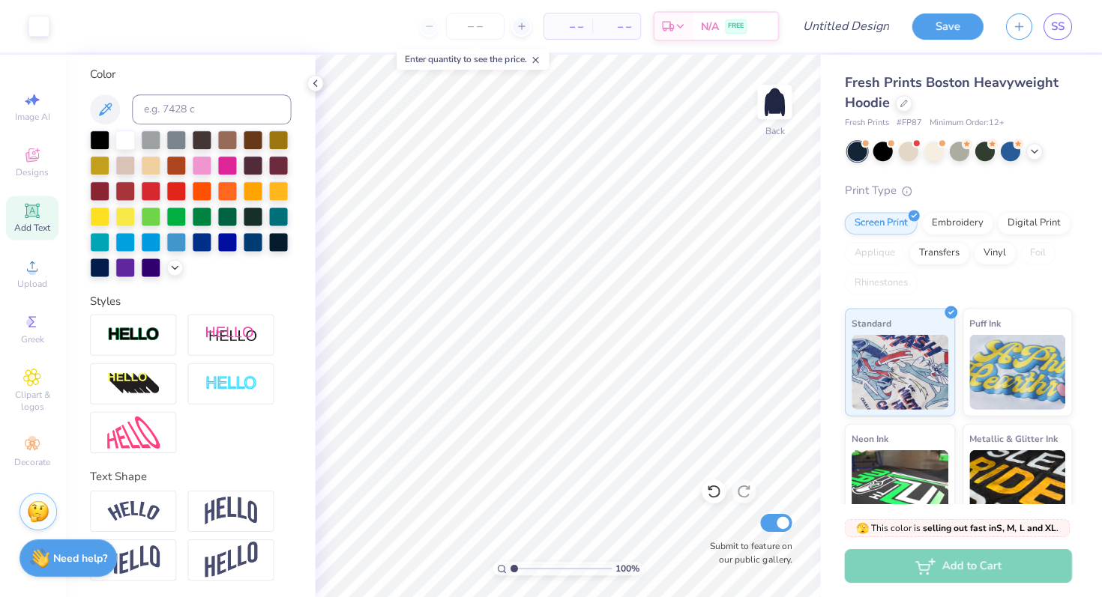
scroll to position [0, 0]
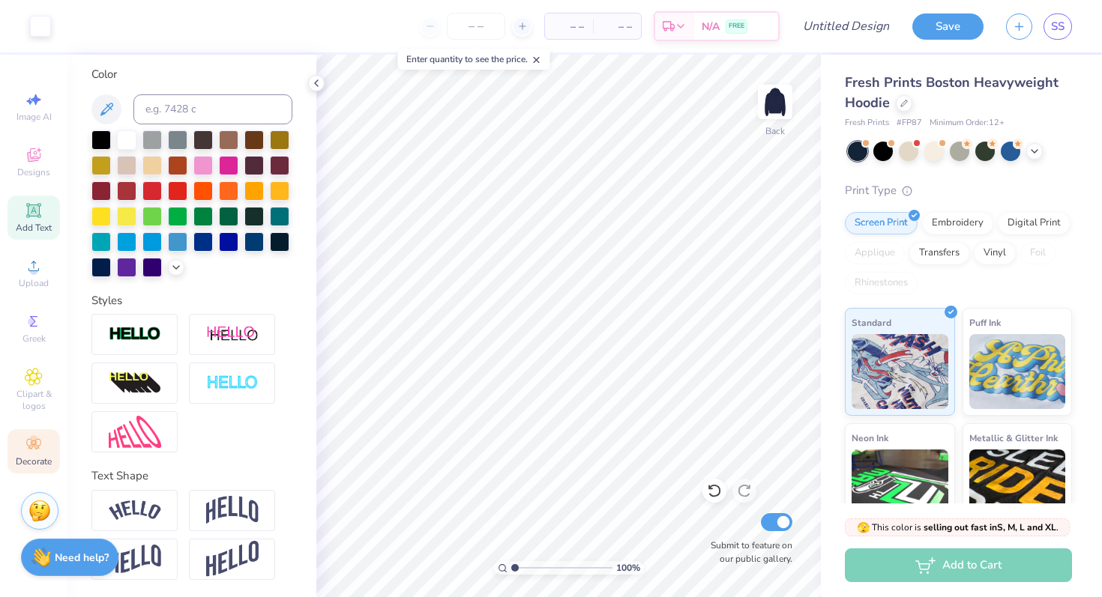
click at [39, 451] on icon at bounding box center [34, 444] width 18 height 18
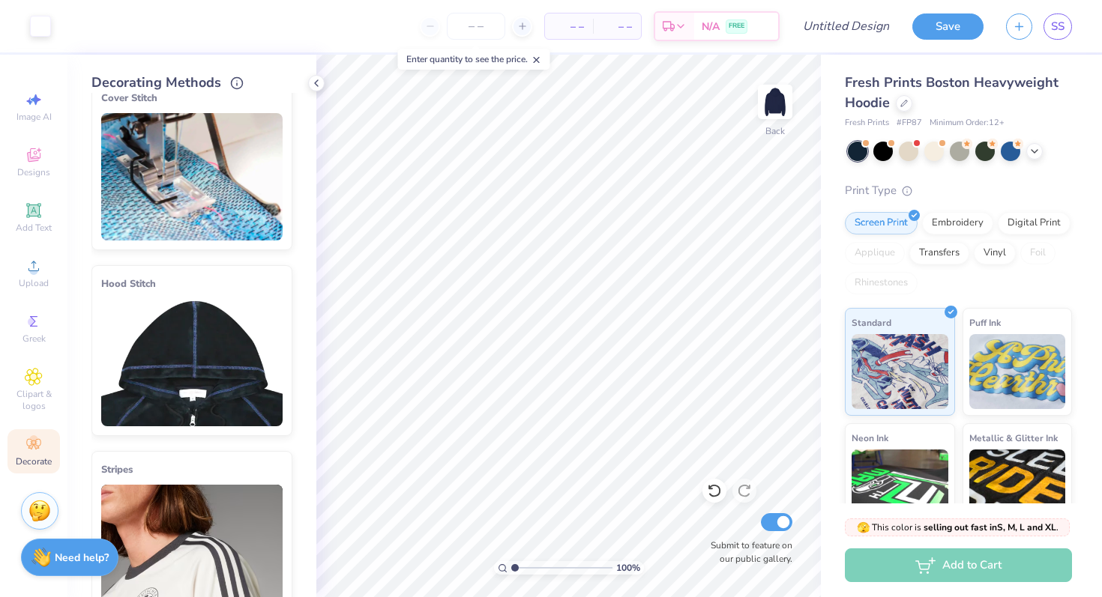
scroll to position [28, 0]
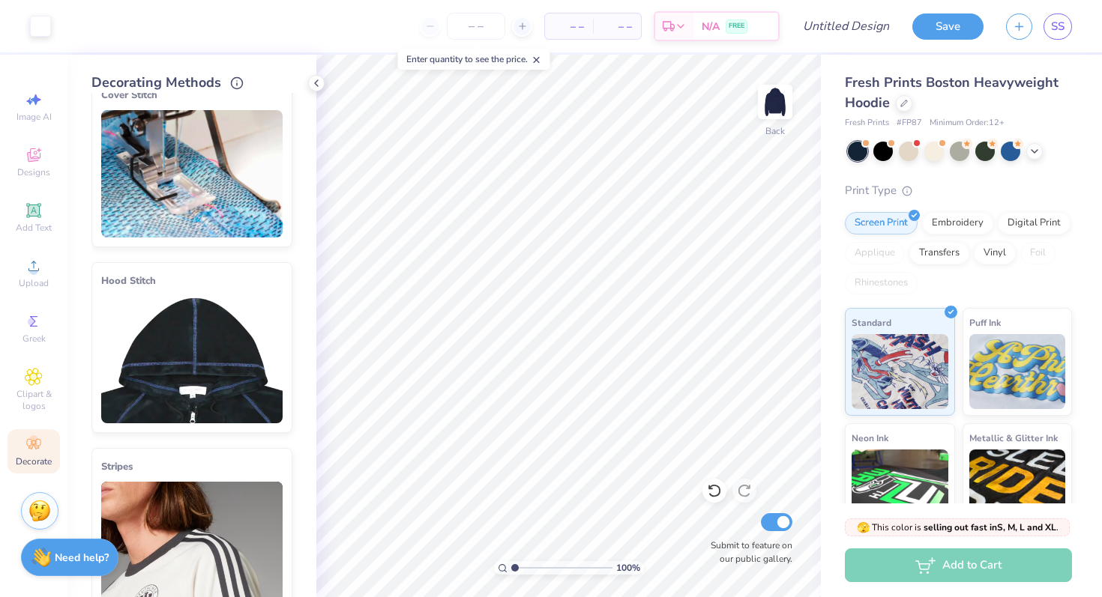
click at [205, 173] on img at bounding box center [191, 173] width 181 height 127
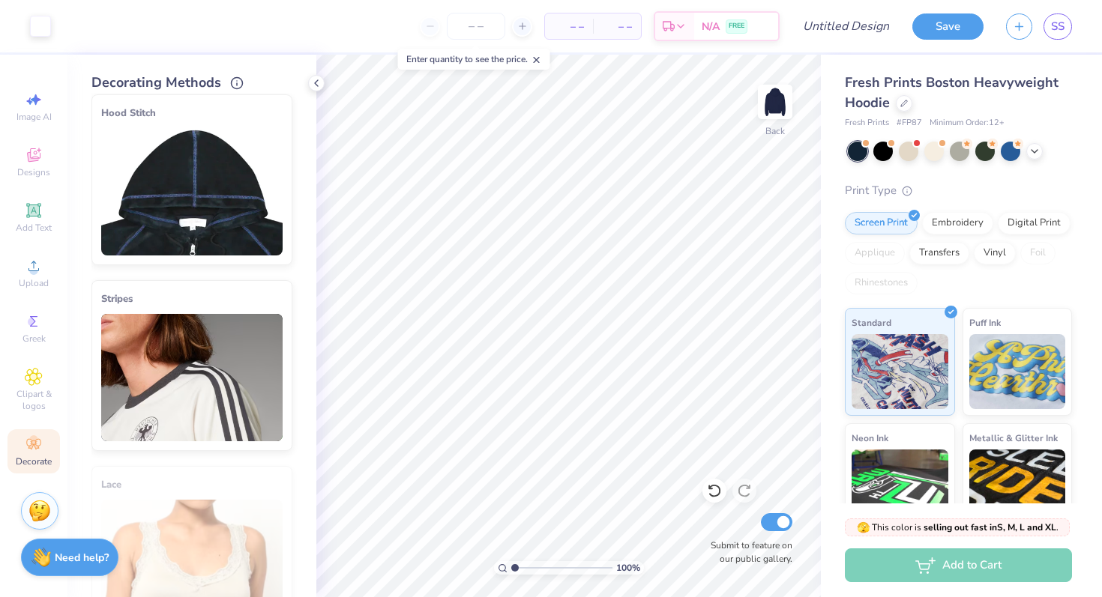
scroll to position [0, 0]
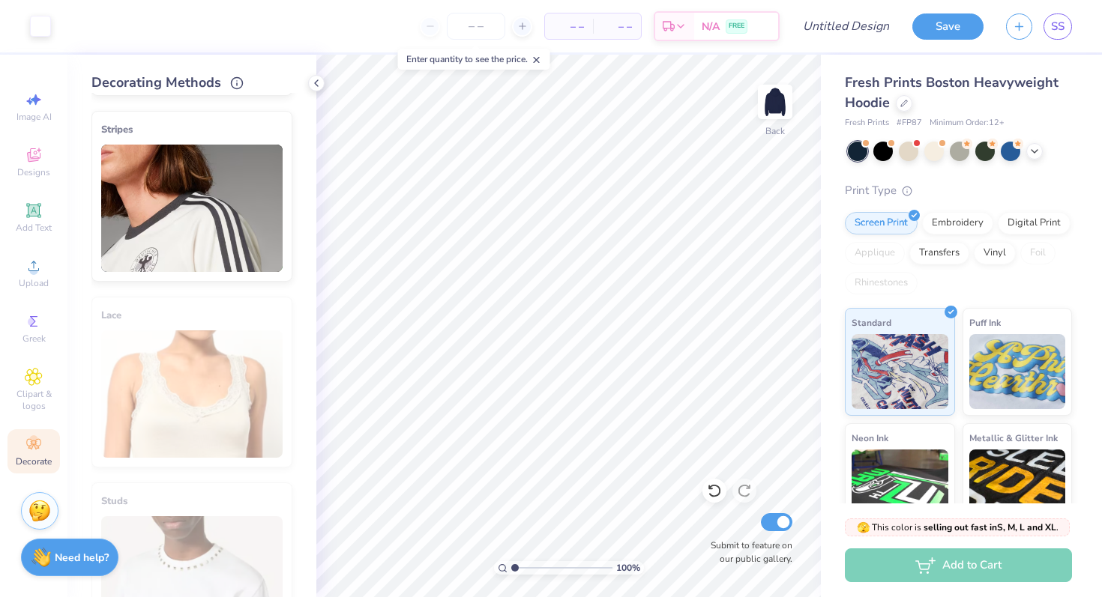
click at [260, 162] on img at bounding box center [191, 208] width 181 height 127
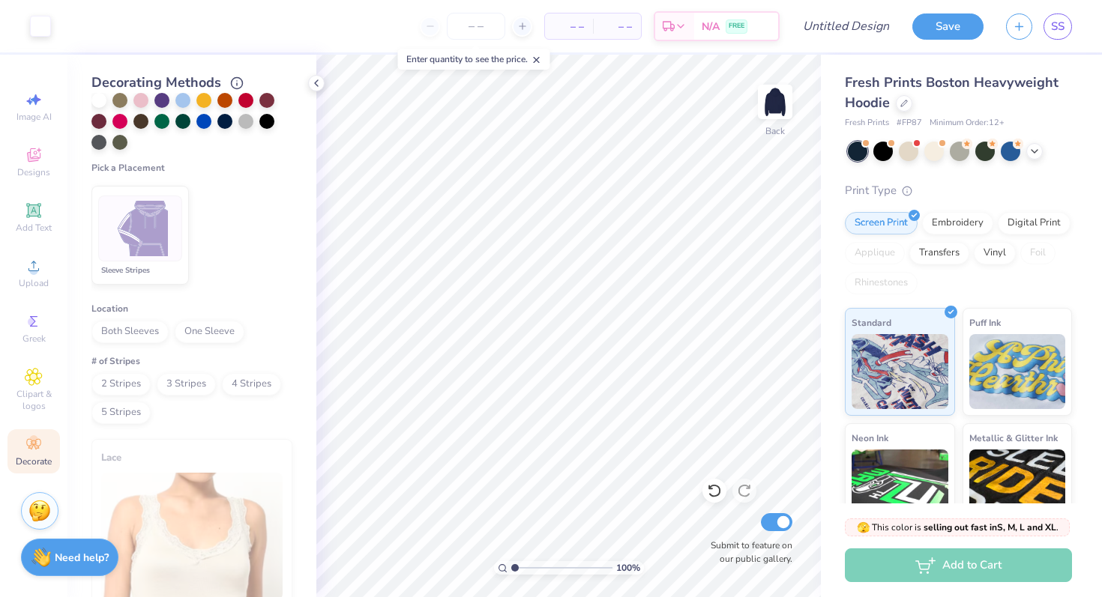
scroll to position [366, 0]
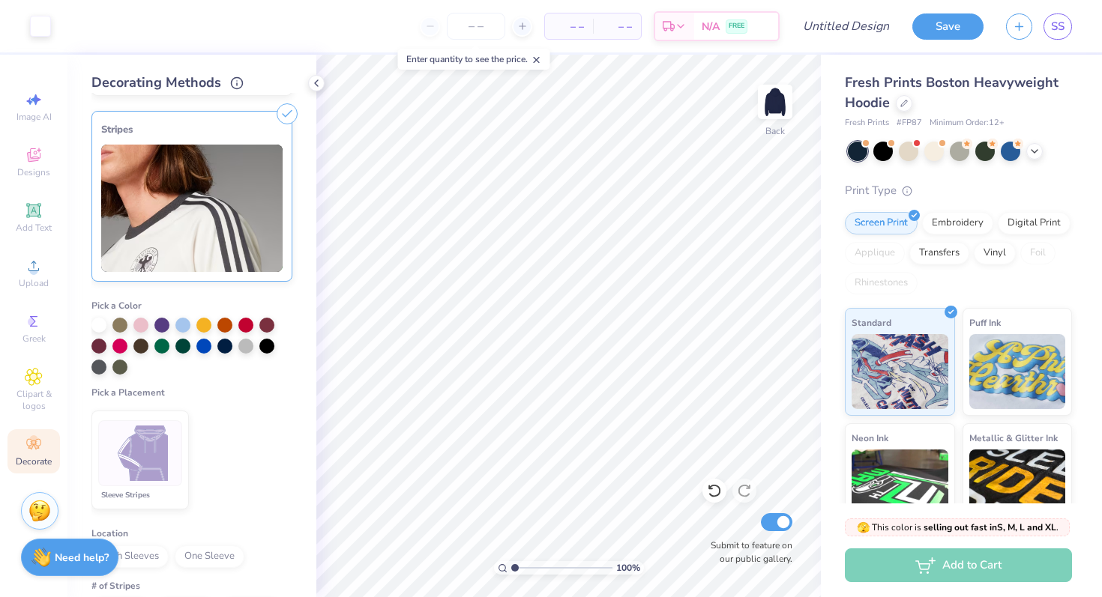
click at [148, 475] on img at bounding box center [140, 454] width 56 height 56
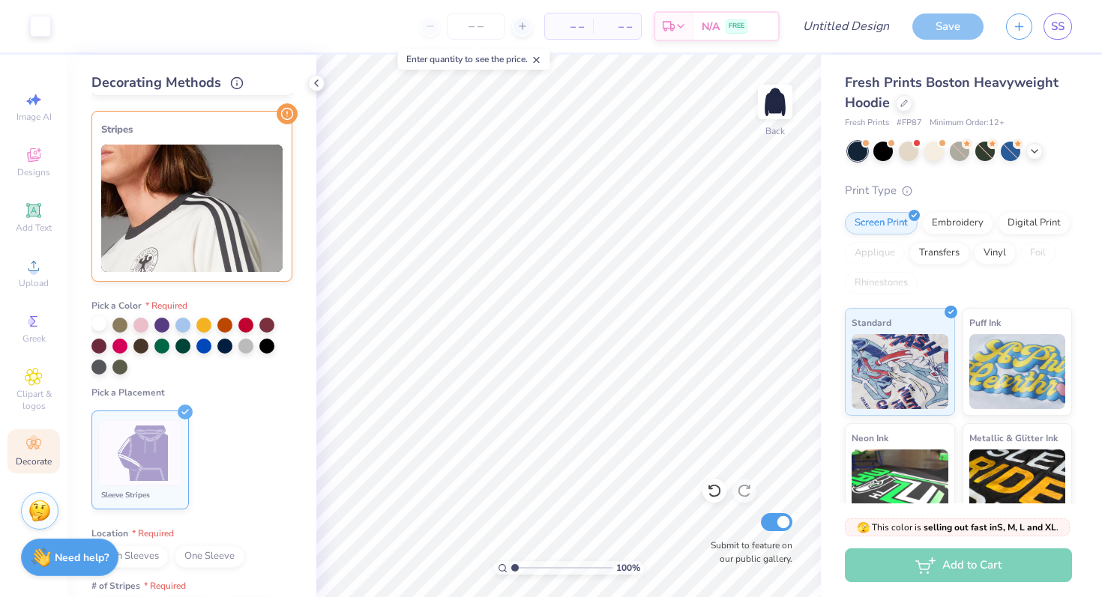
click at [99, 325] on div at bounding box center [98, 323] width 15 height 15
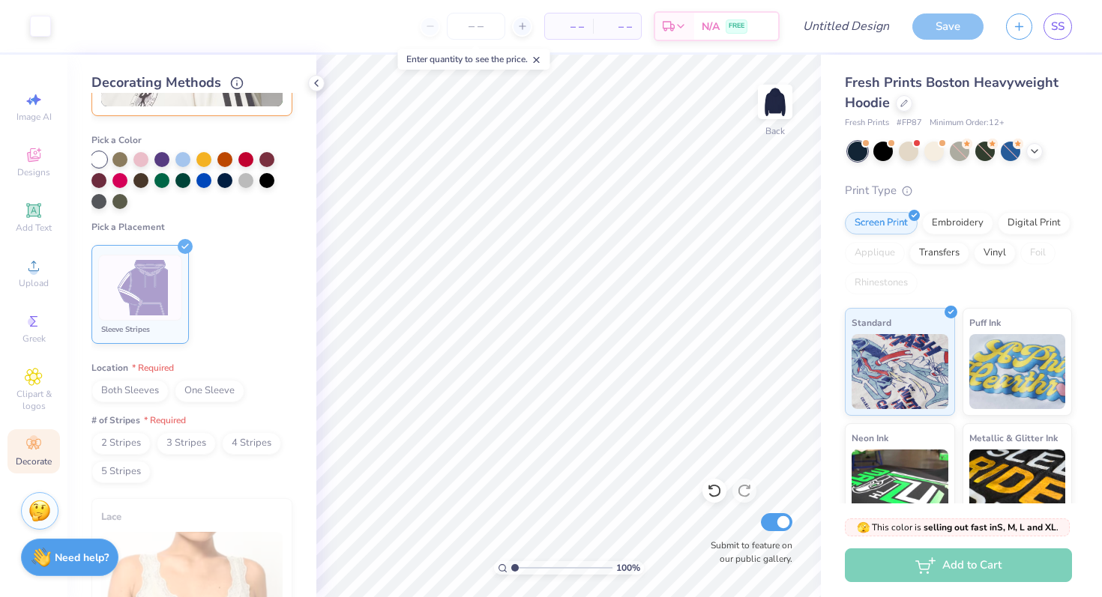
scroll to position [533, 0]
click at [157, 390] on span "Both Sleeves" at bounding box center [129, 389] width 77 height 22
click at [135, 440] on span "2 Stripes" at bounding box center [120, 442] width 59 height 22
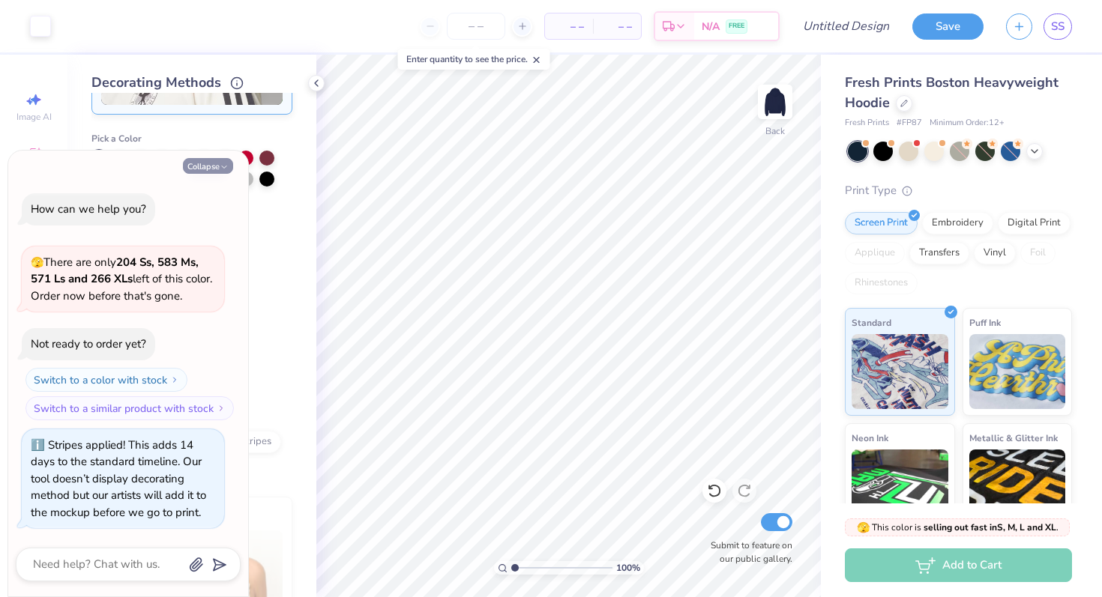
click at [218, 169] on button "Collapse" at bounding box center [208, 166] width 50 height 16
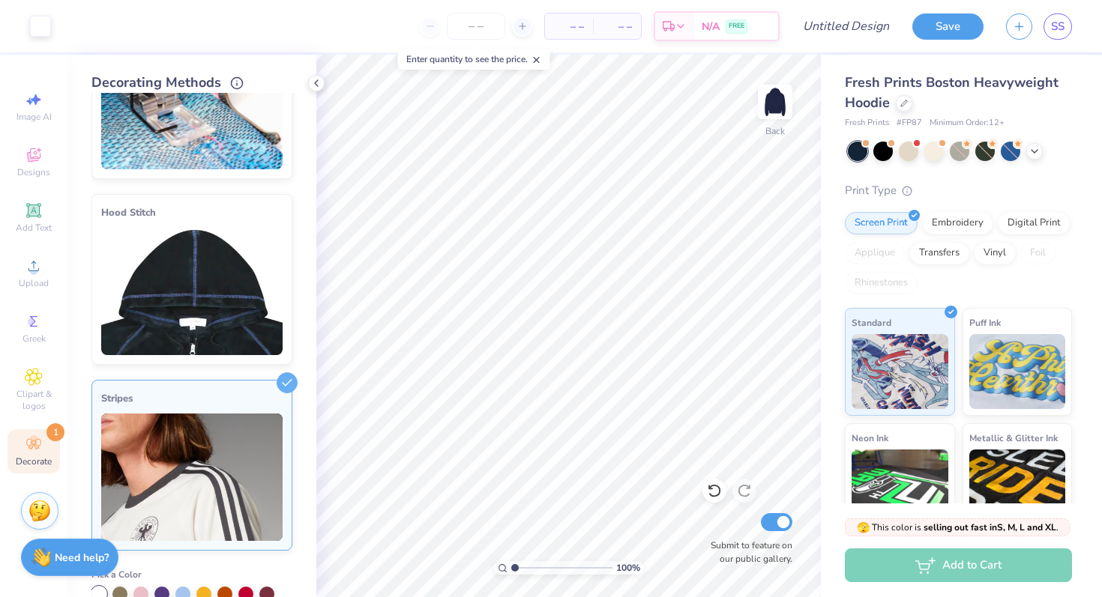
scroll to position [0, 0]
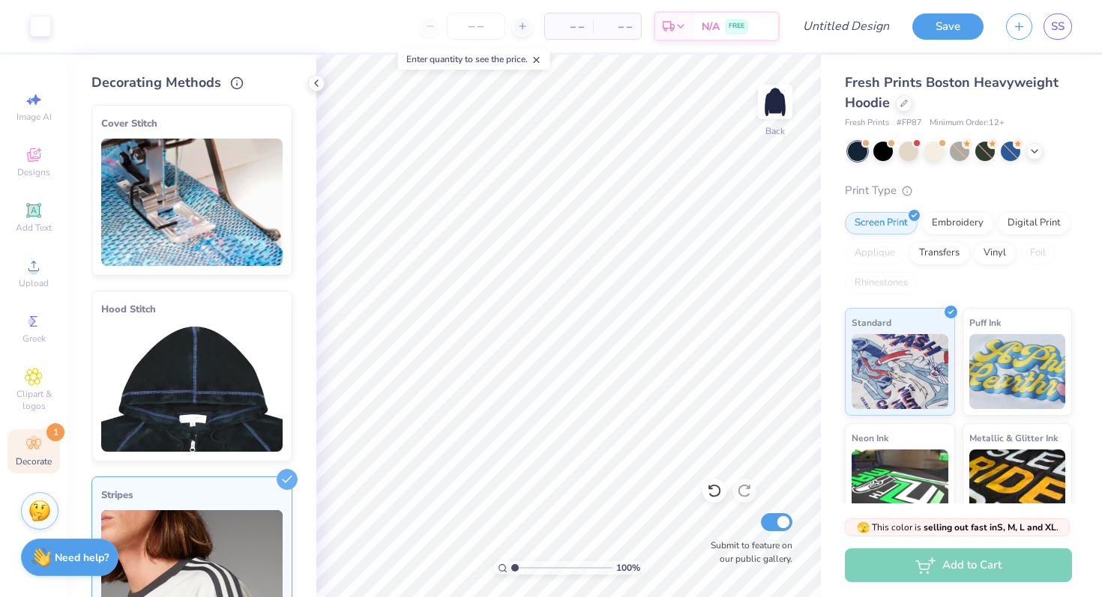
click at [193, 181] on img at bounding box center [191, 202] width 181 height 127
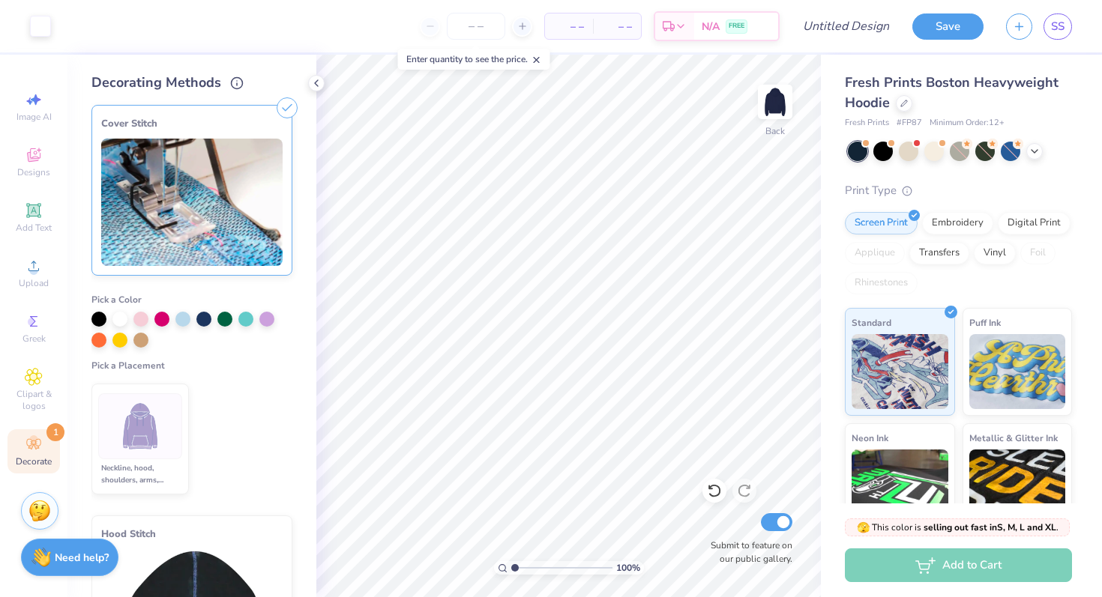
click at [136, 463] on div "Neckline, hood, shoulders, arms, bottom & hoodie pocket" at bounding box center [140, 474] width 84 height 24
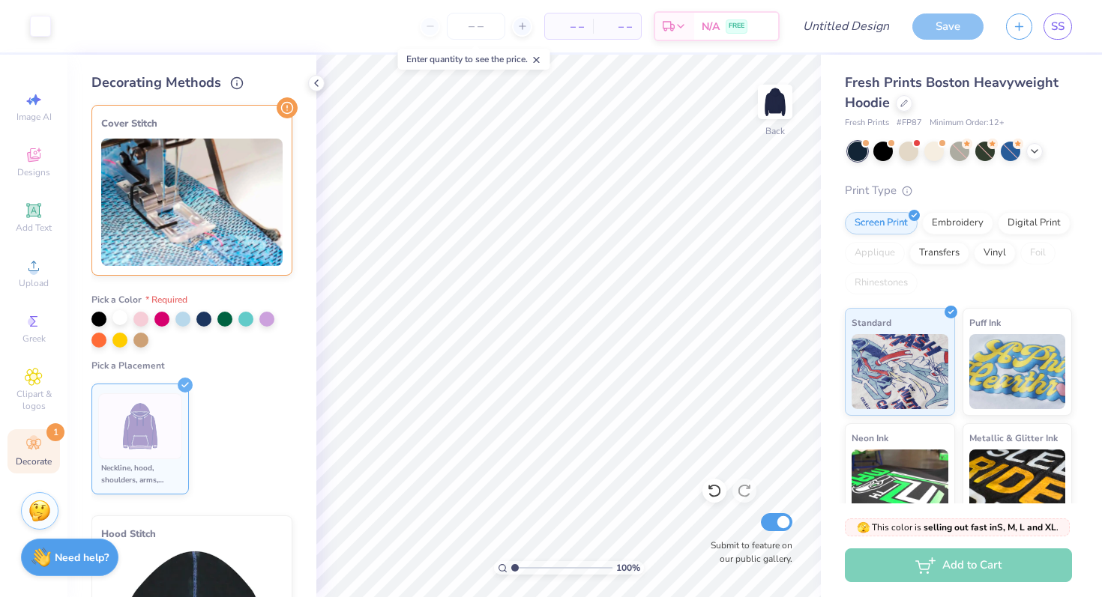
click at [118, 322] on div at bounding box center [119, 317] width 15 height 15
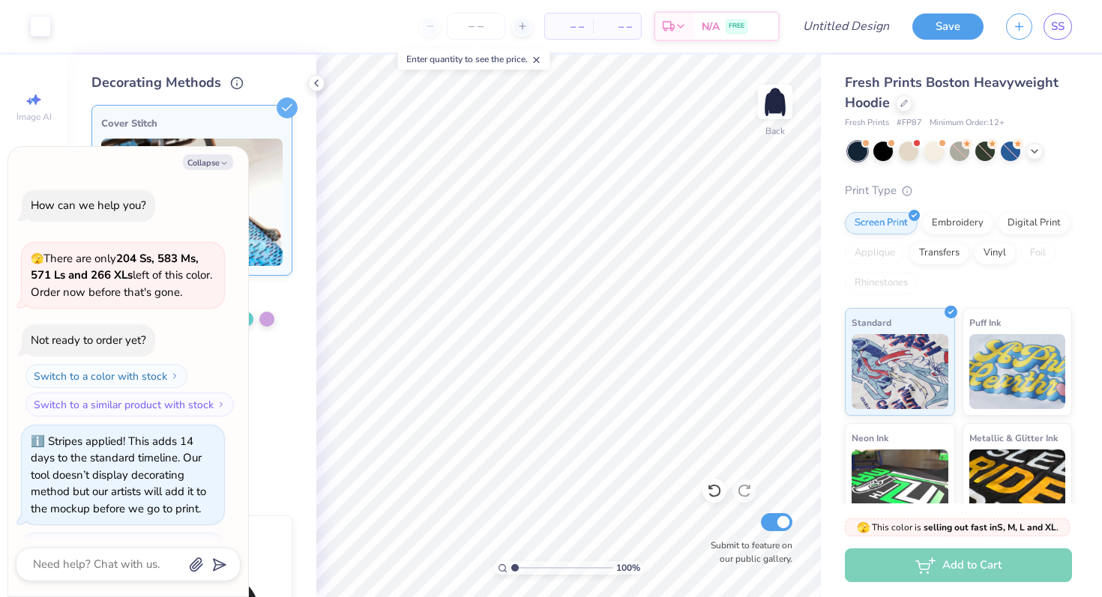
scroll to position [104, 0]
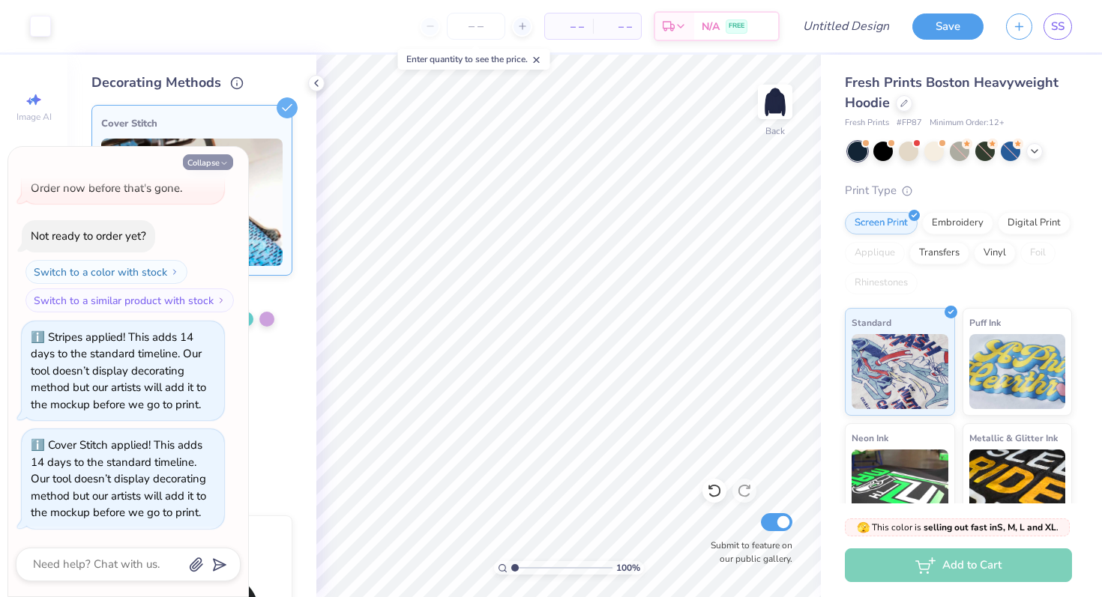
click at [209, 166] on button "Collapse" at bounding box center [208, 162] width 50 height 16
type textarea "x"
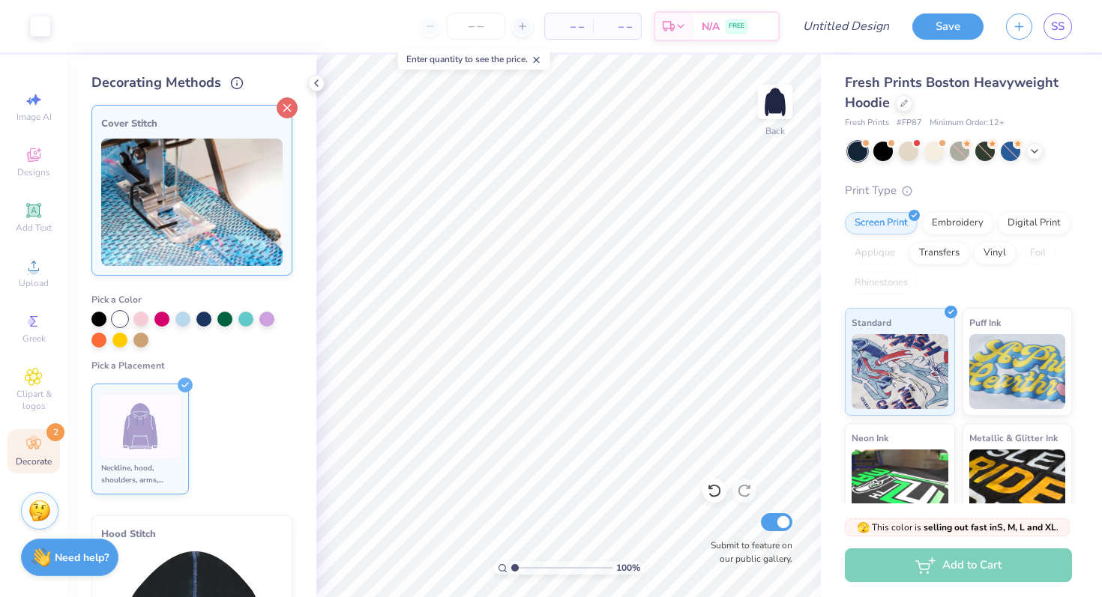
click at [288, 106] on icon at bounding box center [287, 107] width 21 height 21
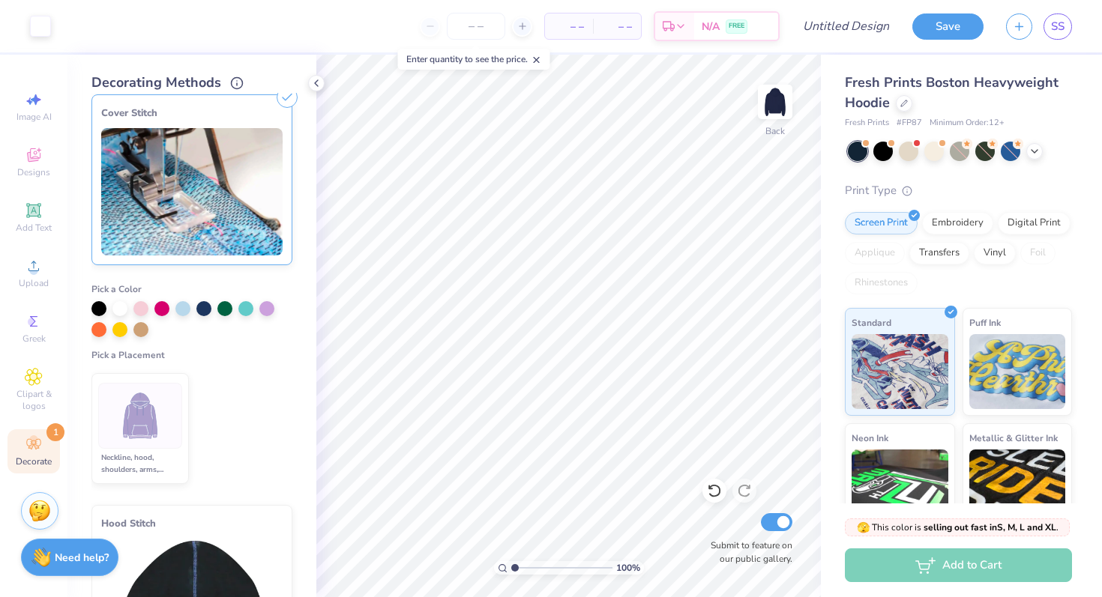
scroll to position [0, 0]
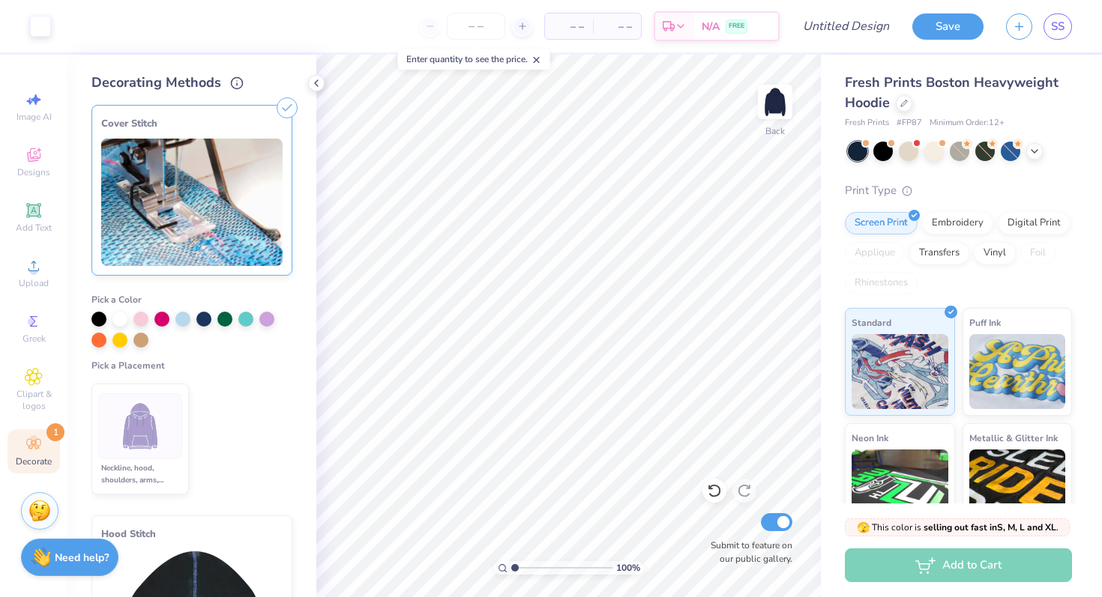
click at [285, 109] on line at bounding box center [287, 108] width 7 height 7
click at [120, 320] on div at bounding box center [119, 317] width 15 height 15
click at [289, 101] on icon at bounding box center [287, 107] width 21 height 21
click at [292, 104] on icon at bounding box center [287, 107] width 21 height 21
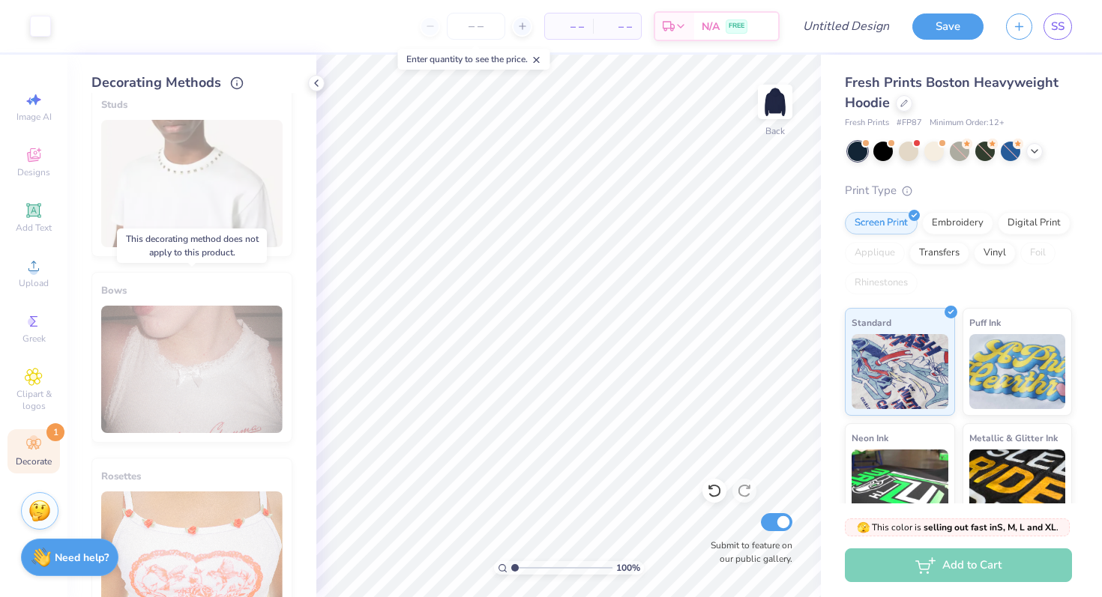
scroll to position [1034, 0]
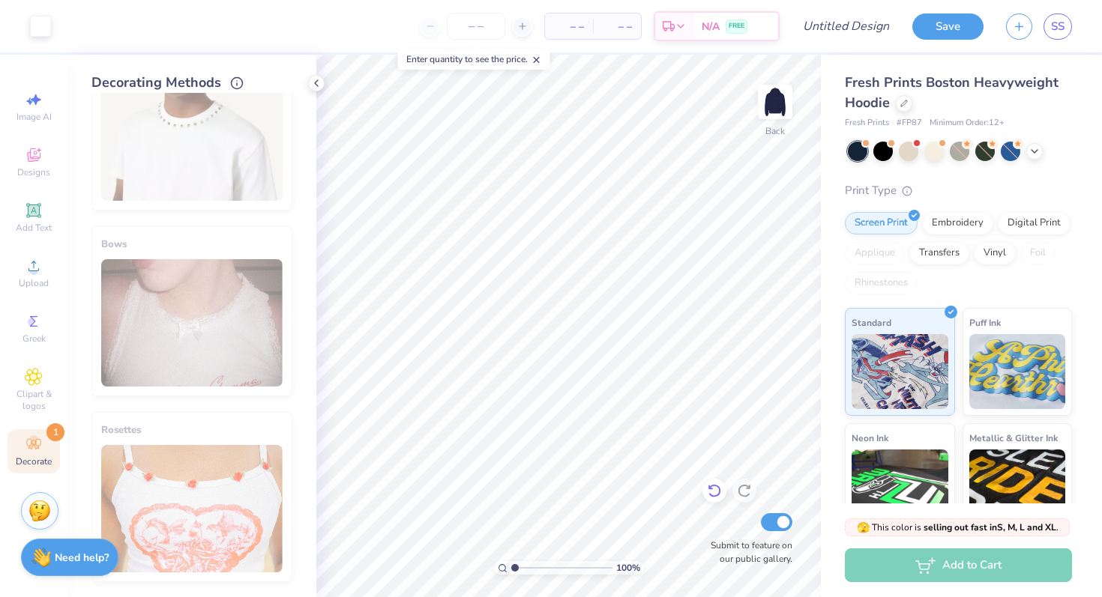
click at [713, 488] on icon at bounding box center [714, 490] width 15 height 15
click at [749, 493] on icon at bounding box center [744, 490] width 15 height 15
click at [716, 492] on icon at bounding box center [714, 490] width 15 height 15
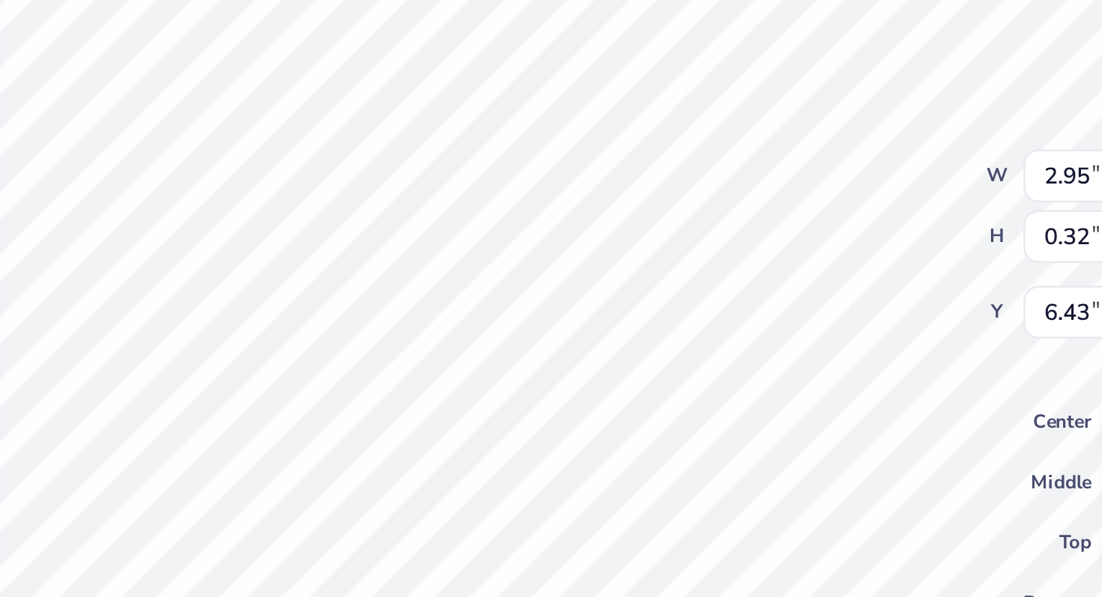
type input "3.56"
type input "0.38"
type input "6.37"
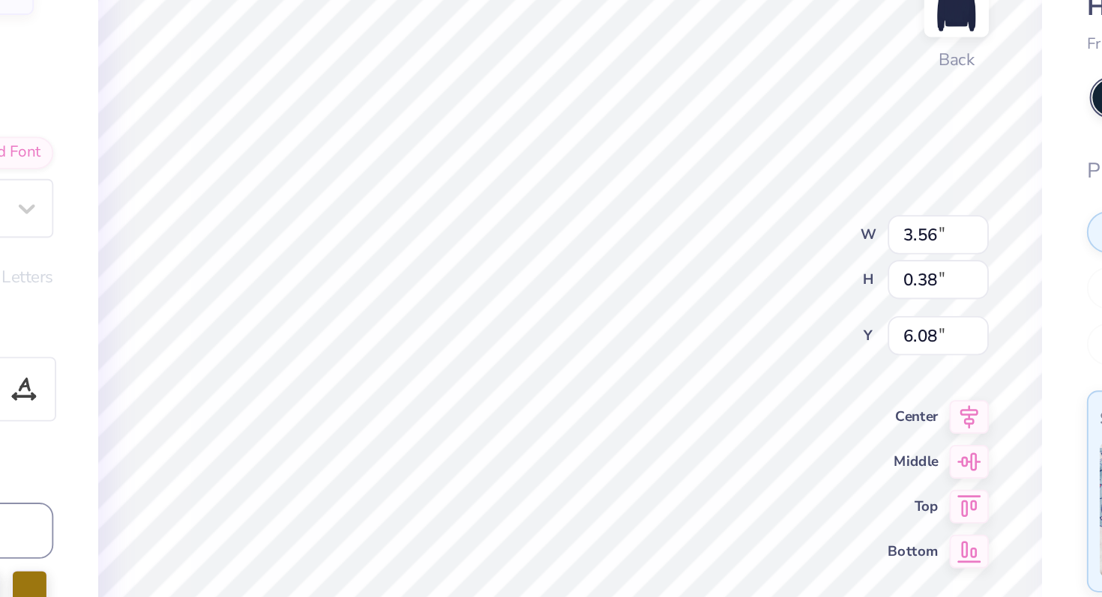
type input "6.08"
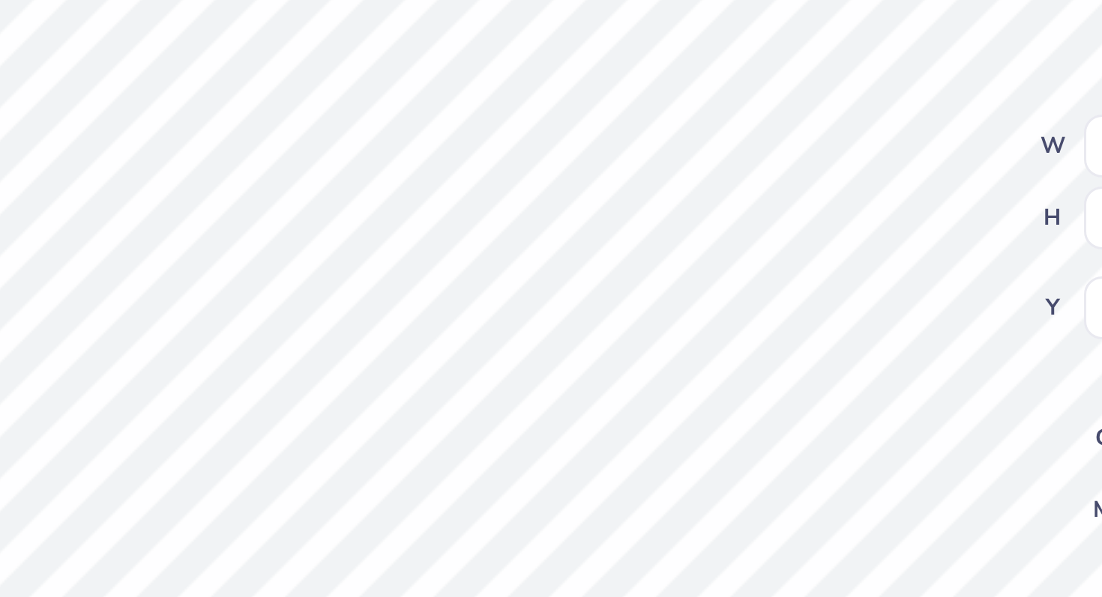
type input "8.81"
type input "10.76"
type input "1.69"
type input "7.12"
type input "6.37"
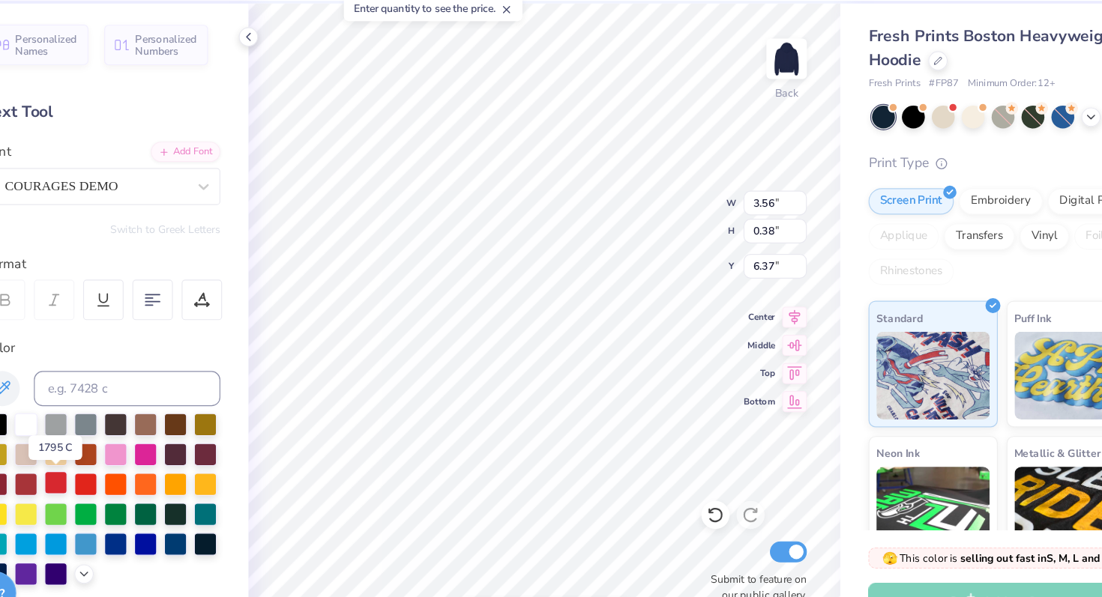
click at [147, 459] on div at bounding box center [151, 462] width 19 height 19
click at [173, 468] on div at bounding box center [177, 462] width 19 height 19
click at [133, 416] on div at bounding box center [126, 411] width 19 height 19
type input "3.56"
type input "0.38"
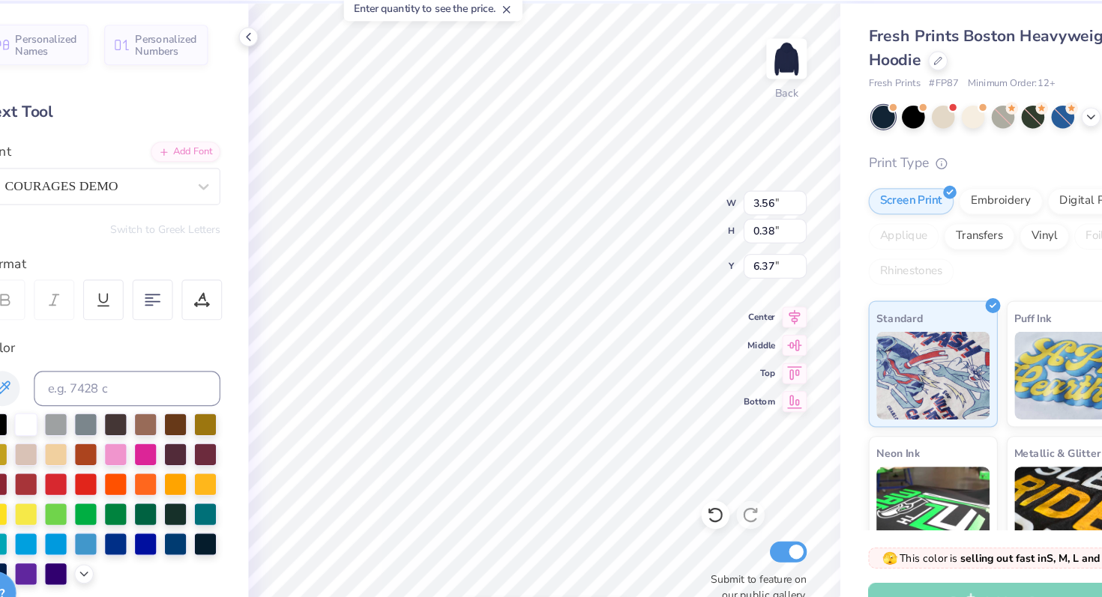
type input "6.37"
click at [120, 412] on div at bounding box center [126, 411] width 19 height 19
type input "10.76"
type input "1.69"
type input "7.12"
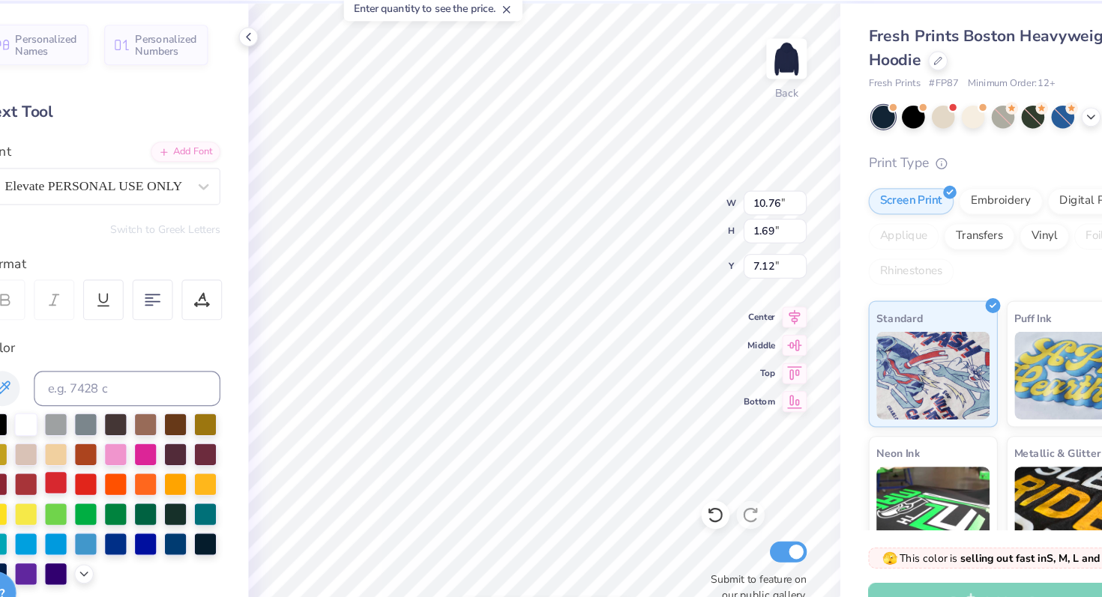
click at [154, 463] on div at bounding box center [151, 462] width 19 height 19
click at [178, 460] on div at bounding box center [177, 462] width 19 height 19
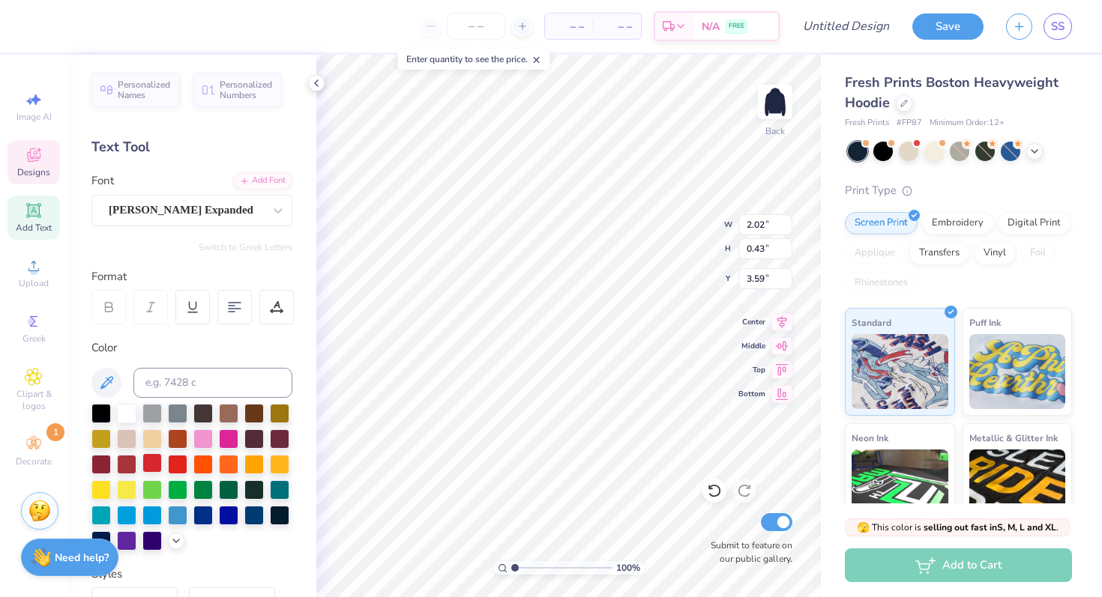
click at [147, 463] on div at bounding box center [151, 462] width 19 height 19
type input "10.76"
type input "1.69"
type input "7.12"
click at [152, 465] on div at bounding box center [151, 462] width 19 height 19
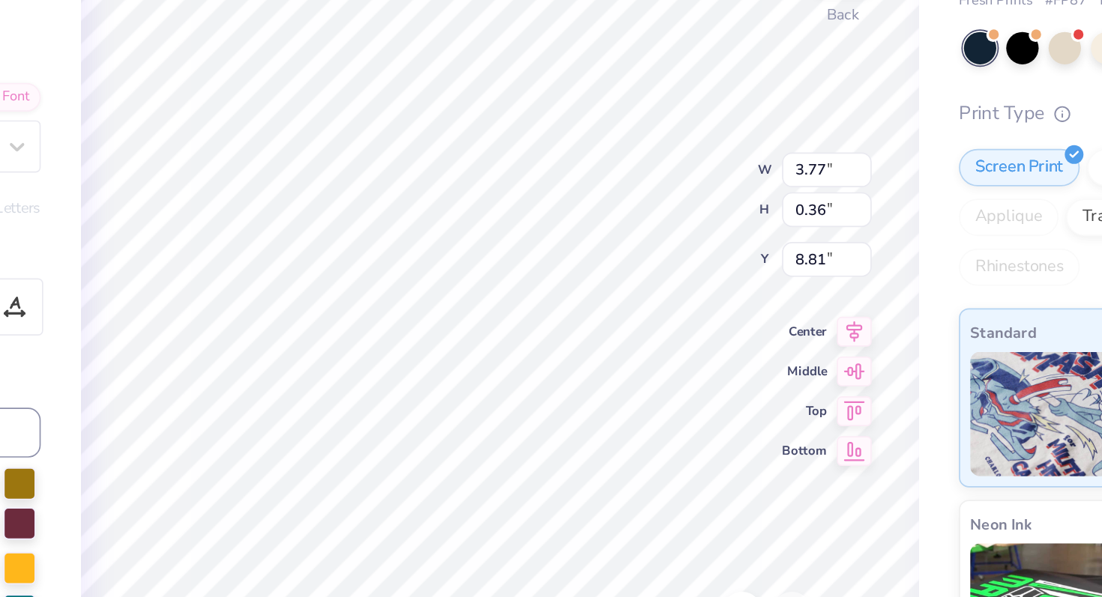
type input "8.44"
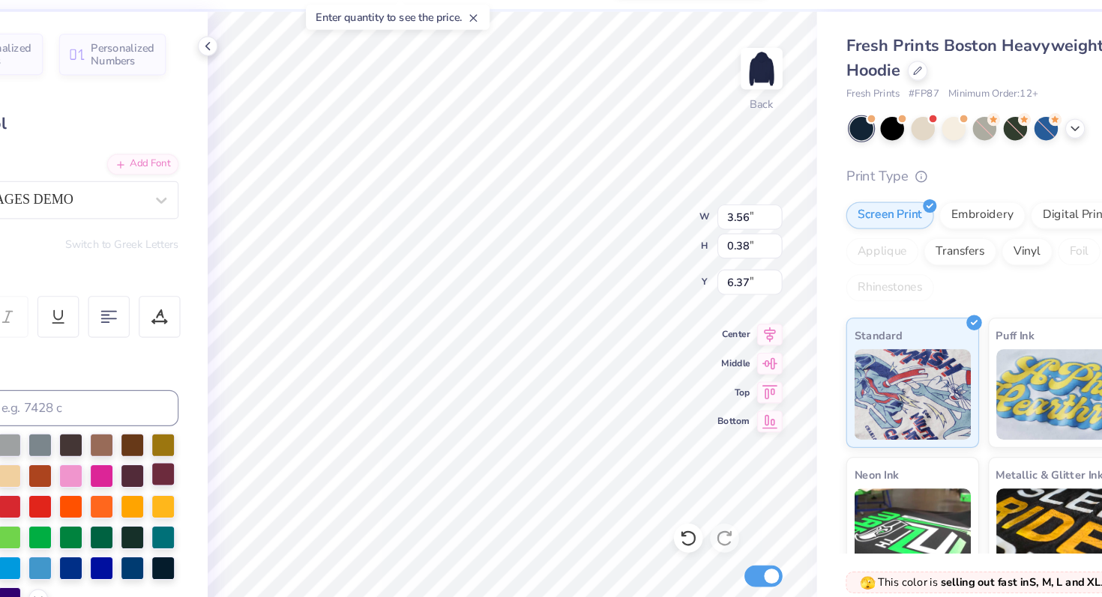
type input "7.12"
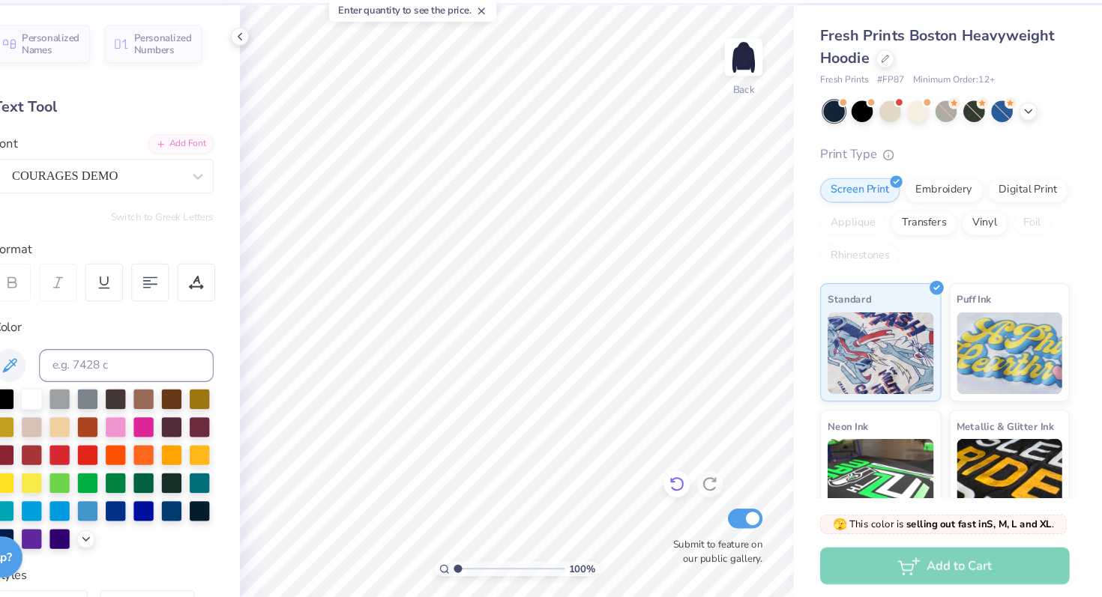
click at [718, 492] on icon at bounding box center [713, 491] width 13 height 13
click at [716, 486] on icon at bounding box center [713, 491] width 13 height 13
type input "9.09"
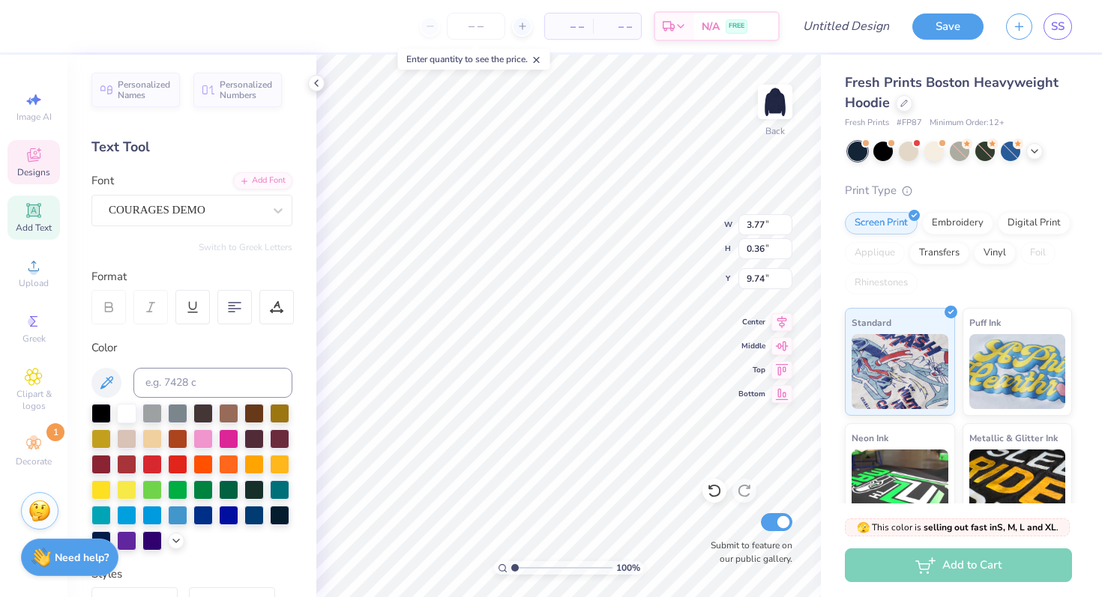
type input "9.74"
type input "10.76"
type input "1.69"
type input "7.64"
type input "3.56"
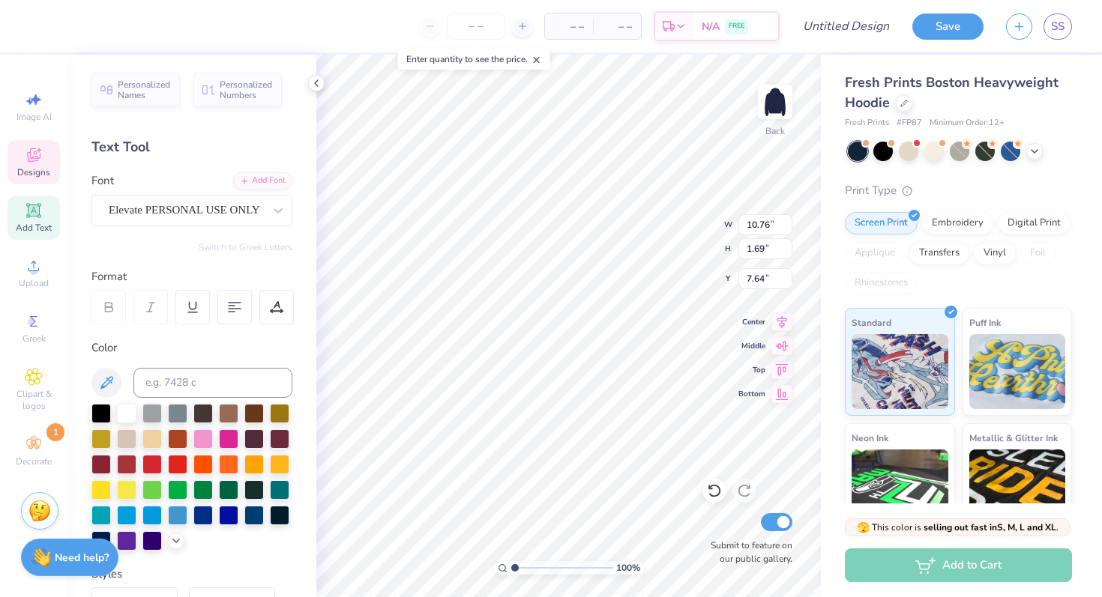
type input "0.38"
type input "6.37"
type input "10.76"
type input "1.69"
type input "7.68"
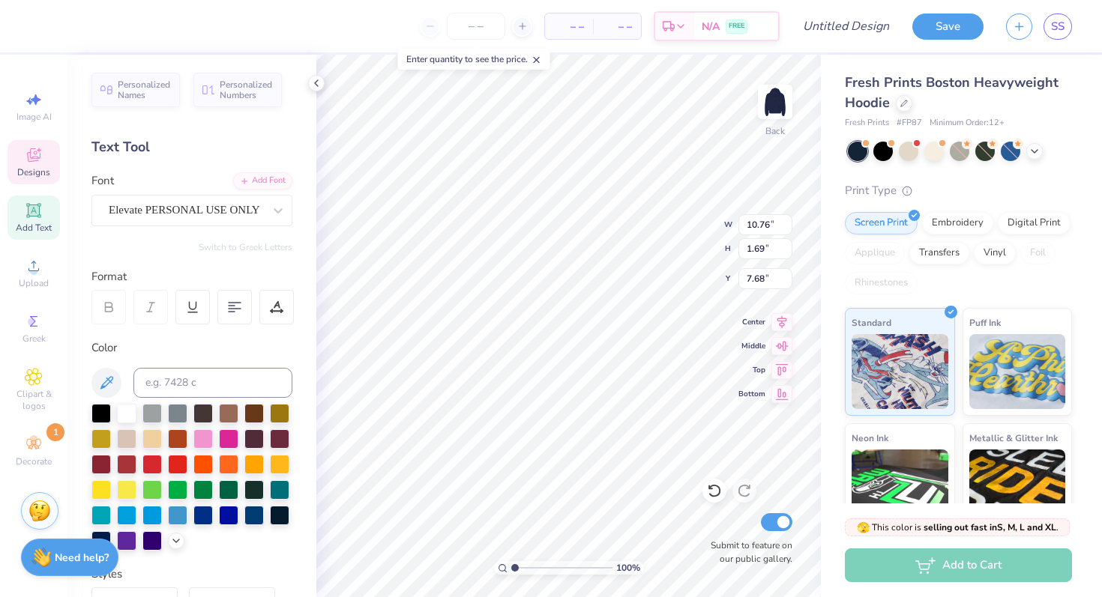
type input "11.83"
type input "1.86"
type input "7.88"
type input "3.56"
type input "0.38"
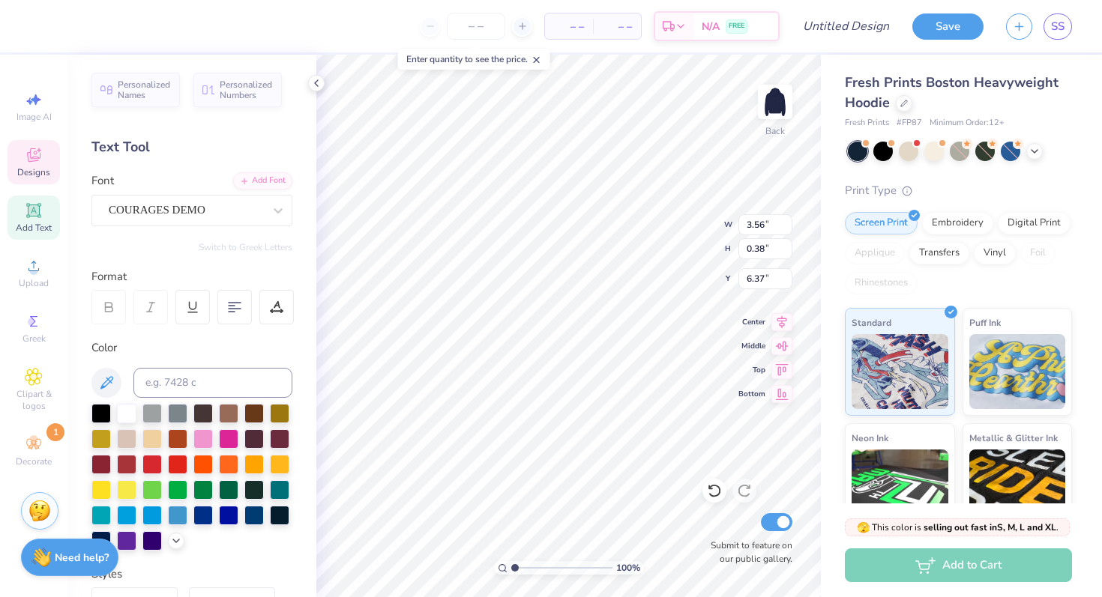
type input "7.17"
type input "3.77"
type input "0.36"
type input "9.74"
type input "4.13"
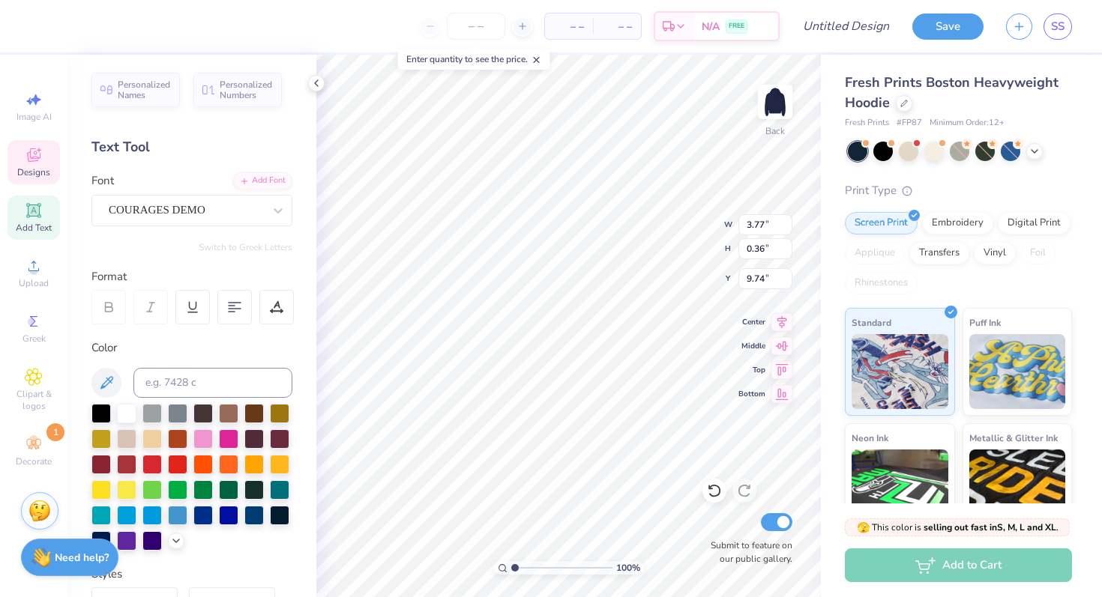
type input "0.40"
click at [319, 82] on icon at bounding box center [316, 83] width 12 height 12
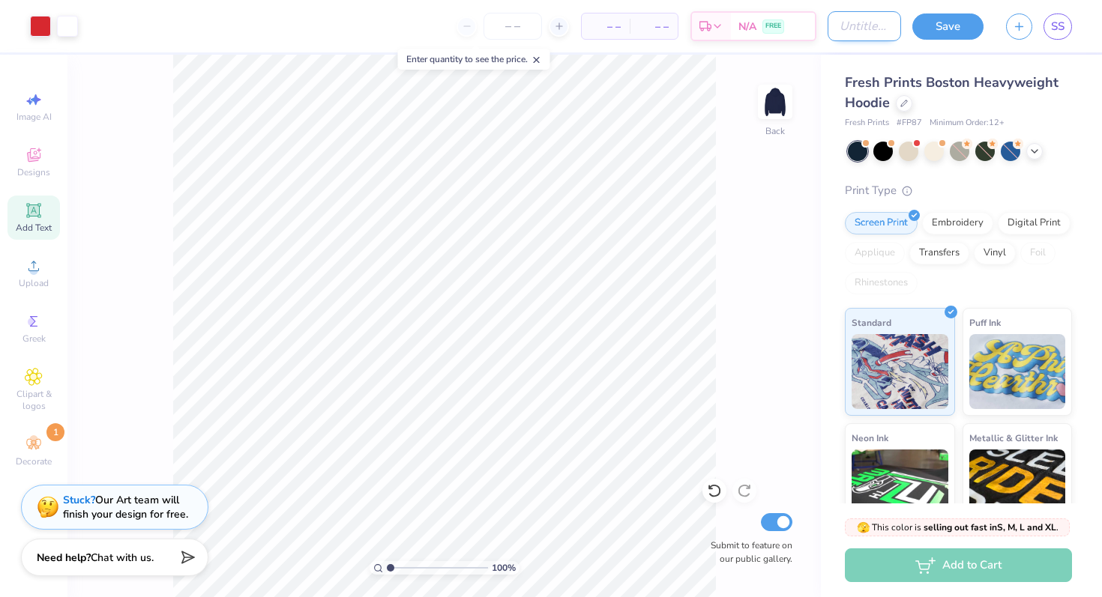
click at [854, 36] on input "Design Title" at bounding box center [863, 26] width 73 height 30
type input "WLN hoodie"
click at [951, 31] on button "Save" at bounding box center [947, 24] width 71 height 26
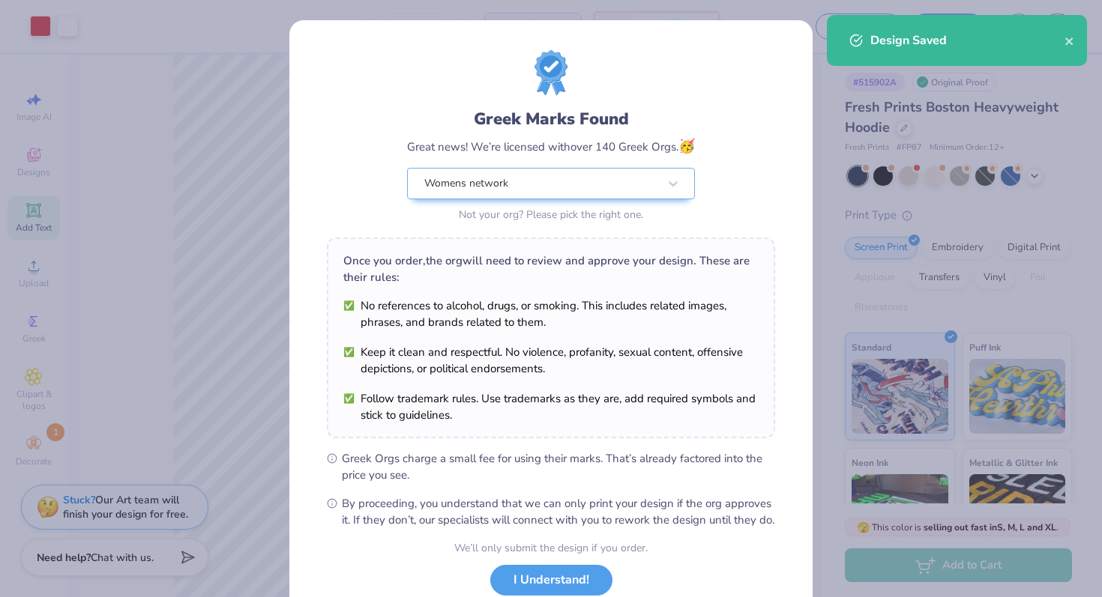
click at [1086, 43] on div "Design Saved" at bounding box center [957, 40] width 260 height 51
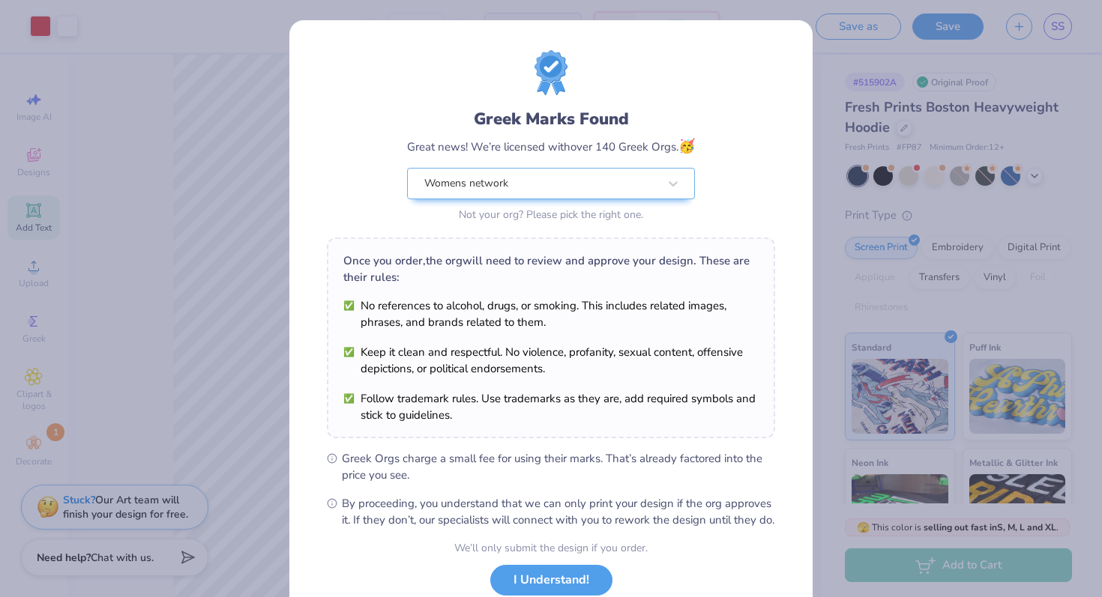
scroll to position [104, 0]
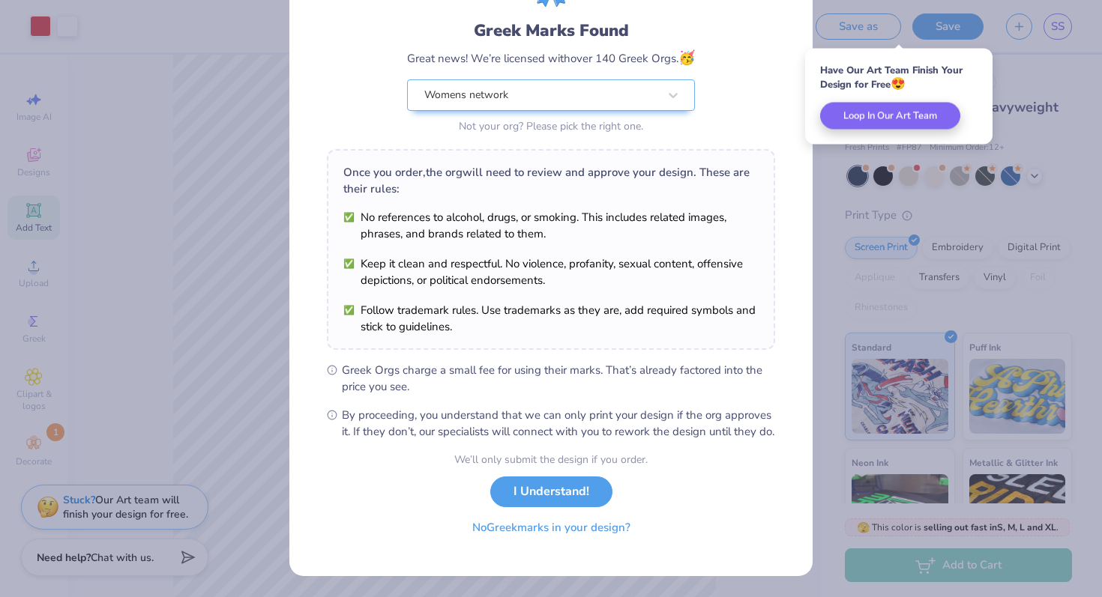
click at [526, 531] on button "No Greek marks in your design?" at bounding box center [551, 528] width 184 height 31
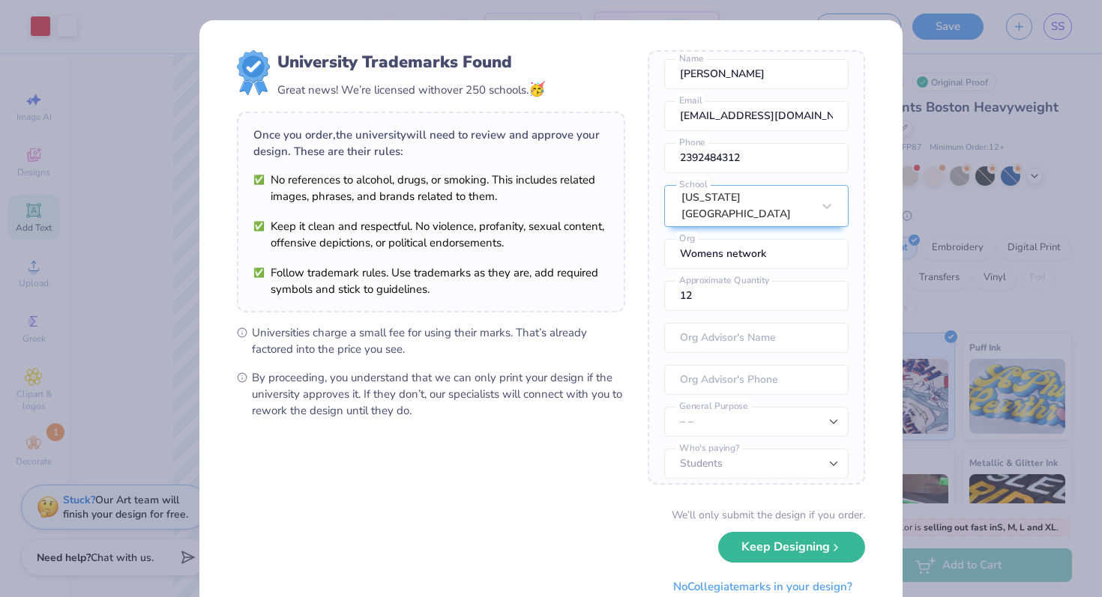
scroll to position [42, 0]
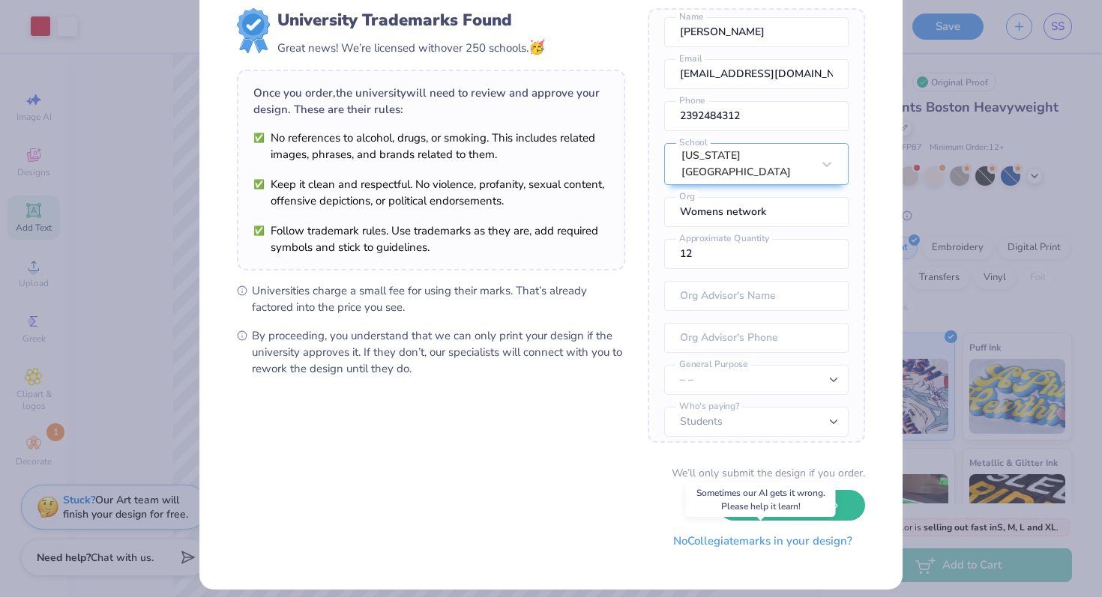
click at [723, 546] on button "No Collegiate marks in your design?" at bounding box center [762, 541] width 205 height 31
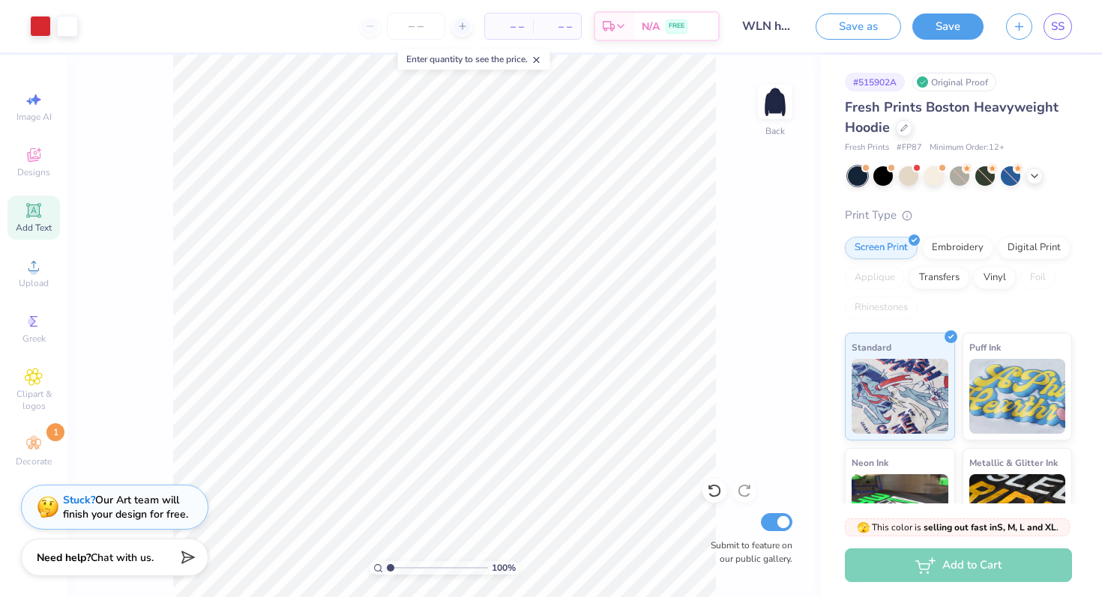
scroll to position [0, 0]
click at [1054, 27] on span "SS" at bounding box center [1057, 26] width 13 height 17
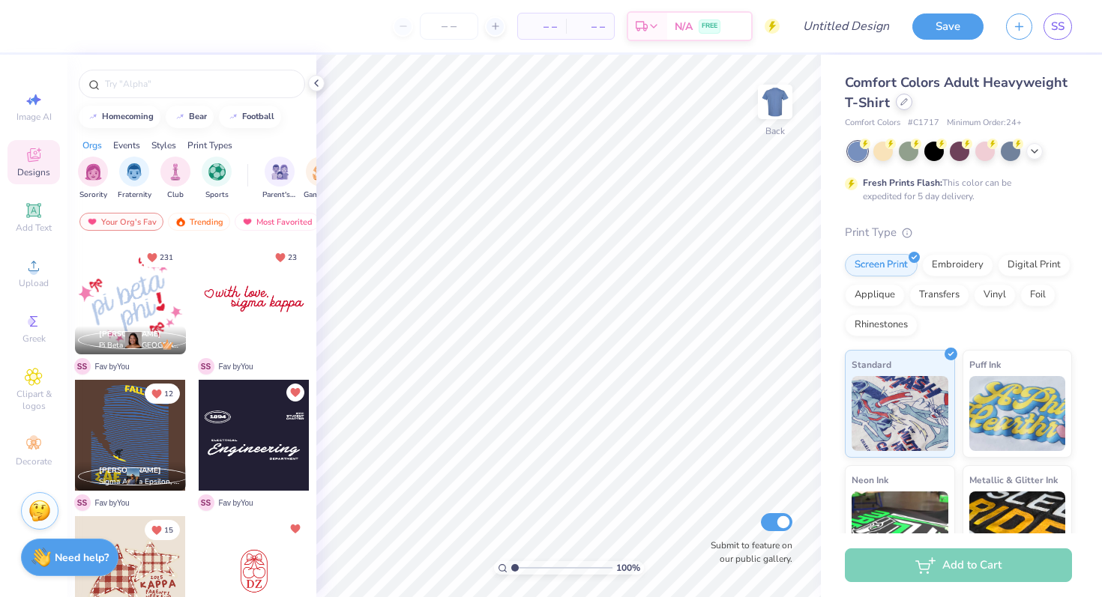
click at [907, 97] on div at bounding box center [904, 102] width 16 height 16
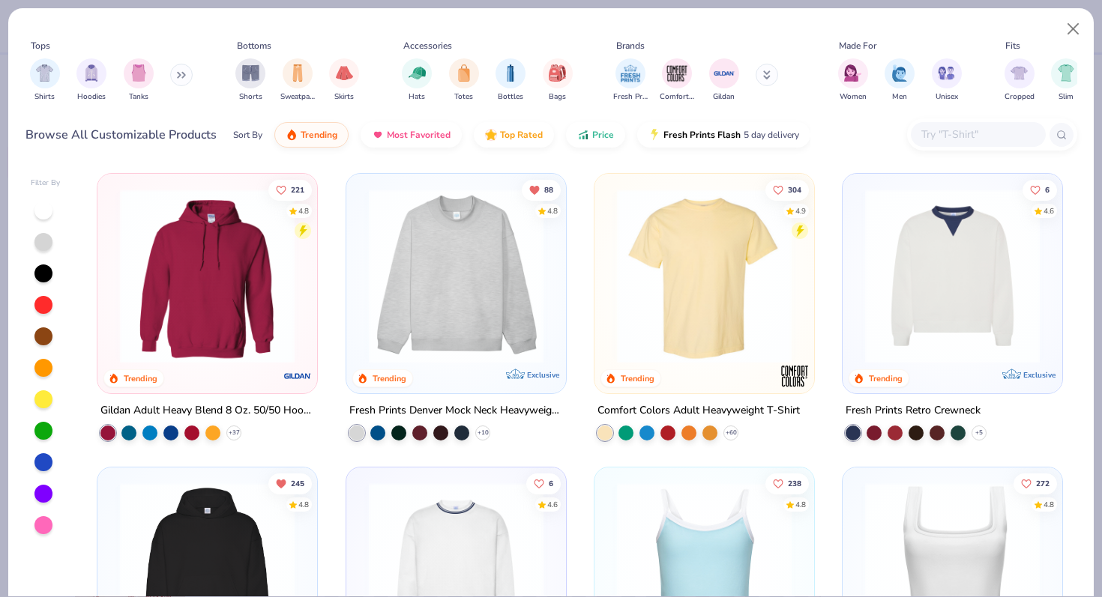
click at [180, 82] on button at bounding box center [181, 75] width 22 height 22
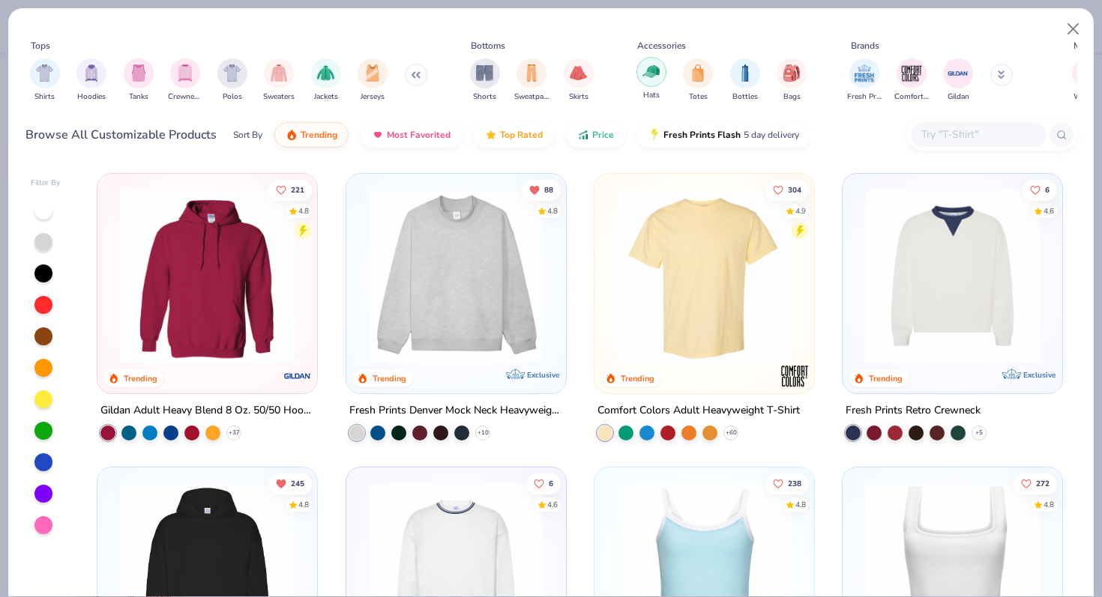
click at [642, 83] on div "filter for Hats" at bounding box center [651, 72] width 30 height 30
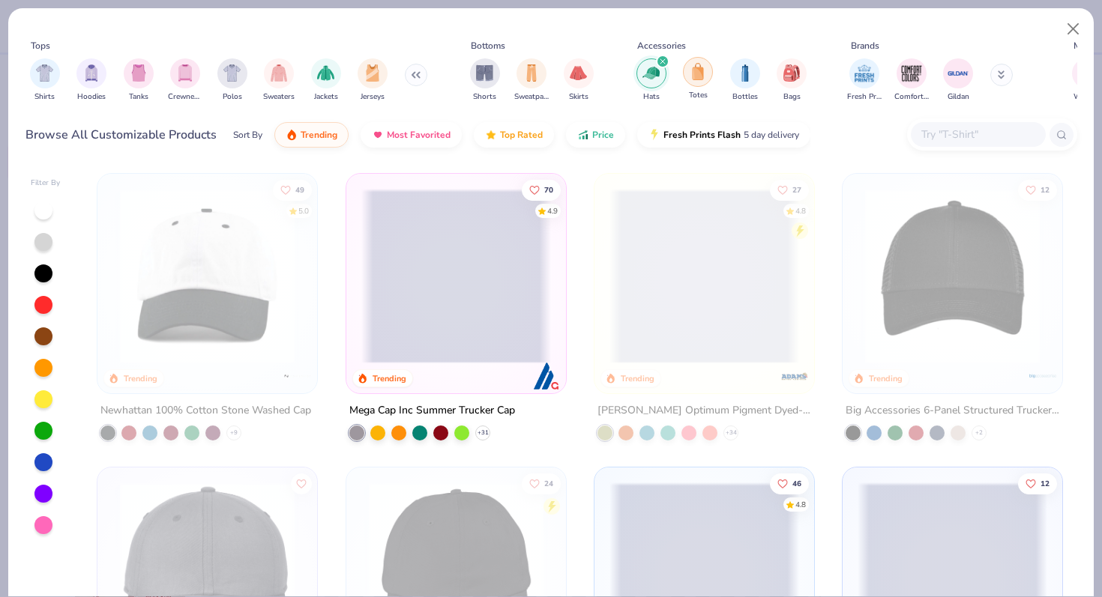
click at [700, 82] on div "filter for Totes" at bounding box center [698, 72] width 30 height 30
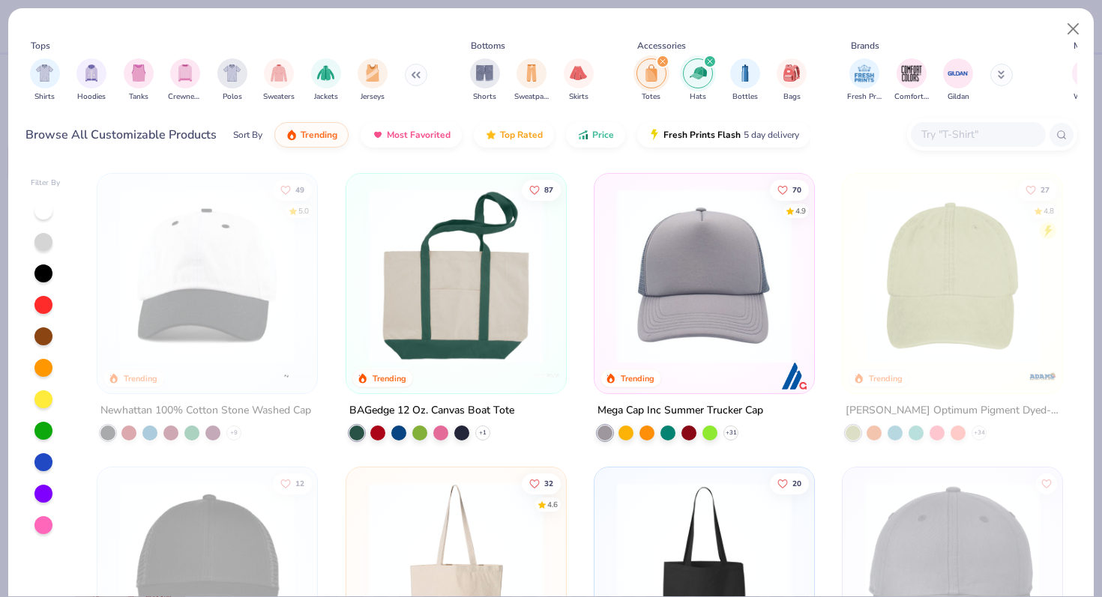
click at [660, 64] on icon "filter for Totes" at bounding box center [663, 61] width 6 height 6
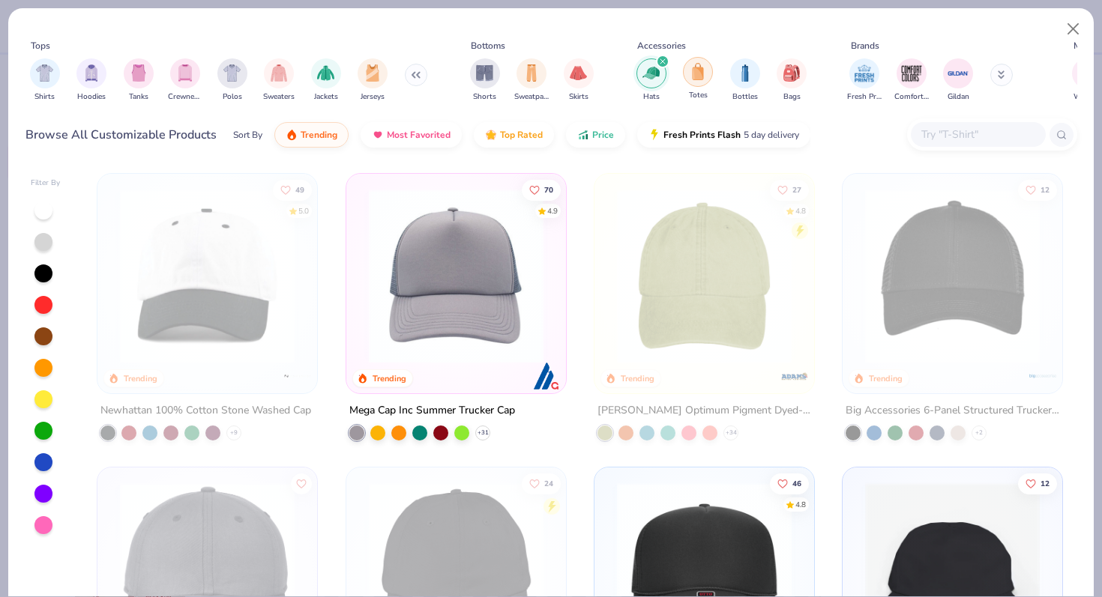
click at [695, 74] on img "filter for Totes" at bounding box center [698, 71] width 16 height 17
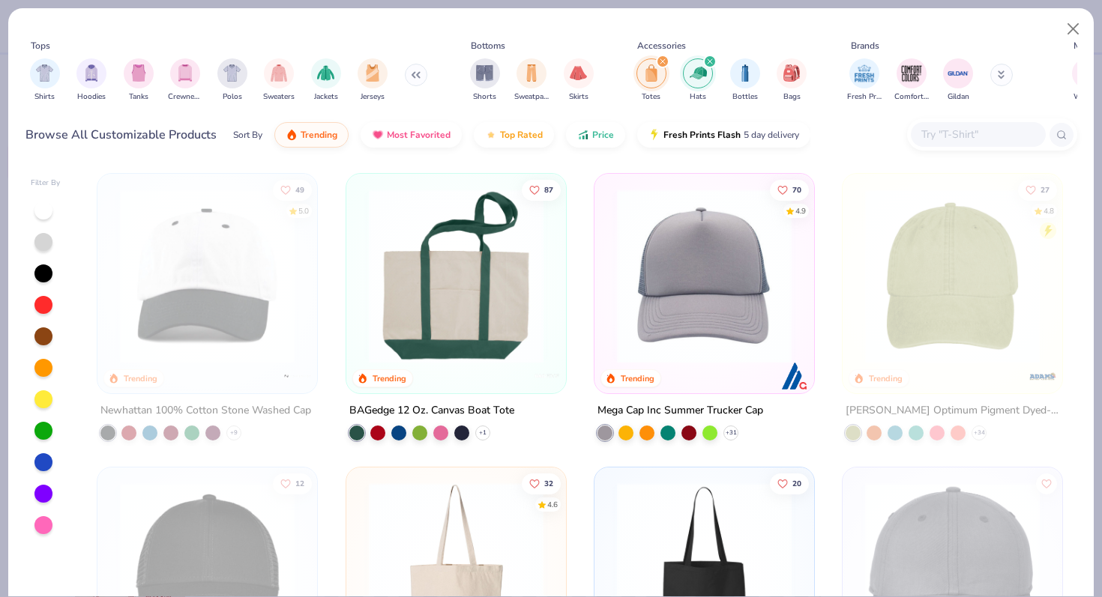
click at [664, 60] on icon "filter for Totes" at bounding box center [662, 61] width 4 height 4
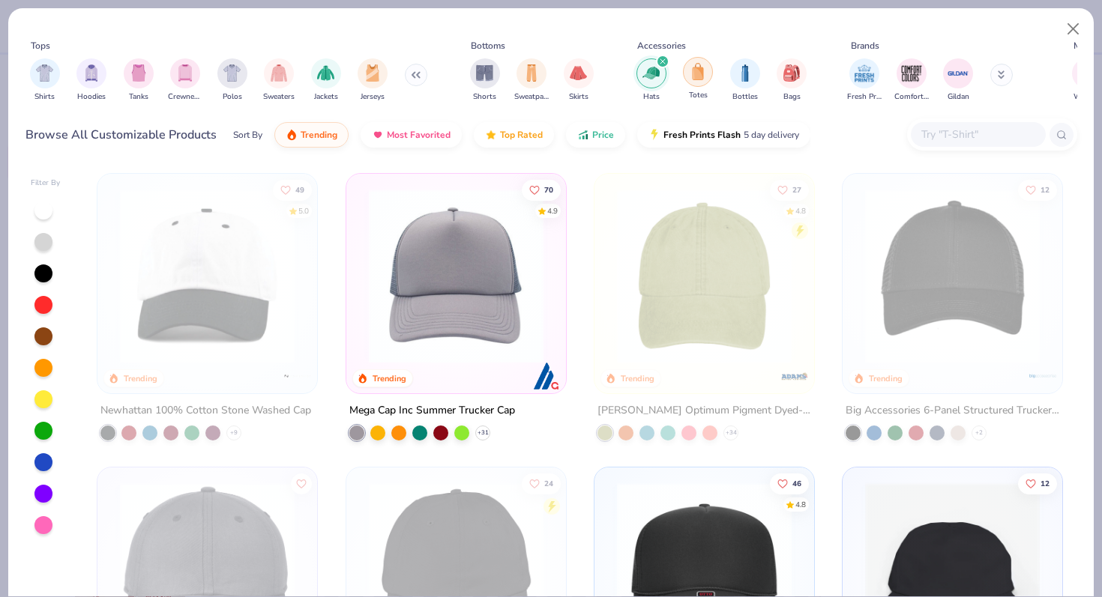
click at [692, 82] on div "filter for Totes" at bounding box center [698, 72] width 30 height 30
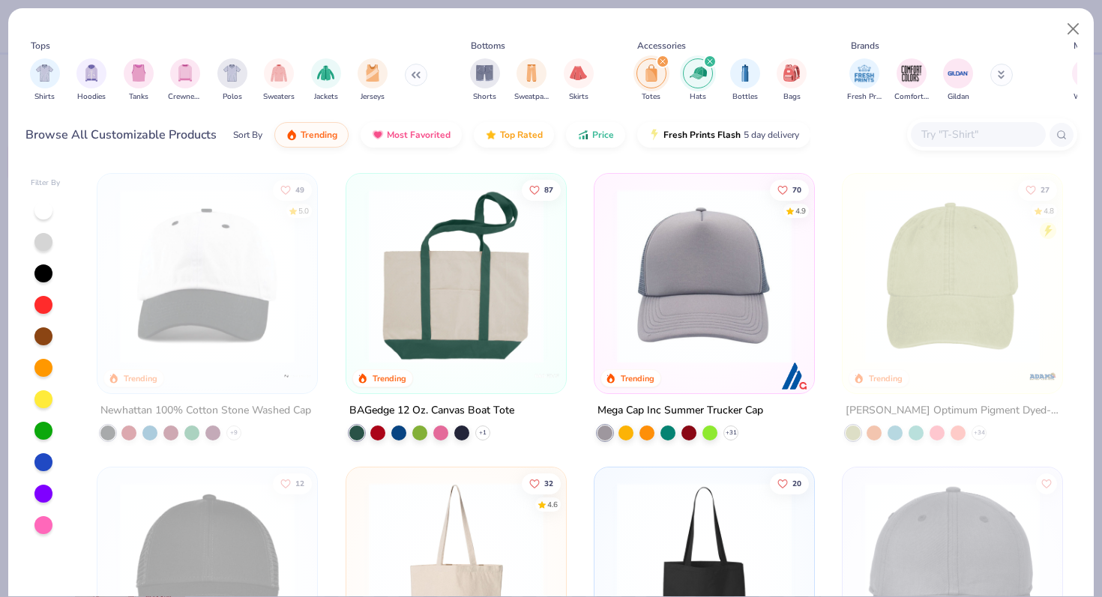
click at [459, 269] on img at bounding box center [456, 276] width 190 height 175
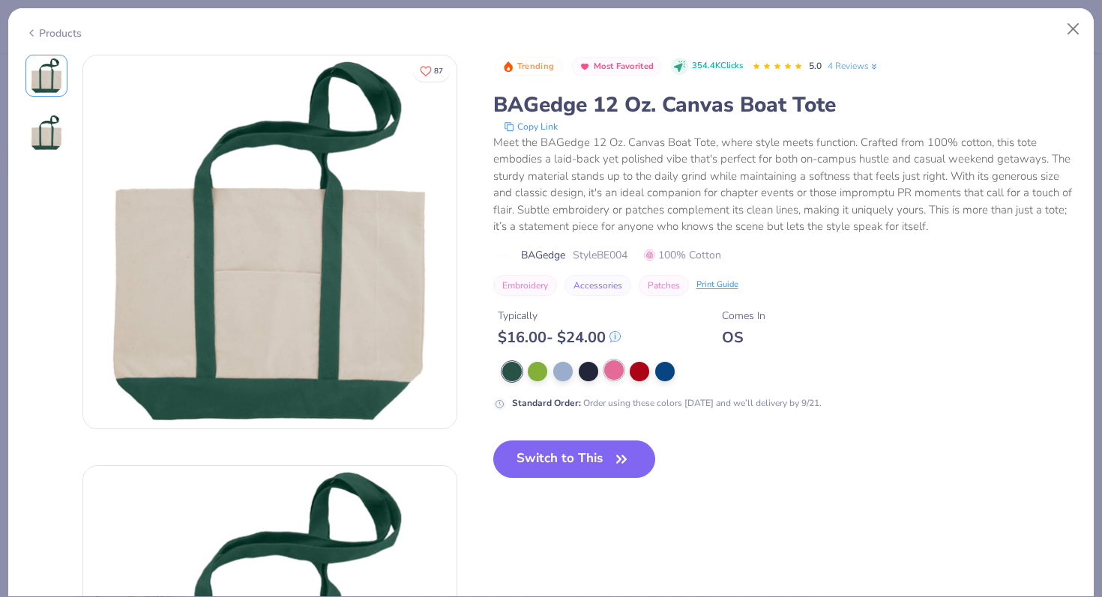
click at [616, 380] on div at bounding box center [613, 369] width 19 height 19
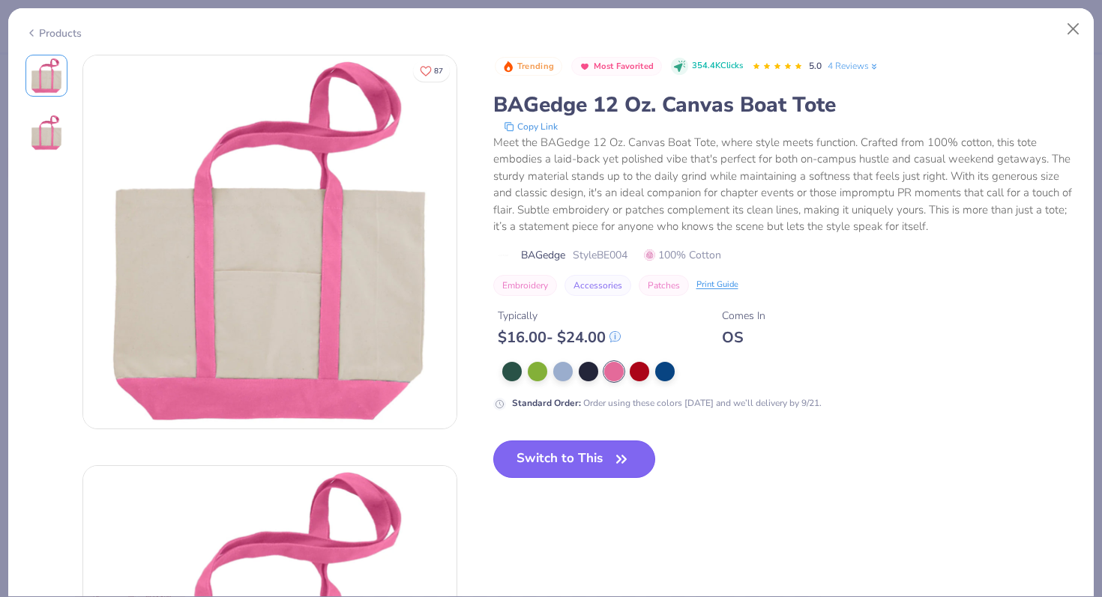
click at [610, 448] on button "Switch to This" at bounding box center [574, 459] width 163 height 37
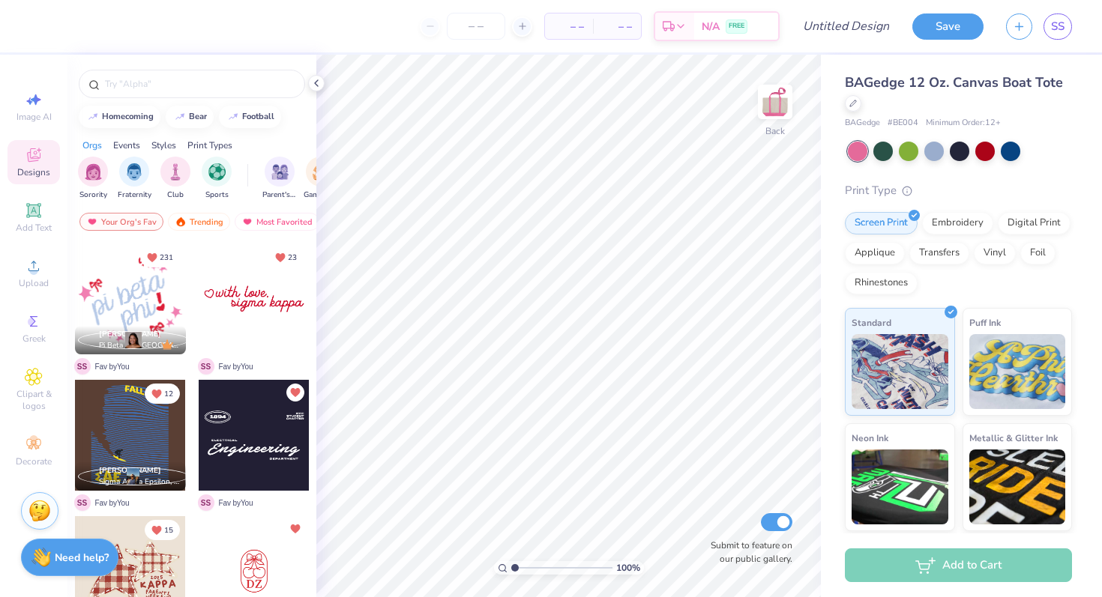
click at [266, 304] on div at bounding box center [254, 299] width 111 height 111
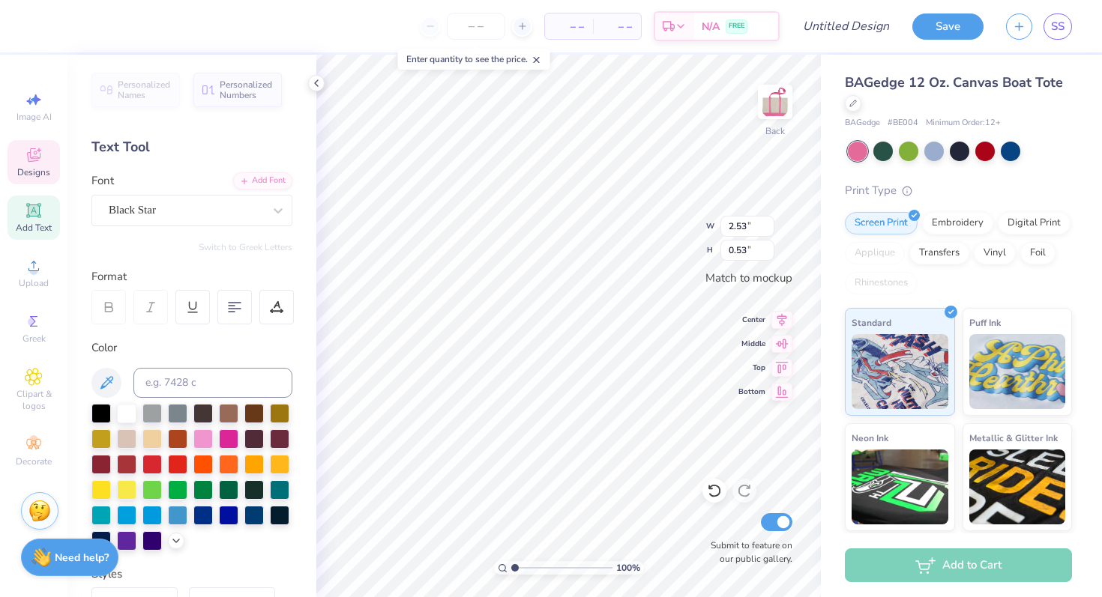
scroll to position [1, 0]
type textarea "Womens Leadership Network"
click at [786, 351] on div "100 % Back W 3.49 H 1.08 Y Center Middle Top Bottom Submit to feature on our pu…" at bounding box center [568, 326] width 504 height 543
click at [779, 390] on icon at bounding box center [782, 389] width 13 height 11
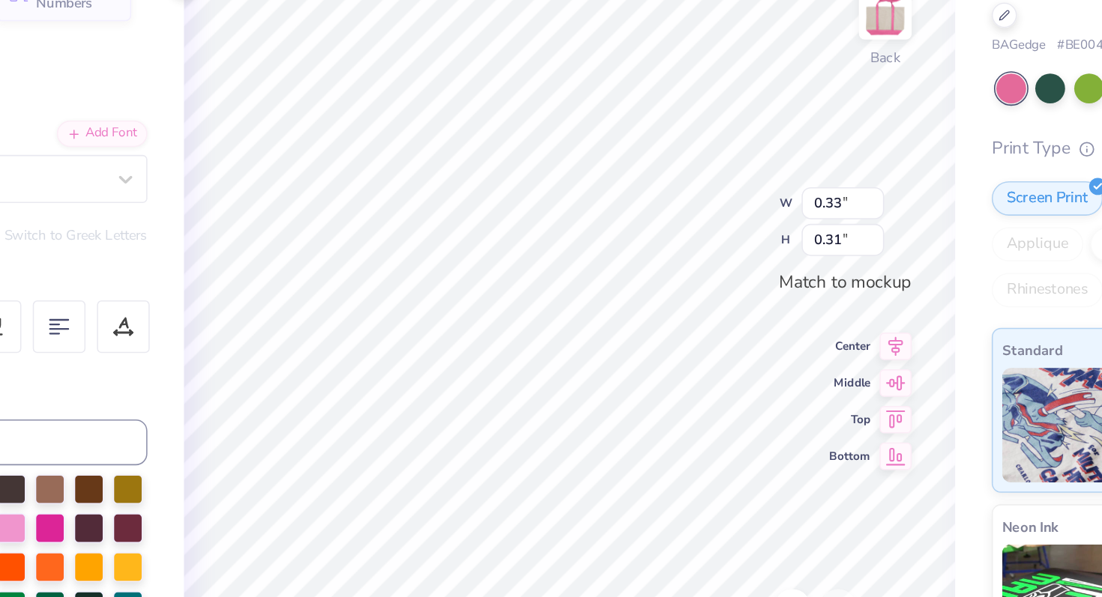
type input "0.33"
type input "0.31"
type input "0.25"
type input "0.24"
type input "0.52"
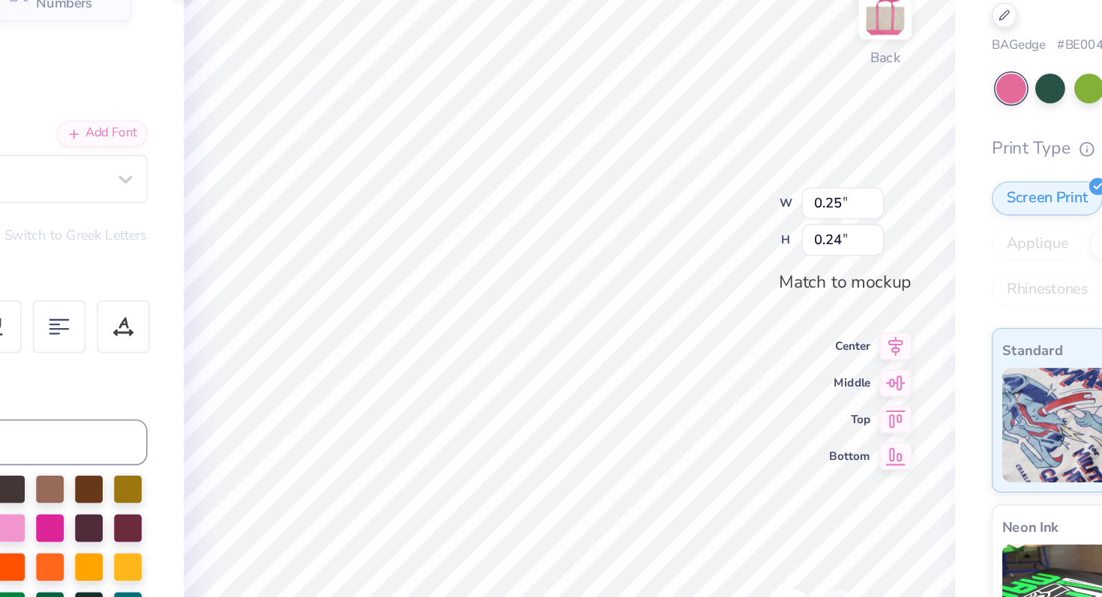
type input "0.50"
